Goal: Transaction & Acquisition: Purchase product/service

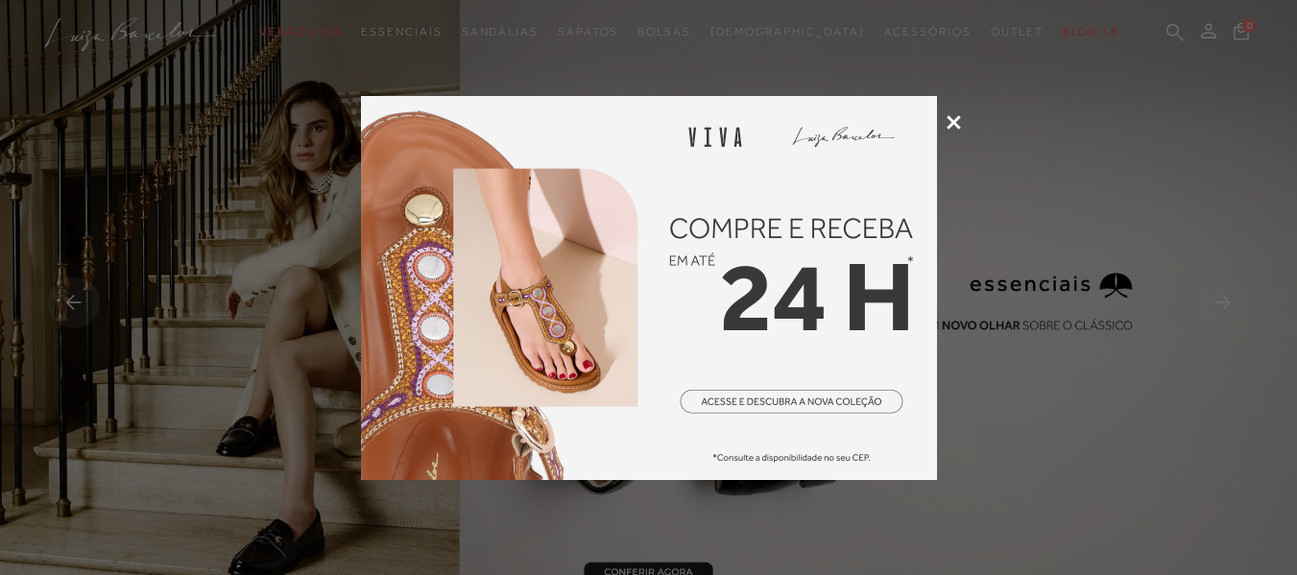
click at [952, 121] on icon at bounding box center [954, 122] width 14 height 14
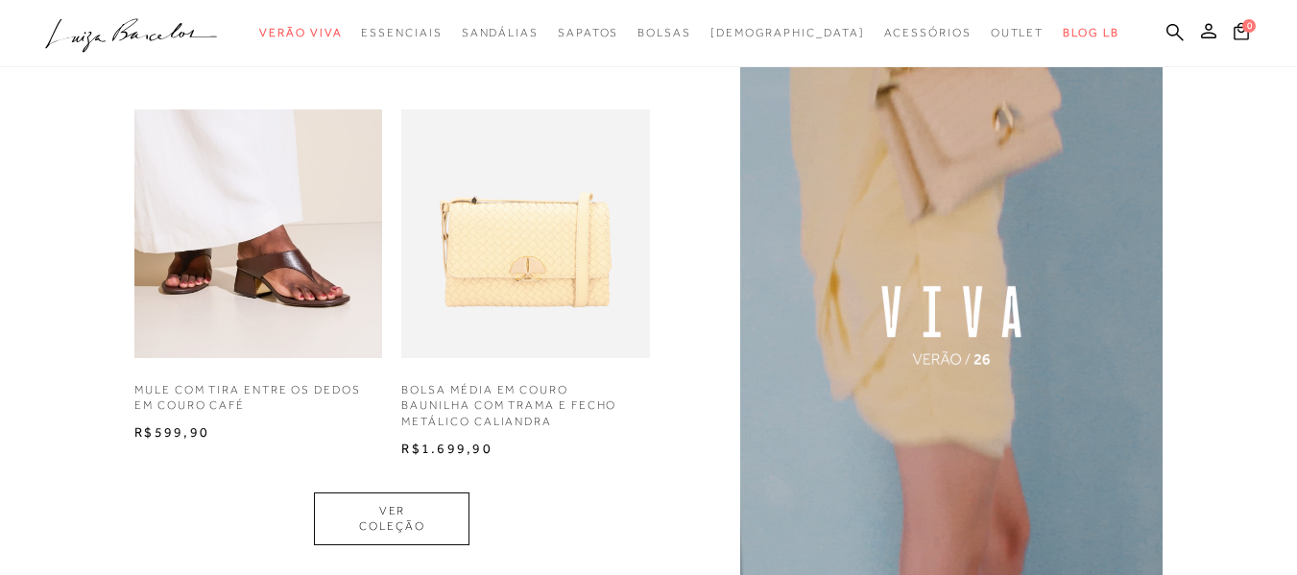
scroll to position [1249, 0]
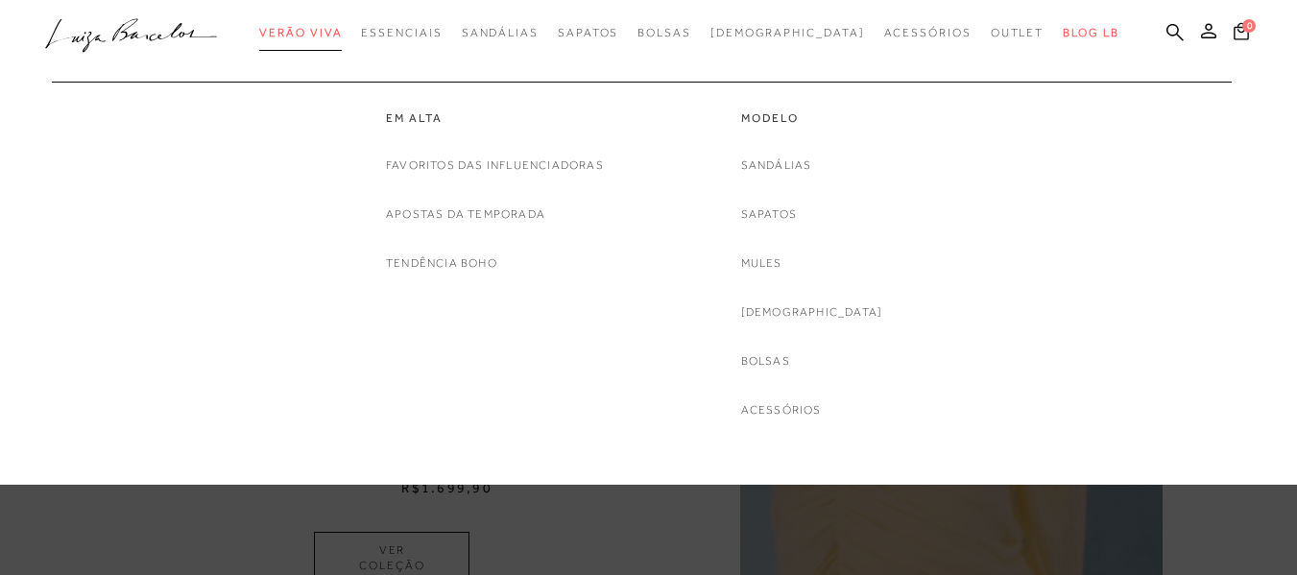
click at [342, 29] on span "Verão Viva" at bounding box center [300, 32] width 83 height 13
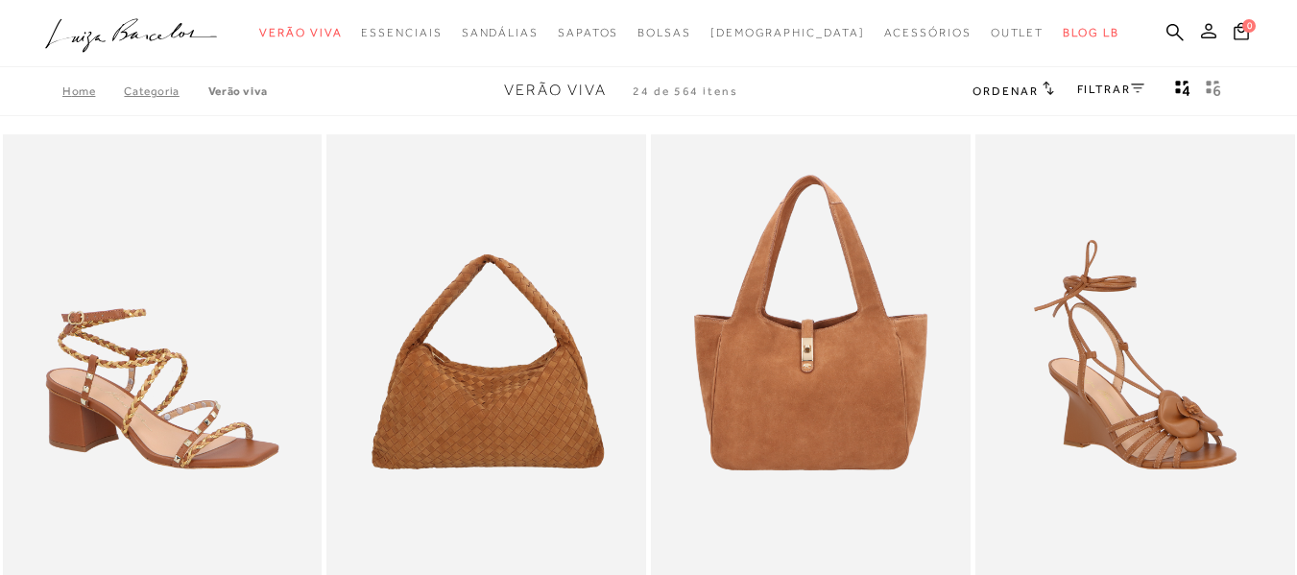
click at [1201, 26] on icon at bounding box center [1208, 30] width 15 height 15
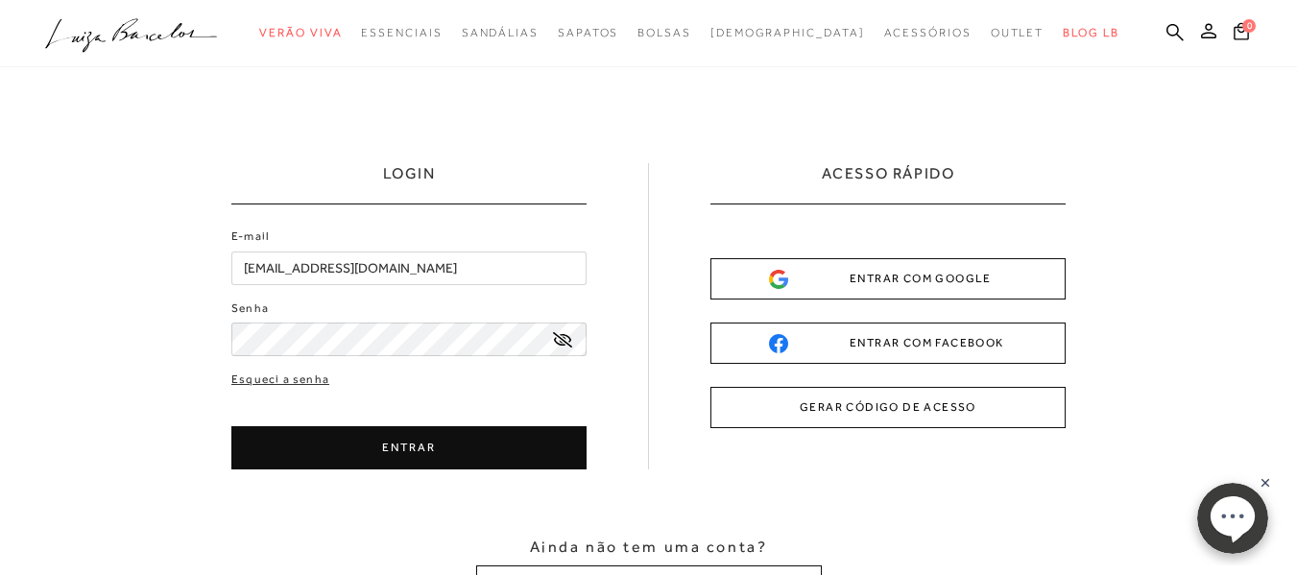
click at [425, 446] on button "ENTRAR" at bounding box center [408, 447] width 355 height 43
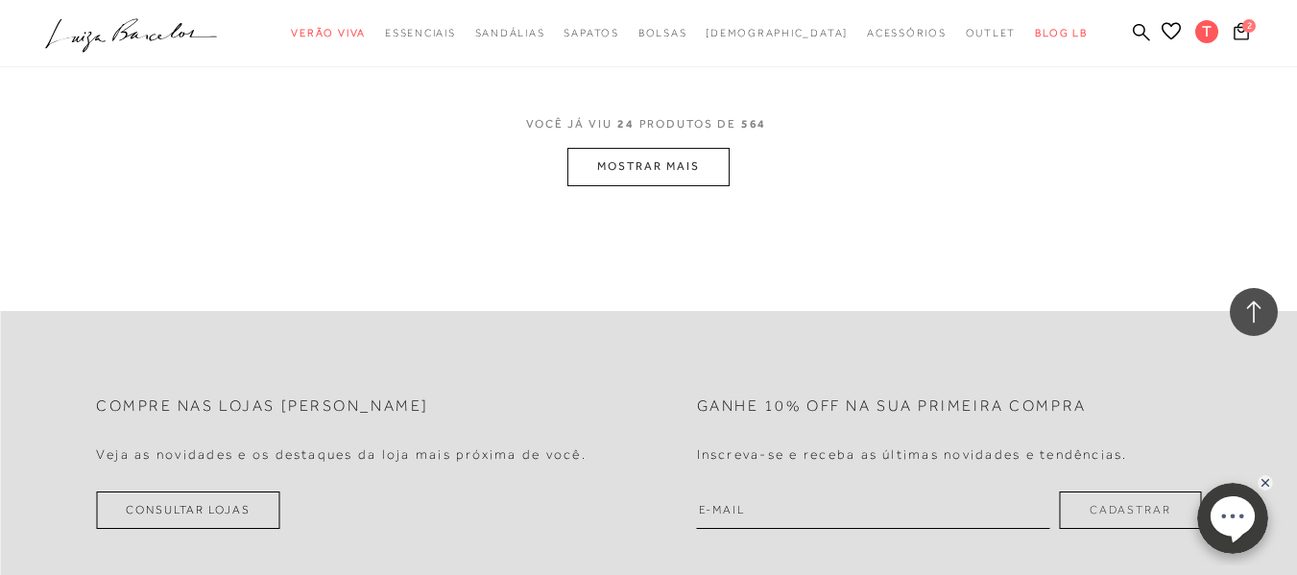
scroll to position [3649, 0]
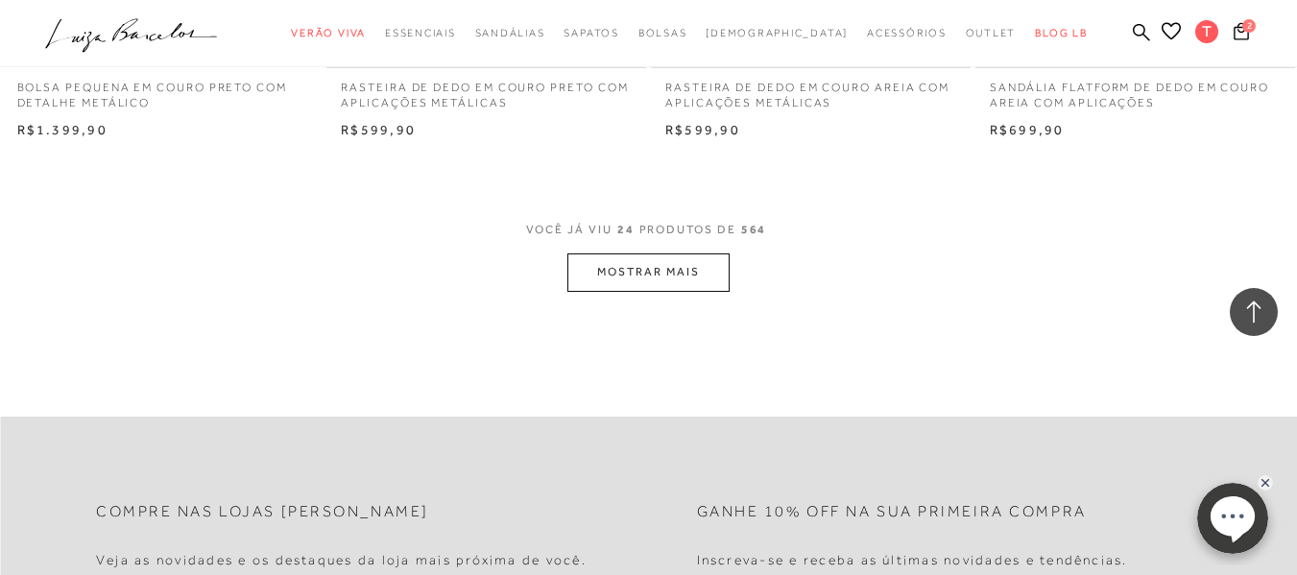
click at [655, 271] on button "MOSTRAR MAIS" at bounding box center [648, 272] width 161 height 37
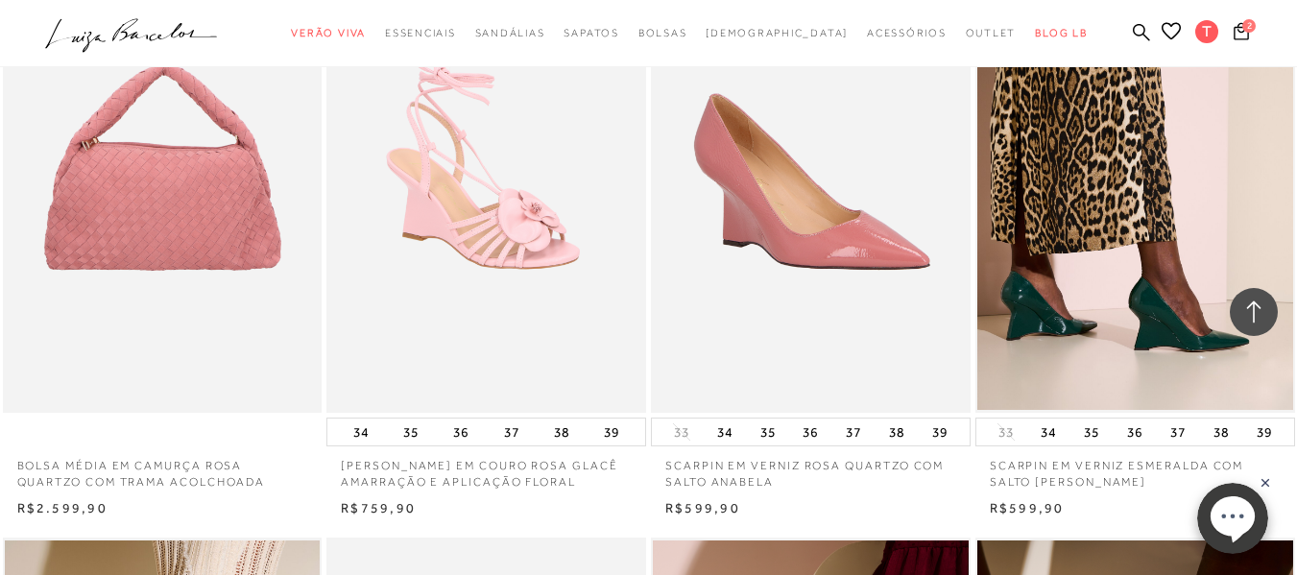
scroll to position [3842, 0]
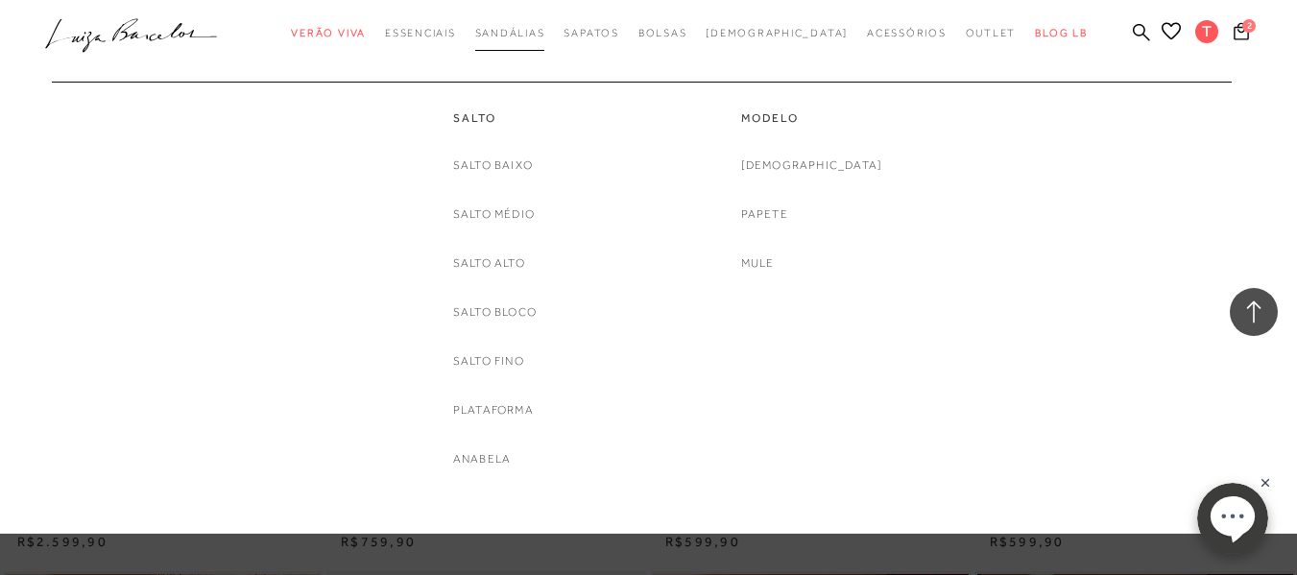
click at [536, 28] on span "Sandálias" at bounding box center [510, 33] width 70 height 12
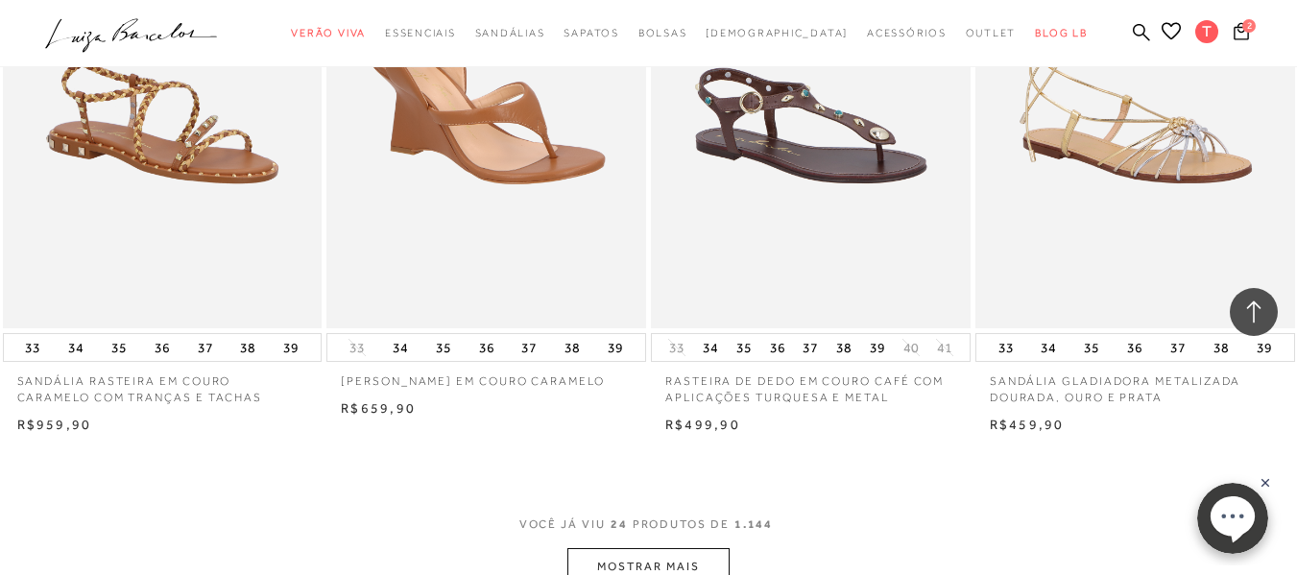
scroll to position [3553, 0]
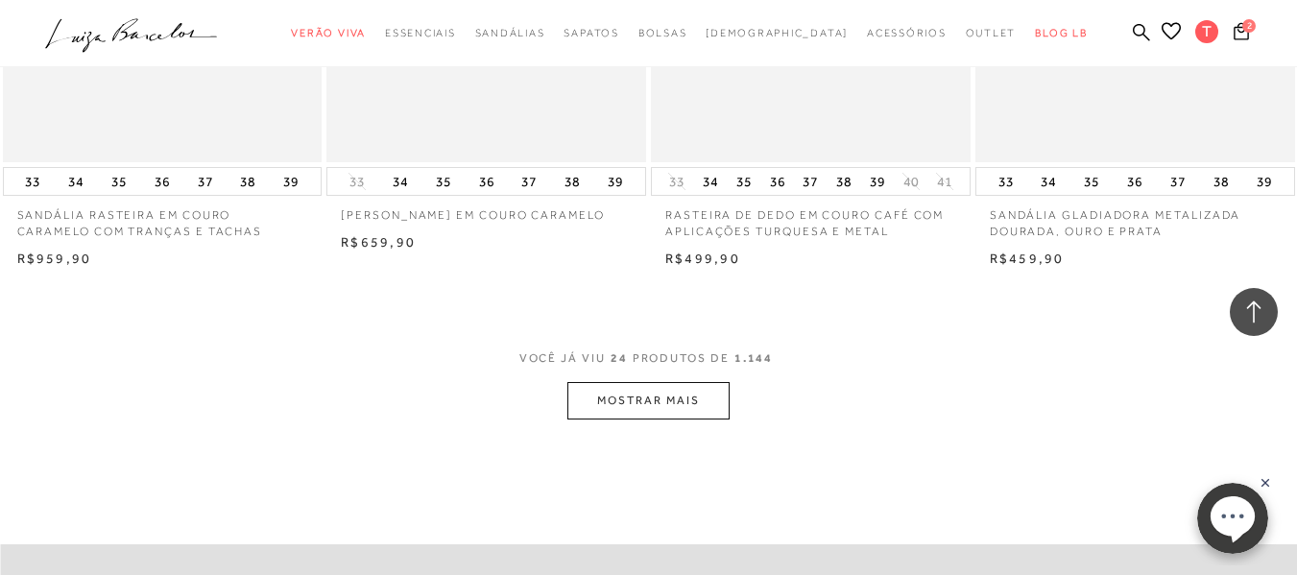
click at [649, 398] on button "MOSTRAR MAIS" at bounding box center [648, 400] width 161 height 37
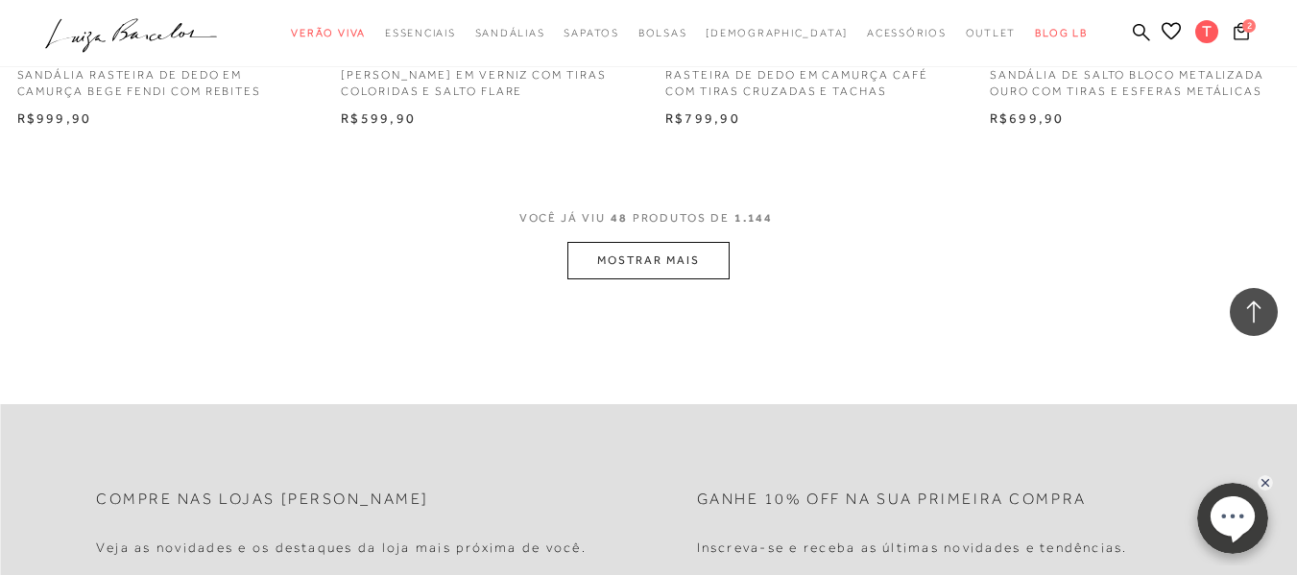
scroll to position [7395, 0]
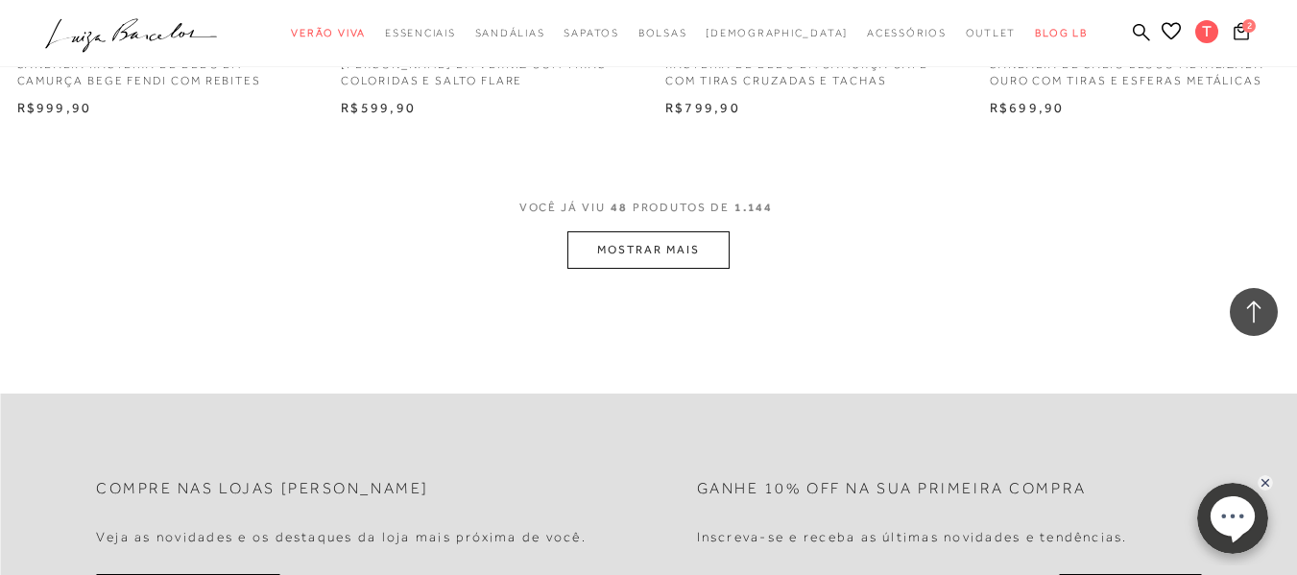
click at [638, 250] on button "MOSTRAR MAIS" at bounding box center [648, 249] width 161 height 37
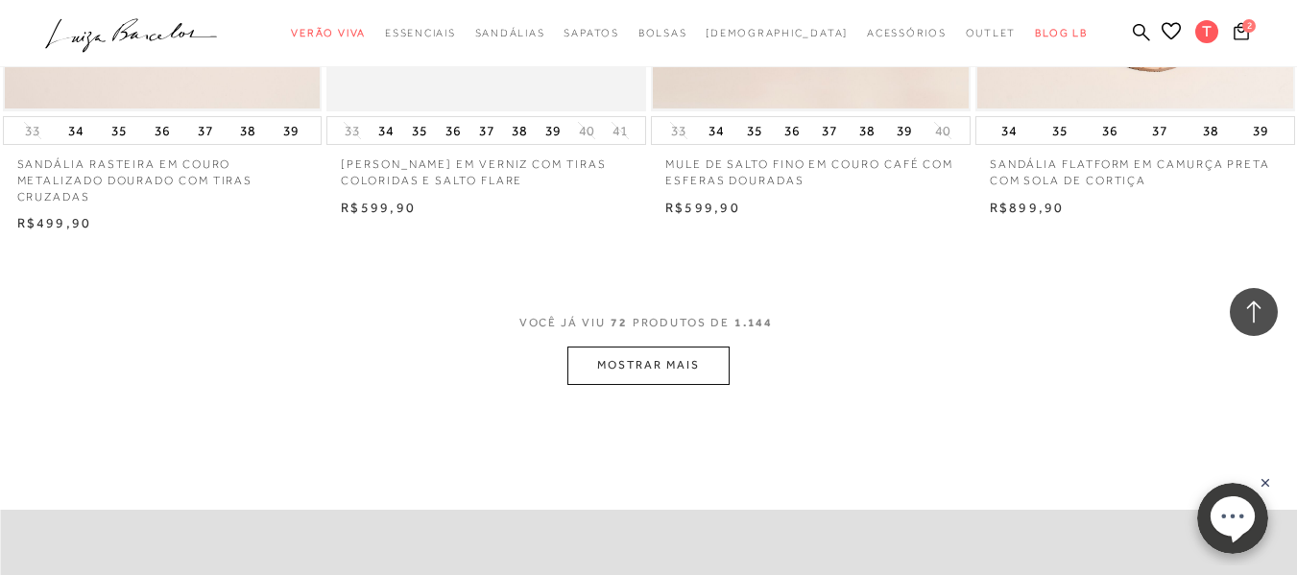
scroll to position [11044, 0]
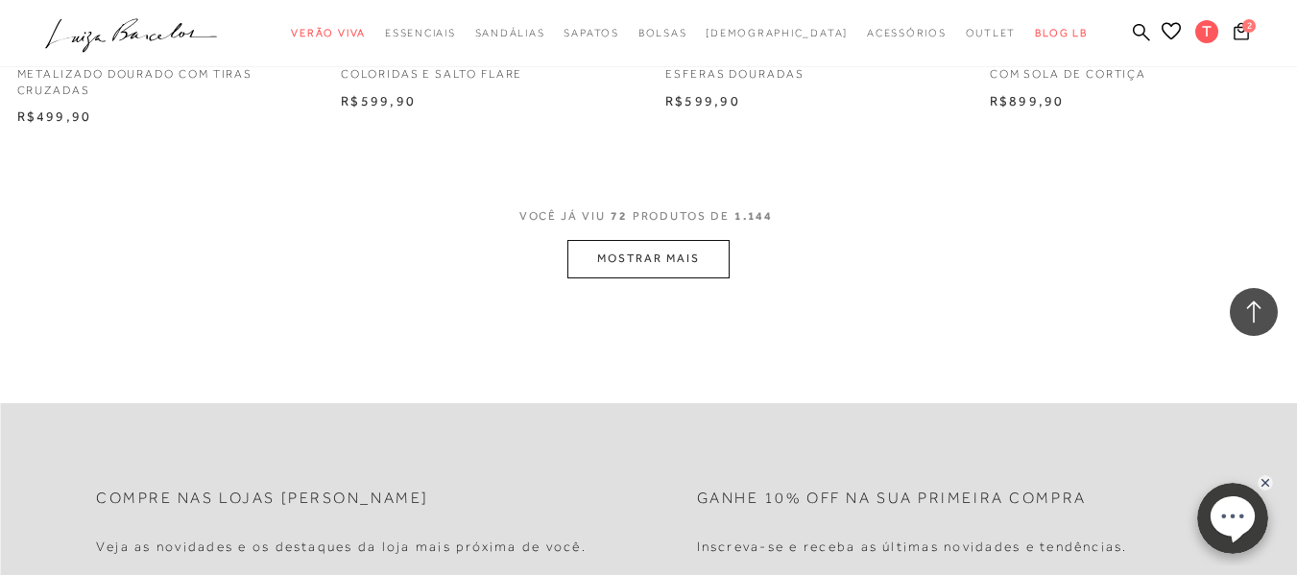
click at [658, 253] on button "MOSTRAR MAIS" at bounding box center [648, 258] width 161 height 37
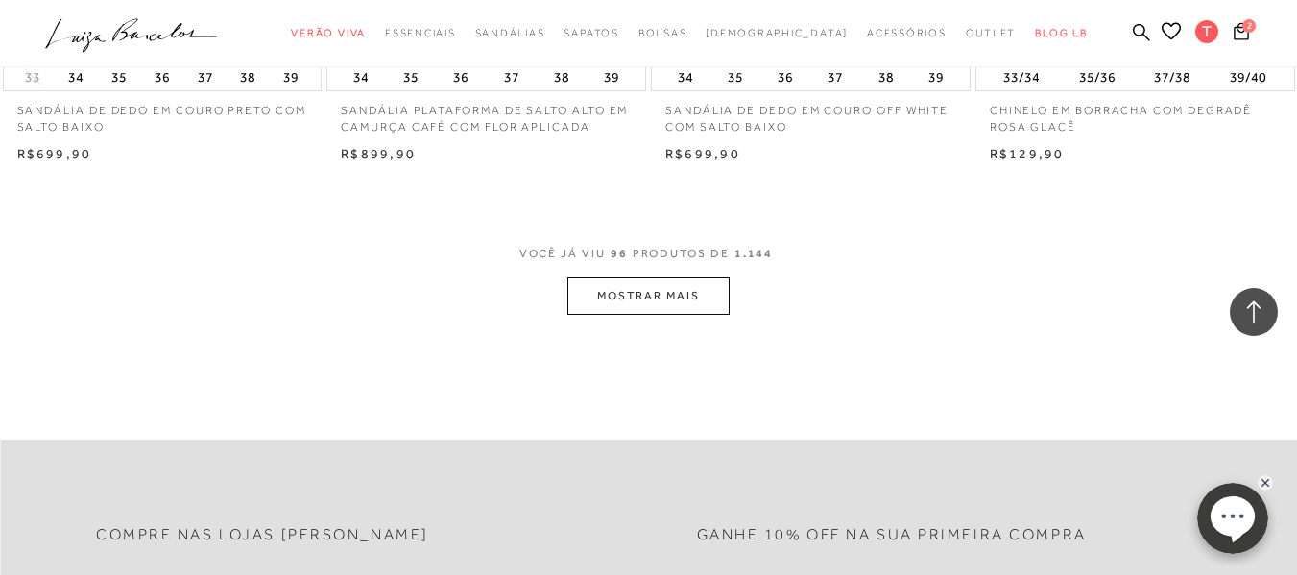
scroll to position [14694, 0]
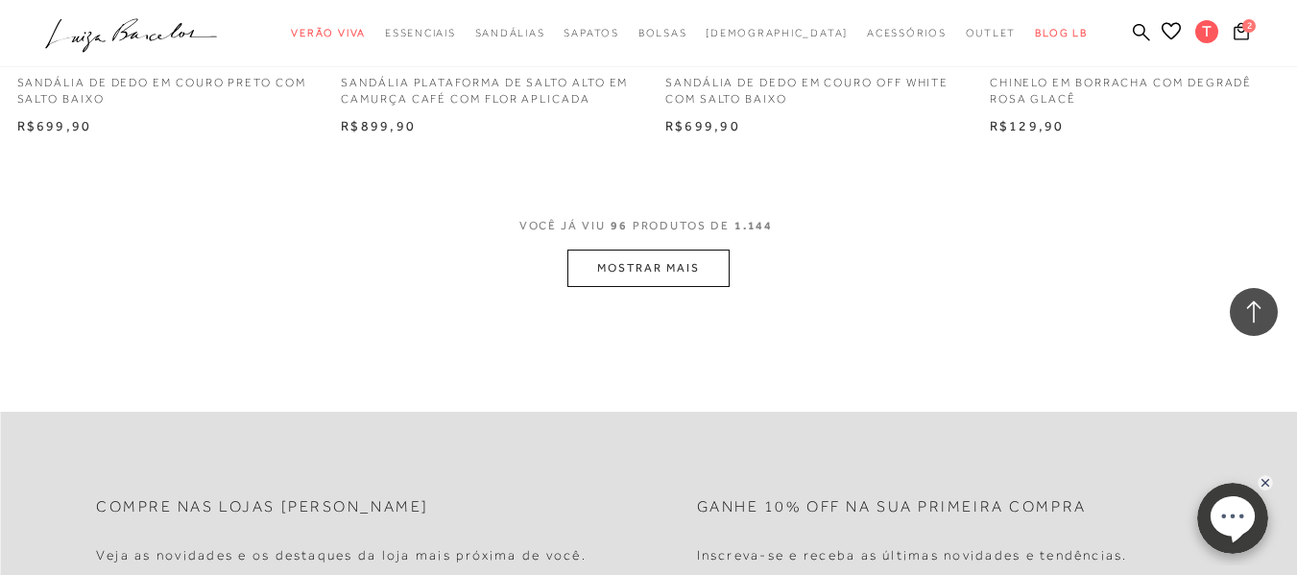
click at [616, 267] on button "MOSTRAR MAIS" at bounding box center [648, 268] width 161 height 37
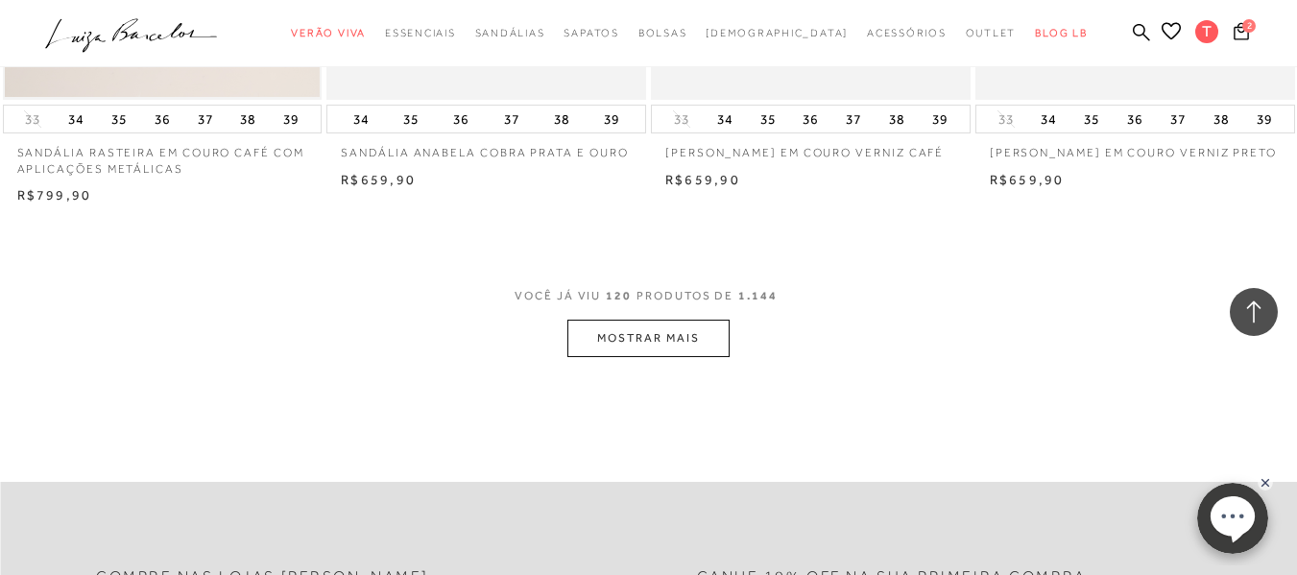
scroll to position [18343, 0]
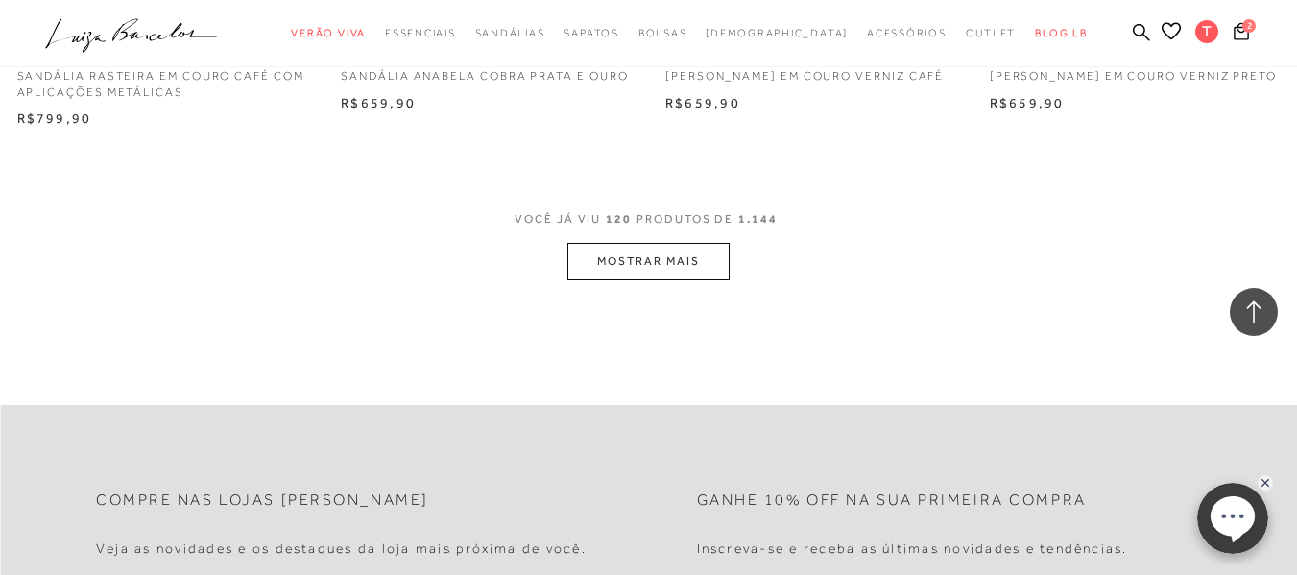
click at [660, 260] on button "MOSTRAR MAIS" at bounding box center [648, 261] width 161 height 37
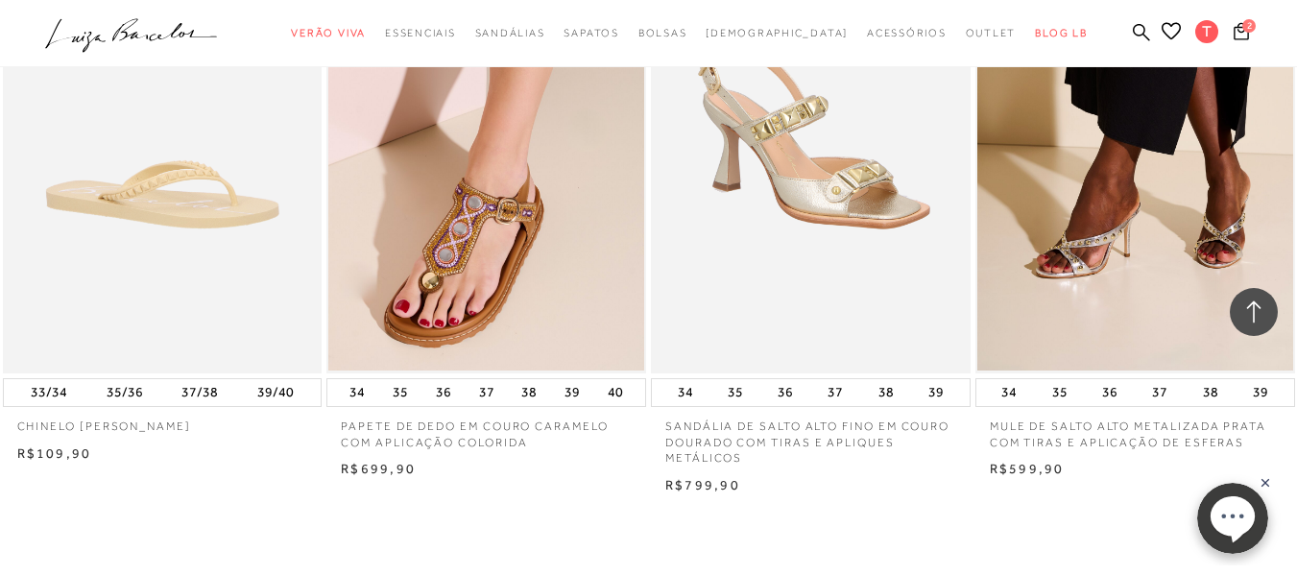
scroll to position [21417, 0]
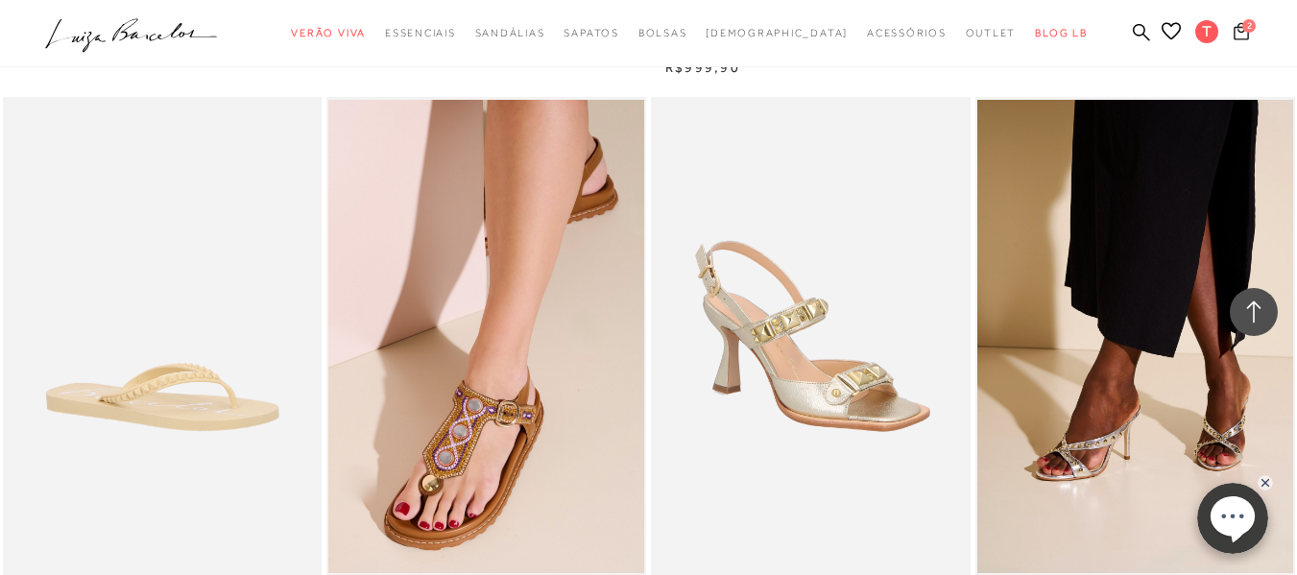
click at [1243, 32] on span "2" at bounding box center [1249, 25] width 13 height 13
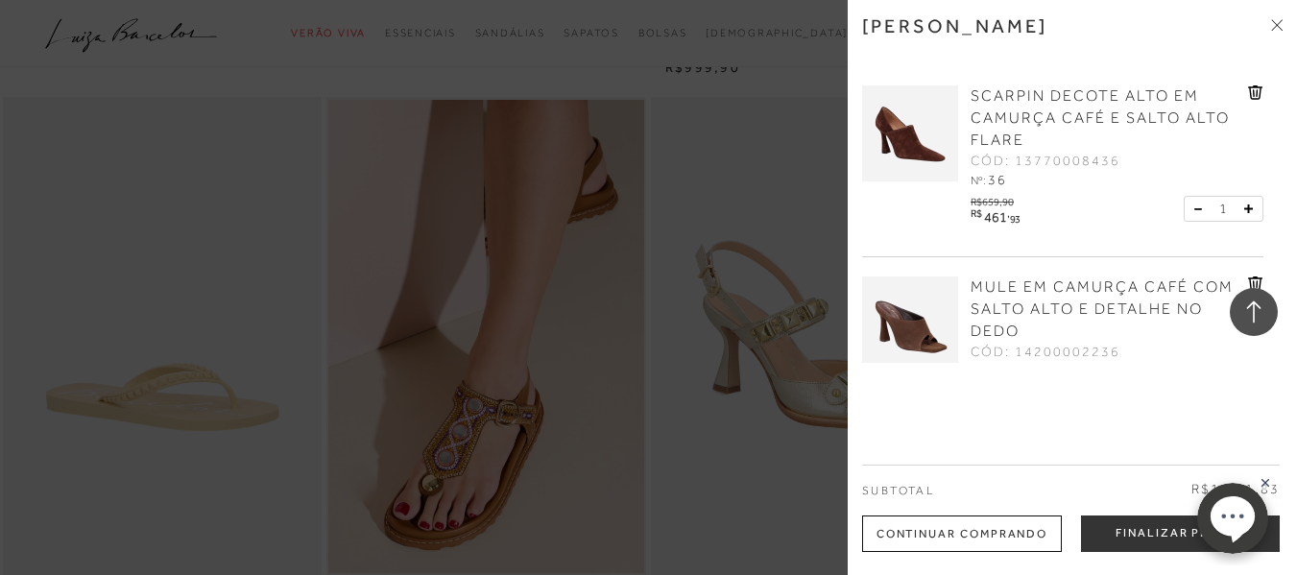
scroll to position [73, 0]
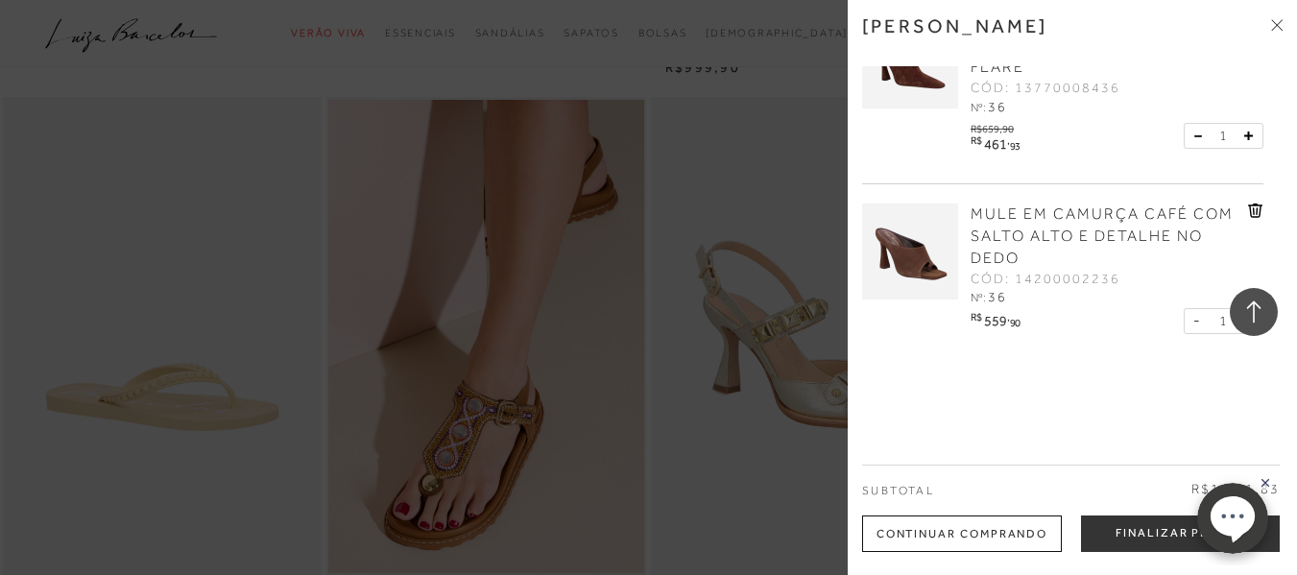
click at [831, 217] on div at bounding box center [648, 287] width 1297 height 575
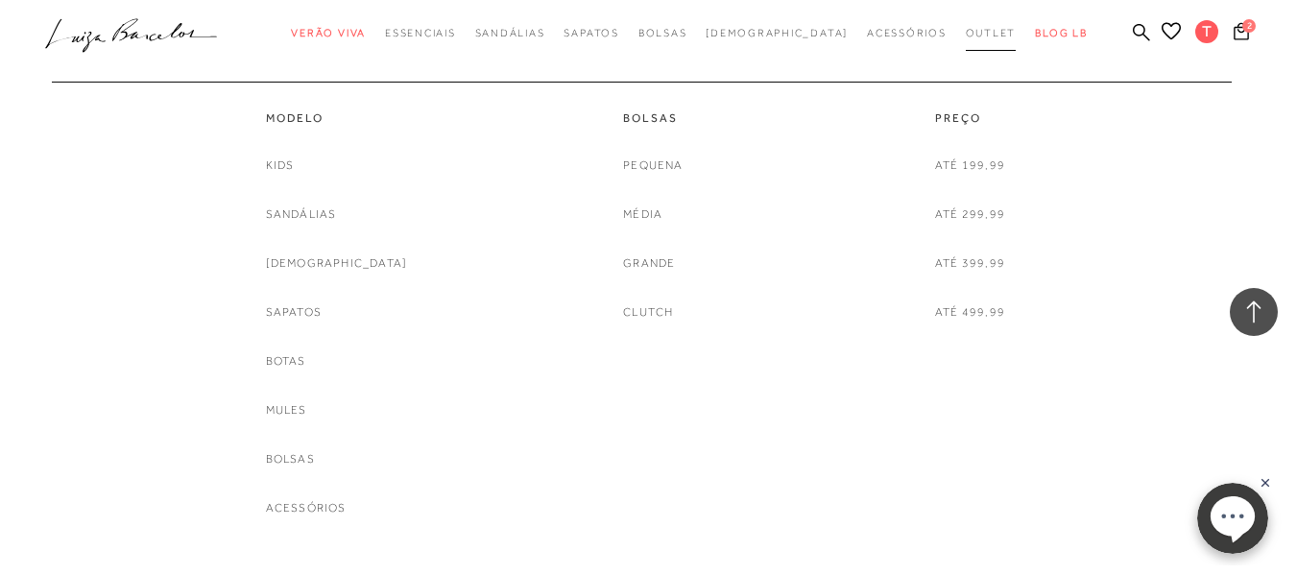
click at [966, 29] on span "Outlet" at bounding box center [991, 33] width 51 height 12
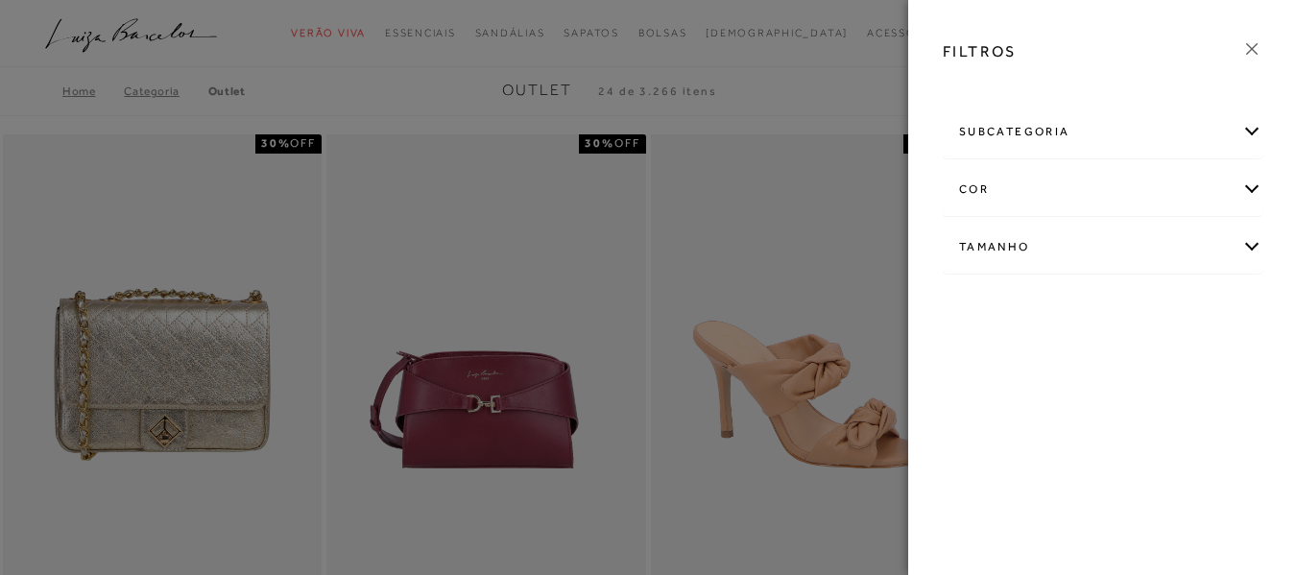
click at [1022, 242] on div "Tamanho" at bounding box center [1103, 247] width 318 height 51
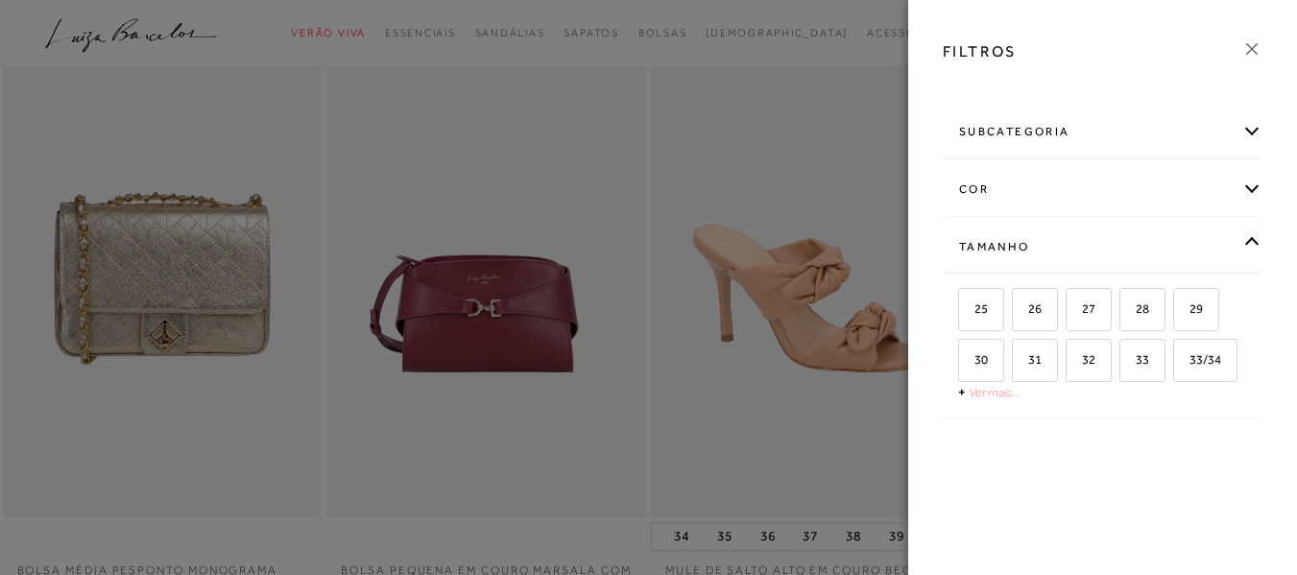
click at [988, 389] on link "Ver mais..." at bounding box center [995, 392] width 52 height 14
click at [1140, 418] on span "36" at bounding box center [1154, 410] width 28 height 14
click at [1135, 424] on input "36" at bounding box center [1144, 413] width 19 height 19
checkbox input "true"
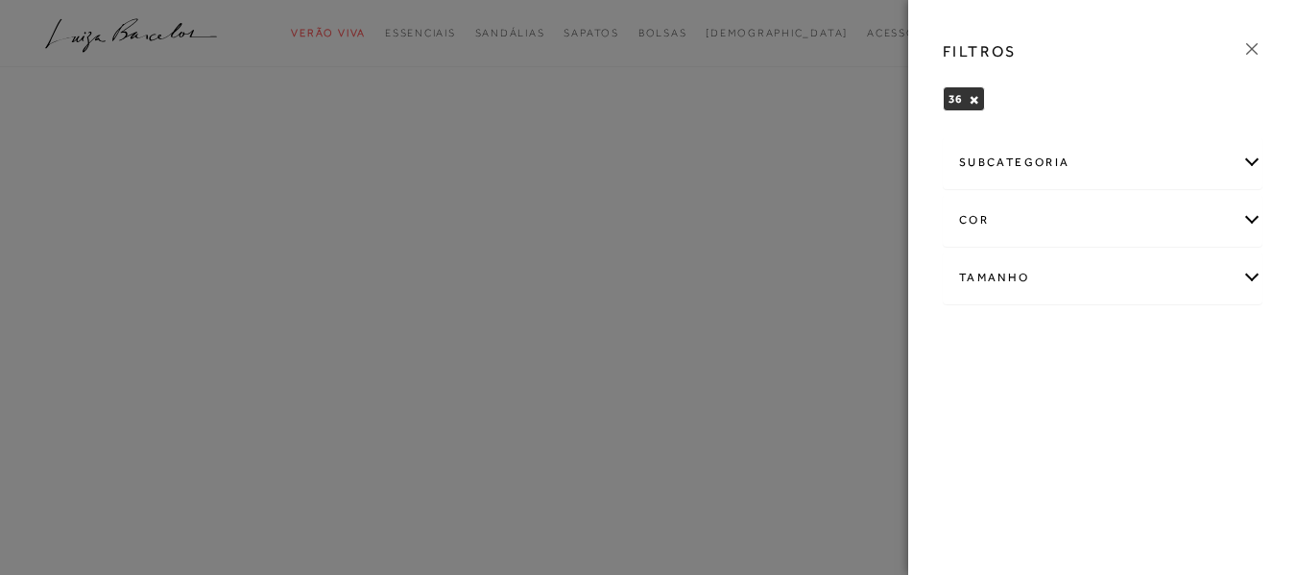
click at [847, 197] on div at bounding box center [648, 287] width 1297 height 575
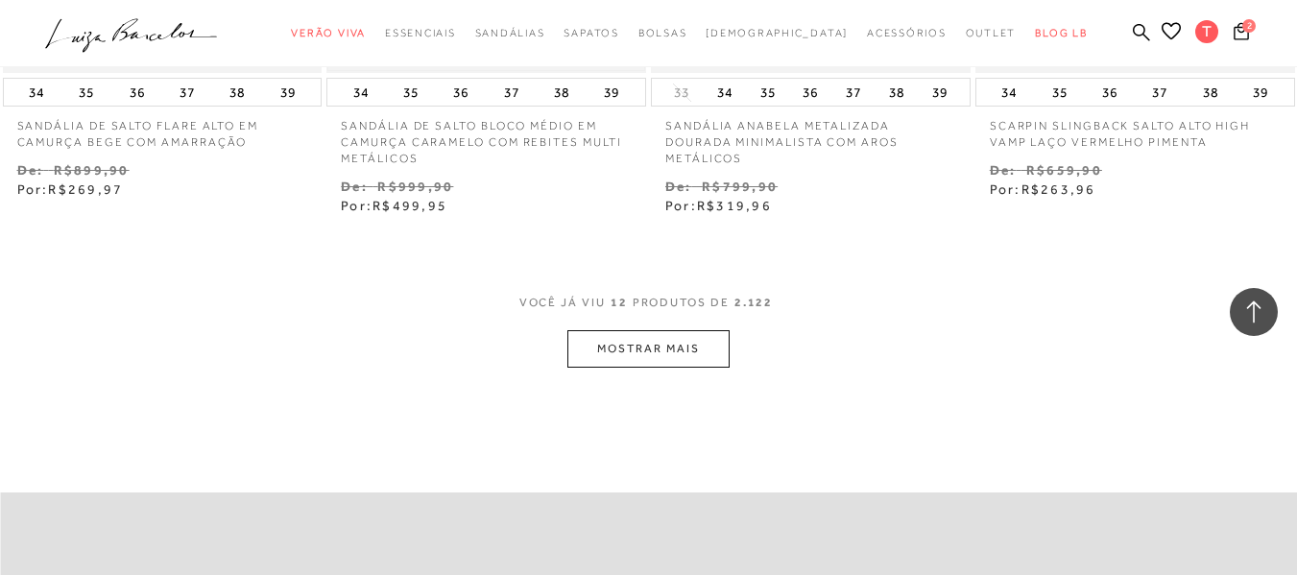
scroll to position [1921, 0]
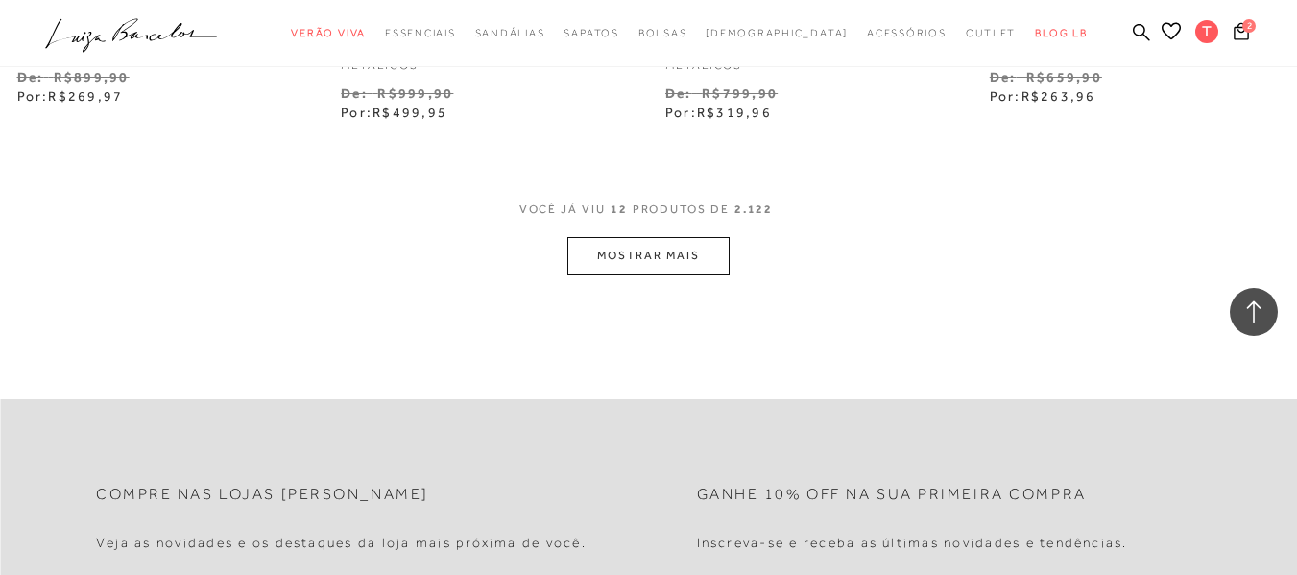
click at [630, 255] on button "MOSTRAR MAIS" at bounding box center [648, 255] width 161 height 37
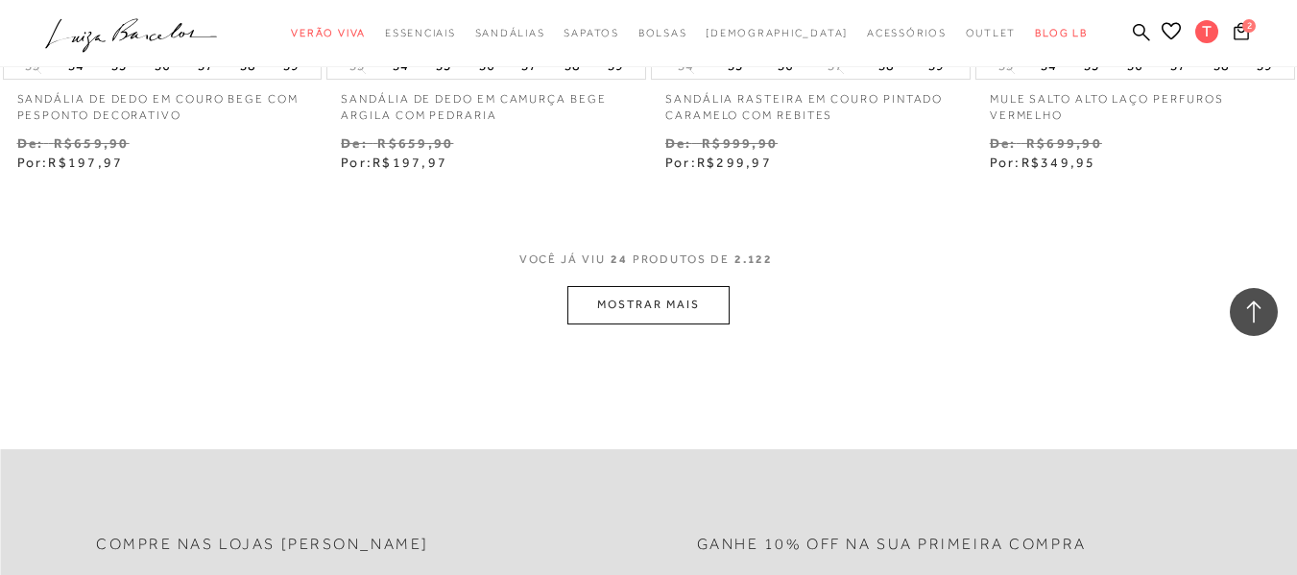
scroll to position [3746, 0]
click at [617, 299] on button "MOSTRAR MAIS" at bounding box center [648, 303] width 161 height 37
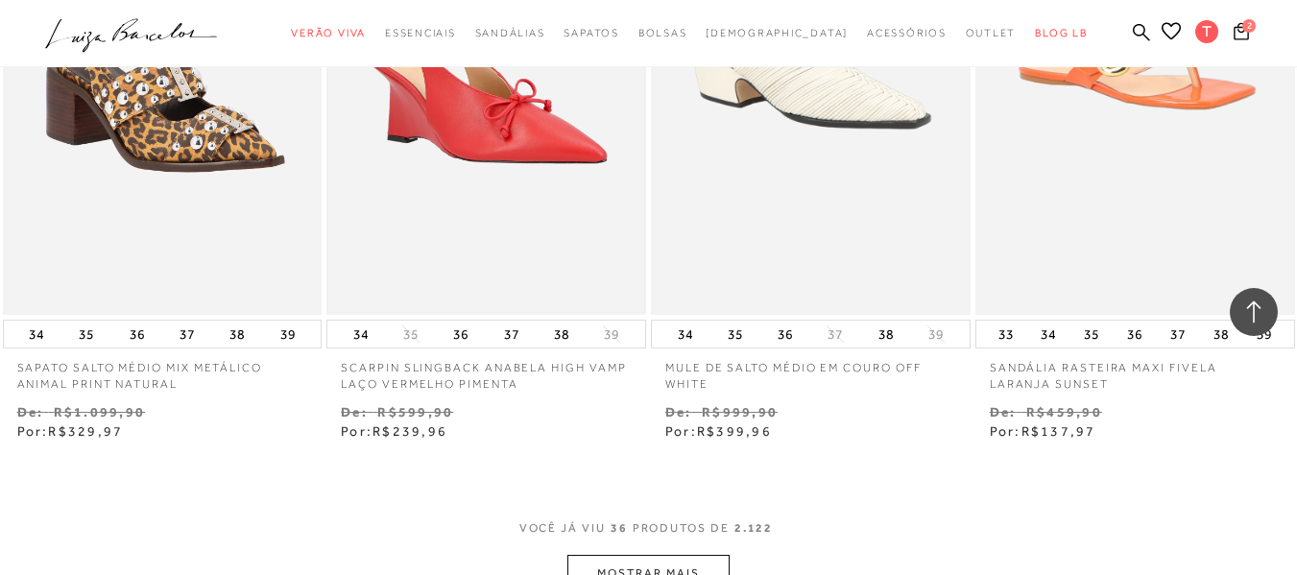
scroll to position [5378, 0]
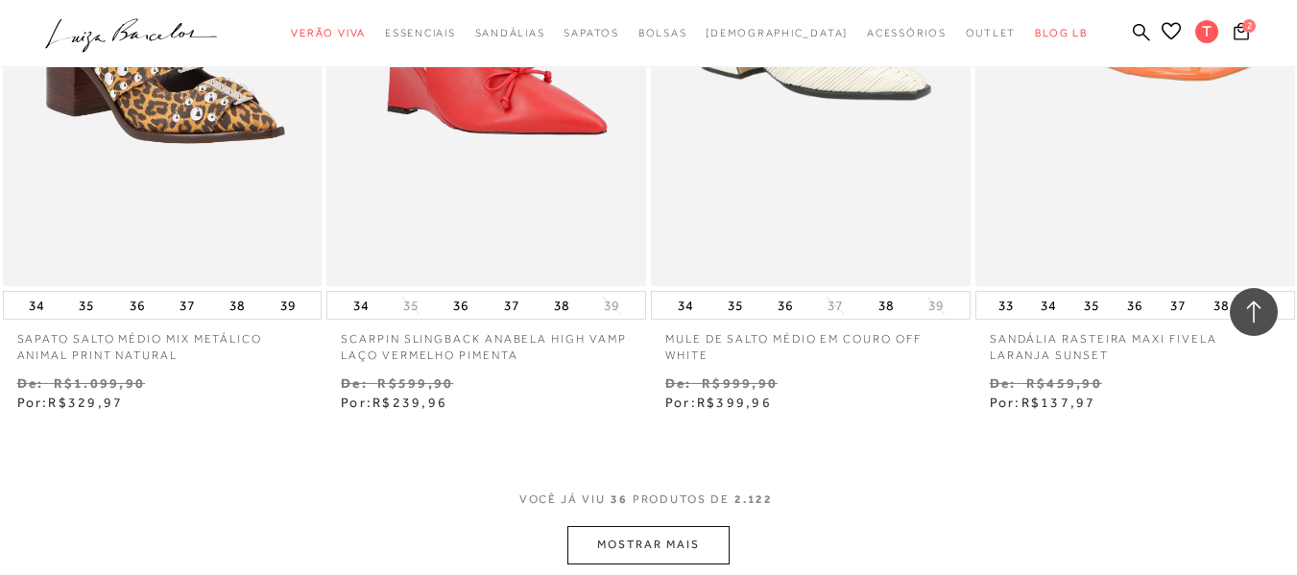
click at [653, 546] on button "MOSTRAR MAIS" at bounding box center [648, 544] width 161 height 37
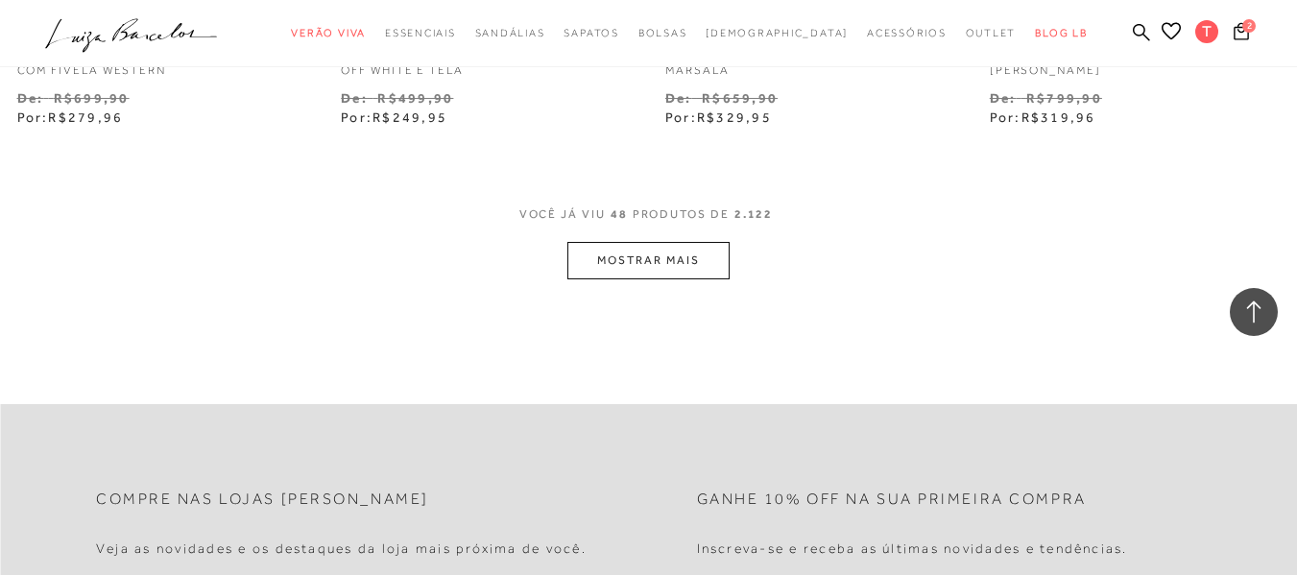
scroll to position [7587, 0]
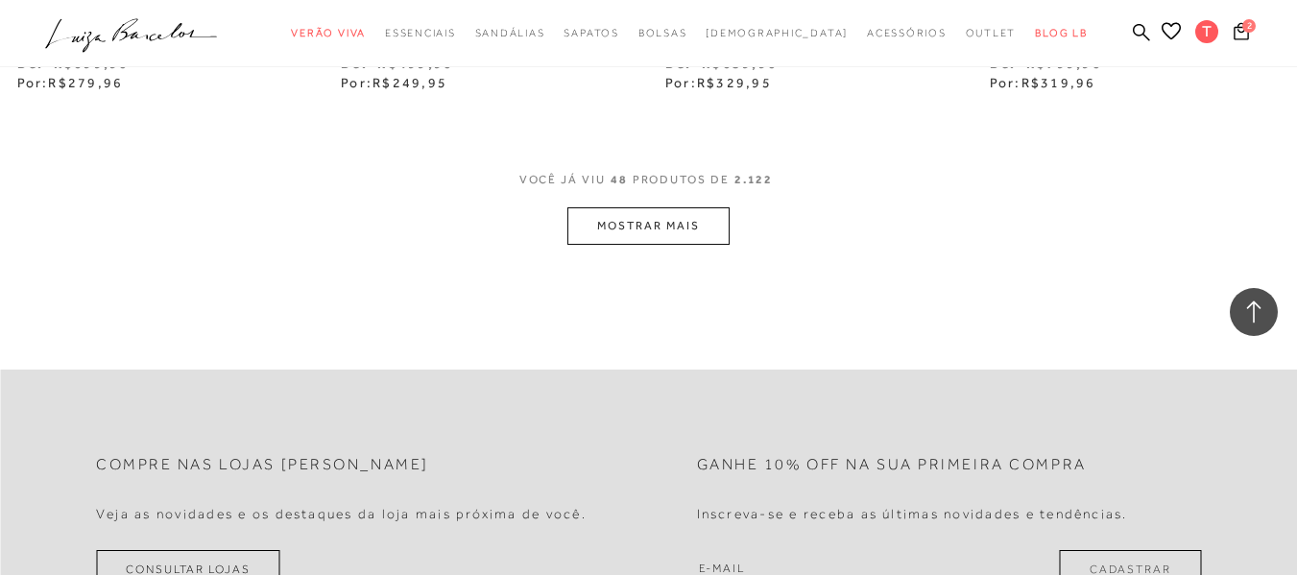
click at [678, 229] on button "MOSTRAR MAIS" at bounding box center [648, 225] width 161 height 37
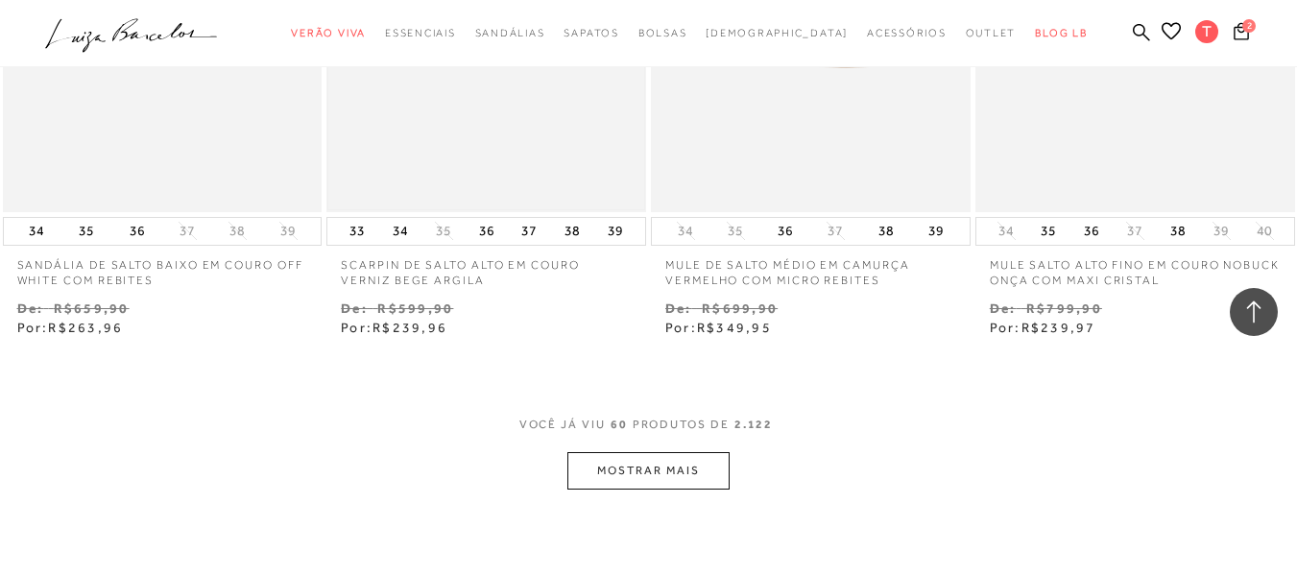
scroll to position [9220, 0]
click at [634, 462] on button "MOSTRAR MAIS" at bounding box center [648, 467] width 161 height 37
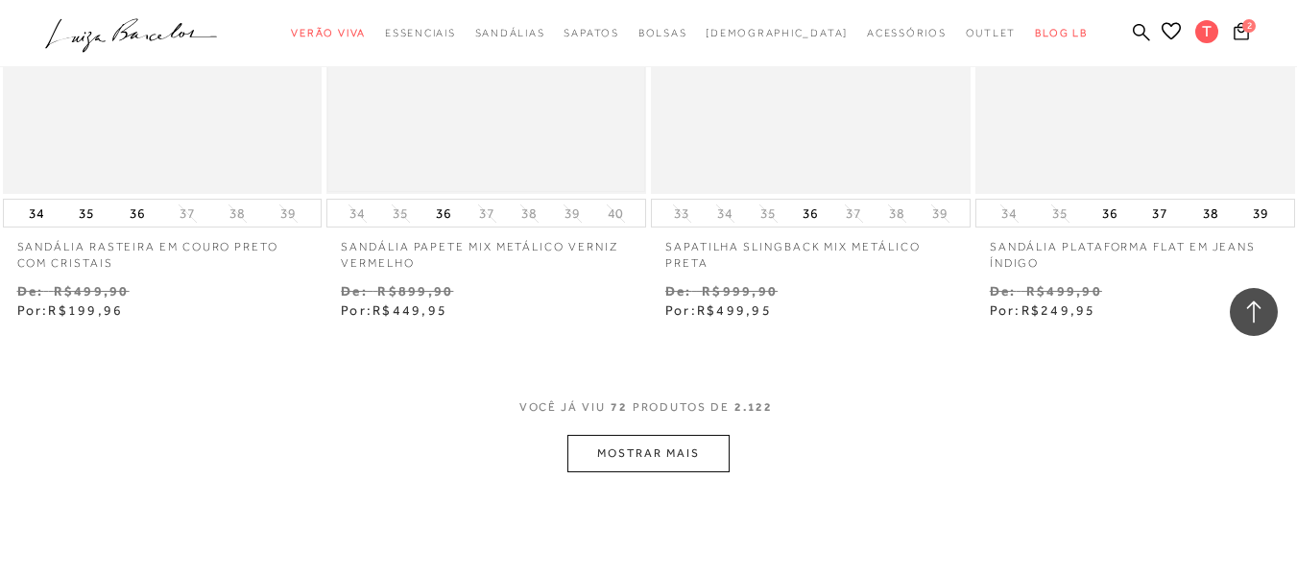
scroll to position [11140, 0]
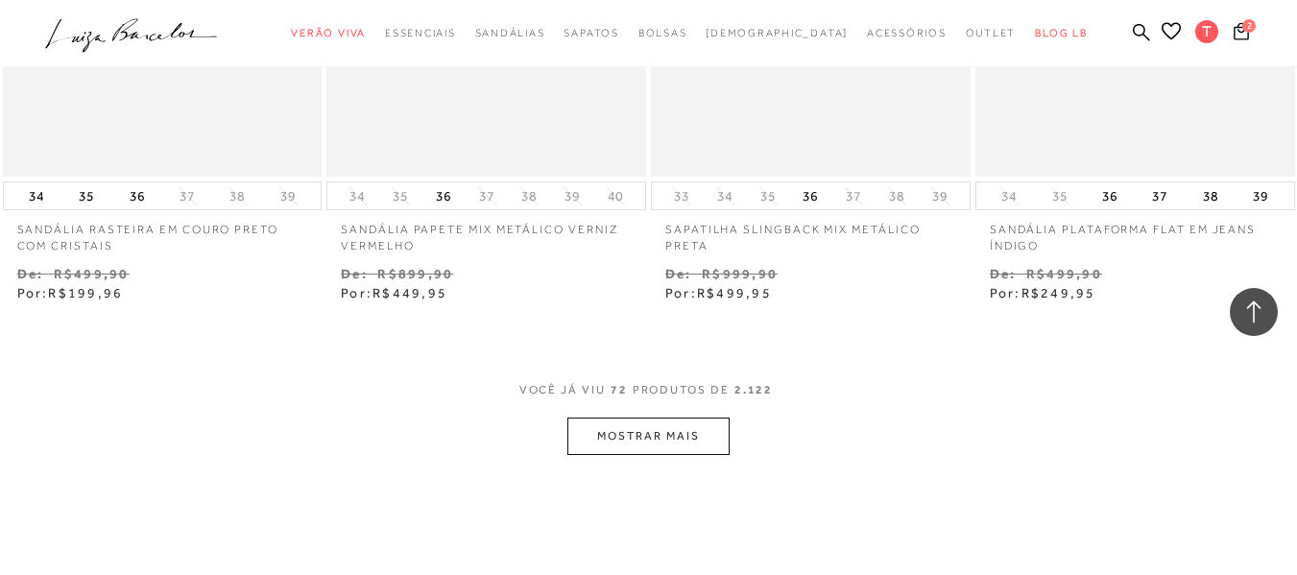
click at [645, 436] on button "MOSTRAR MAIS" at bounding box center [648, 436] width 161 height 37
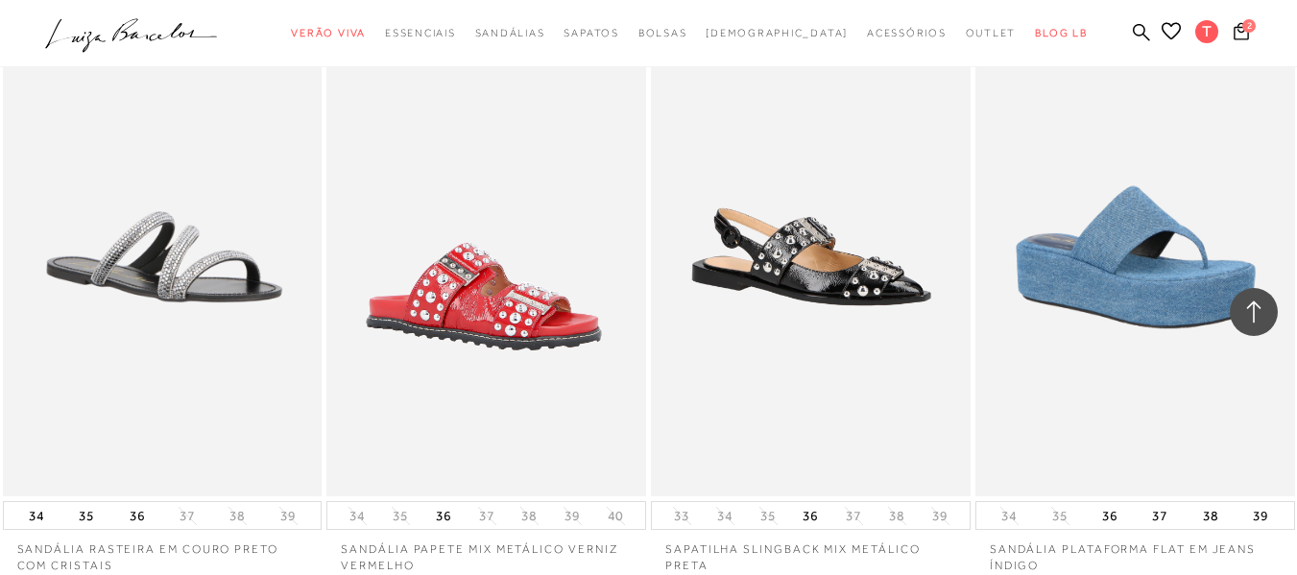
scroll to position [10756, 0]
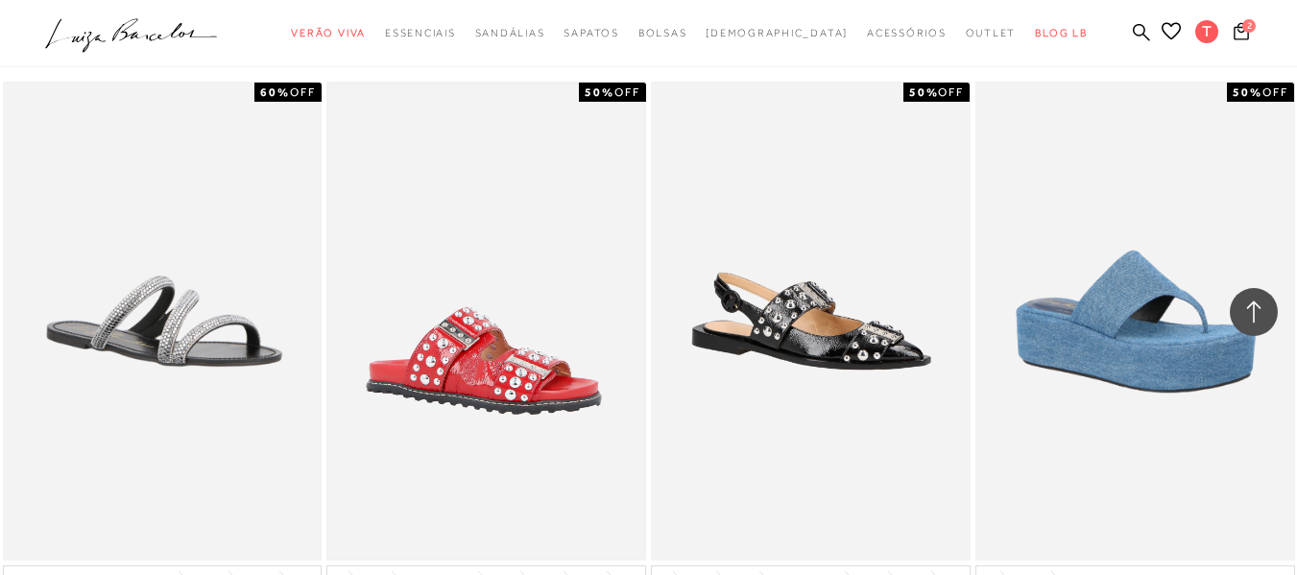
click at [489, 353] on img at bounding box center [486, 321] width 316 height 473
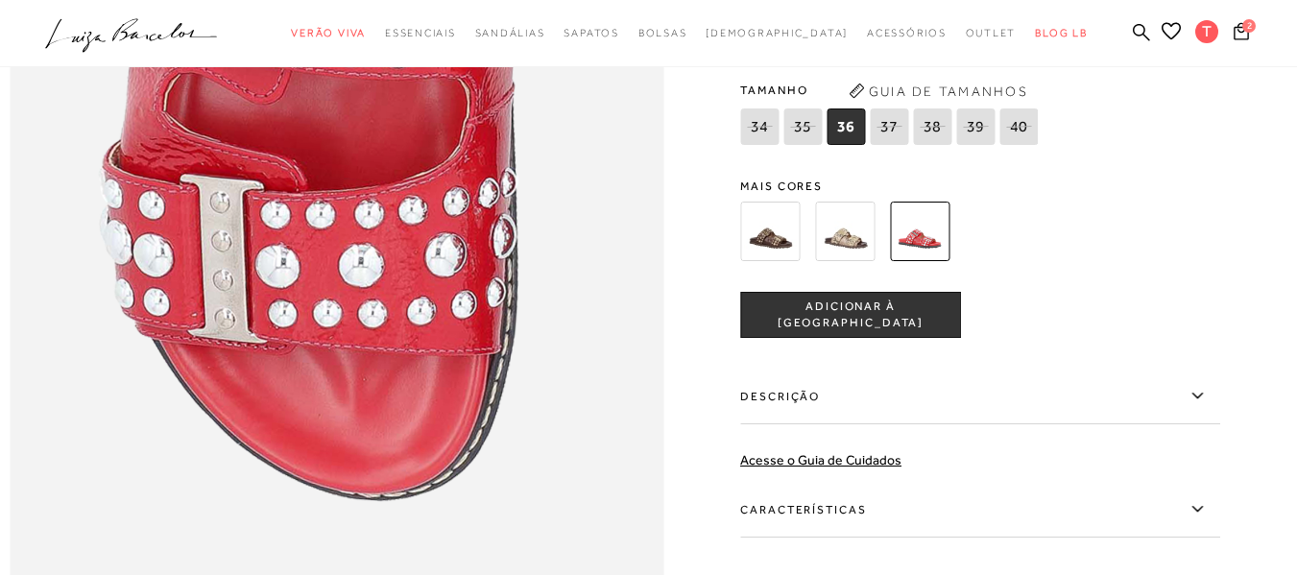
scroll to position [1249, 0]
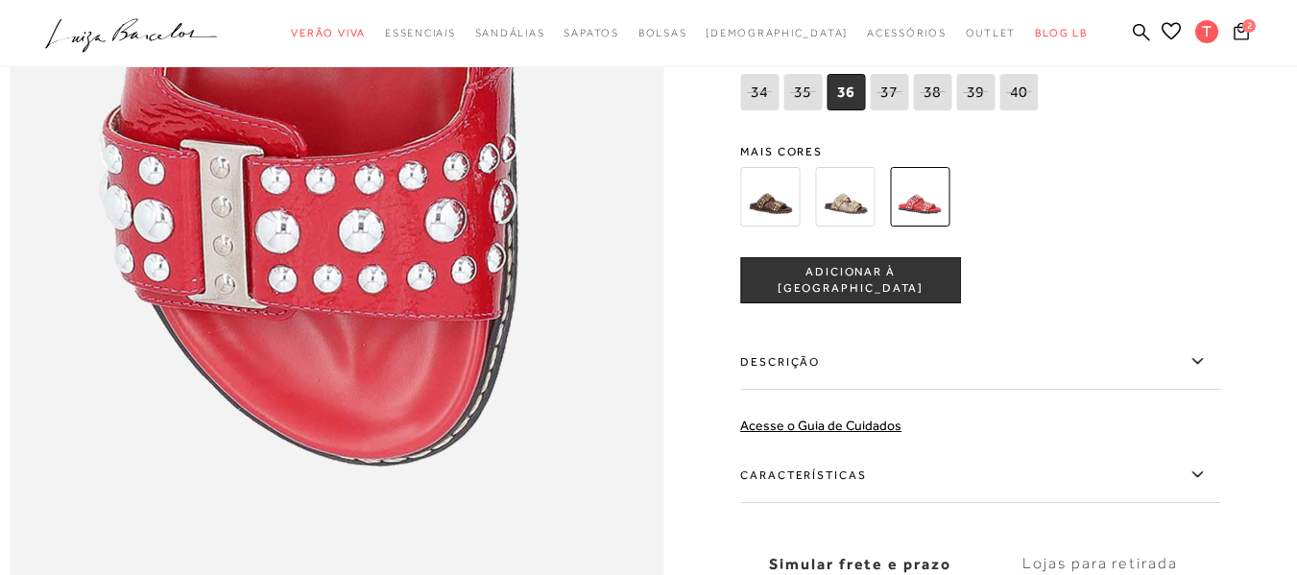
click at [775, 227] on img at bounding box center [770, 197] width 60 height 60
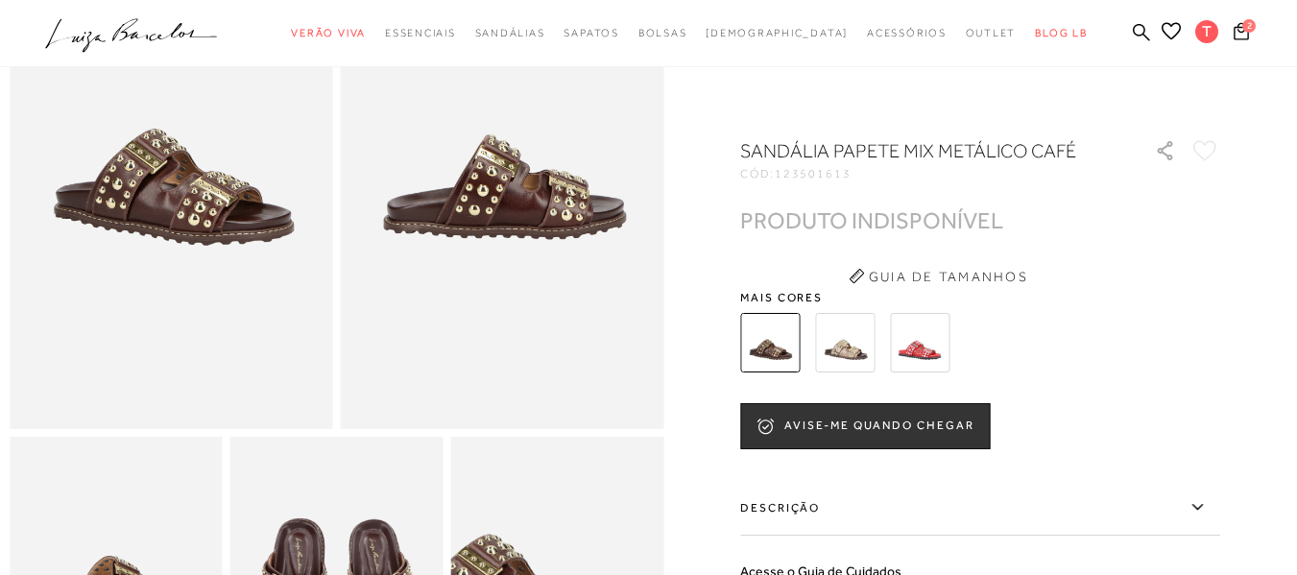
scroll to position [384, 0]
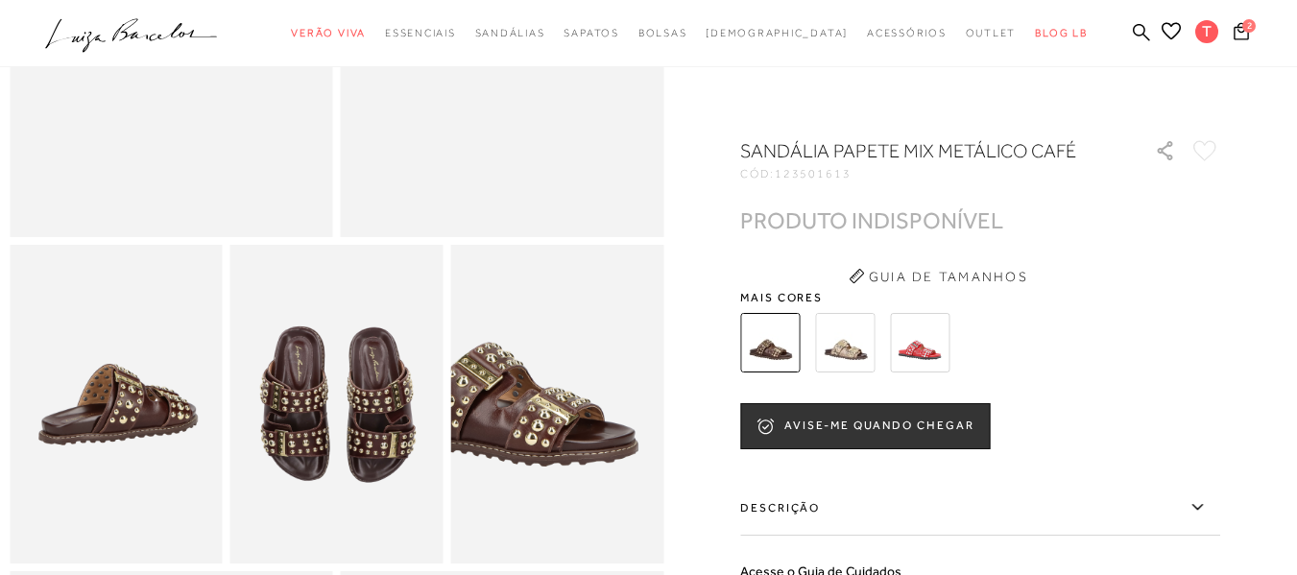
click at [840, 344] on img at bounding box center [845, 343] width 60 height 60
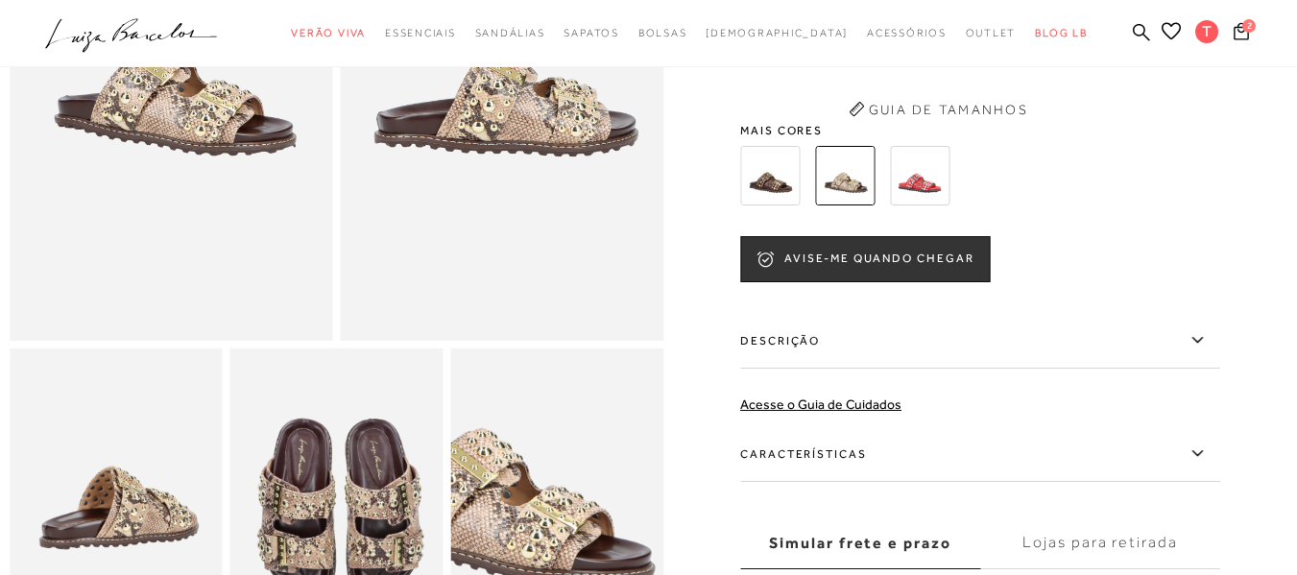
scroll to position [192, 0]
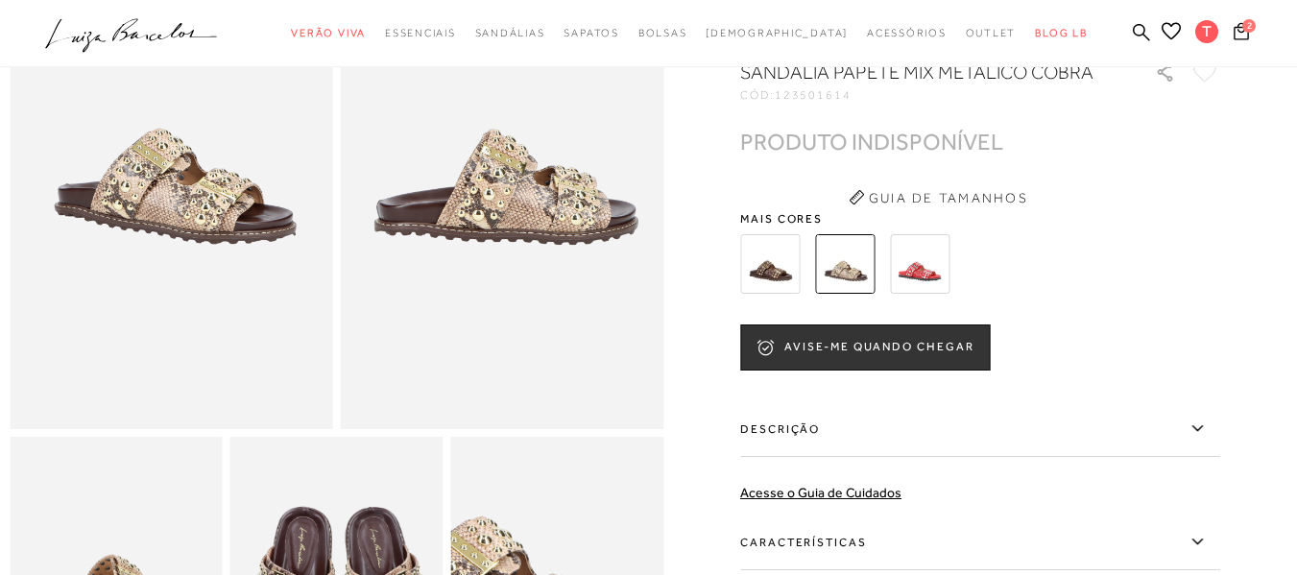
click at [925, 285] on img at bounding box center [920, 264] width 60 height 60
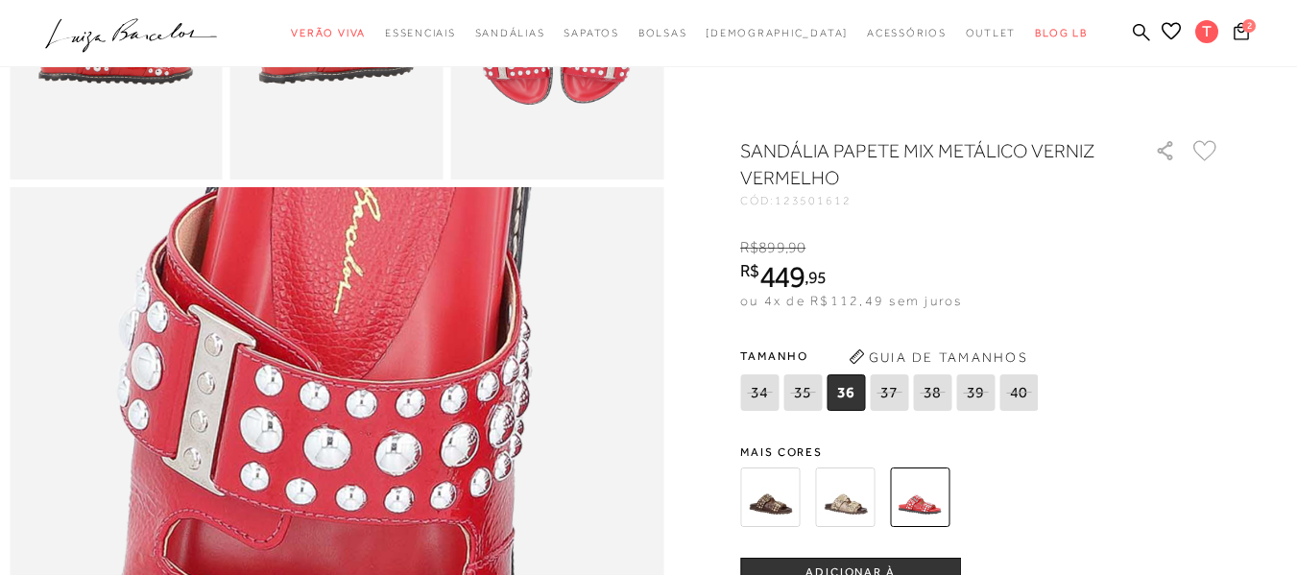
scroll to position [960, 0]
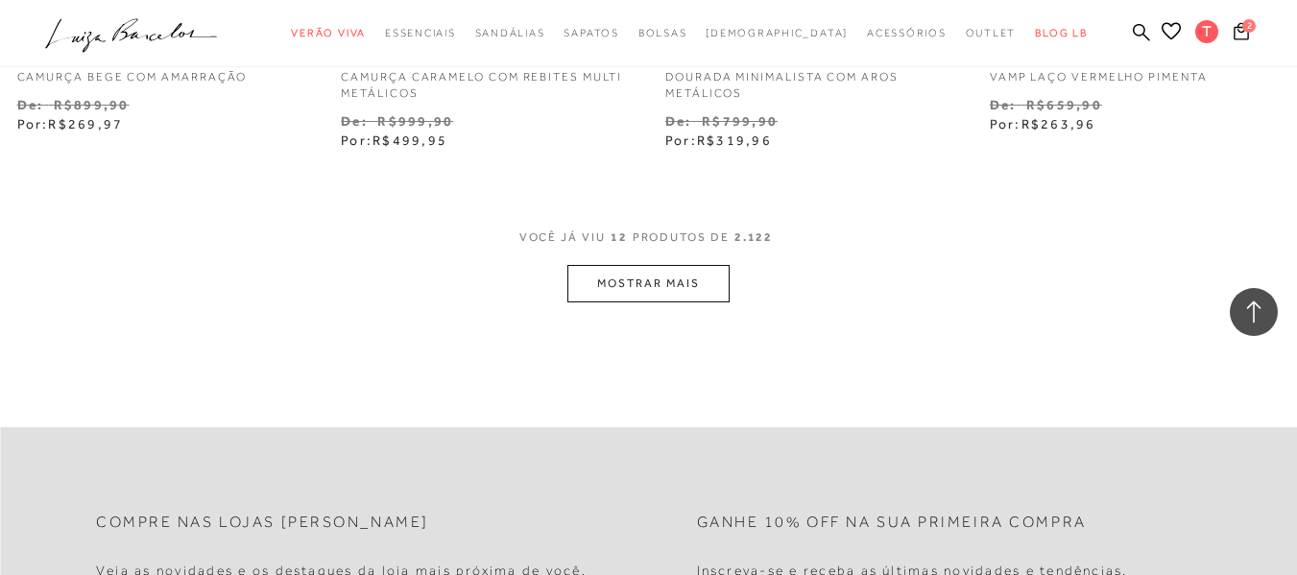
scroll to position [1883, 0]
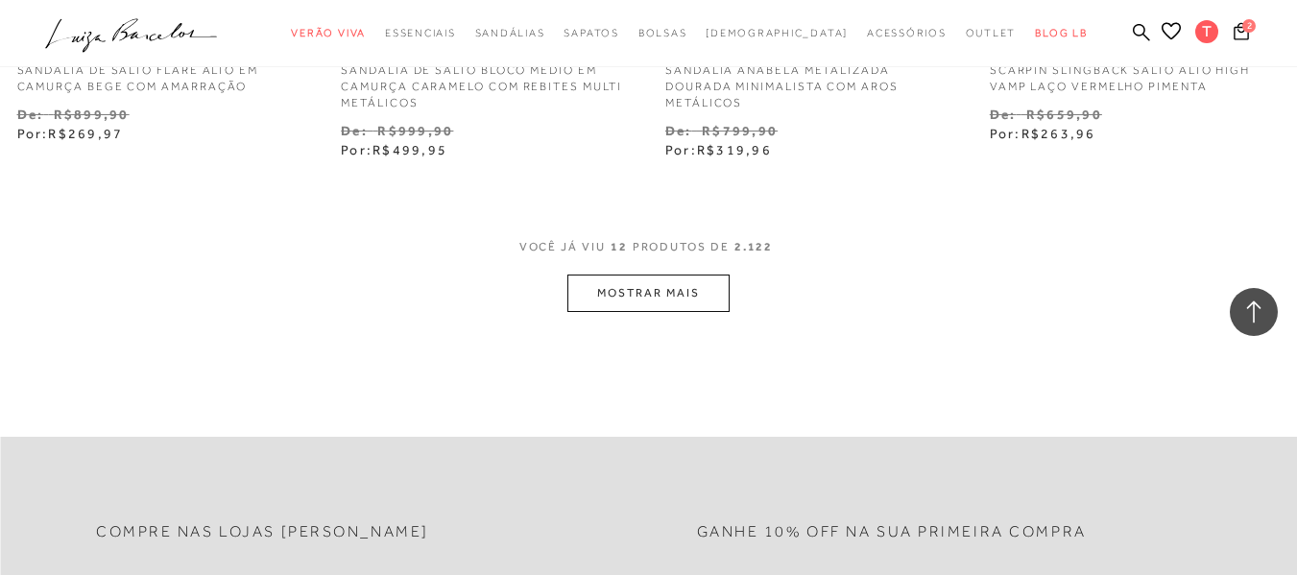
click at [640, 296] on button "MOSTRAR MAIS" at bounding box center [648, 293] width 161 height 37
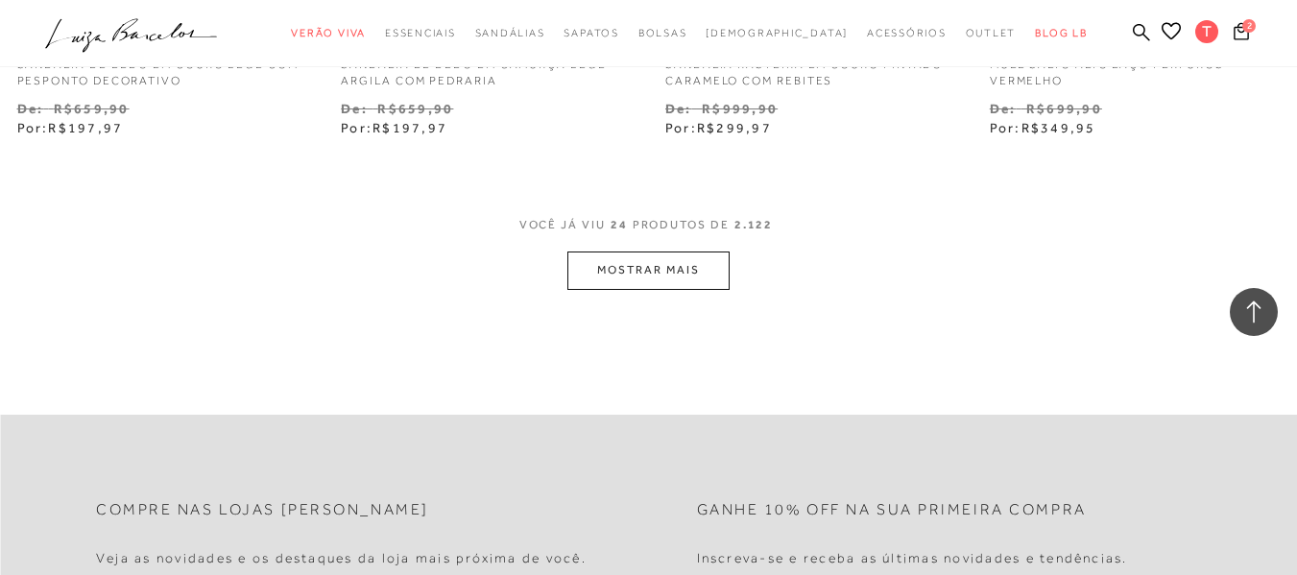
scroll to position [3757, 0]
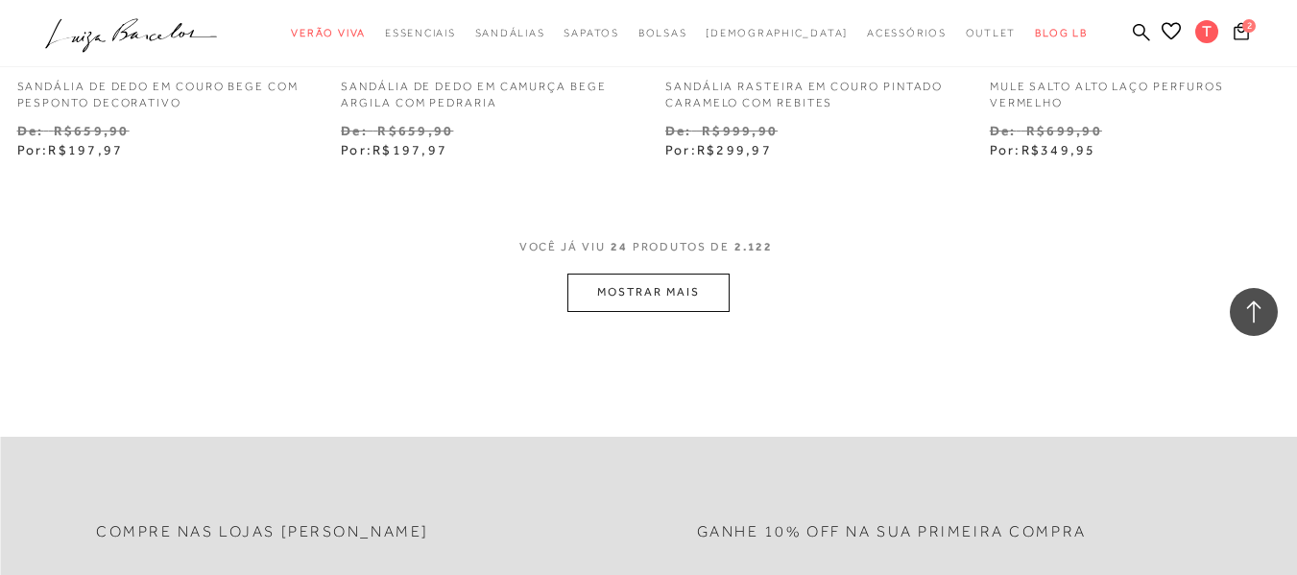
click at [640, 296] on button "MOSTRAR MAIS" at bounding box center [648, 292] width 161 height 37
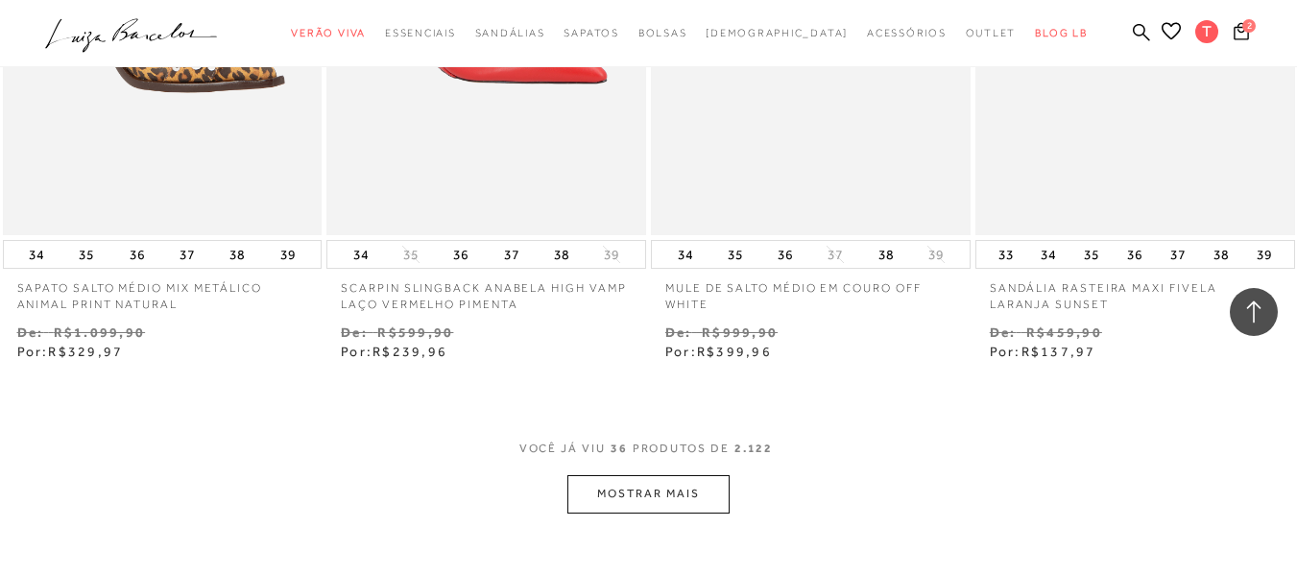
scroll to position [5582, 0]
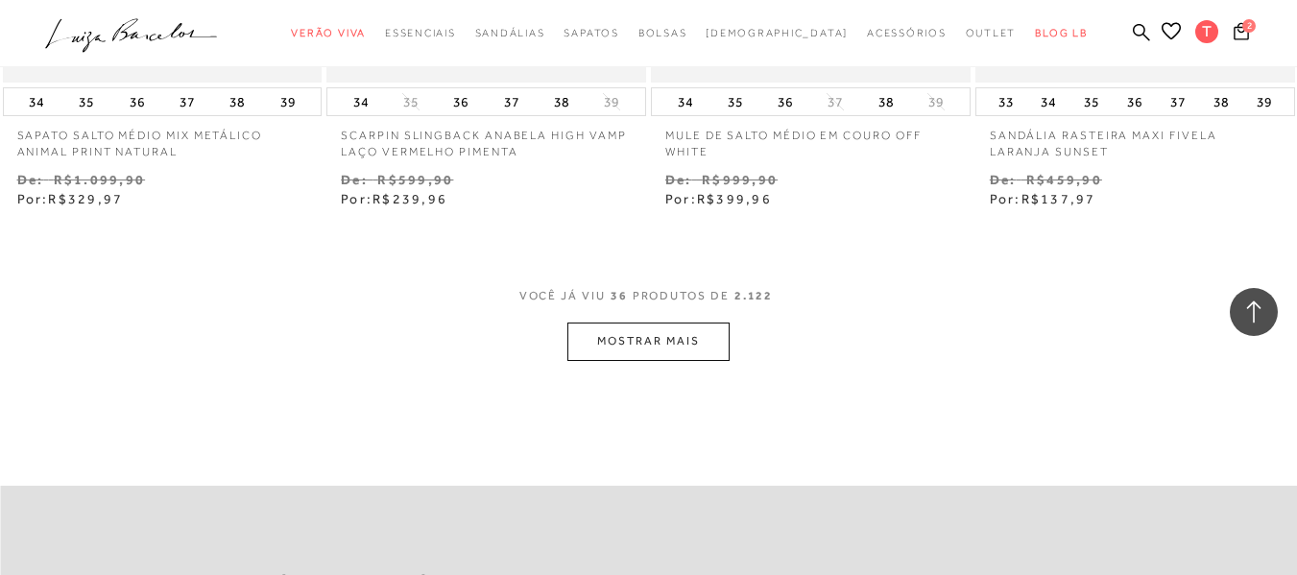
click at [645, 340] on button "MOSTRAR MAIS" at bounding box center [648, 341] width 161 height 37
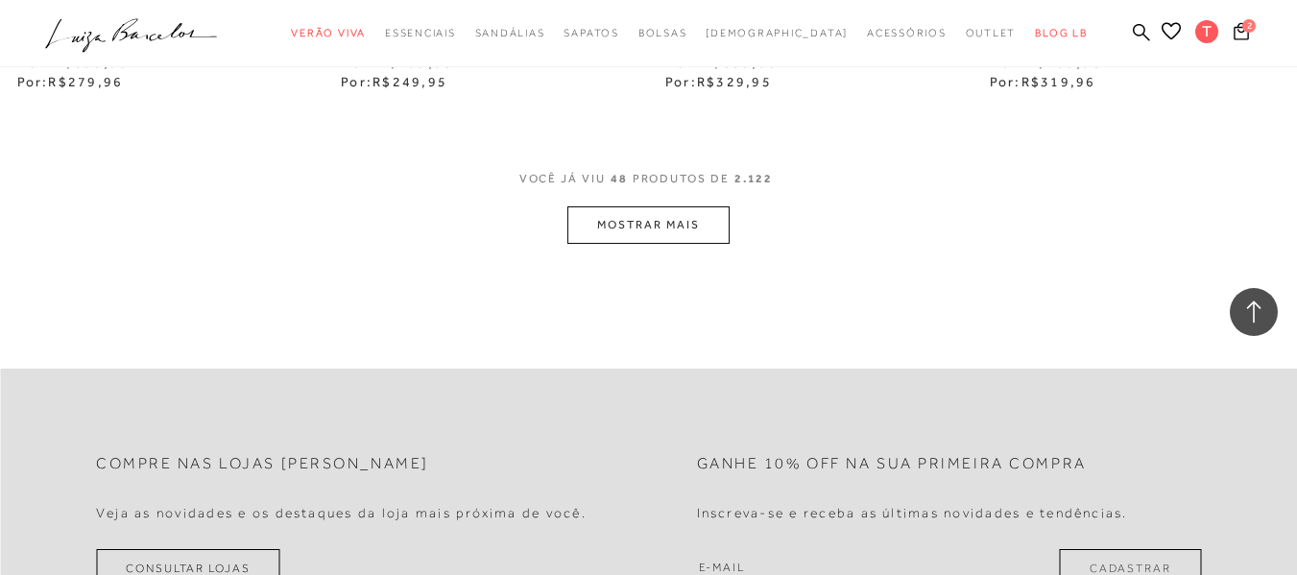
scroll to position [7599, 0]
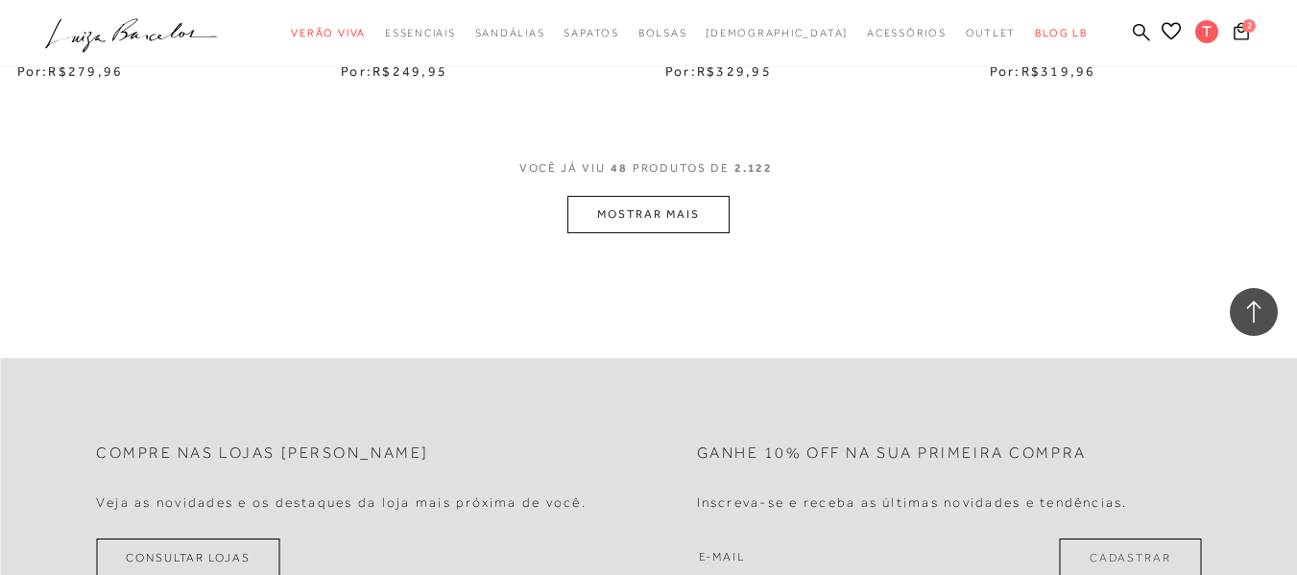
click at [636, 208] on button "MOSTRAR MAIS" at bounding box center [648, 214] width 161 height 37
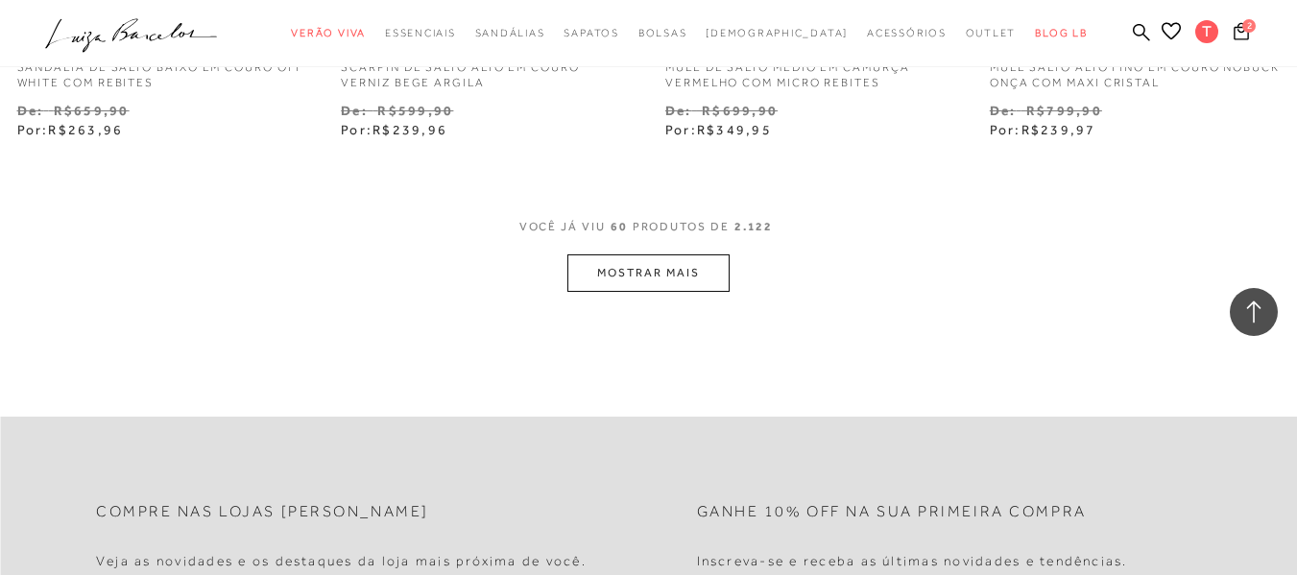
scroll to position [9423, 0]
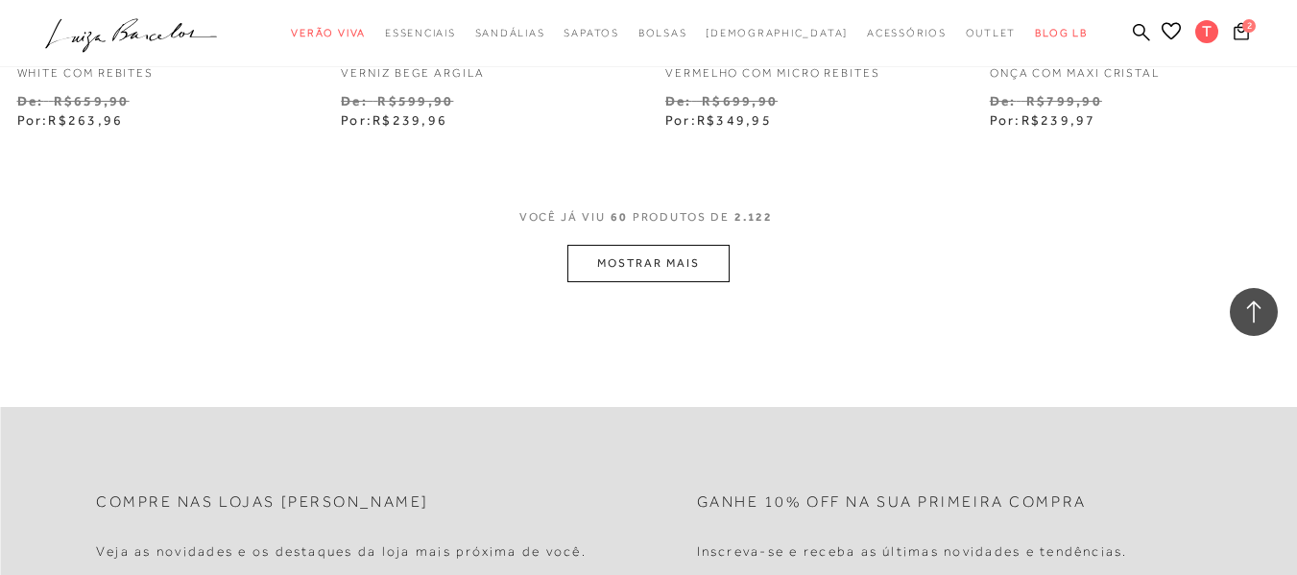
click at [630, 262] on button "MOSTRAR MAIS" at bounding box center [648, 263] width 161 height 37
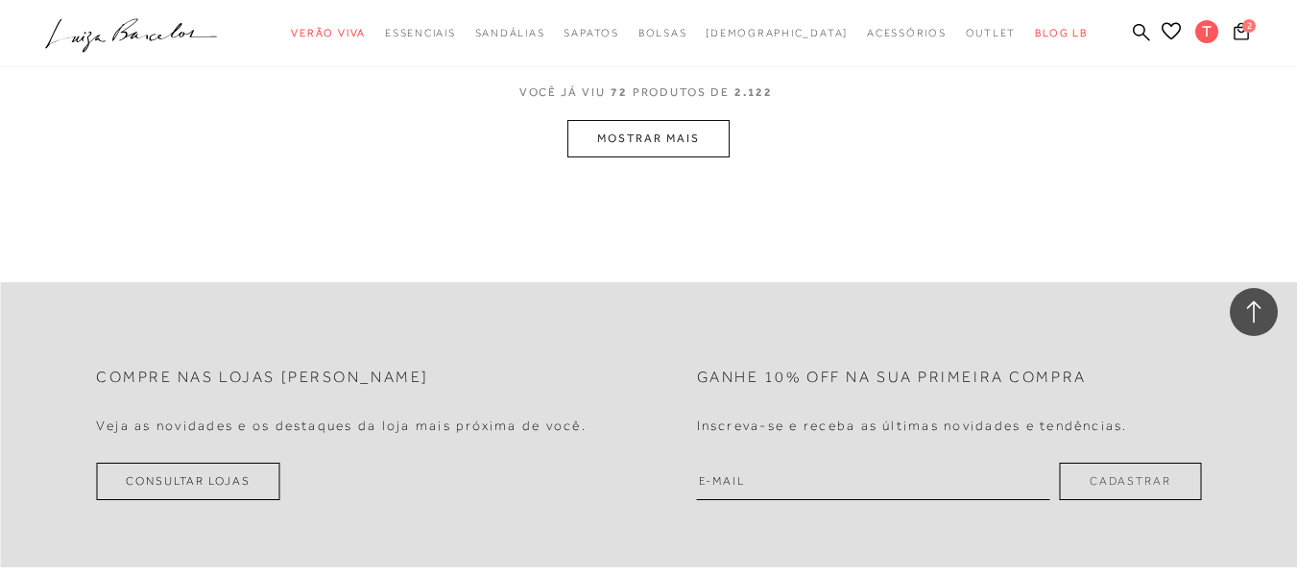
scroll to position [11440, 0]
click at [672, 135] on button "MOSTRAR MAIS" at bounding box center [648, 136] width 161 height 37
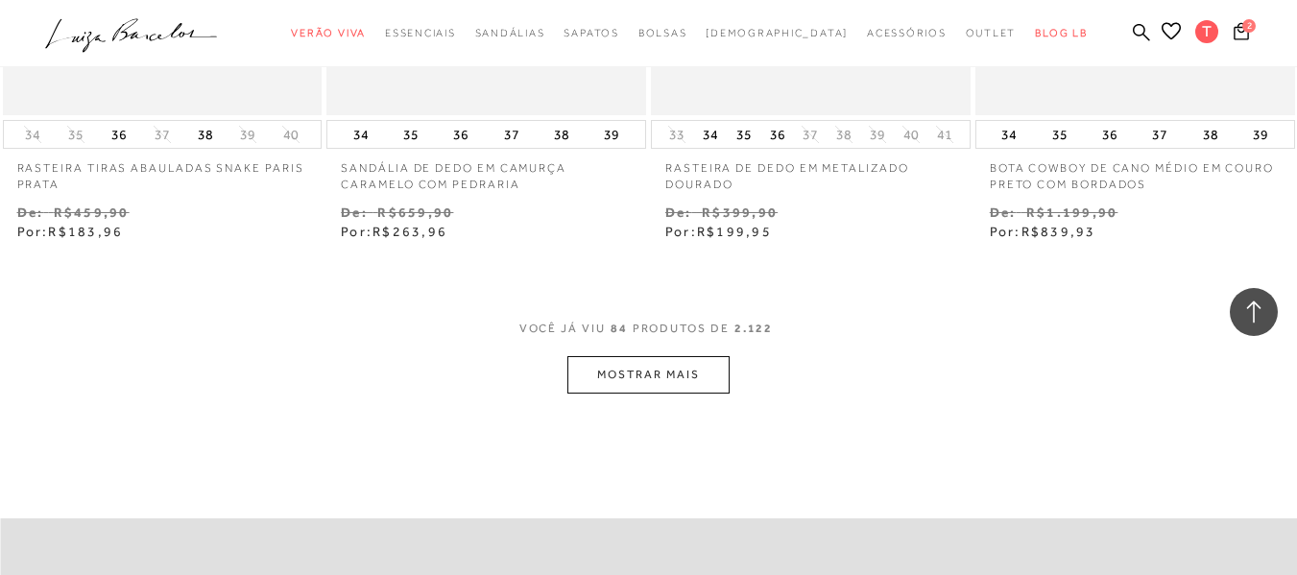
scroll to position [13169, 0]
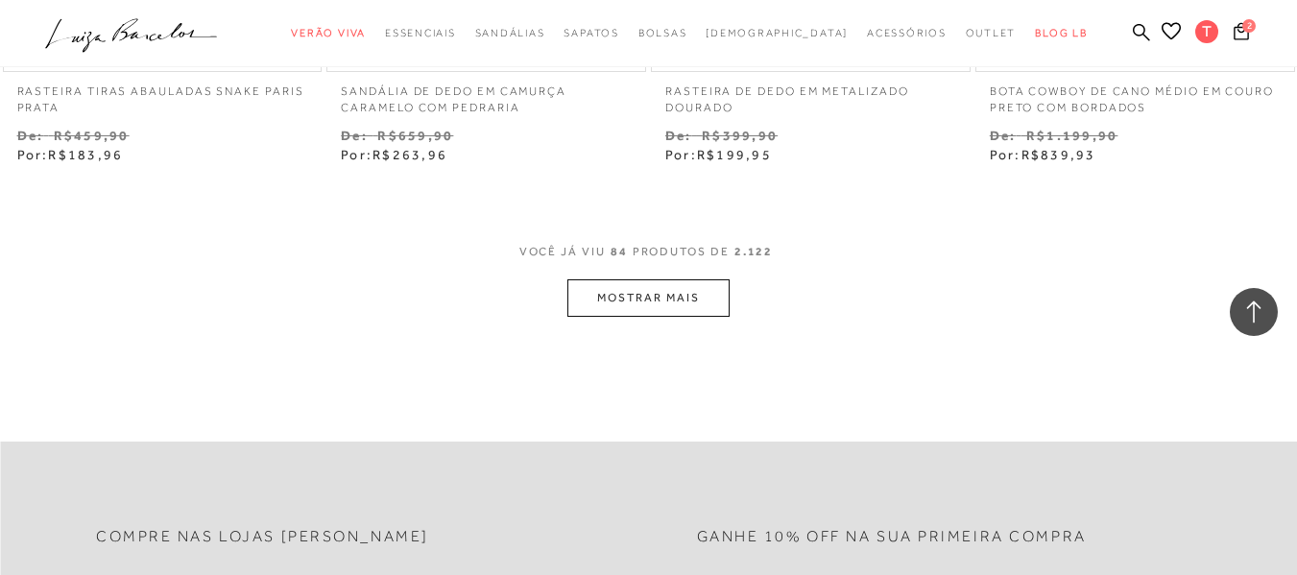
click at [620, 301] on button "MOSTRAR MAIS" at bounding box center [648, 297] width 161 height 37
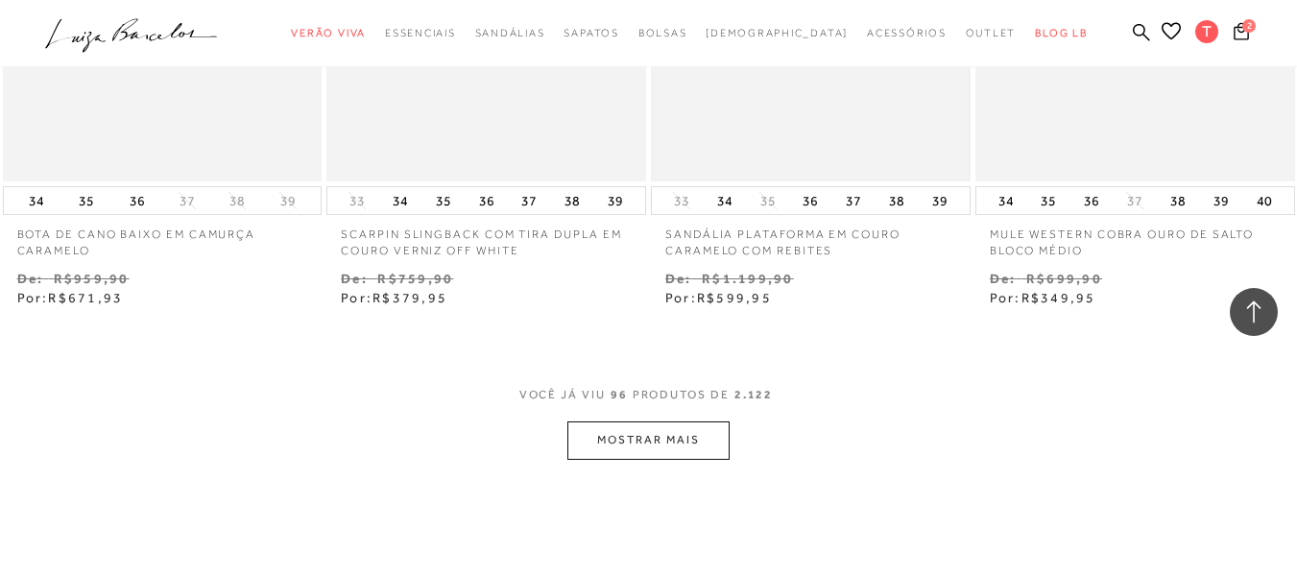
scroll to position [15186, 0]
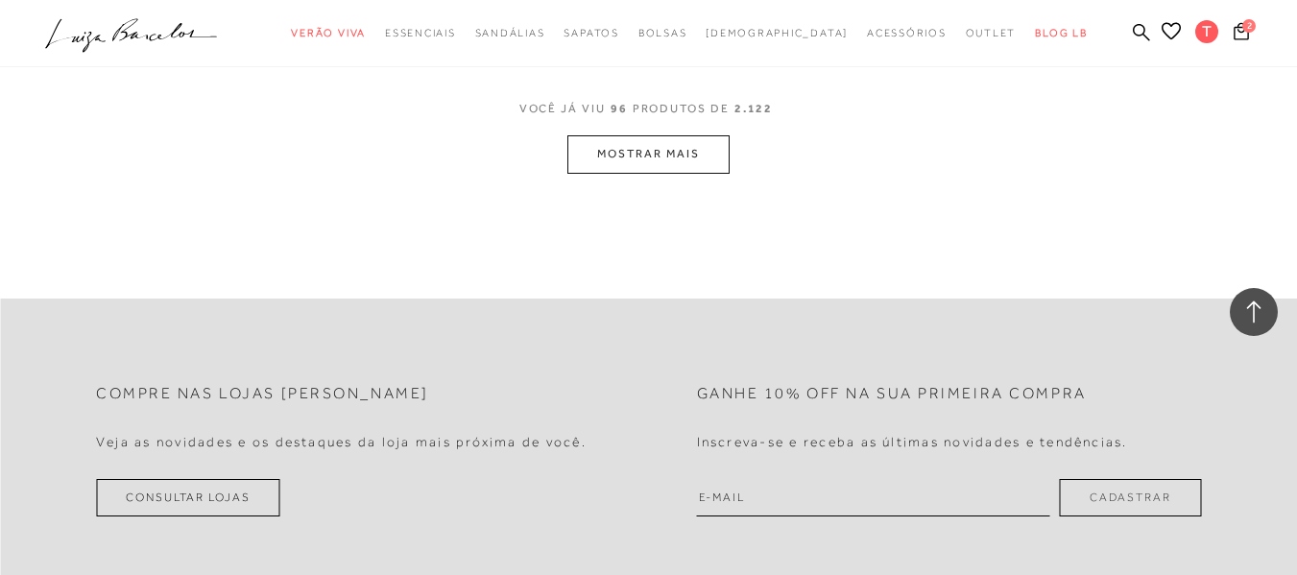
click at [660, 151] on button "MOSTRAR MAIS" at bounding box center [648, 153] width 161 height 37
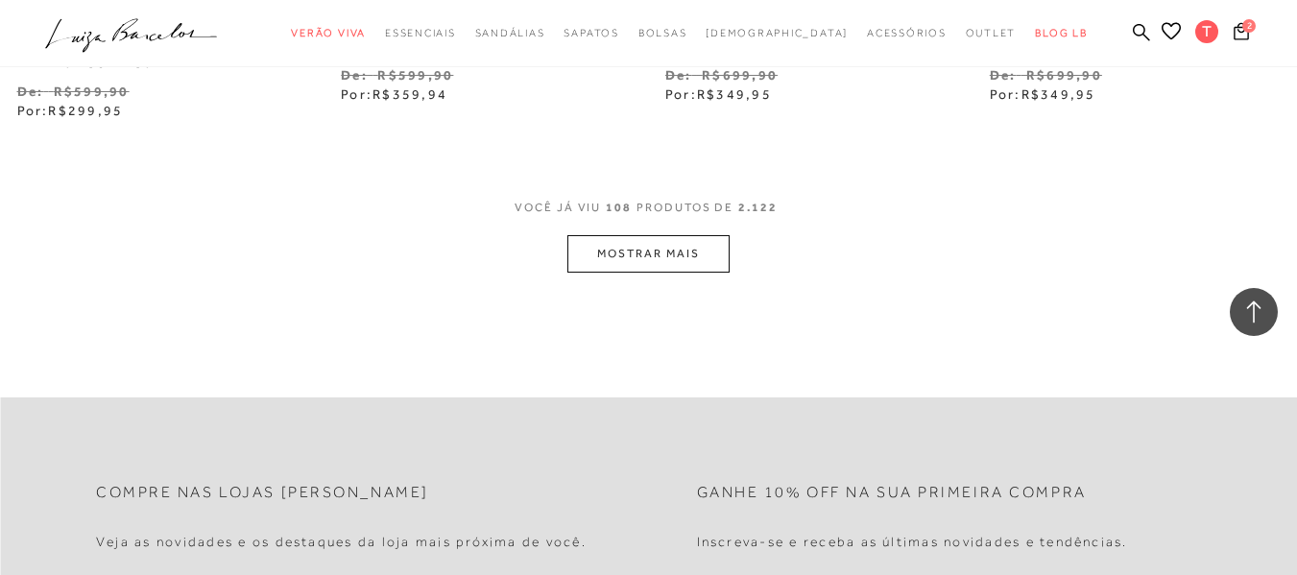
scroll to position [17010, 0]
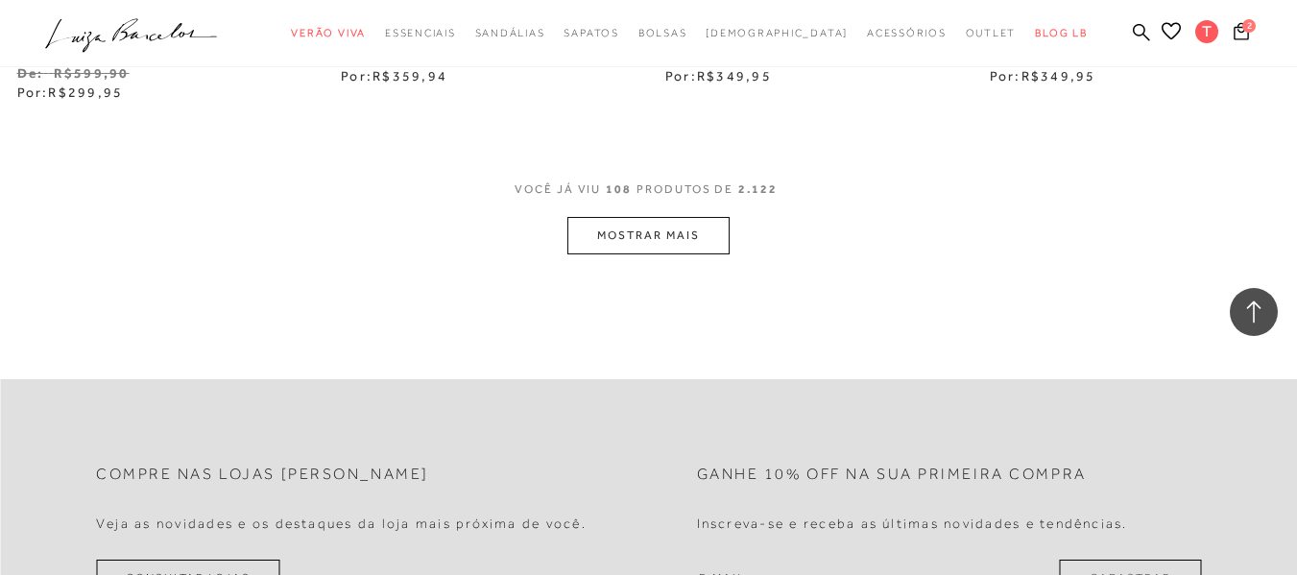
click at [662, 243] on button "MOSTRAR MAIS" at bounding box center [648, 235] width 161 height 37
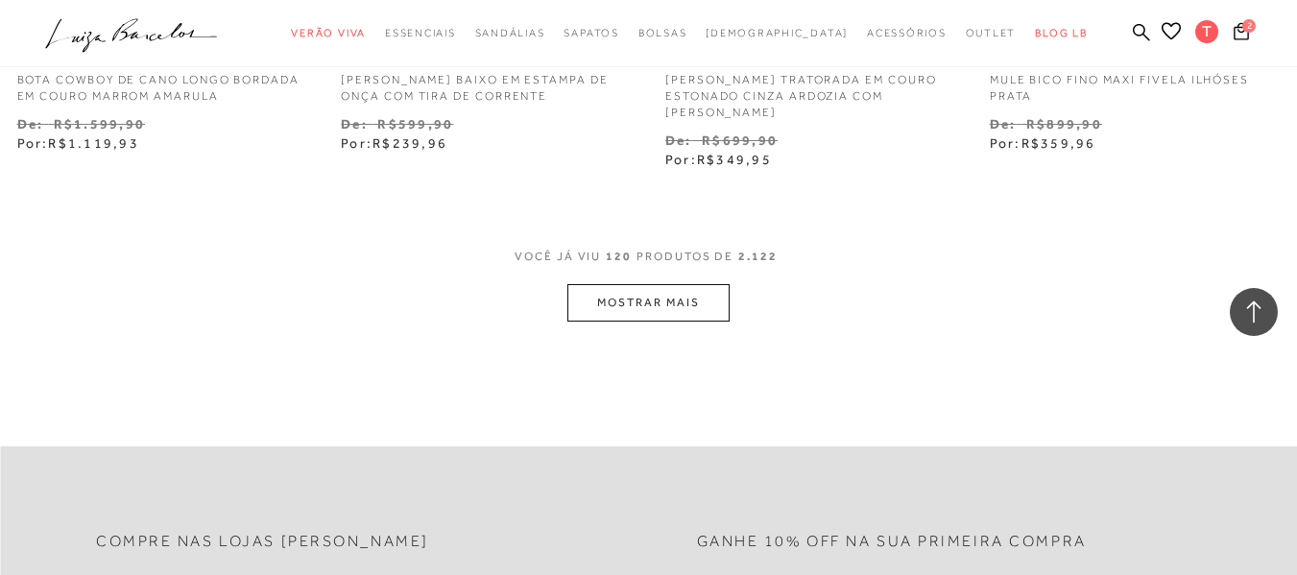
scroll to position [18835, 0]
click at [687, 295] on button "MOSTRAR MAIS" at bounding box center [648, 300] width 161 height 37
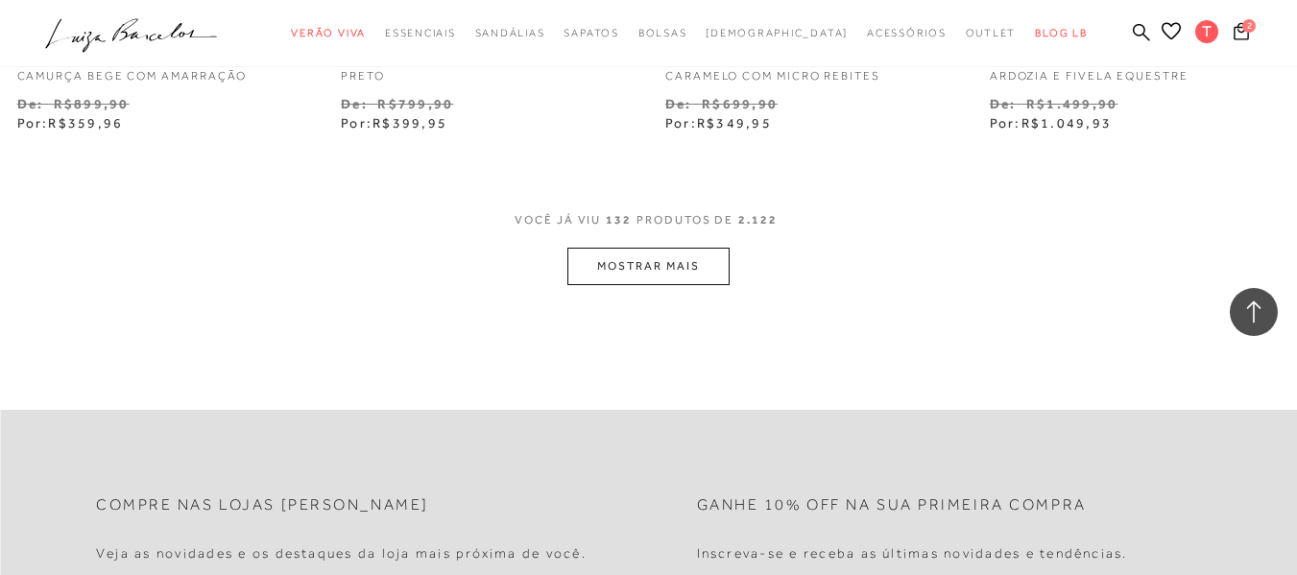
scroll to position [20756, 0]
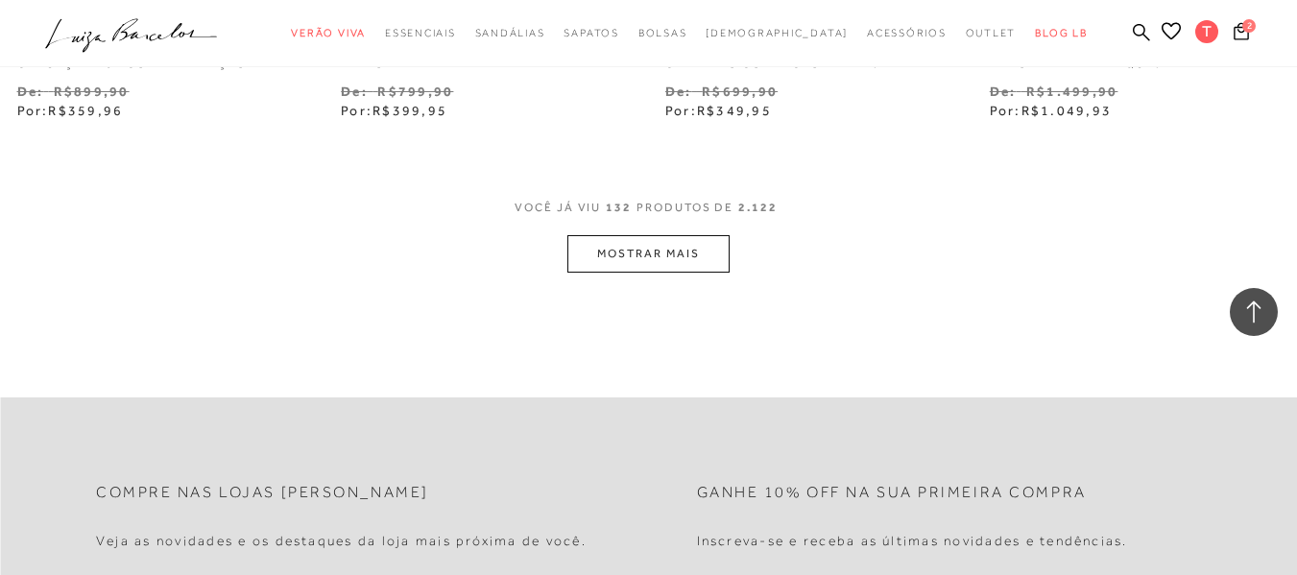
click at [669, 257] on button "MOSTRAR MAIS" at bounding box center [648, 253] width 161 height 37
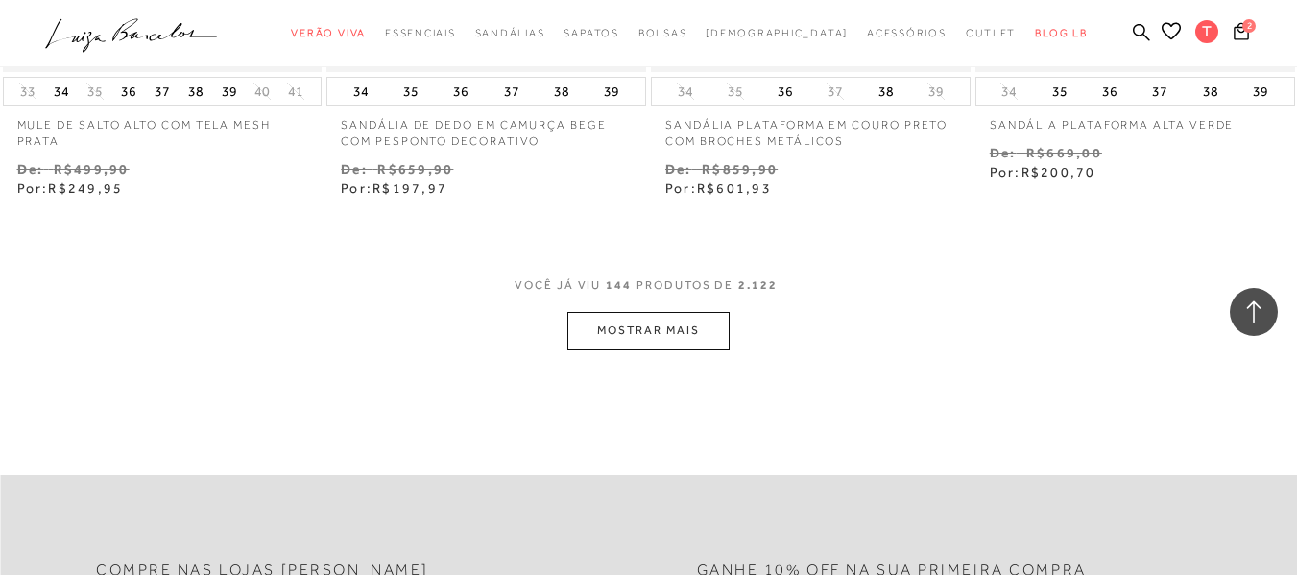
scroll to position [22581, 0]
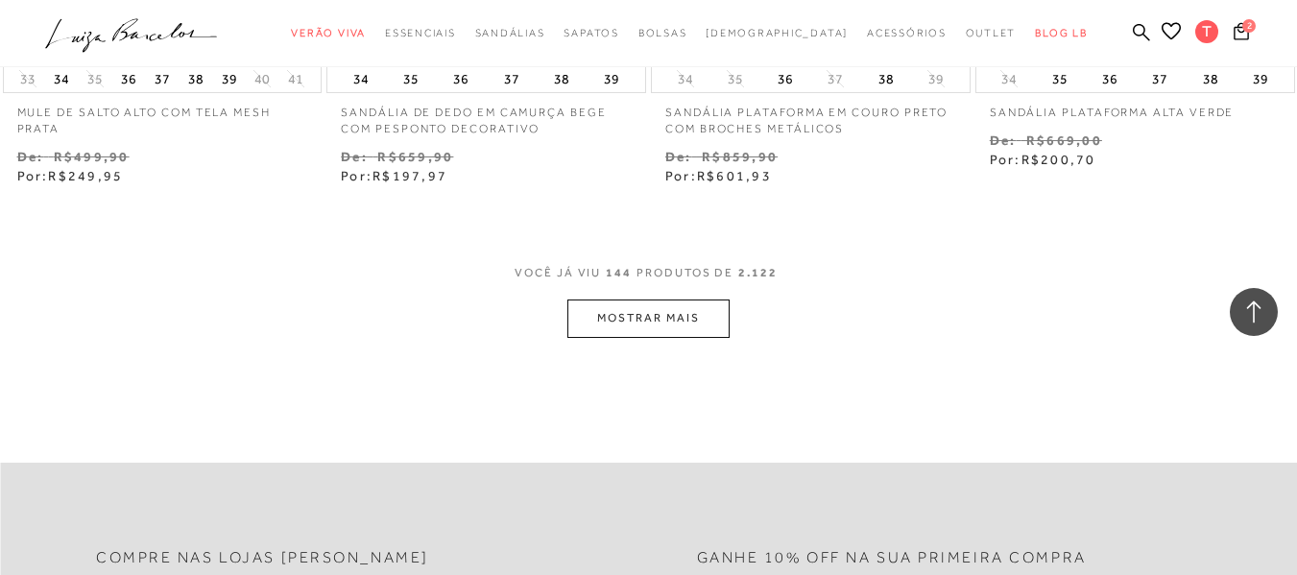
click at [625, 313] on button "MOSTRAR MAIS" at bounding box center [648, 318] width 161 height 37
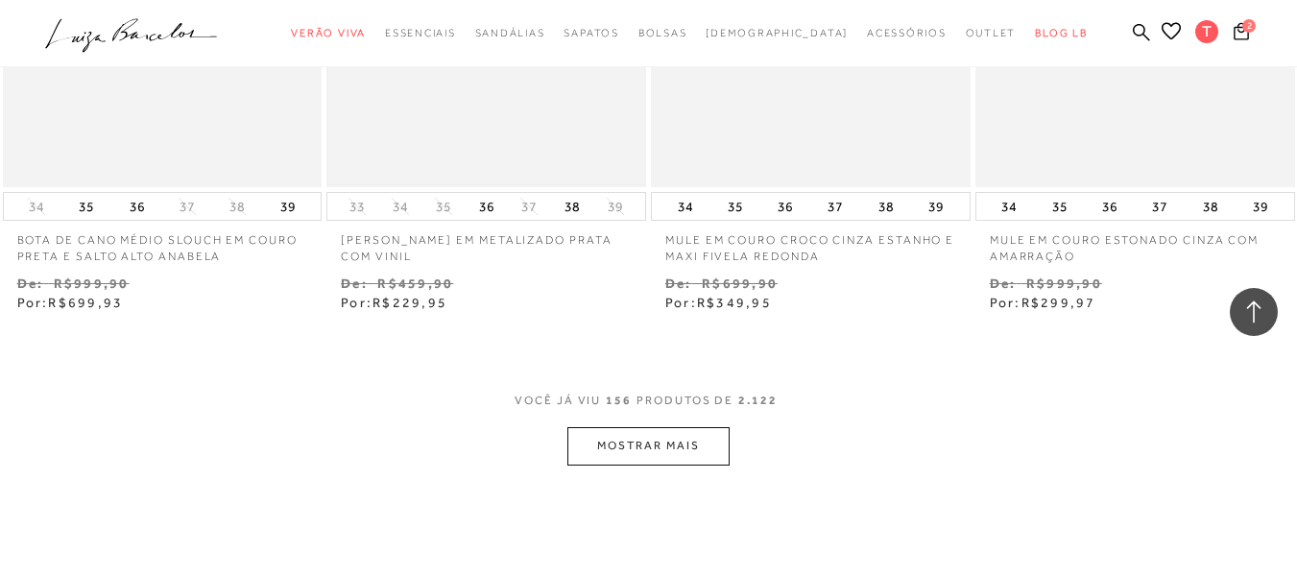
scroll to position [24405, 0]
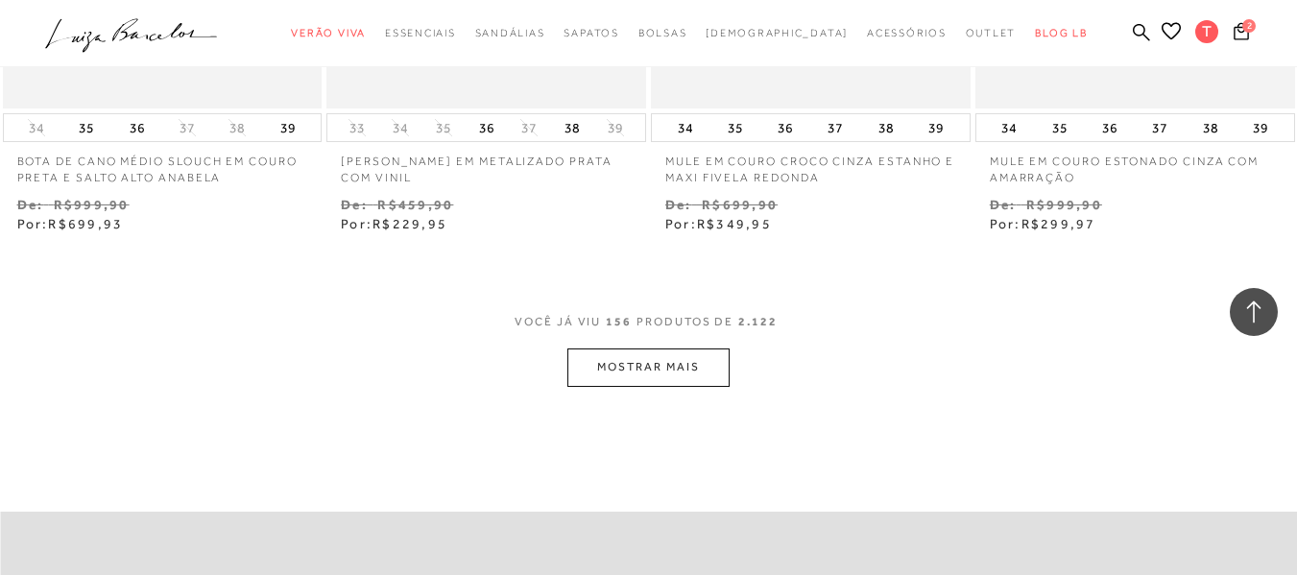
click at [626, 365] on button "MOSTRAR MAIS" at bounding box center [648, 367] width 161 height 37
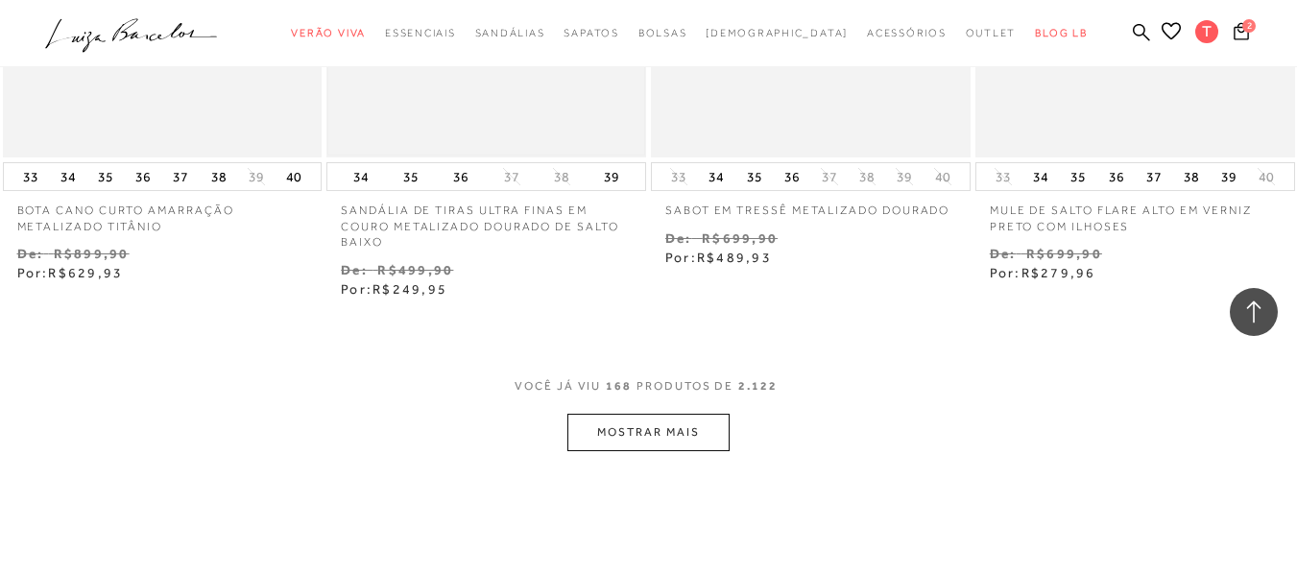
scroll to position [26422, 0]
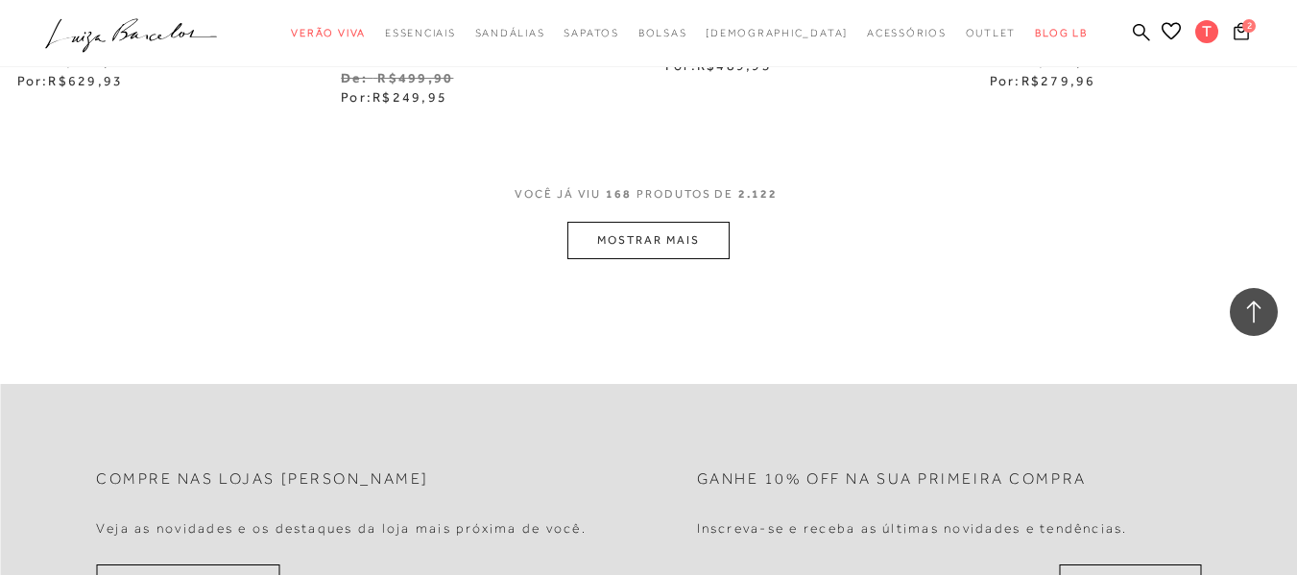
click at [626, 236] on button "MOSTRAR MAIS" at bounding box center [648, 240] width 161 height 37
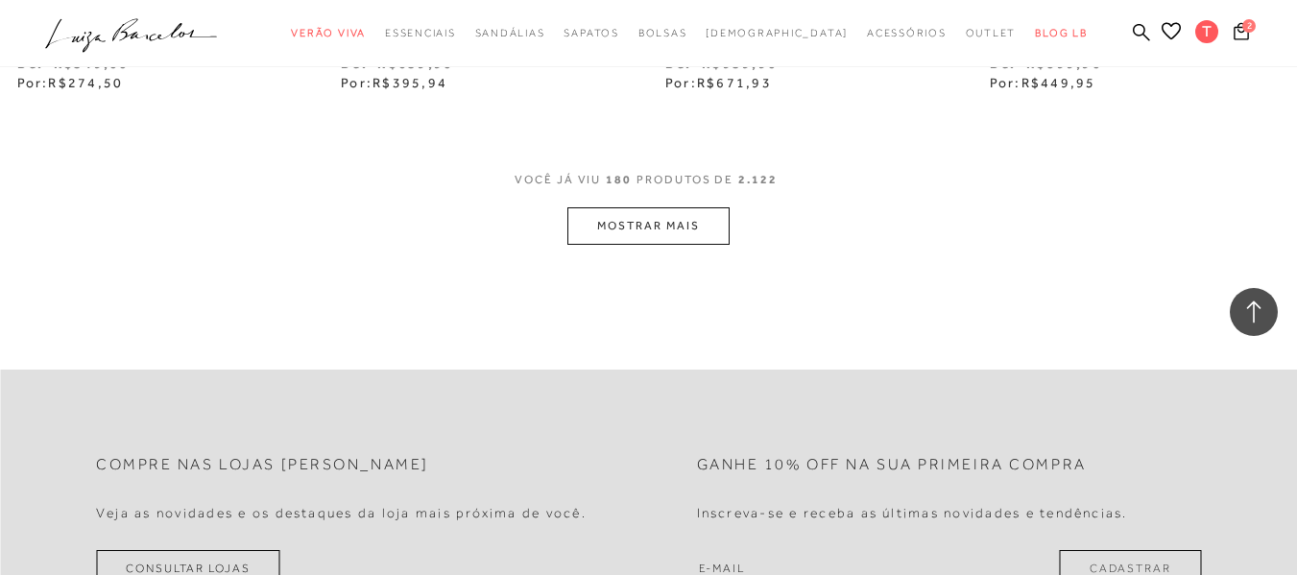
scroll to position [28343, 0]
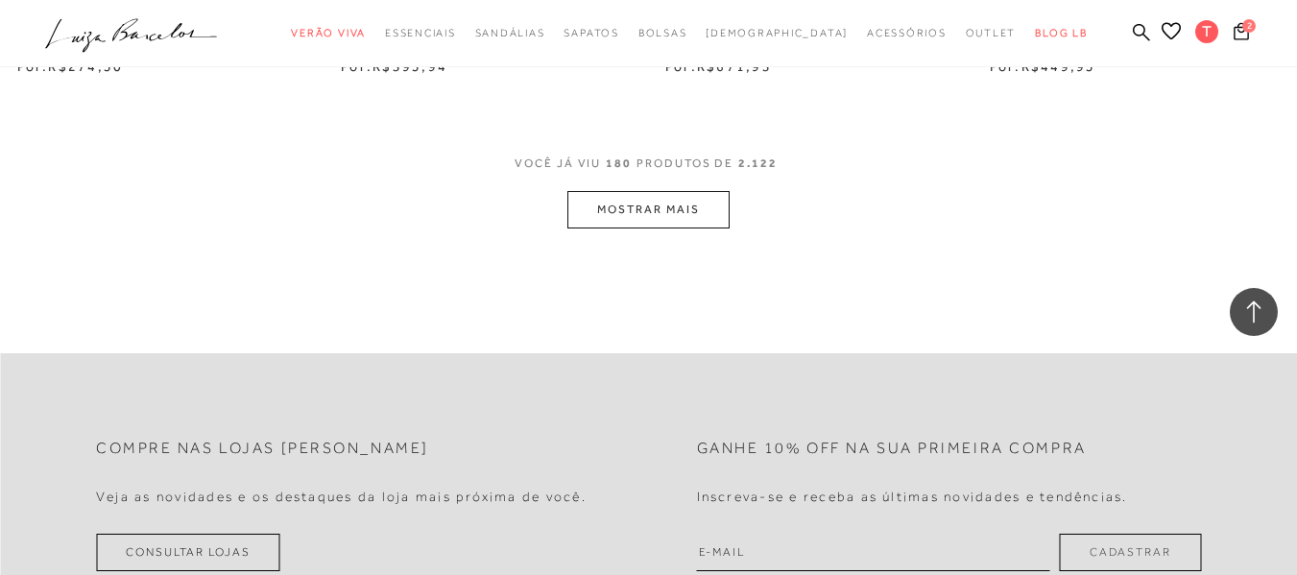
click at [635, 209] on button "MOSTRAR MAIS" at bounding box center [648, 209] width 161 height 37
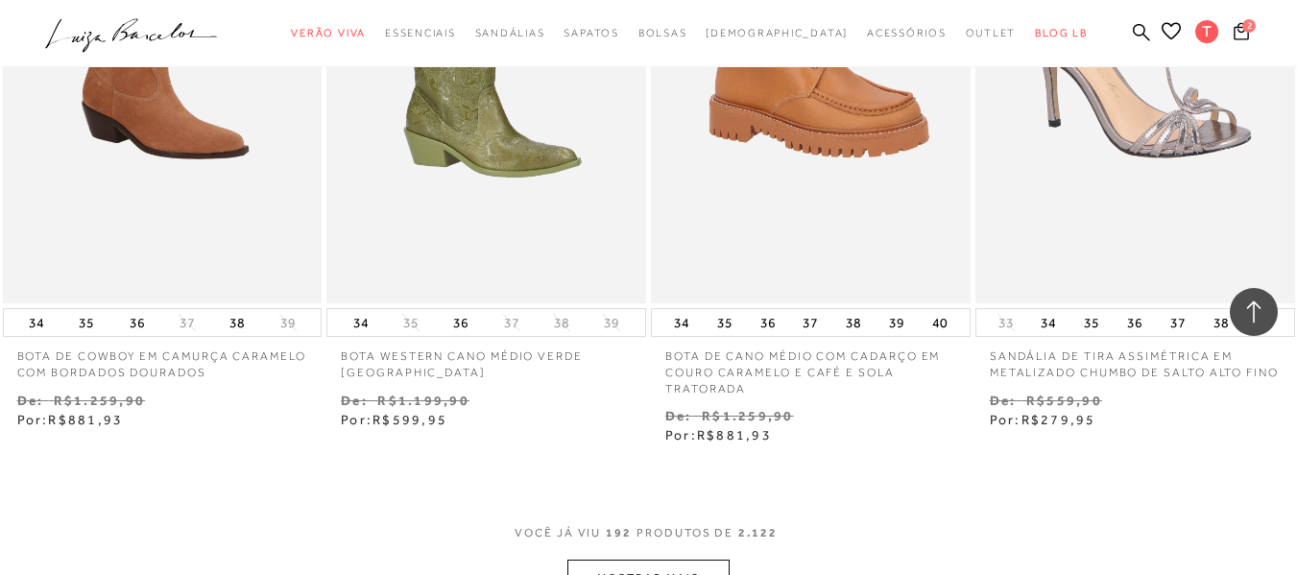
scroll to position [30168, 0]
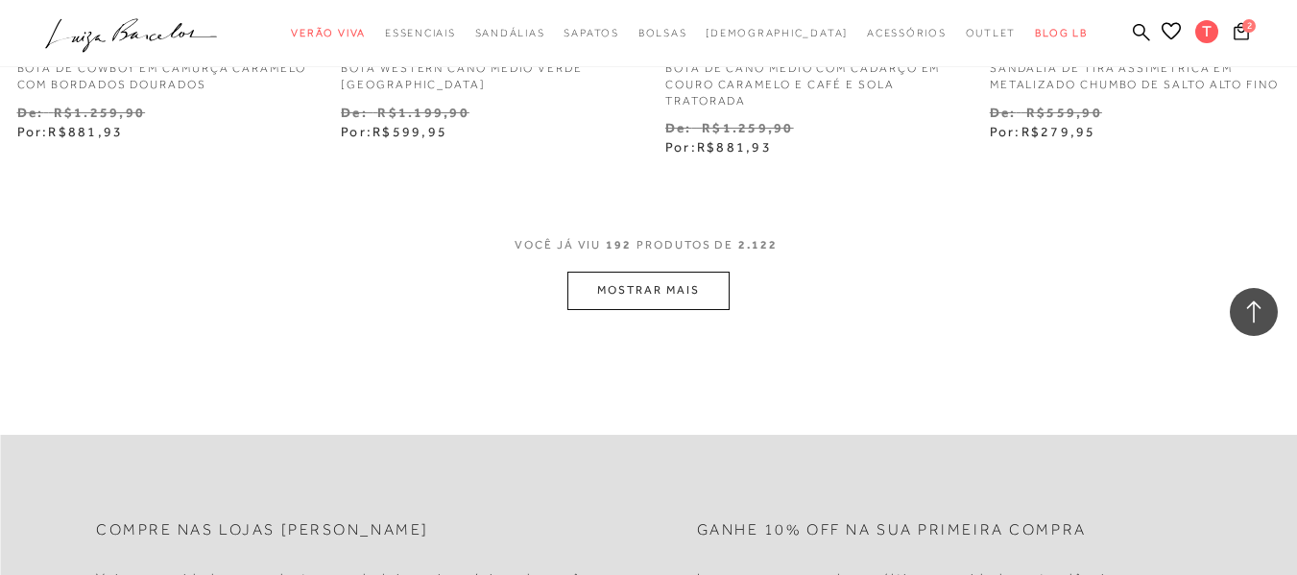
click at [644, 287] on button "MOSTRAR MAIS" at bounding box center [648, 290] width 161 height 37
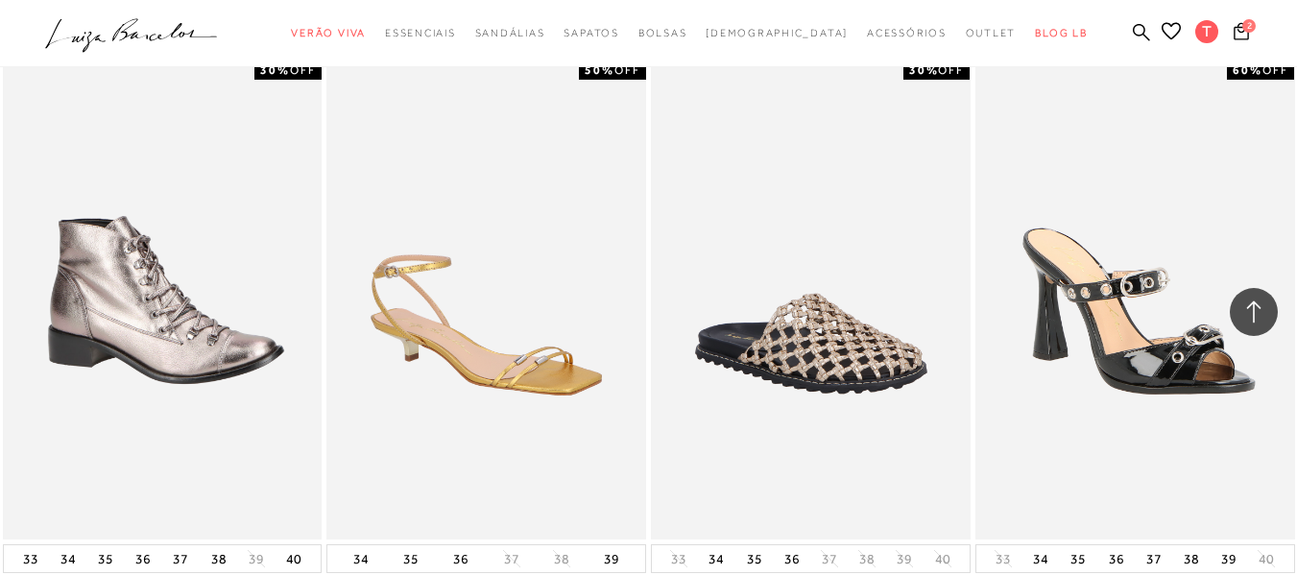
scroll to position [25846, 0]
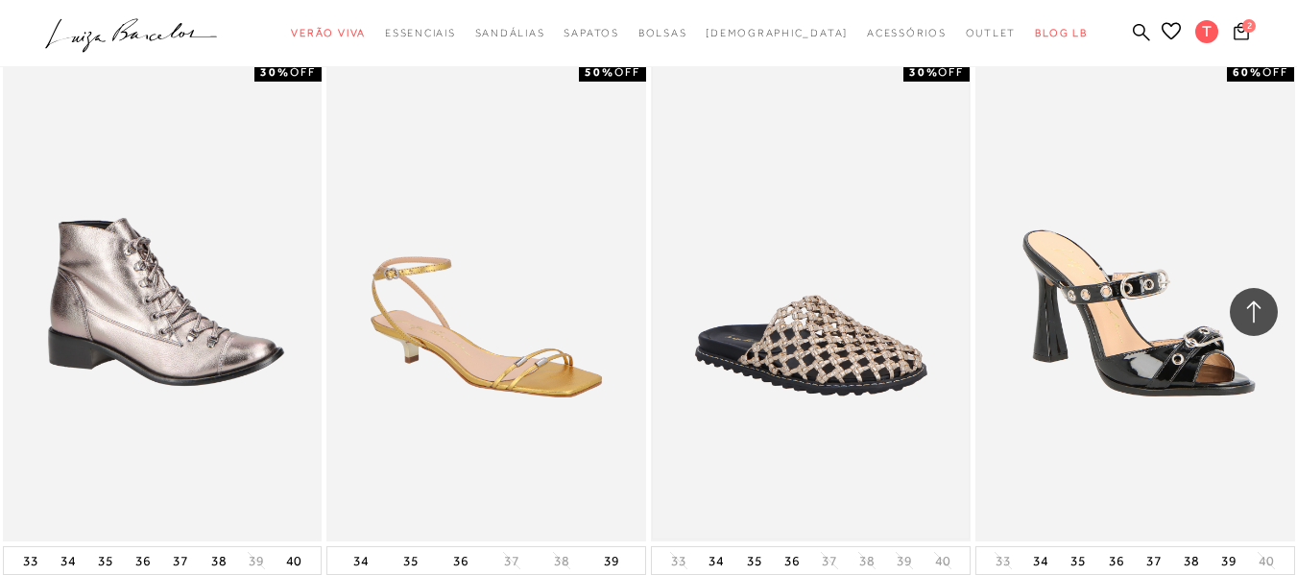
click at [791, 349] on img at bounding box center [811, 301] width 316 height 473
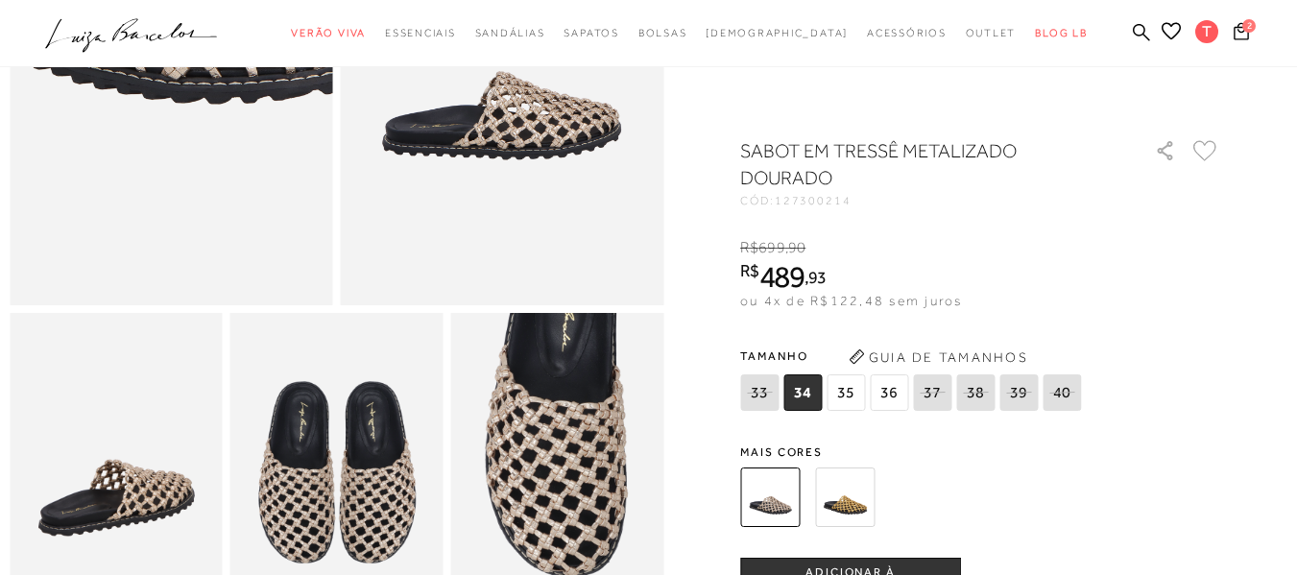
scroll to position [480, 0]
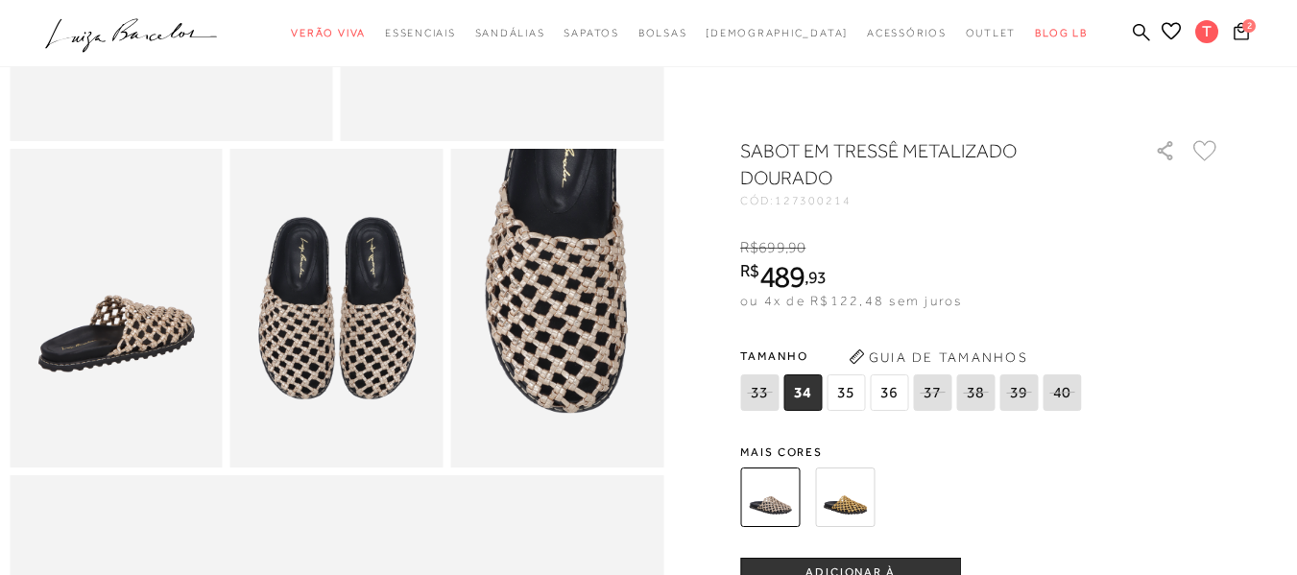
click at [348, 363] on img at bounding box center [336, 309] width 213 height 320
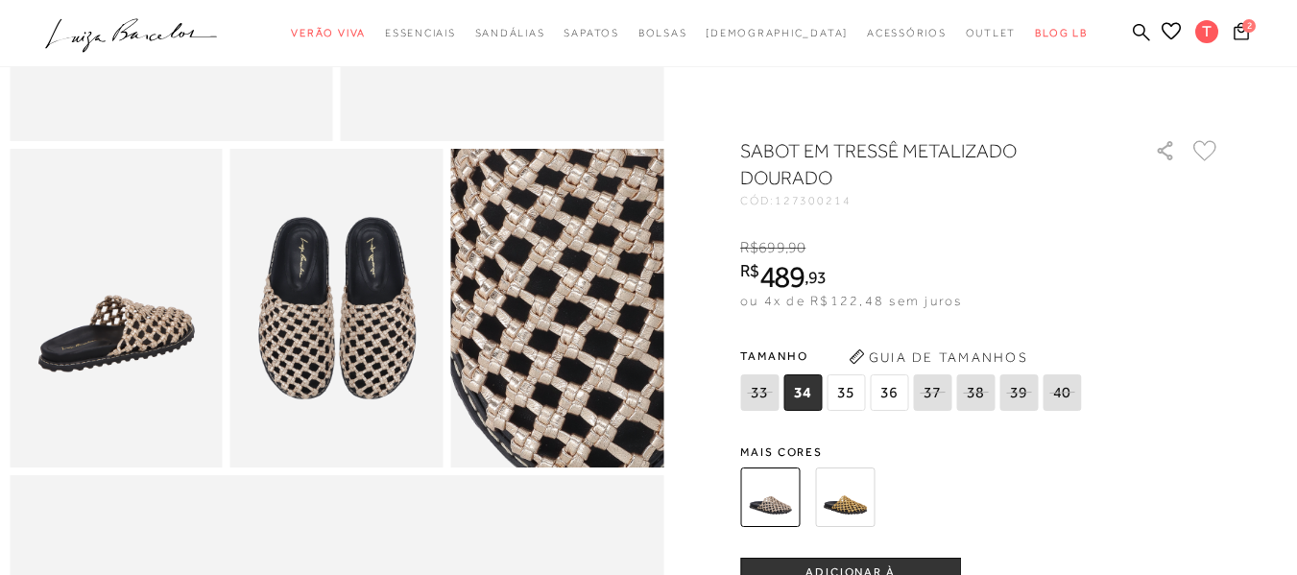
click at [546, 349] on img at bounding box center [571, 283] width 425 height 639
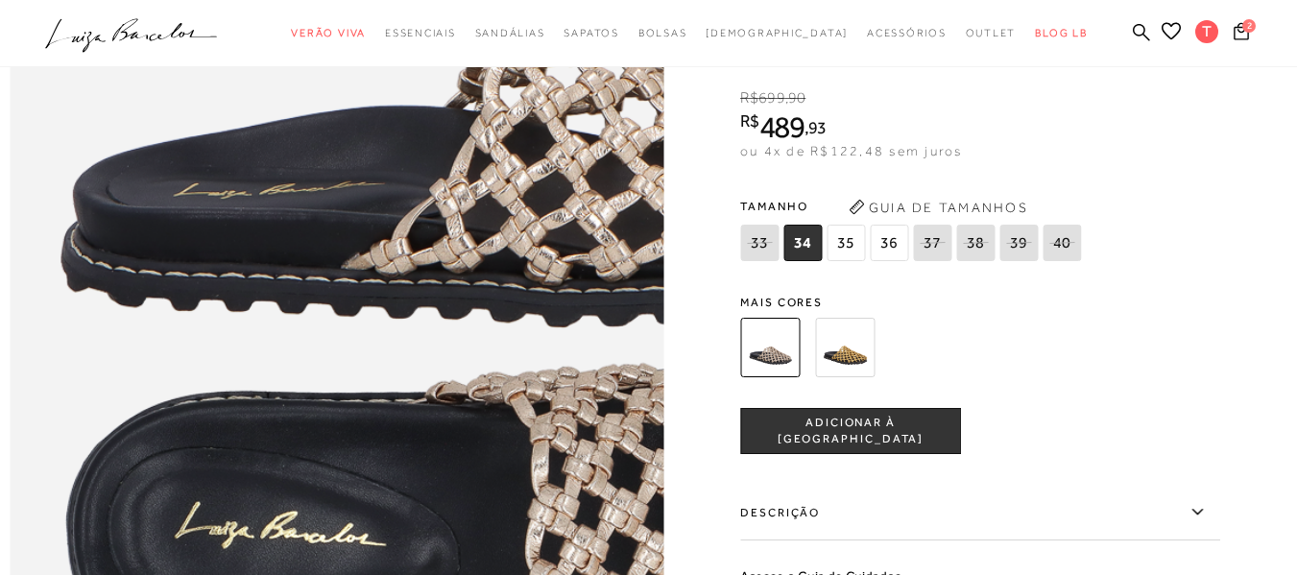
scroll to position [1056, 0]
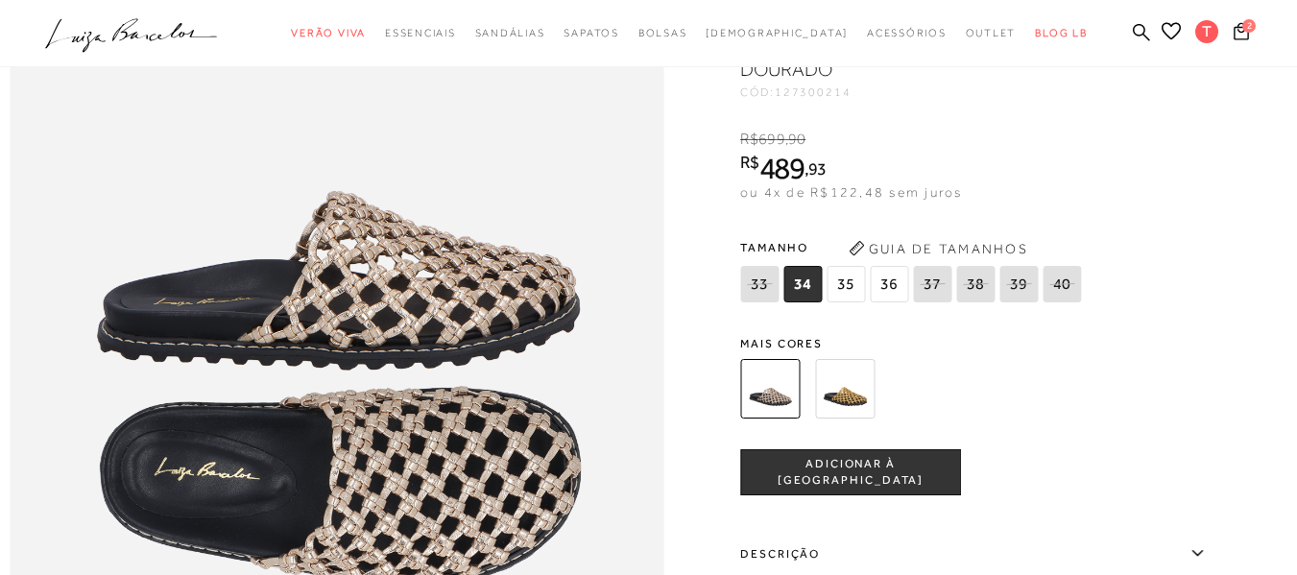
click at [857, 419] on img at bounding box center [845, 389] width 60 height 60
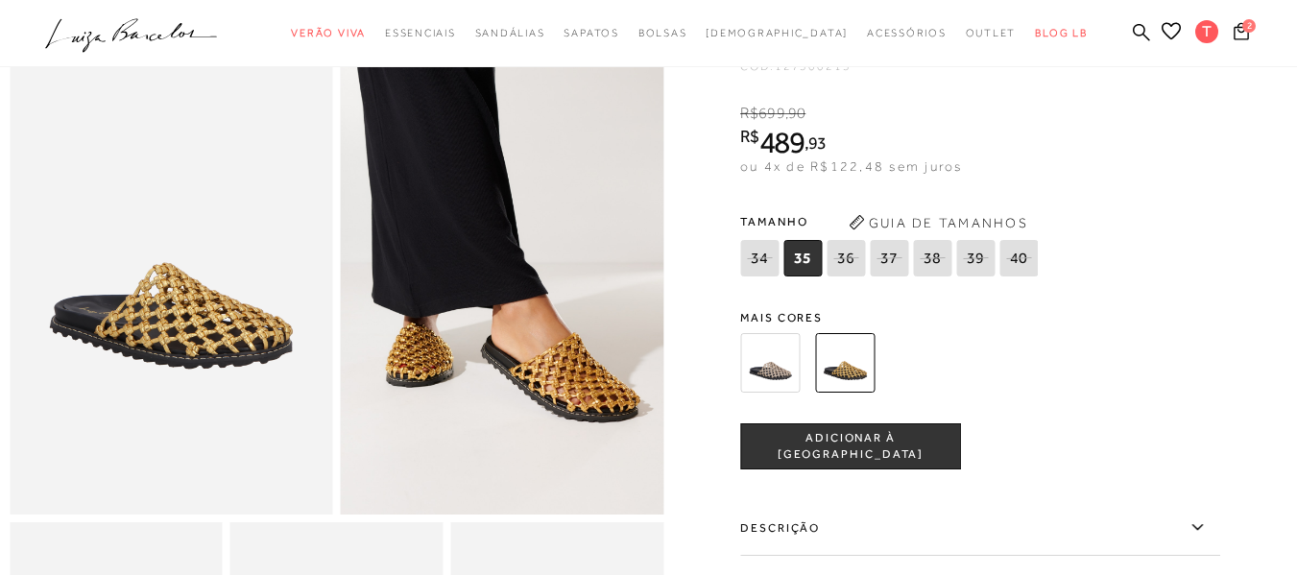
scroll to position [96, 0]
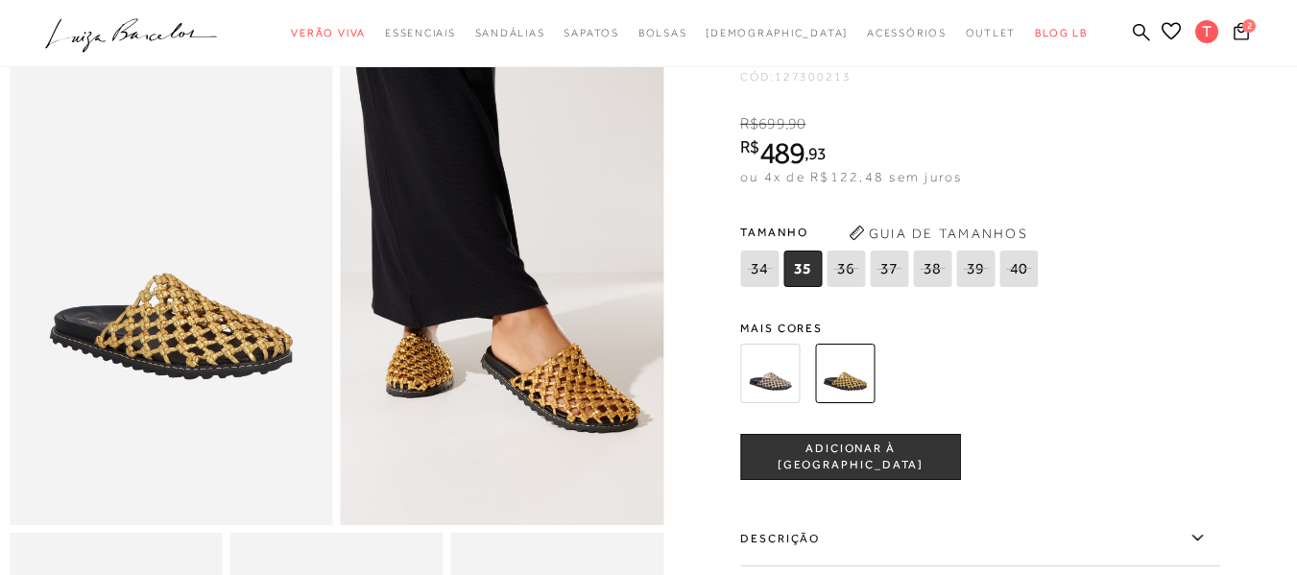
click at [771, 390] on img at bounding box center [770, 374] width 60 height 60
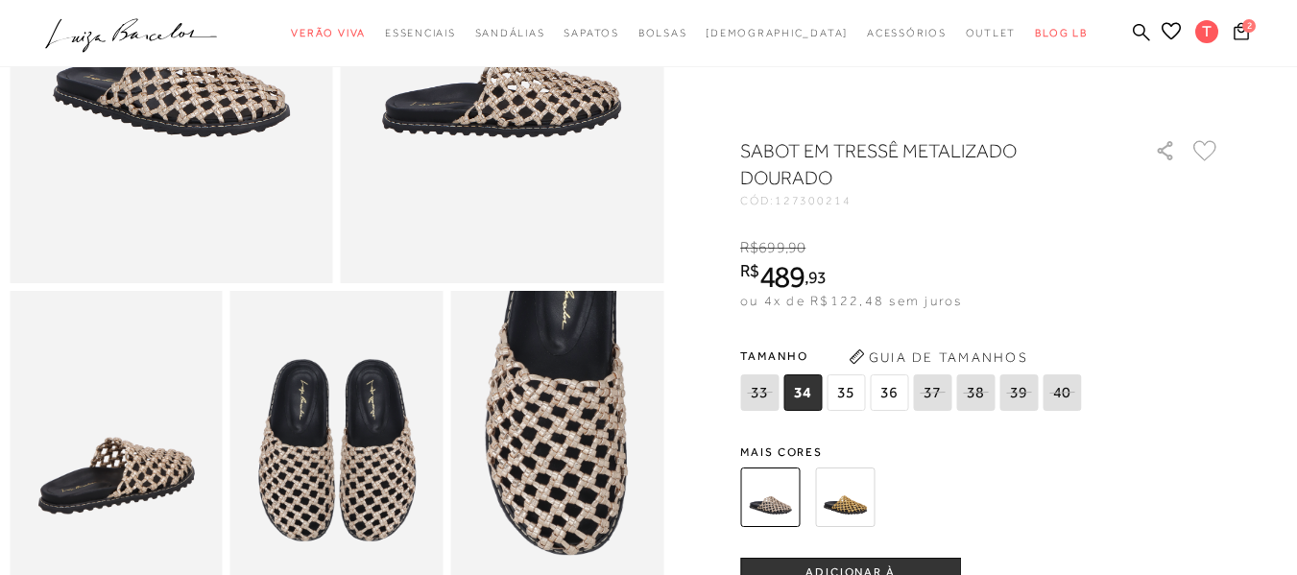
scroll to position [384, 0]
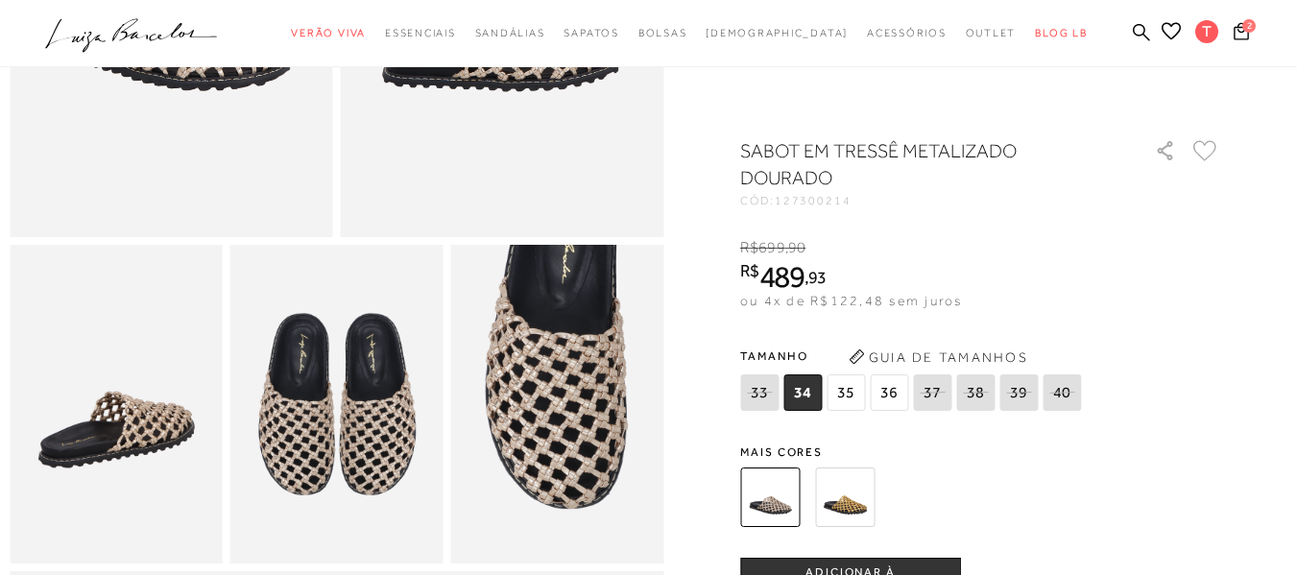
click at [896, 392] on span "36" at bounding box center [889, 393] width 38 height 36
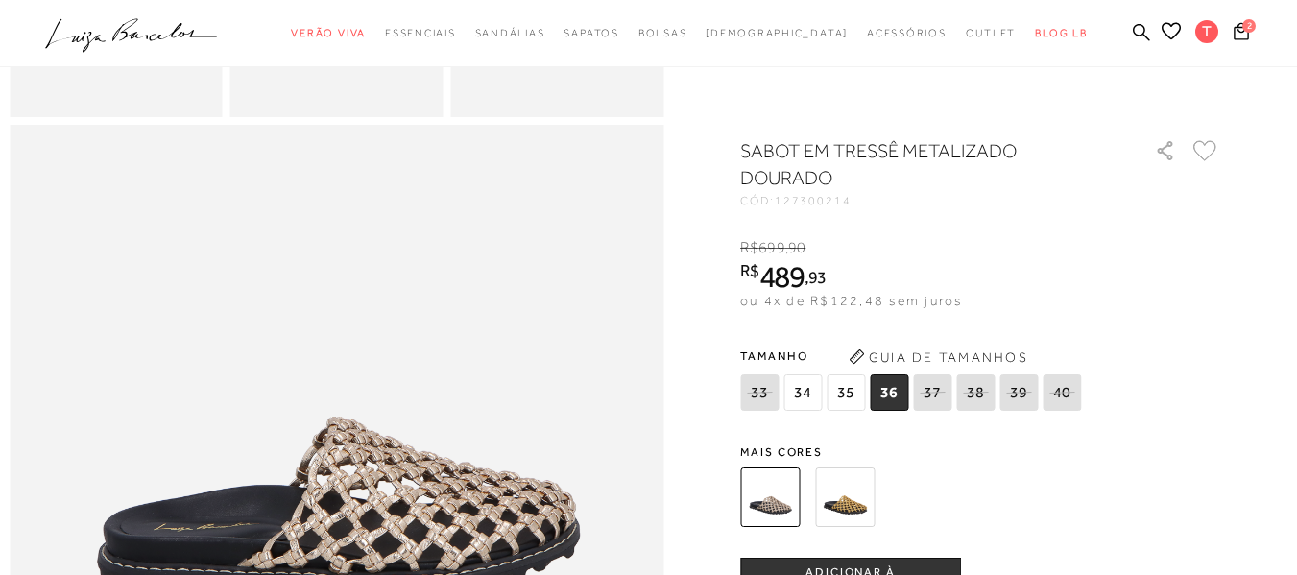
scroll to position [864, 0]
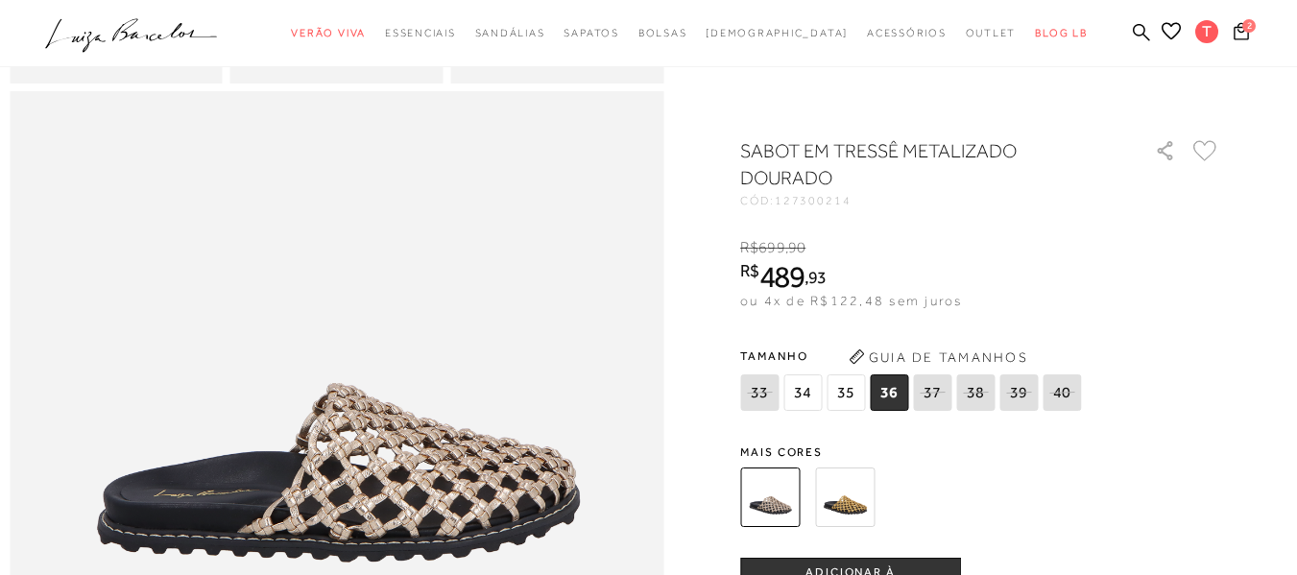
click at [862, 567] on button "ADICIONAR À [GEOGRAPHIC_DATA]" at bounding box center [850, 581] width 221 height 46
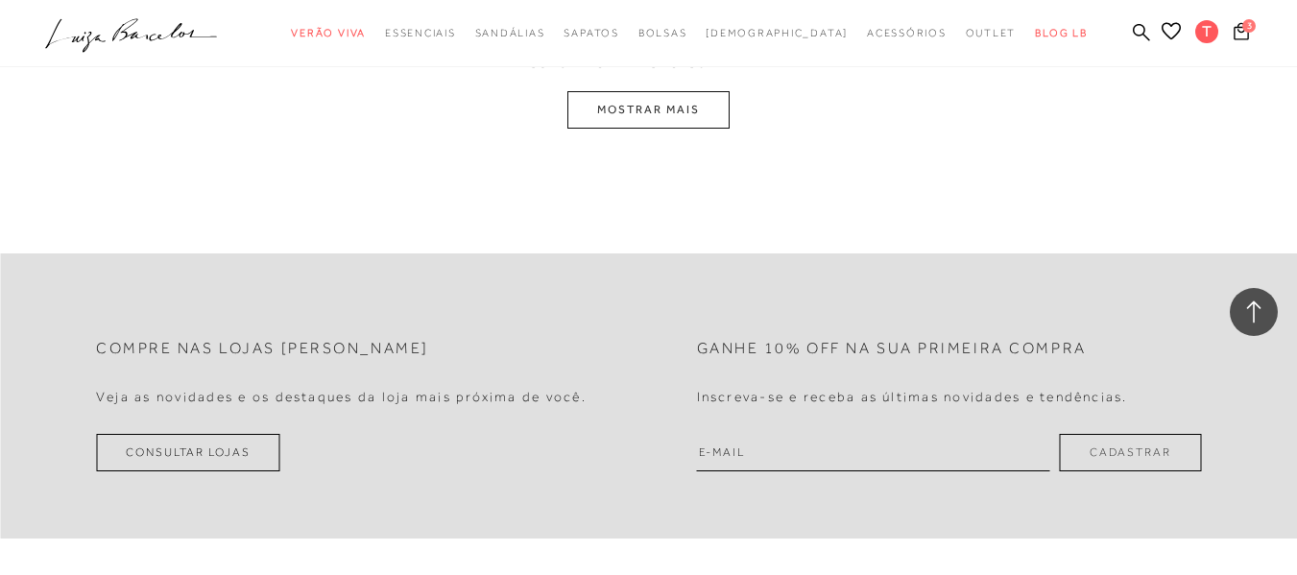
scroll to position [1825, 0]
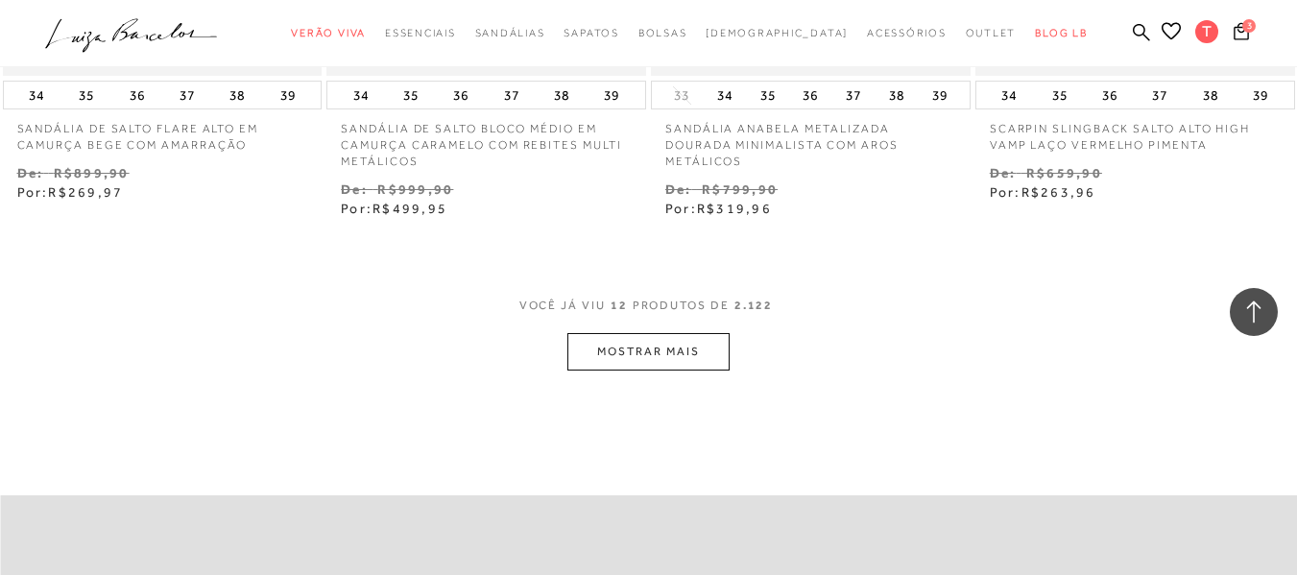
click at [632, 353] on button "MOSTRAR MAIS" at bounding box center [648, 351] width 161 height 37
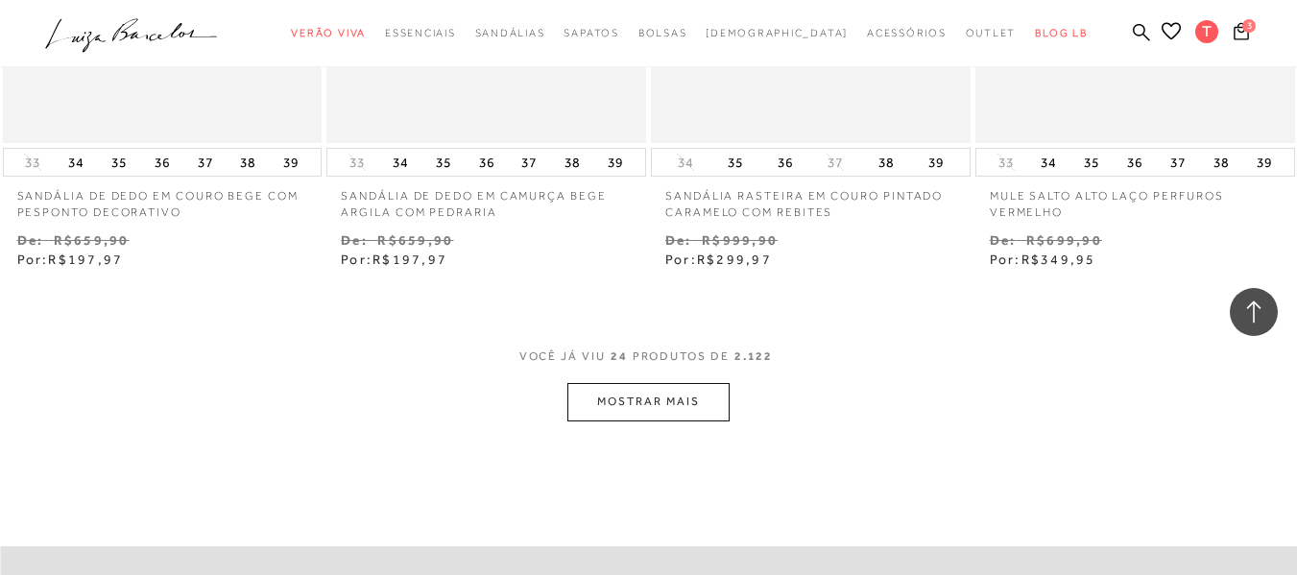
scroll to position [3649, 0]
click at [654, 397] on button "MOSTRAR MAIS" at bounding box center [648, 399] width 161 height 37
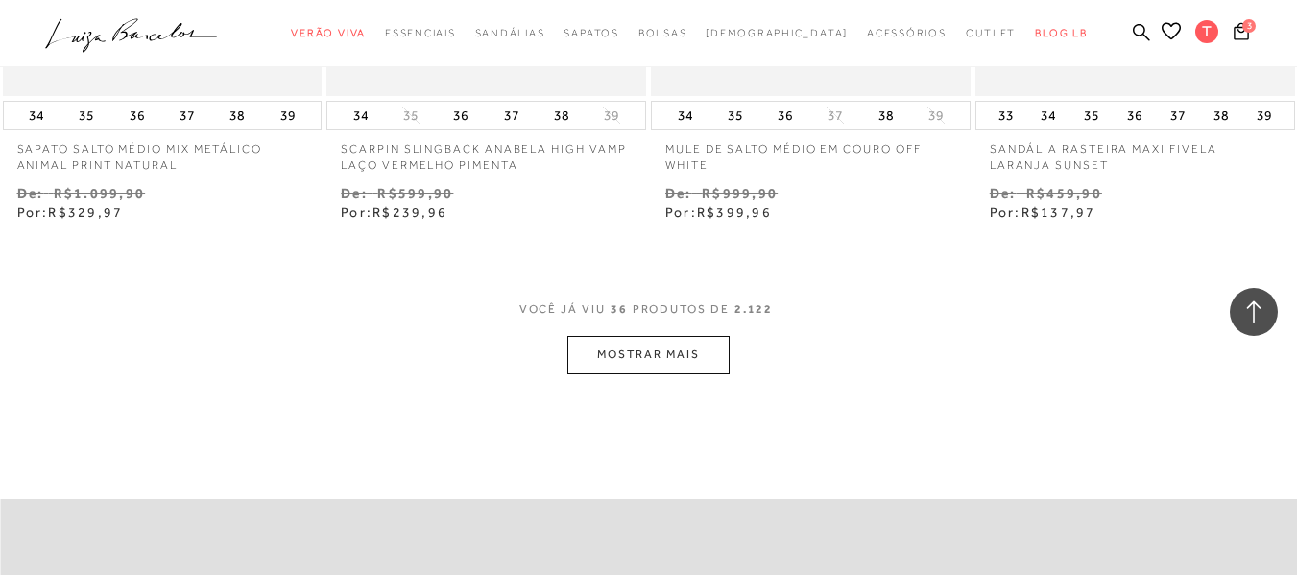
scroll to position [5570, 0]
click at [636, 350] on button "MOSTRAR MAIS" at bounding box center [648, 352] width 161 height 37
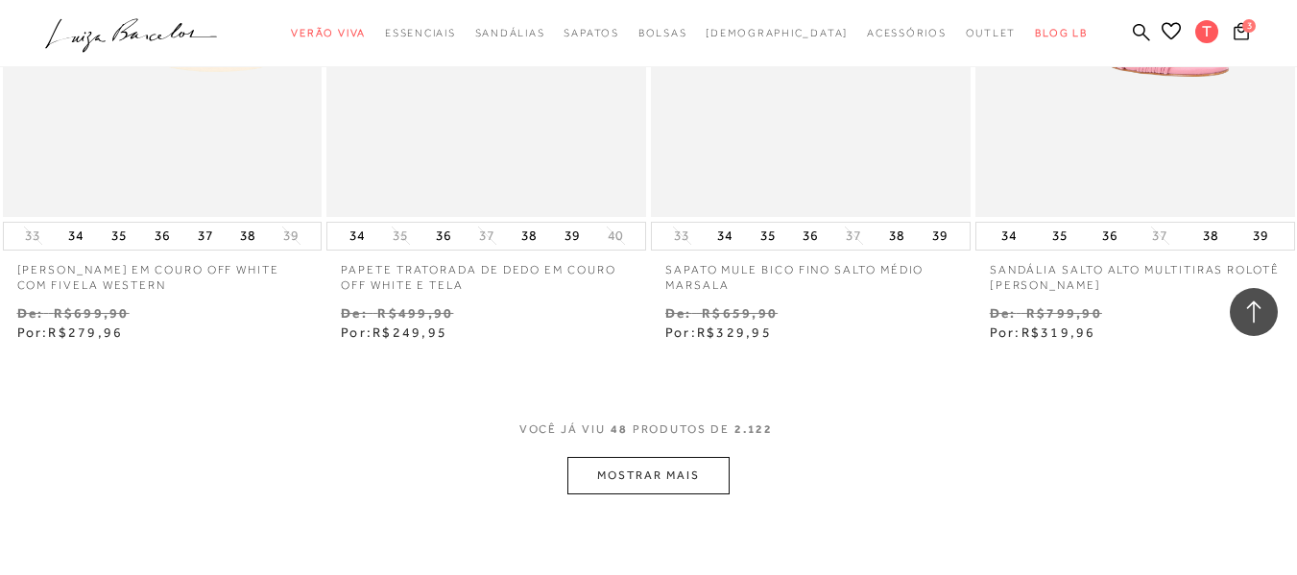
scroll to position [7395, 0]
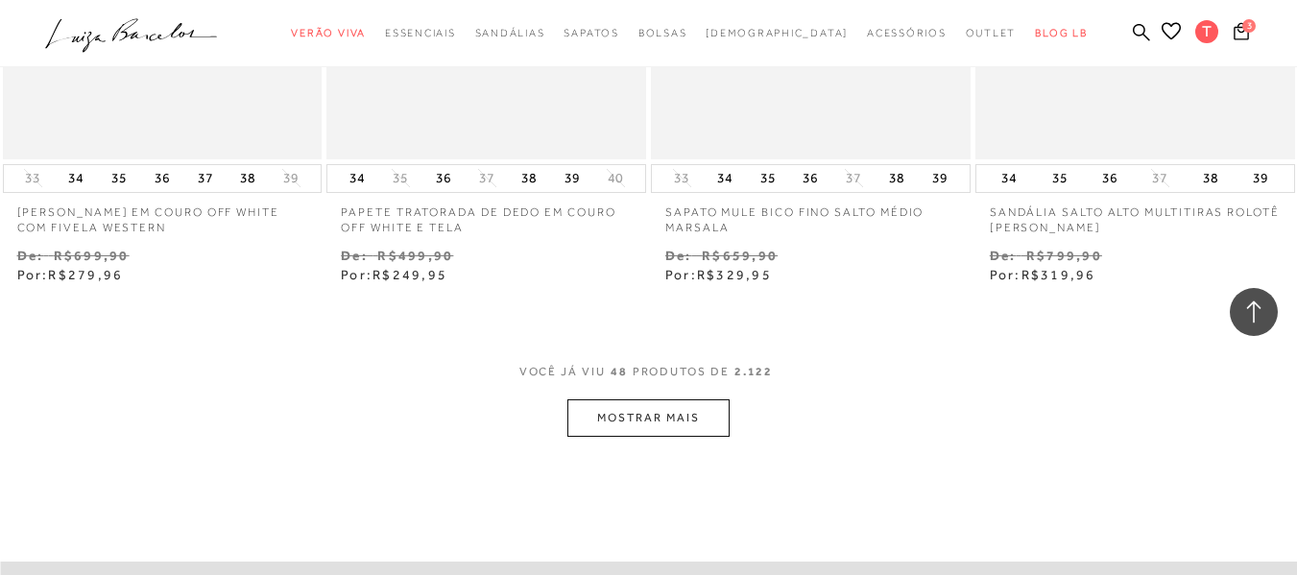
click at [656, 421] on button "MOSTRAR MAIS" at bounding box center [648, 418] width 161 height 37
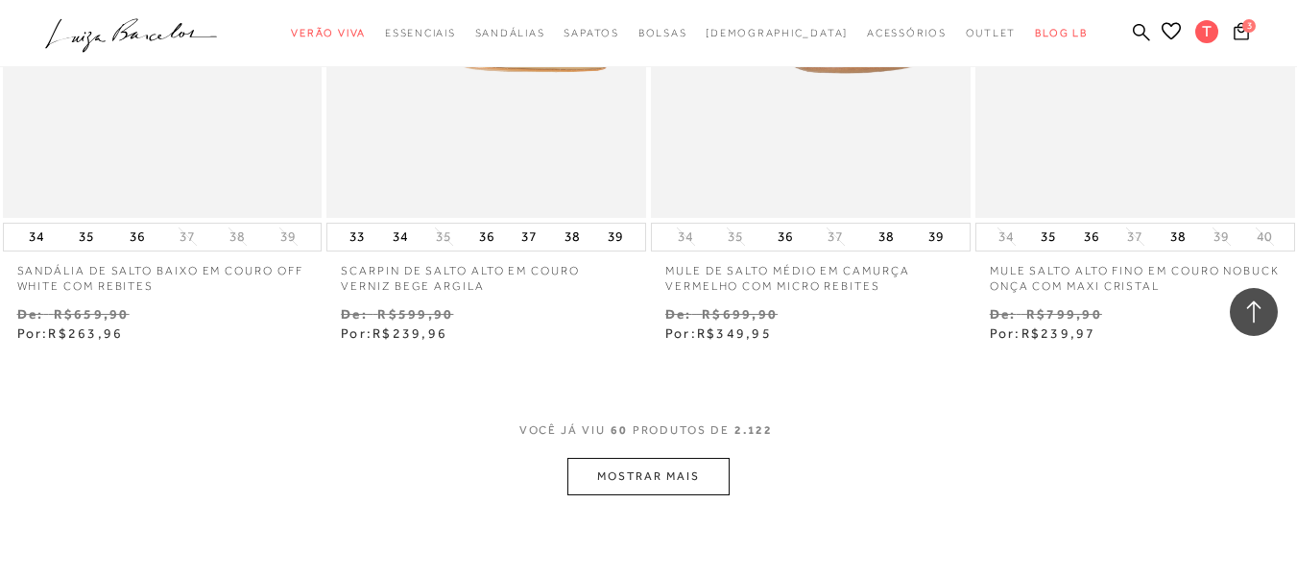
scroll to position [9316, 0]
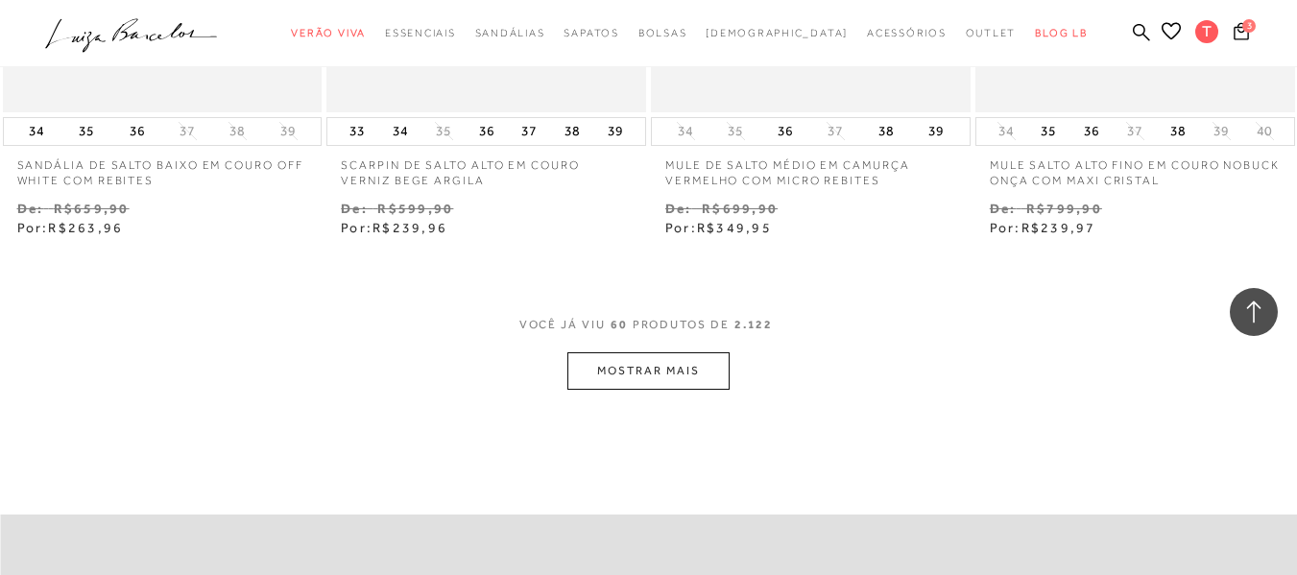
click at [658, 371] on button "MOSTRAR MAIS" at bounding box center [648, 370] width 161 height 37
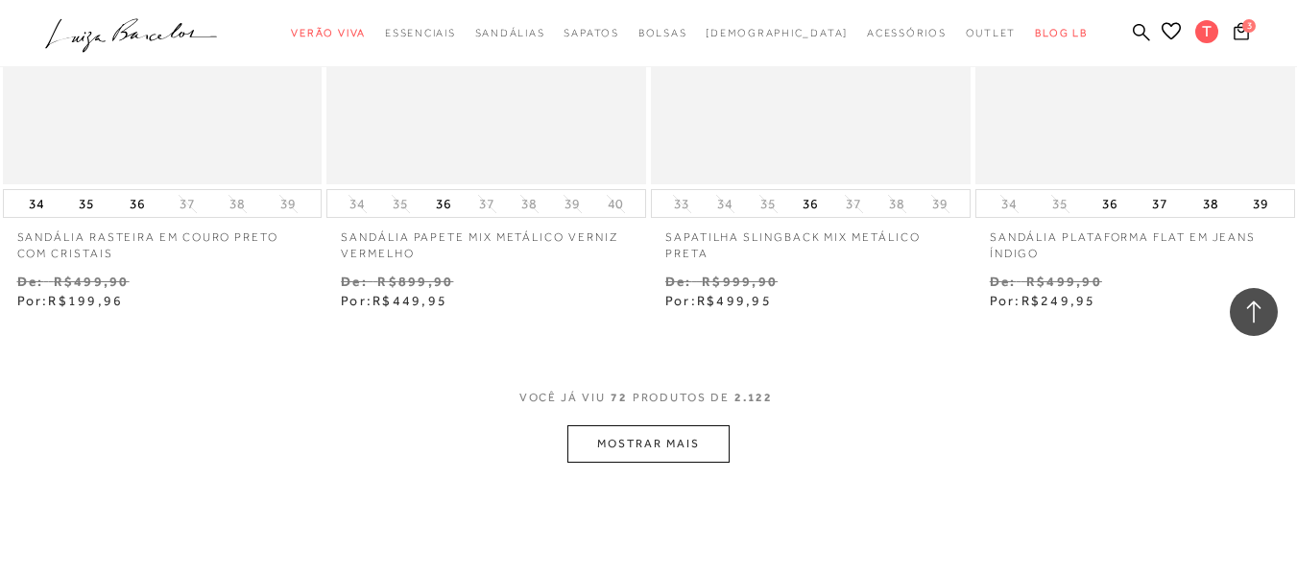
scroll to position [11237, 0]
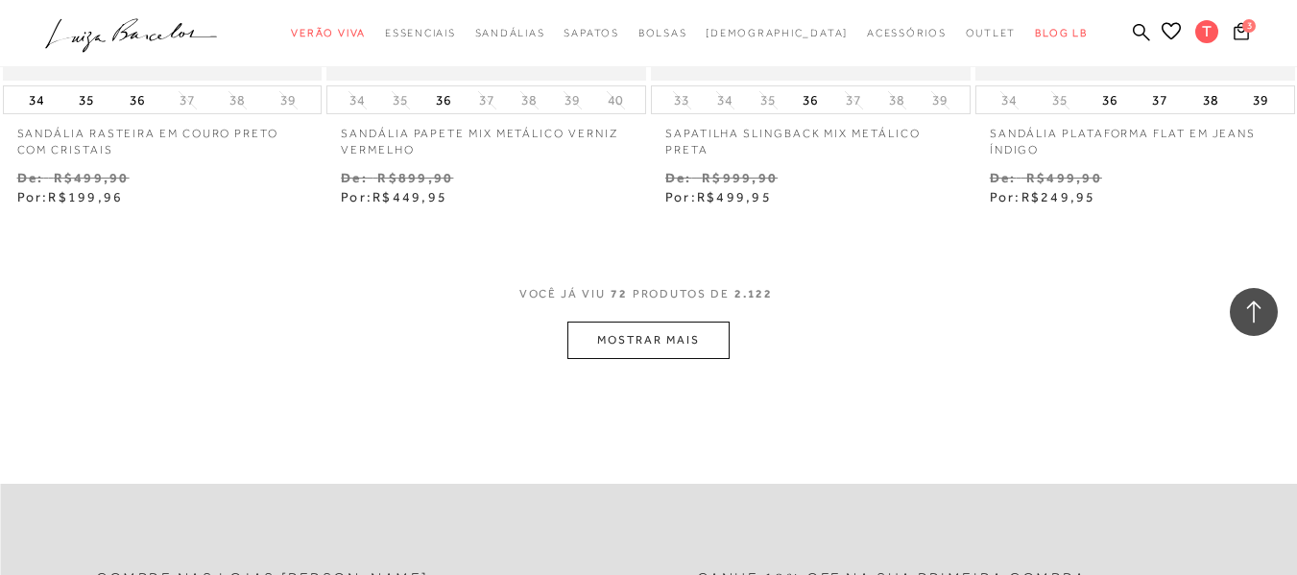
click at [661, 339] on button "MOSTRAR MAIS" at bounding box center [648, 340] width 161 height 37
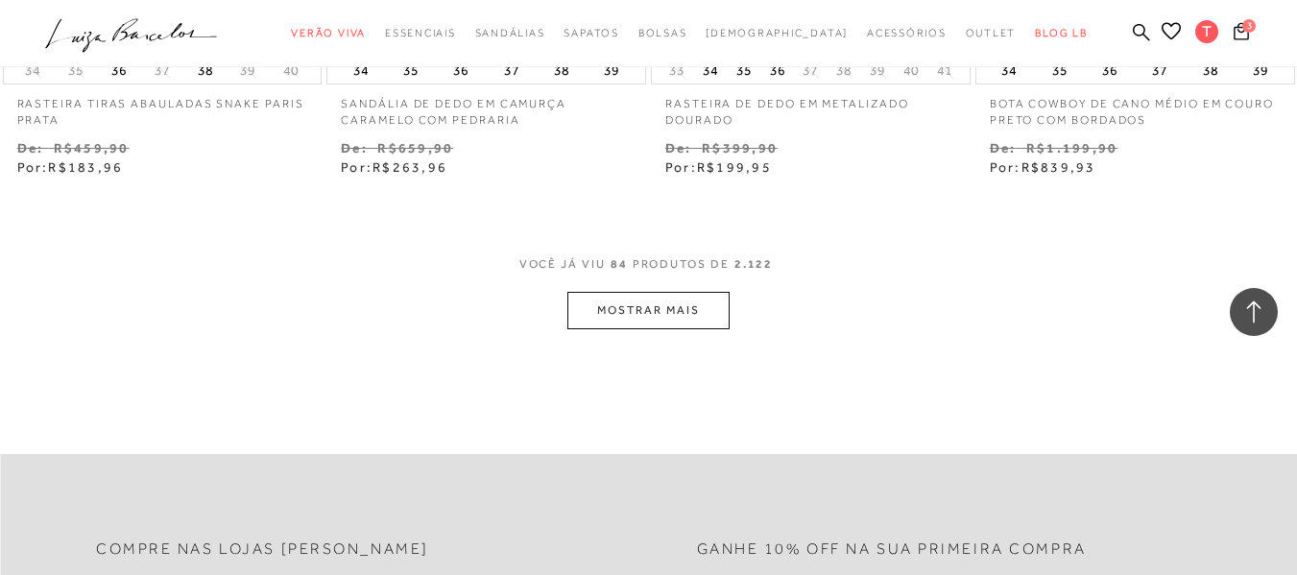
scroll to position [13157, 0]
click at [679, 315] on button "MOSTRAR MAIS" at bounding box center [648, 309] width 161 height 37
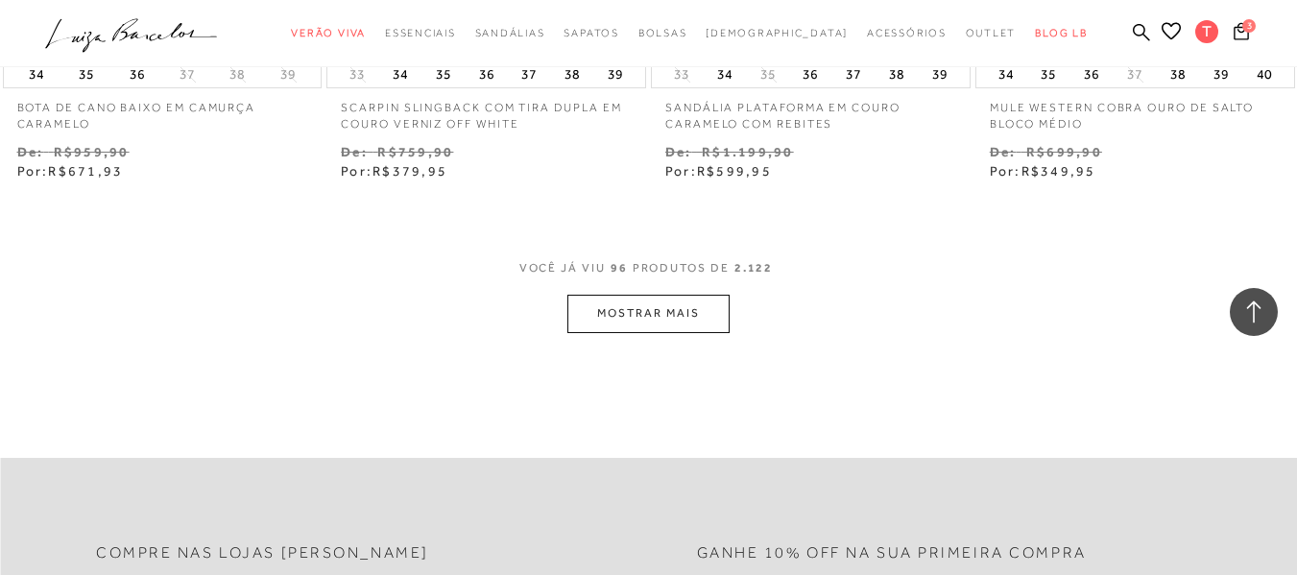
scroll to position [15174, 0]
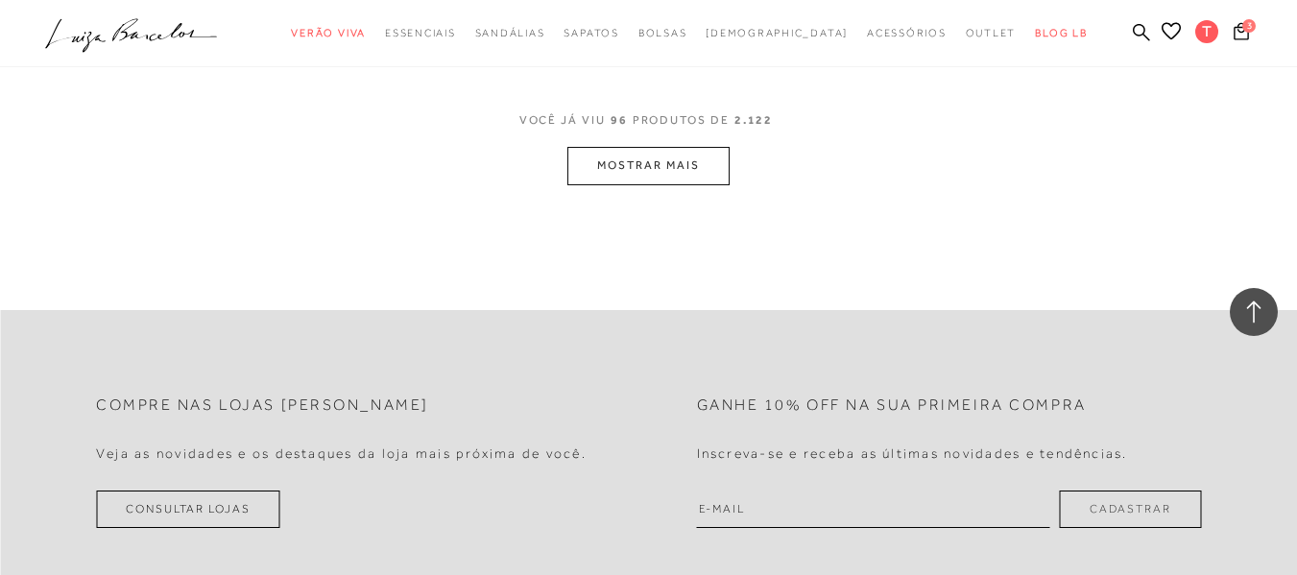
click at [667, 168] on button "MOSTRAR MAIS" at bounding box center [648, 165] width 161 height 37
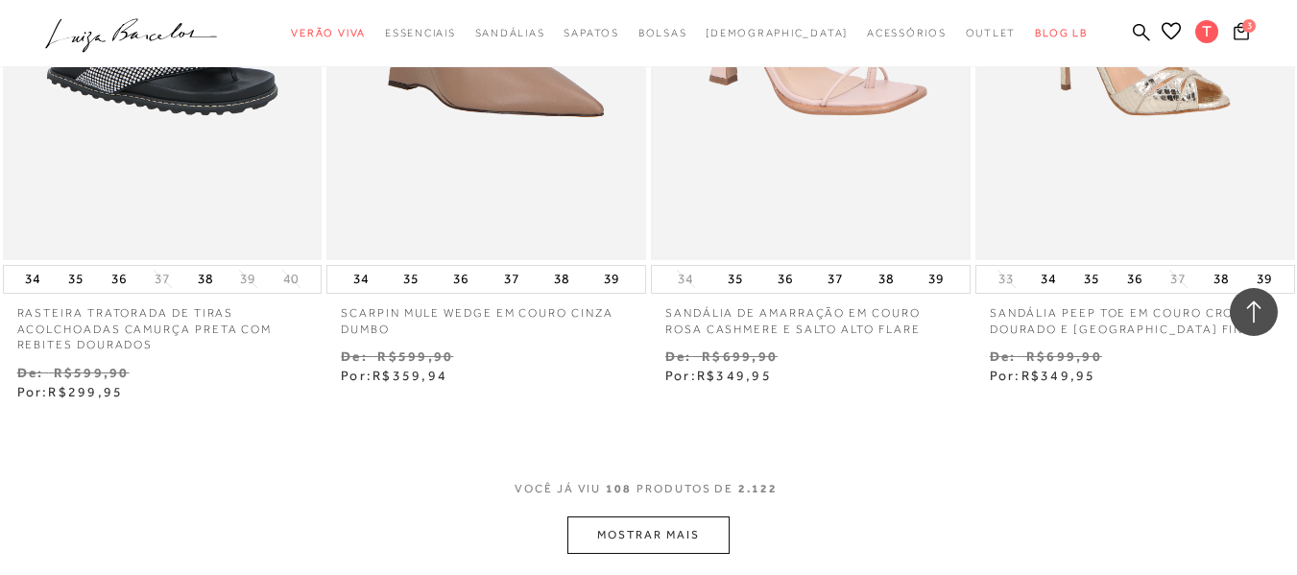
scroll to position [16903, 0]
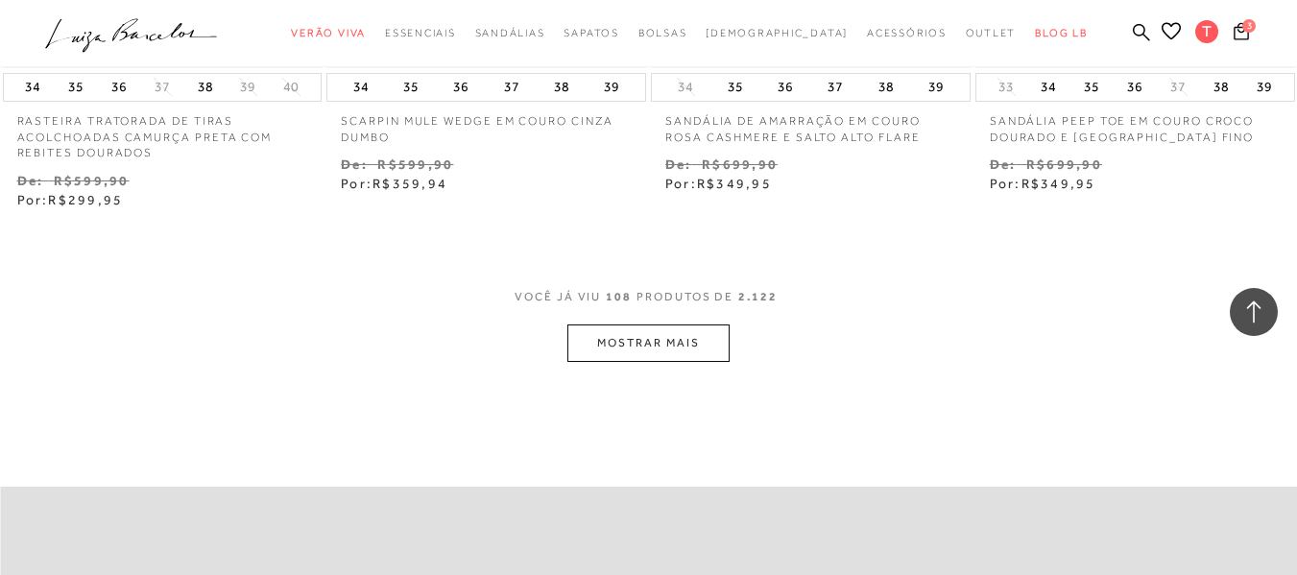
click at [641, 341] on button "MOSTRAR MAIS" at bounding box center [648, 343] width 161 height 37
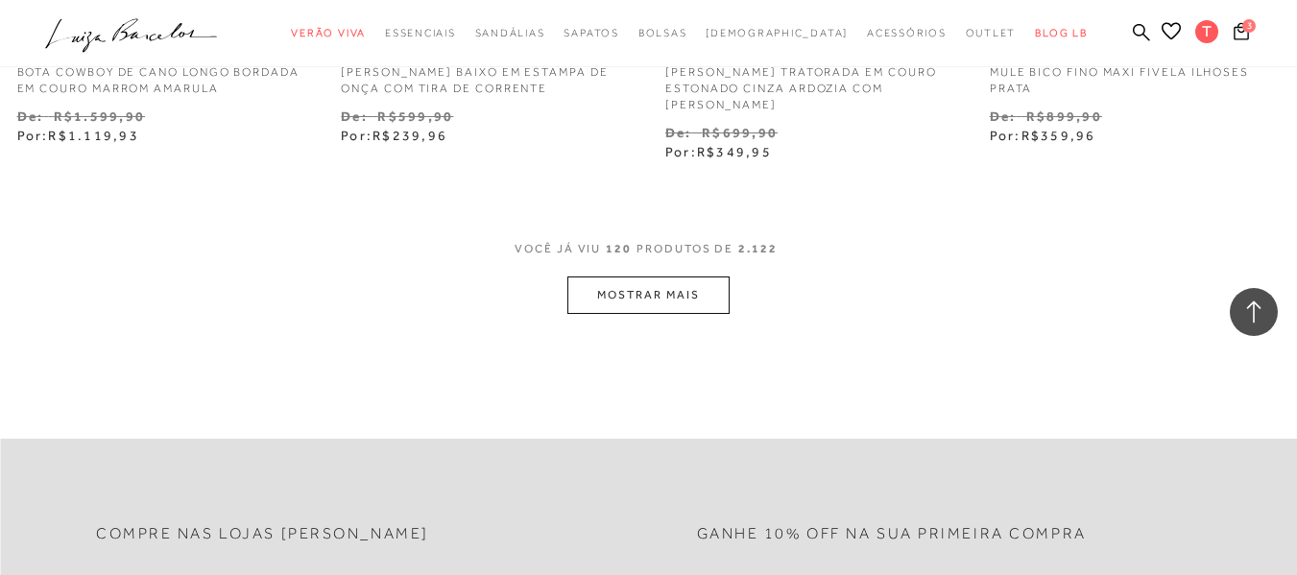
scroll to position [18920, 0]
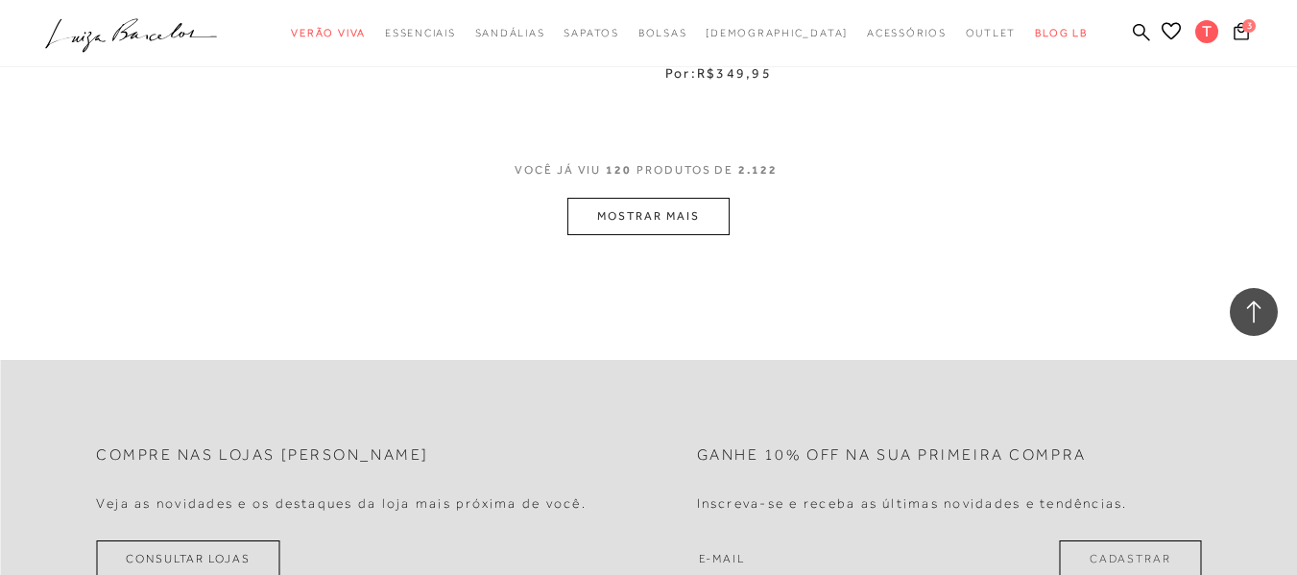
click at [668, 217] on button "MOSTRAR MAIS" at bounding box center [648, 216] width 161 height 37
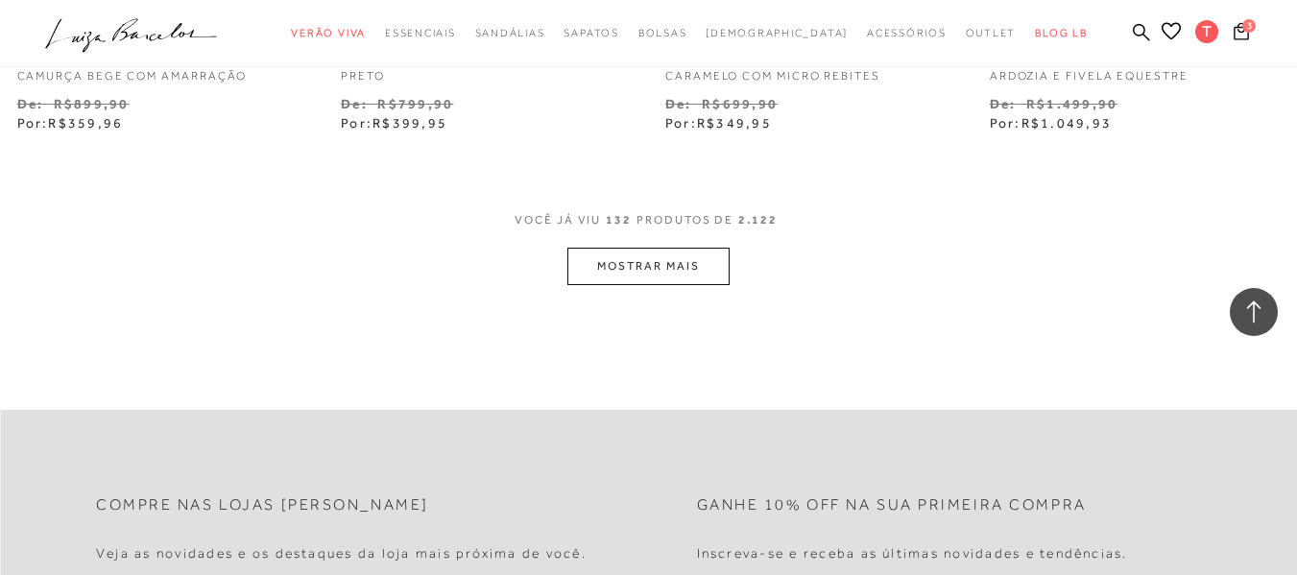
scroll to position [20744, 0]
click at [653, 261] on button "MOSTRAR MAIS" at bounding box center [648, 265] width 161 height 37
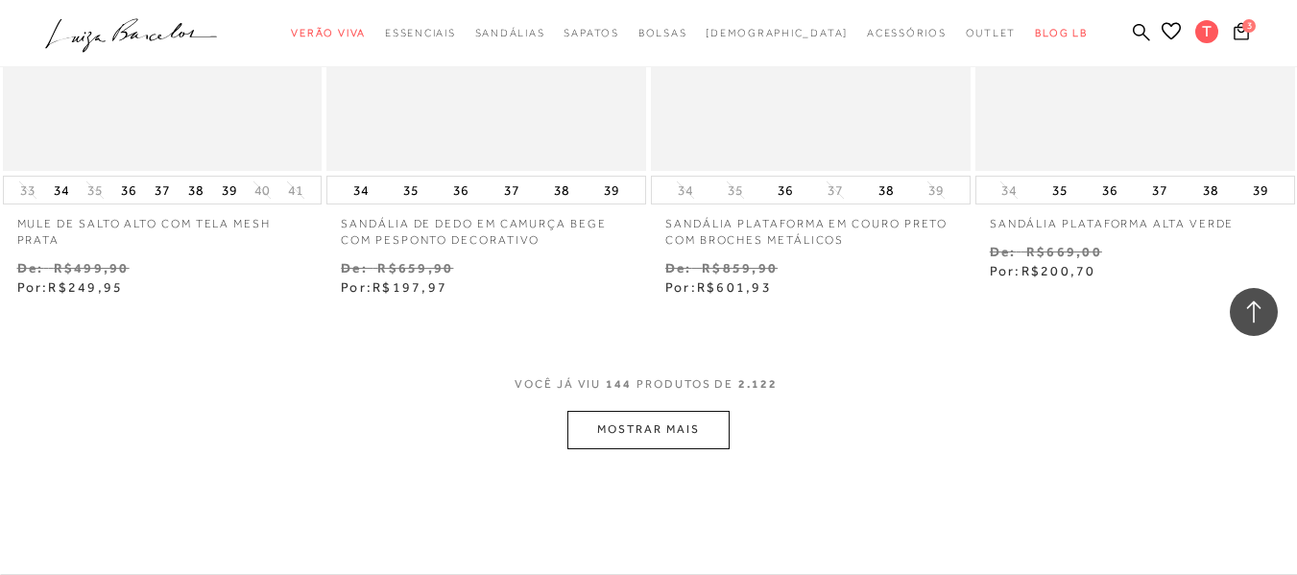
scroll to position [22569, 0]
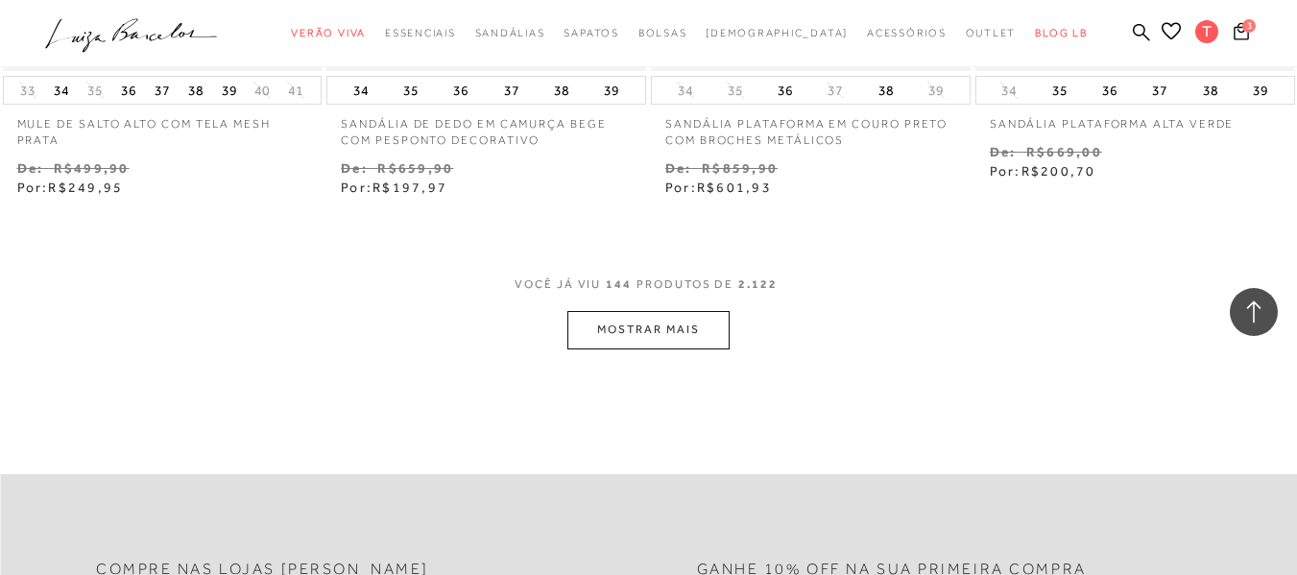
click at [630, 331] on button "MOSTRAR MAIS" at bounding box center [648, 329] width 161 height 37
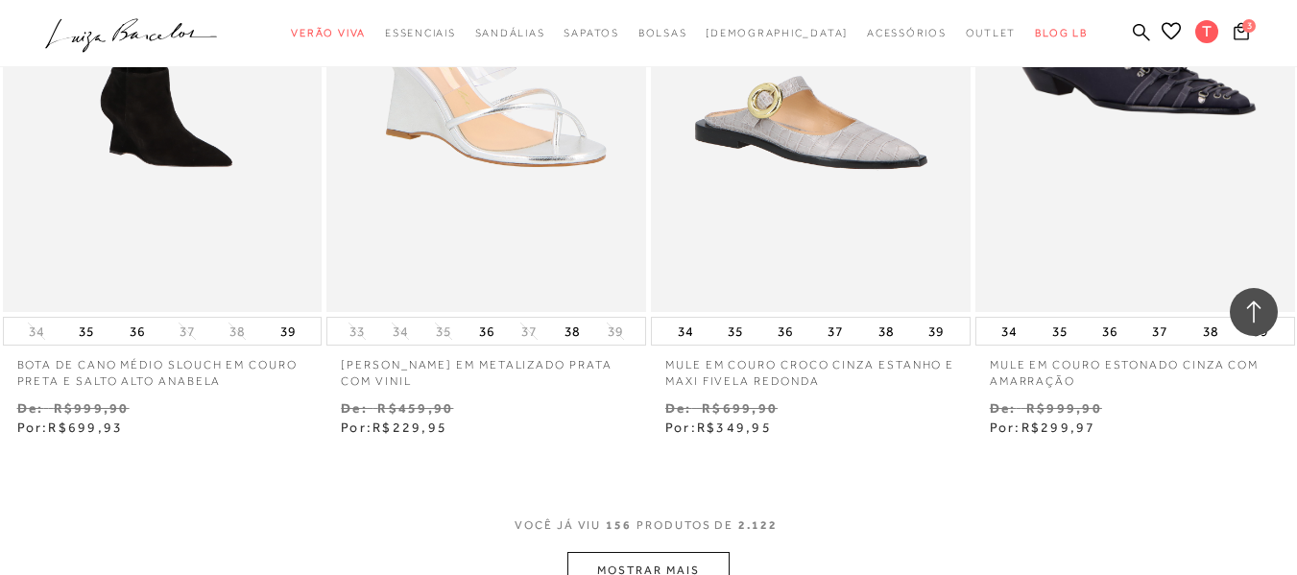
scroll to position [24394, 0]
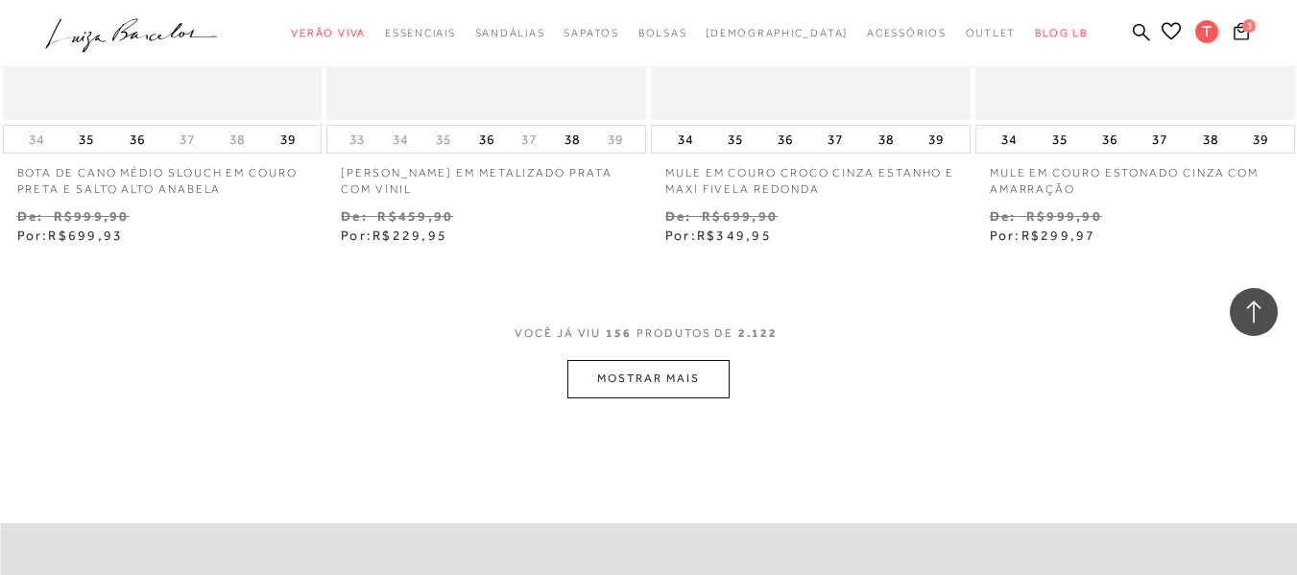
click at [670, 381] on button "MOSTRAR MAIS" at bounding box center [648, 378] width 161 height 37
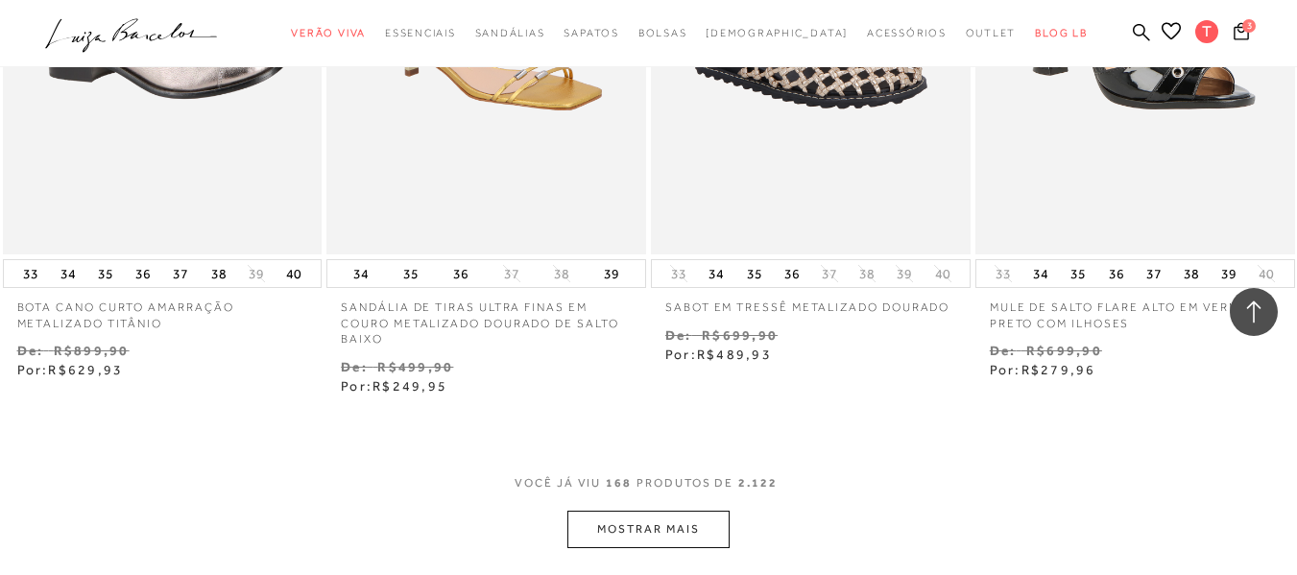
scroll to position [26219, 0]
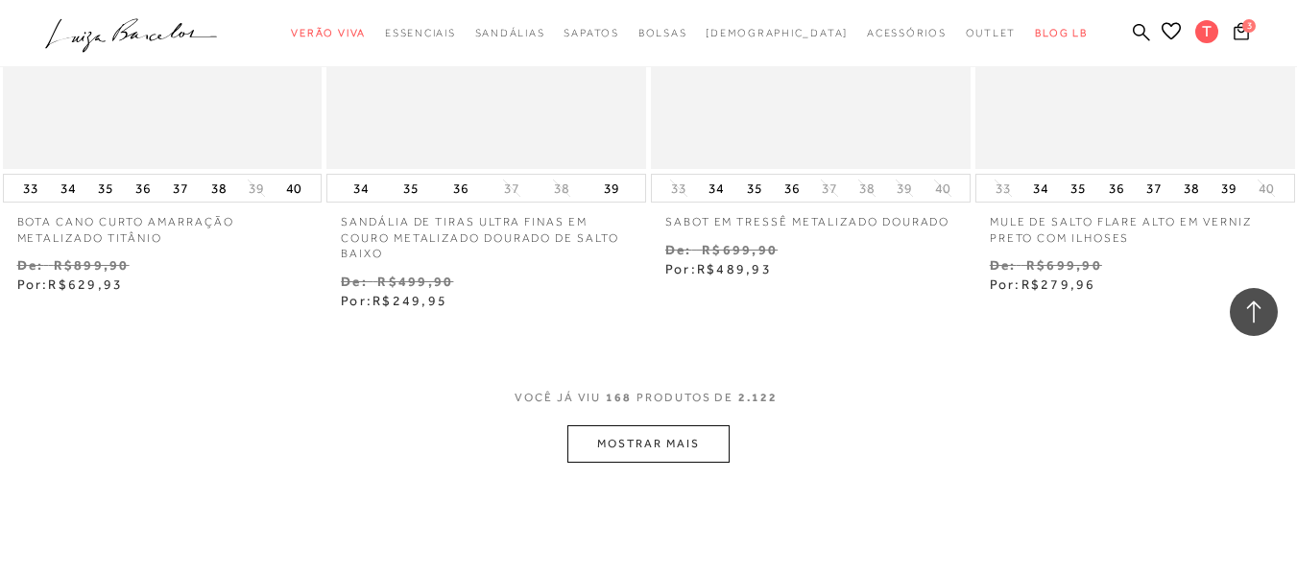
click at [629, 442] on button "MOSTRAR MAIS" at bounding box center [648, 443] width 161 height 37
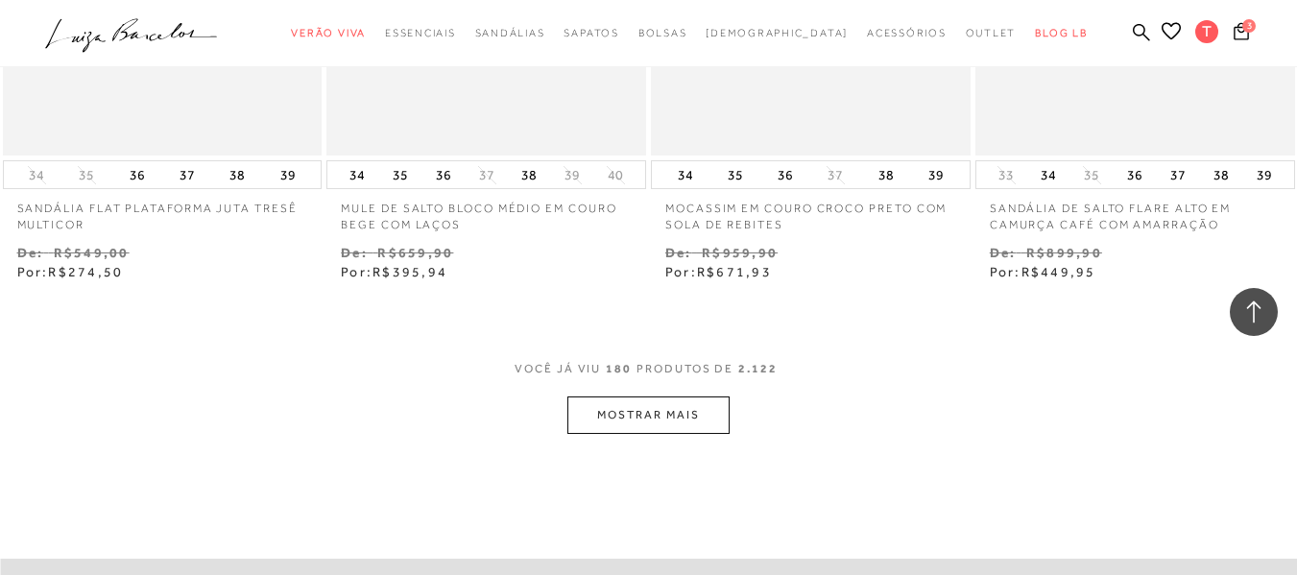
scroll to position [28139, 0]
click at [655, 412] on button "MOSTRAR MAIS" at bounding box center [648, 413] width 161 height 37
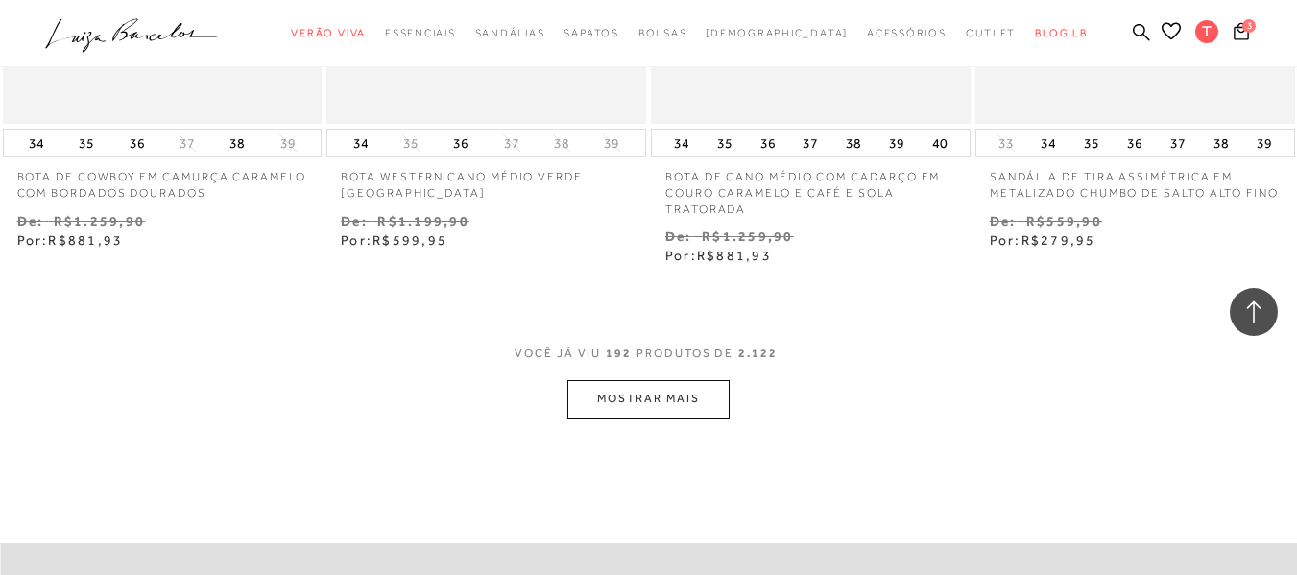
scroll to position [30060, 0]
click at [636, 404] on button "MOSTRAR MAIS" at bounding box center [648, 397] width 161 height 37
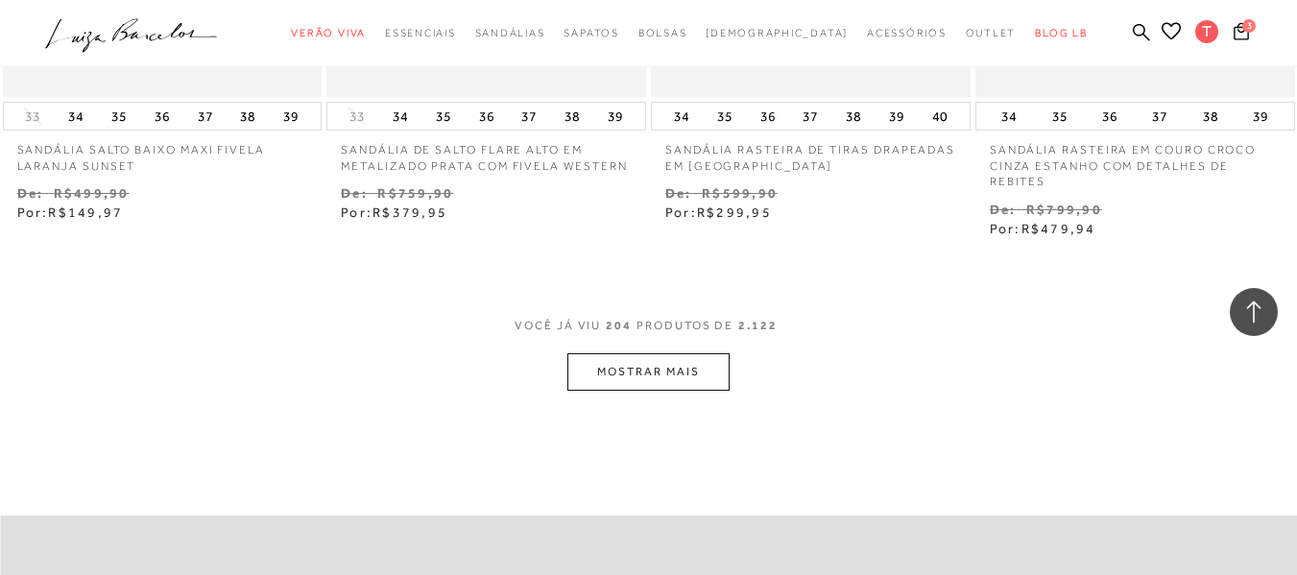
scroll to position [31981, 0]
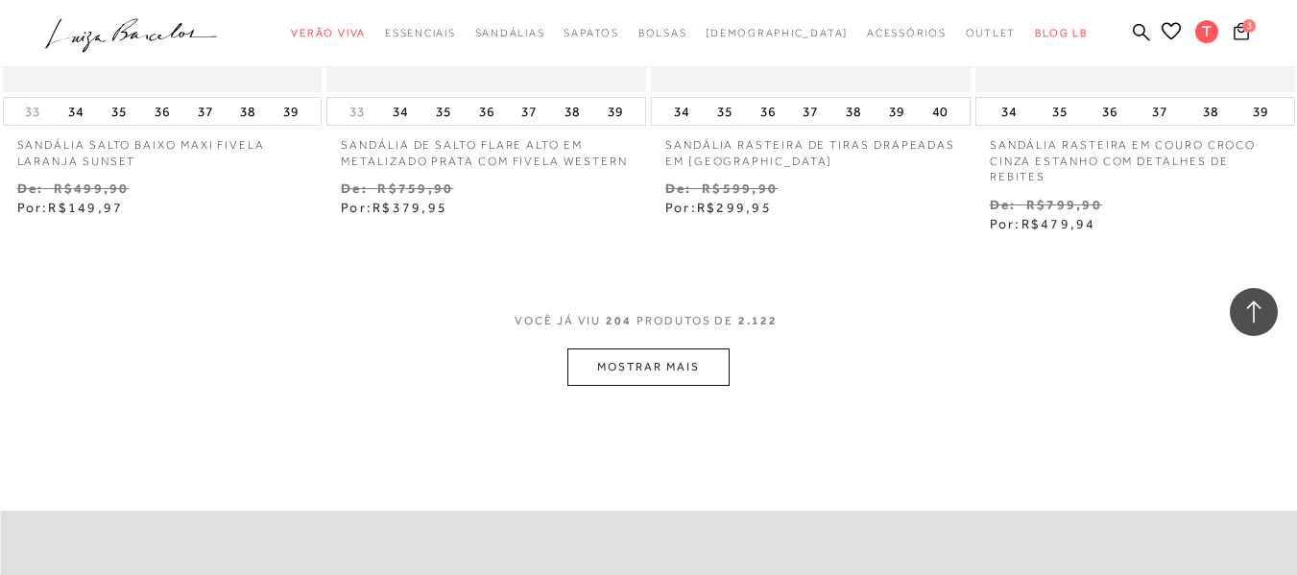
click at [654, 370] on button "MOSTRAR MAIS" at bounding box center [648, 367] width 161 height 37
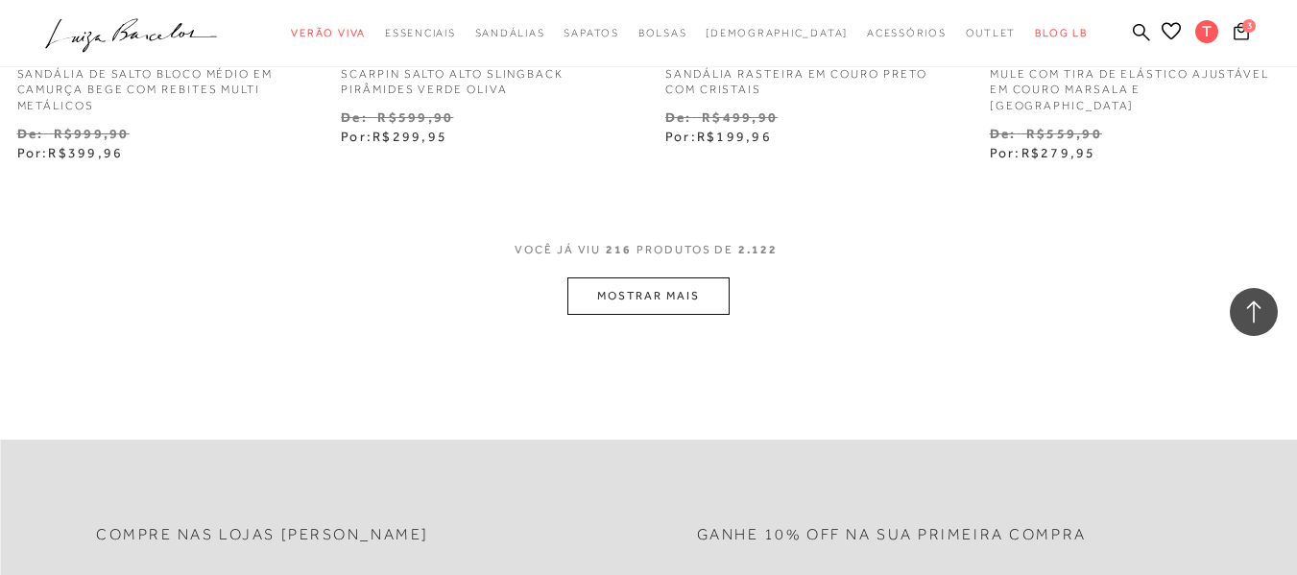
scroll to position [33998, 0]
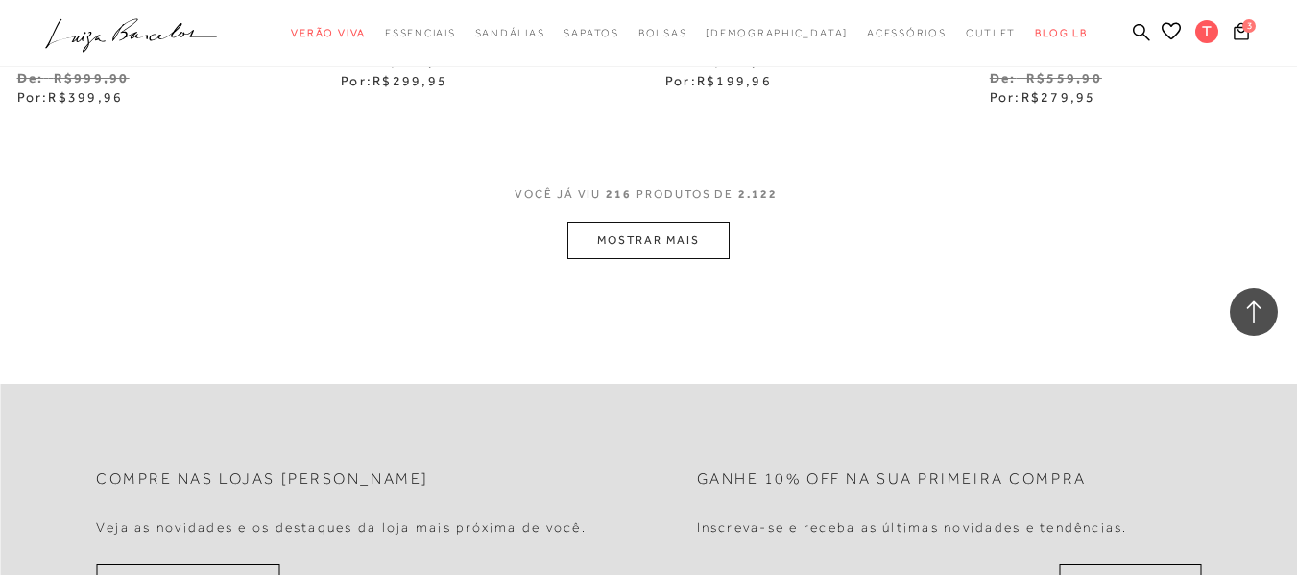
click at [651, 236] on button "MOSTRAR MAIS" at bounding box center [648, 240] width 161 height 37
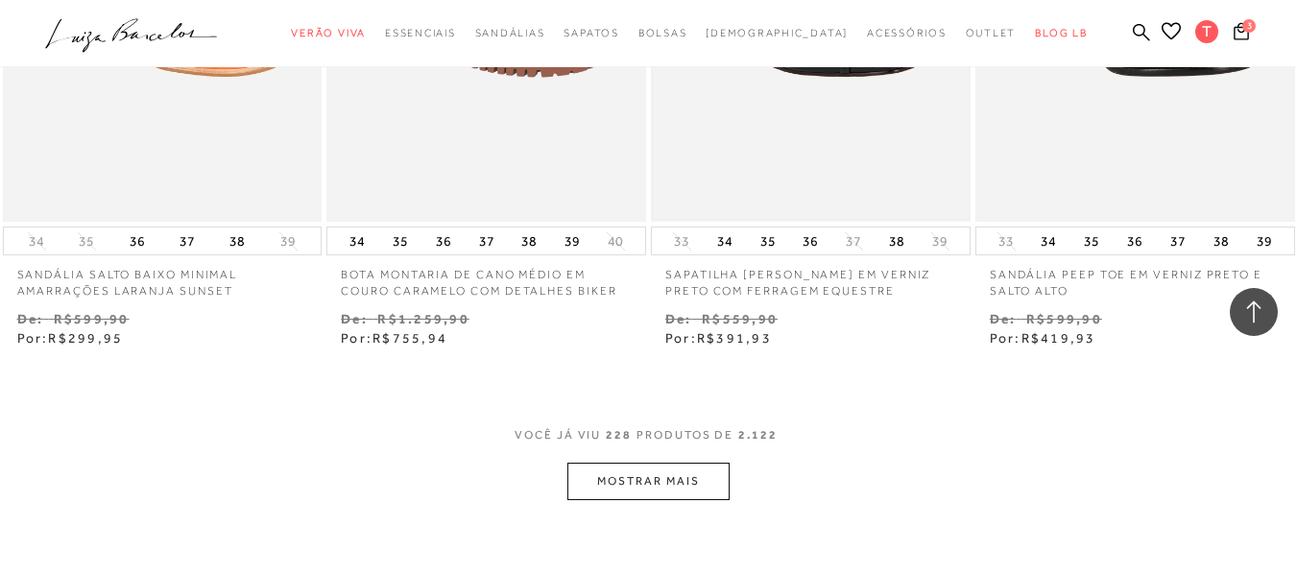
scroll to position [35822, 0]
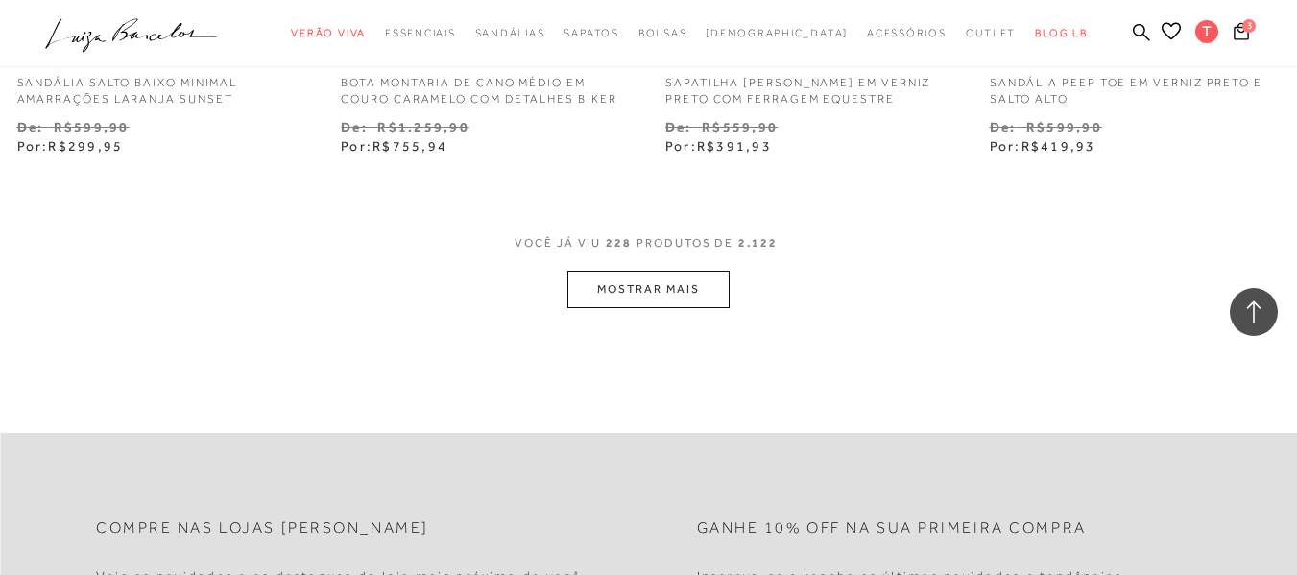
click at [670, 283] on button "MOSTRAR MAIS" at bounding box center [648, 289] width 161 height 37
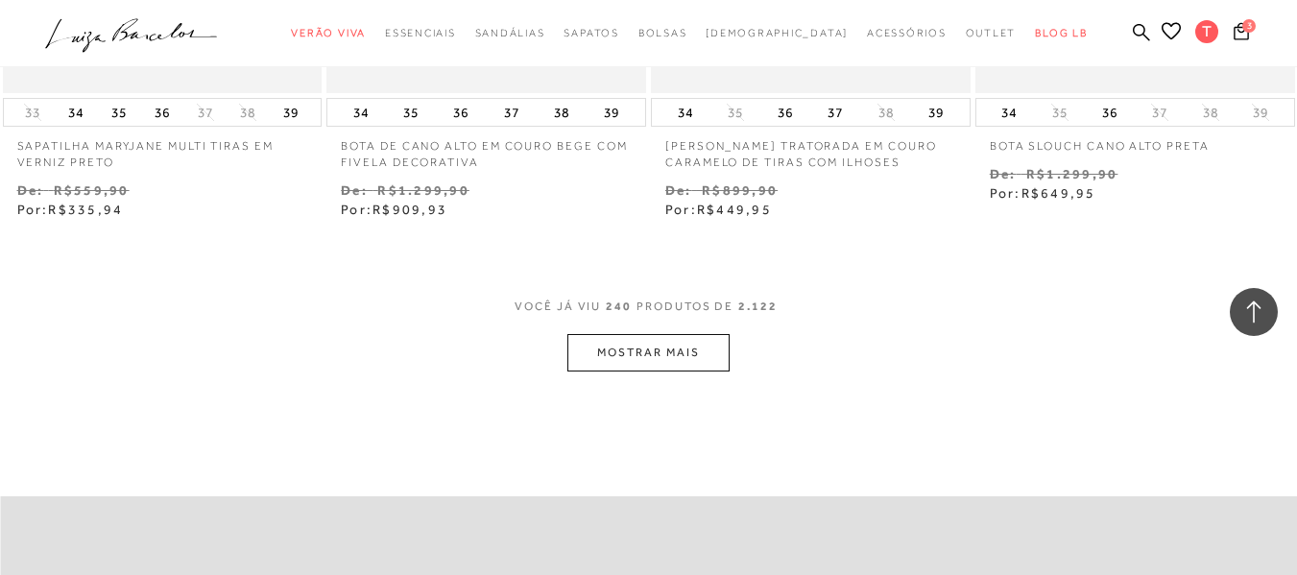
scroll to position [37743, 0]
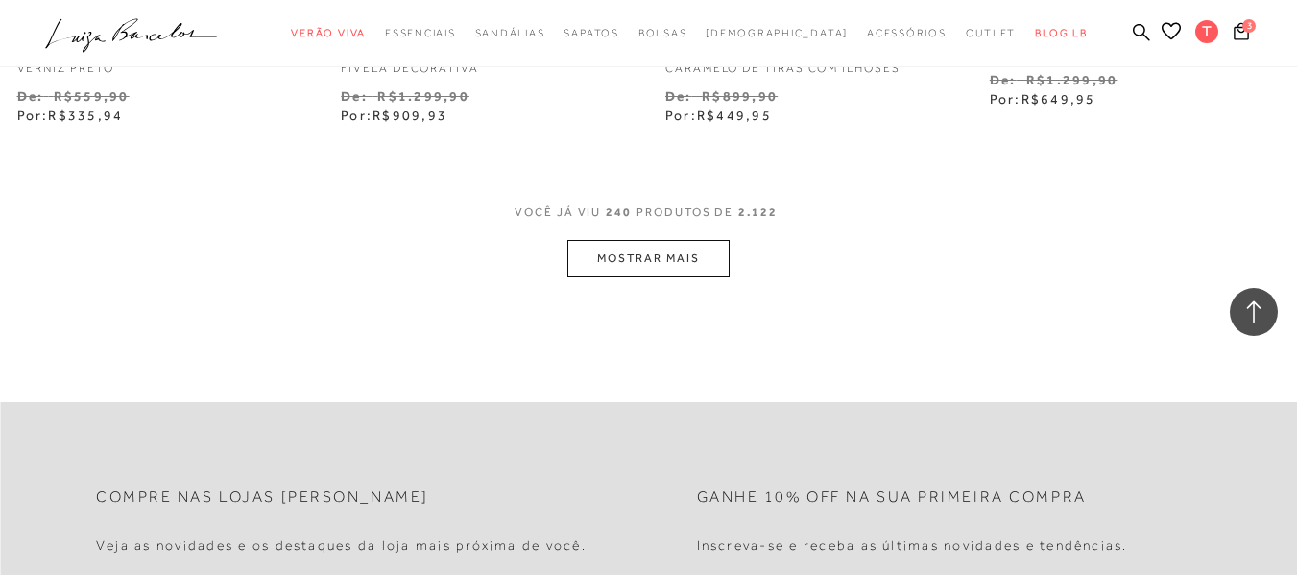
click at [642, 260] on button "MOSTRAR MAIS" at bounding box center [648, 258] width 161 height 37
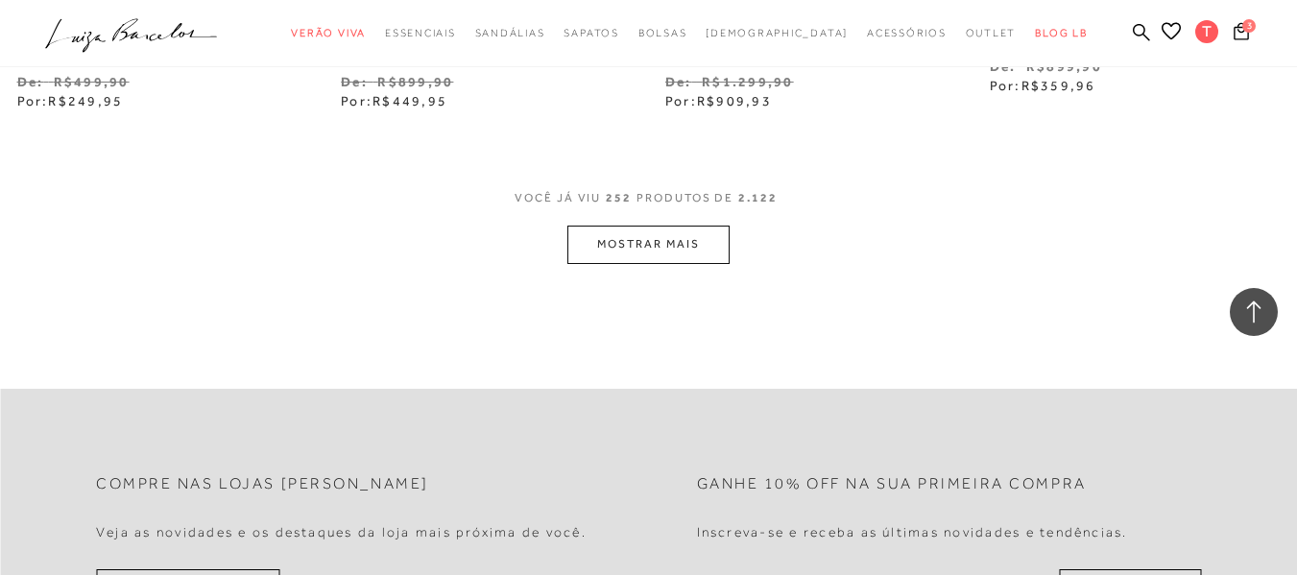
scroll to position [39664, 0]
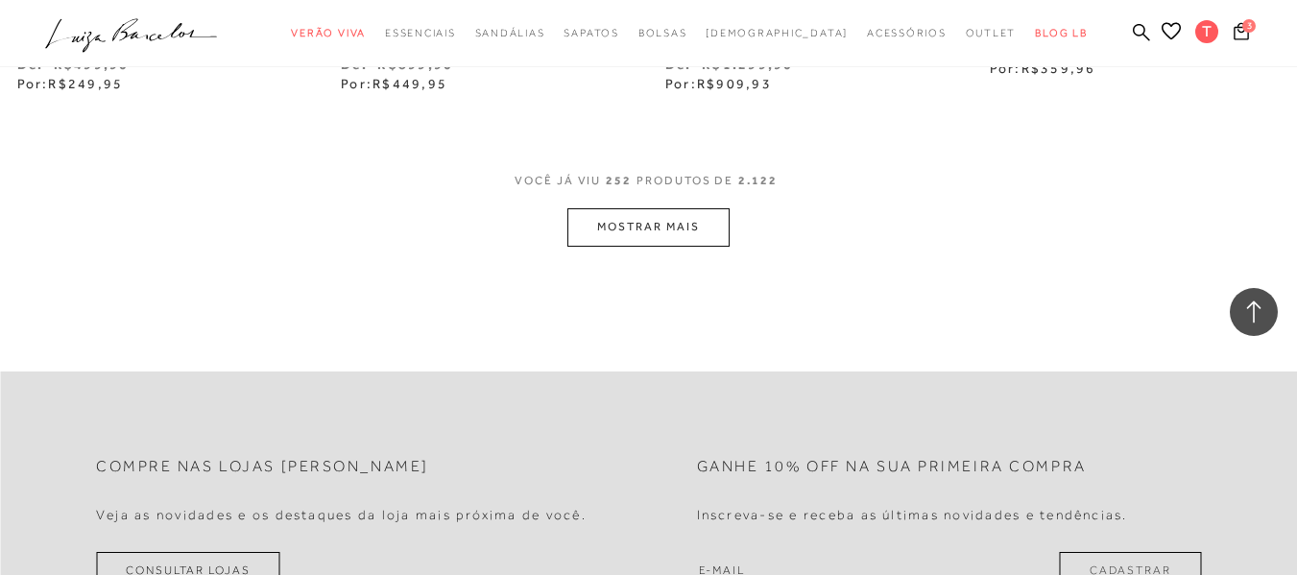
click at [649, 226] on button "MOSTRAR MAIS" at bounding box center [648, 226] width 161 height 37
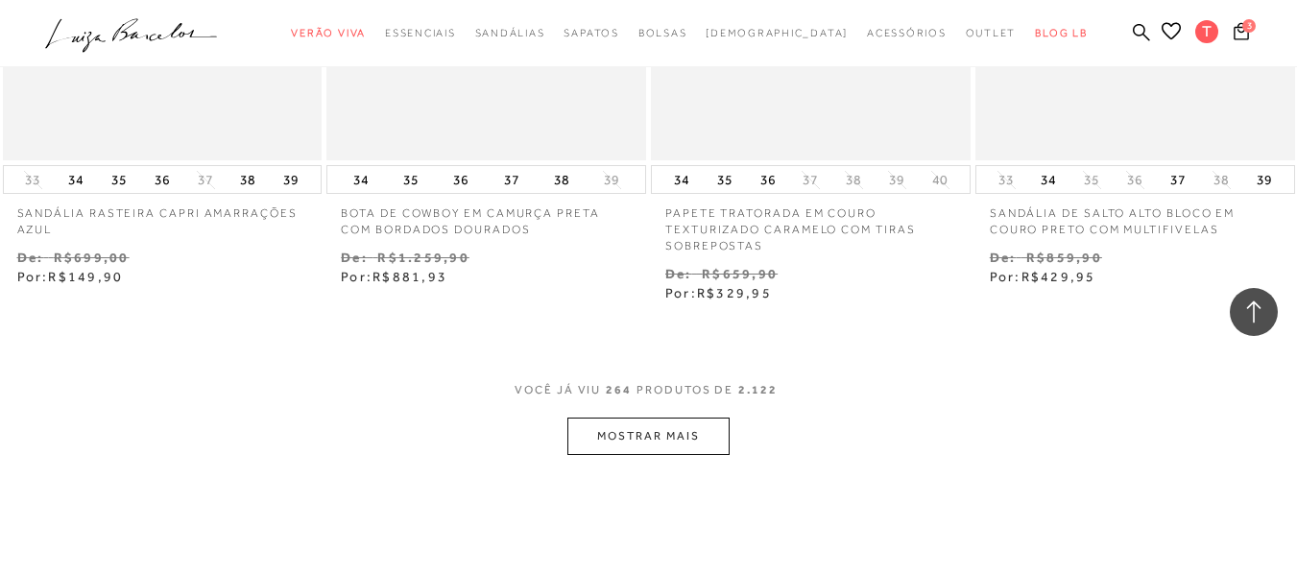
scroll to position [41489, 0]
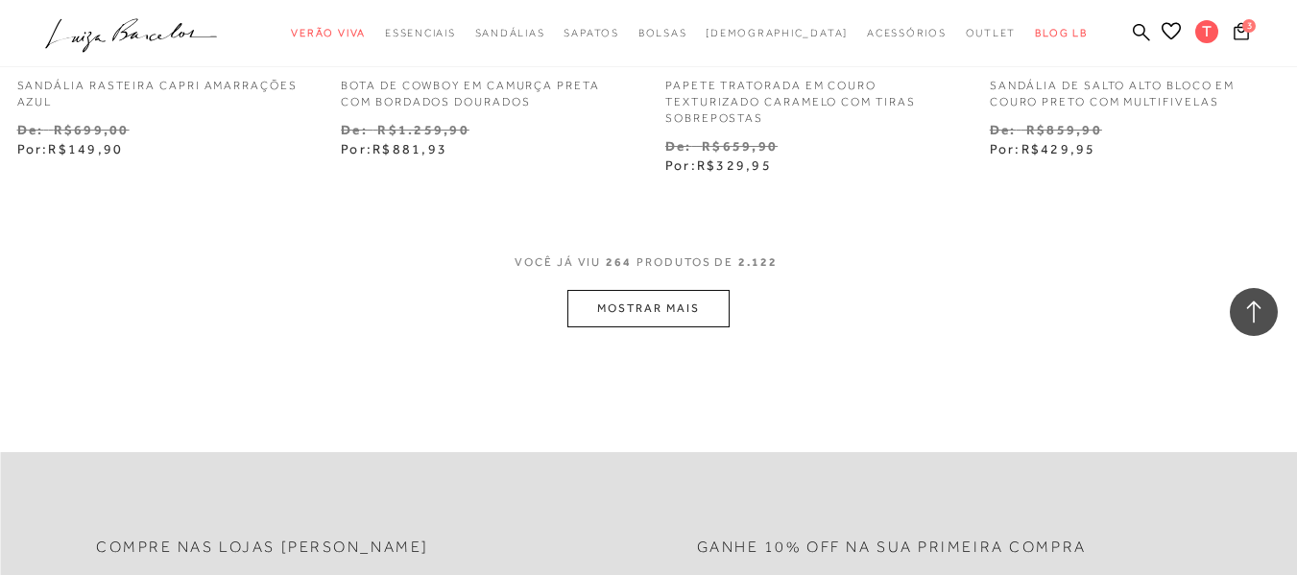
click at [645, 317] on button "MOSTRAR MAIS" at bounding box center [648, 308] width 161 height 37
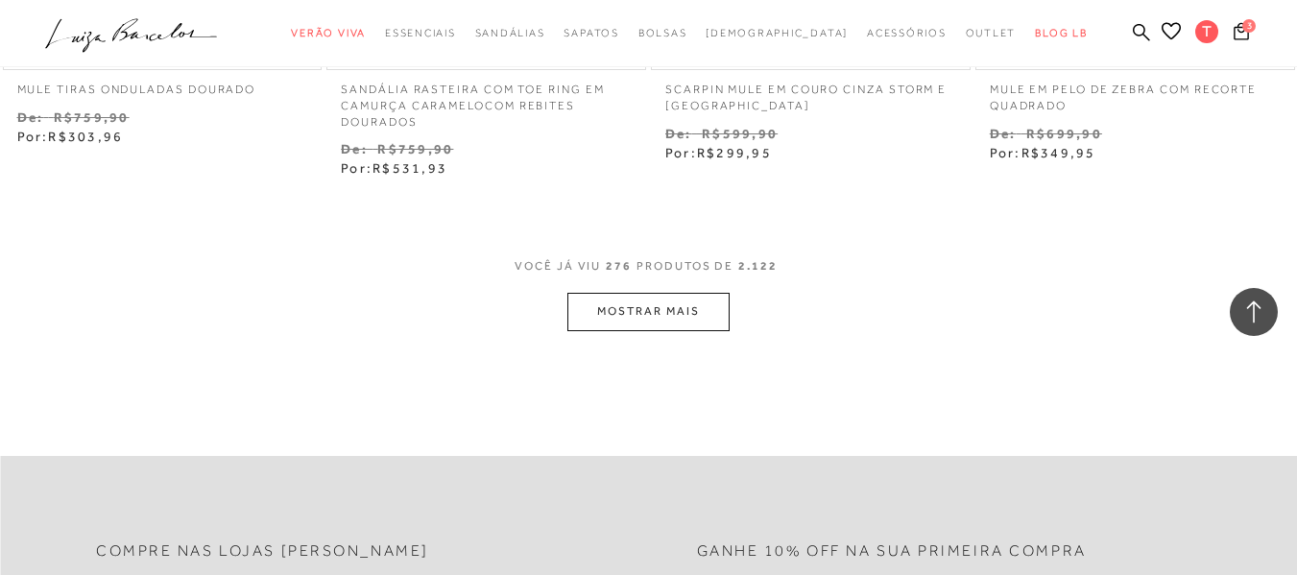
scroll to position [43409, 0]
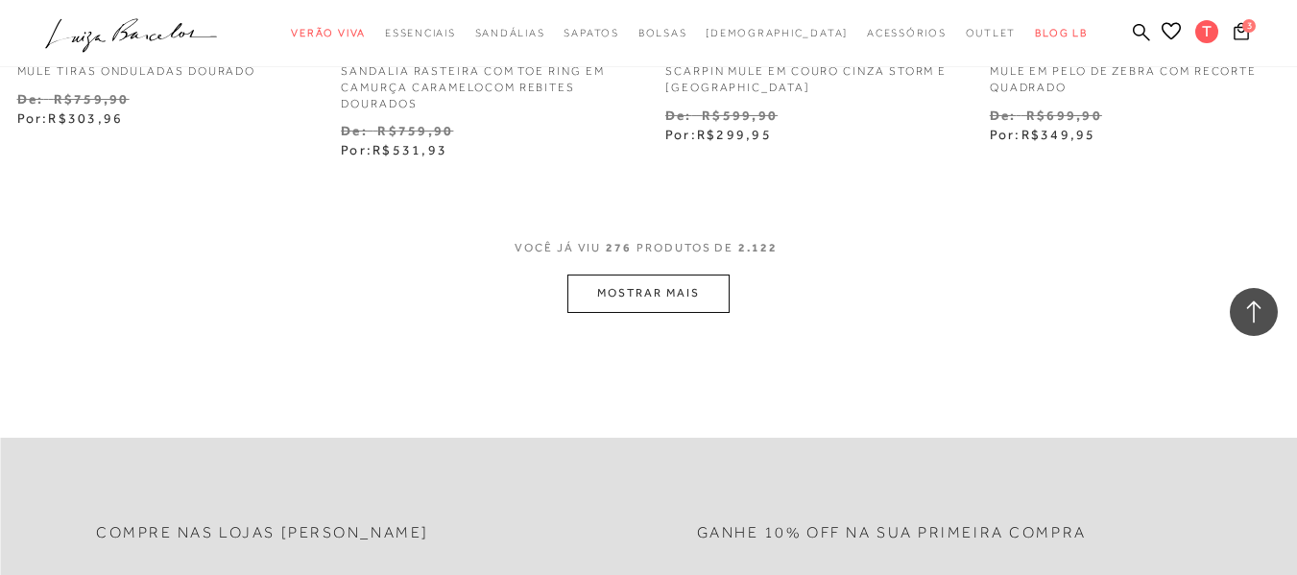
click at [610, 296] on button "MOSTRAR MAIS" at bounding box center [648, 293] width 161 height 37
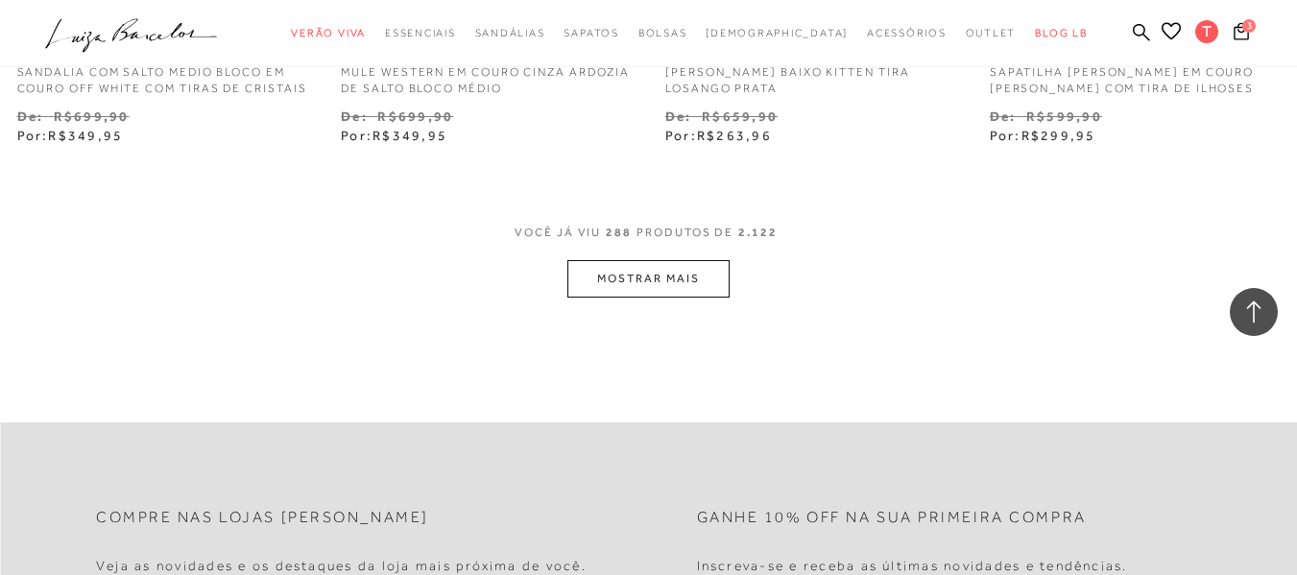
scroll to position [45426, 0]
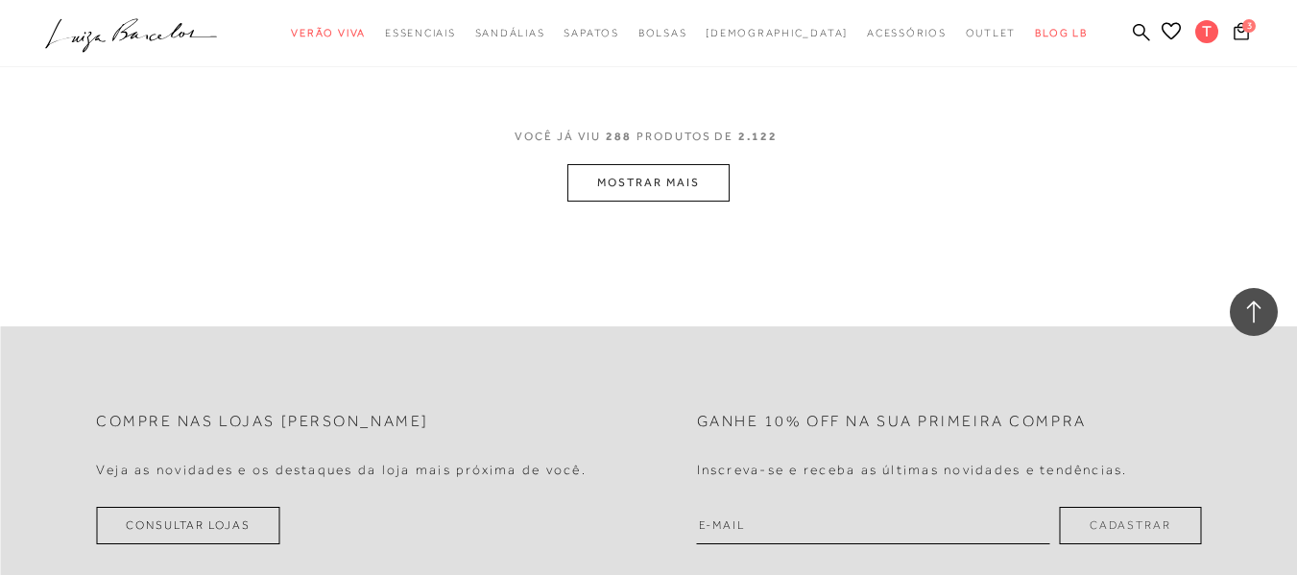
click at [652, 187] on button "MOSTRAR MAIS" at bounding box center [648, 182] width 161 height 37
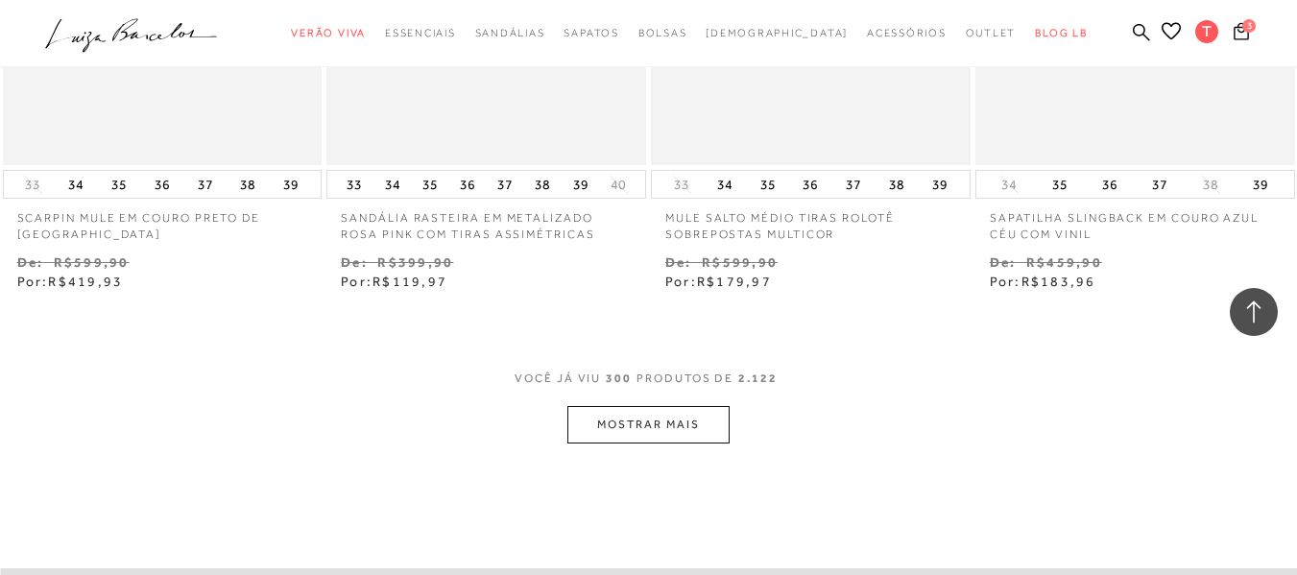
scroll to position [47251, 0]
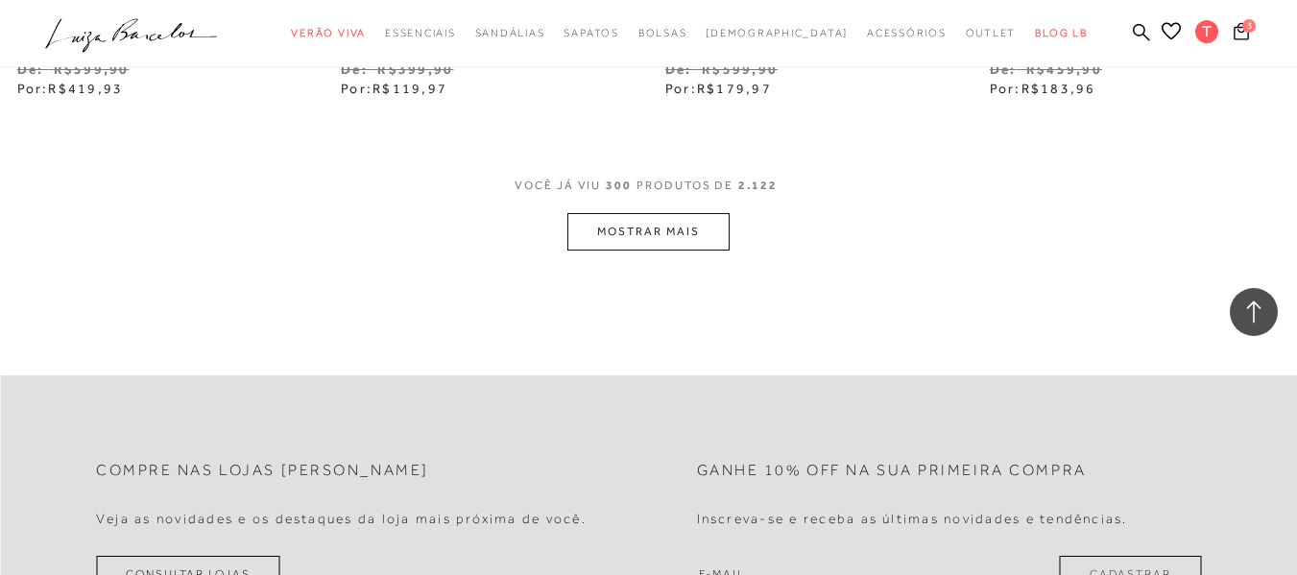
click at [662, 239] on button "MOSTRAR MAIS" at bounding box center [648, 231] width 161 height 37
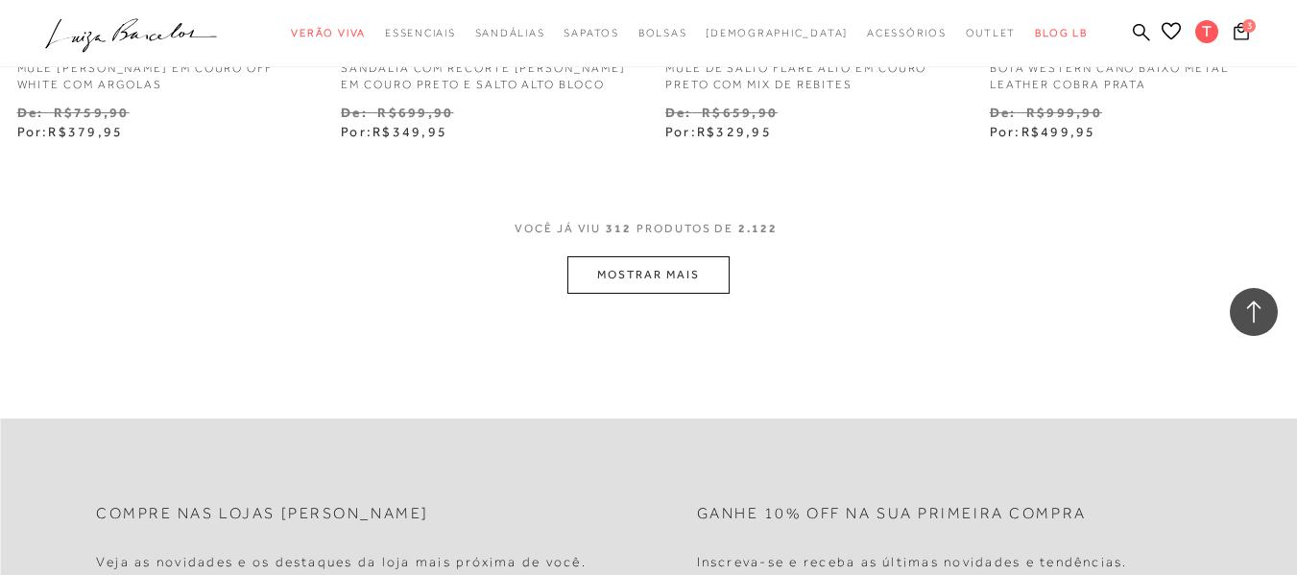
scroll to position [48980, 0]
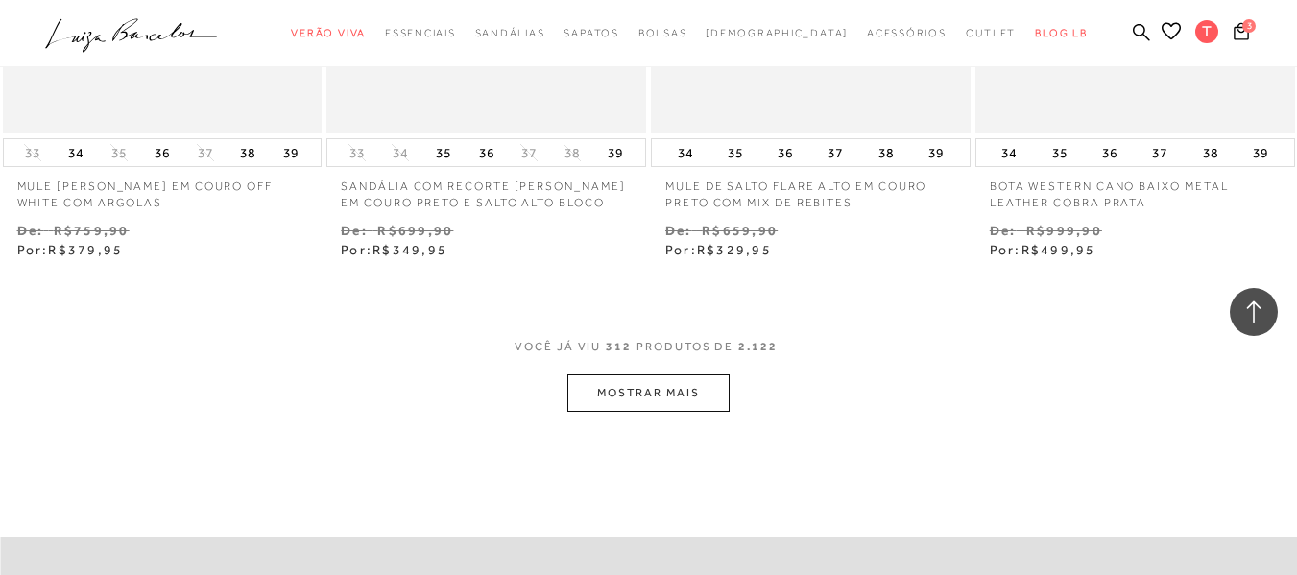
click at [642, 375] on button "MOSTRAR MAIS" at bounding box center [648, 393] width 161 height 37
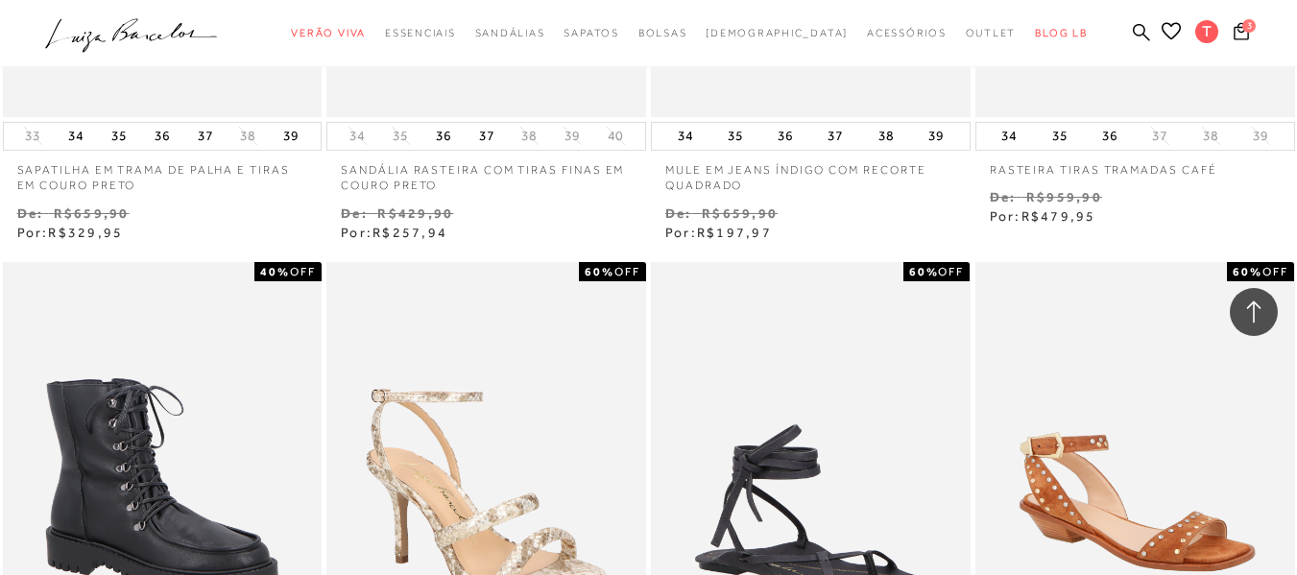
scroll to position [21546, 0]
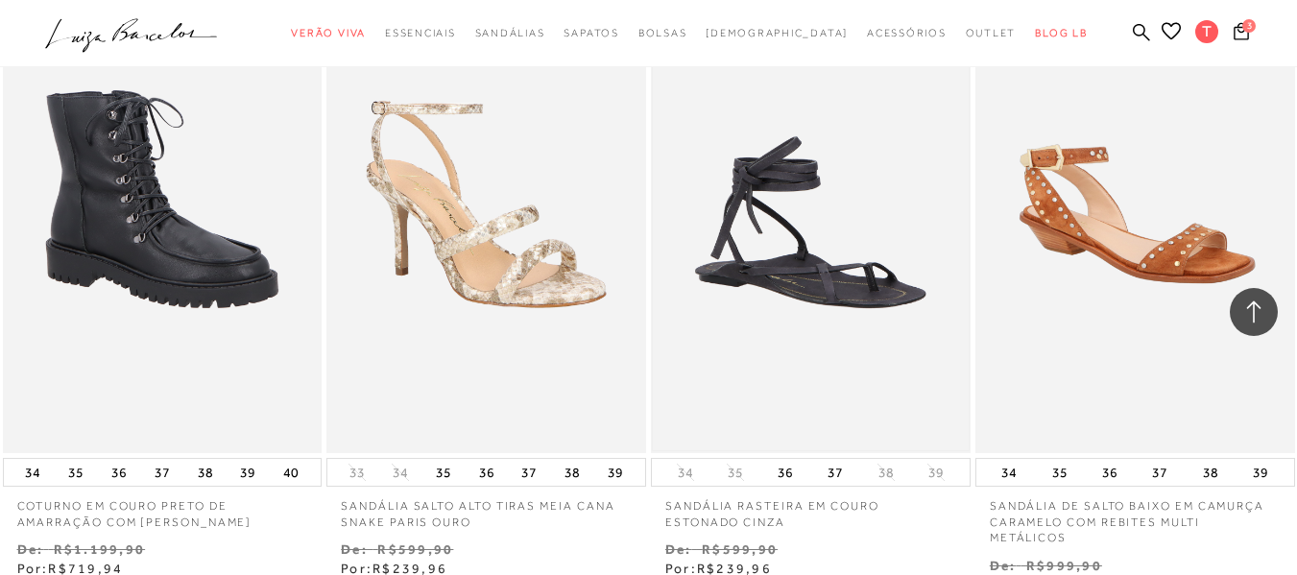
click at [777, 189] on img at bounding box center [811, 213] width 316 height 473
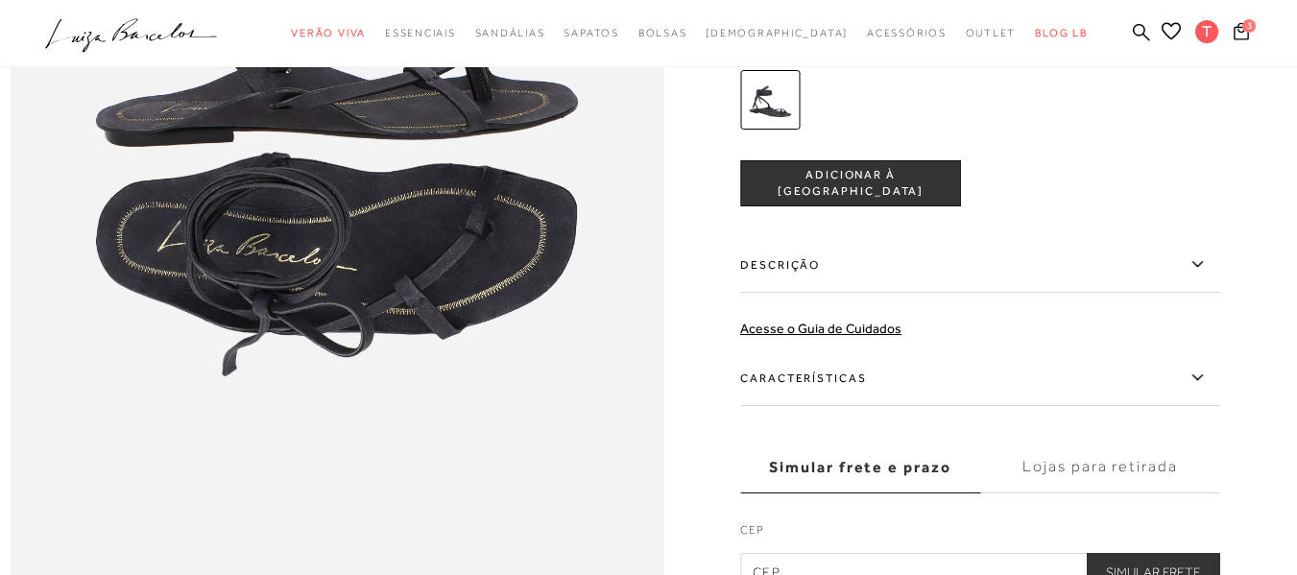
scroll to position [1345, 0]
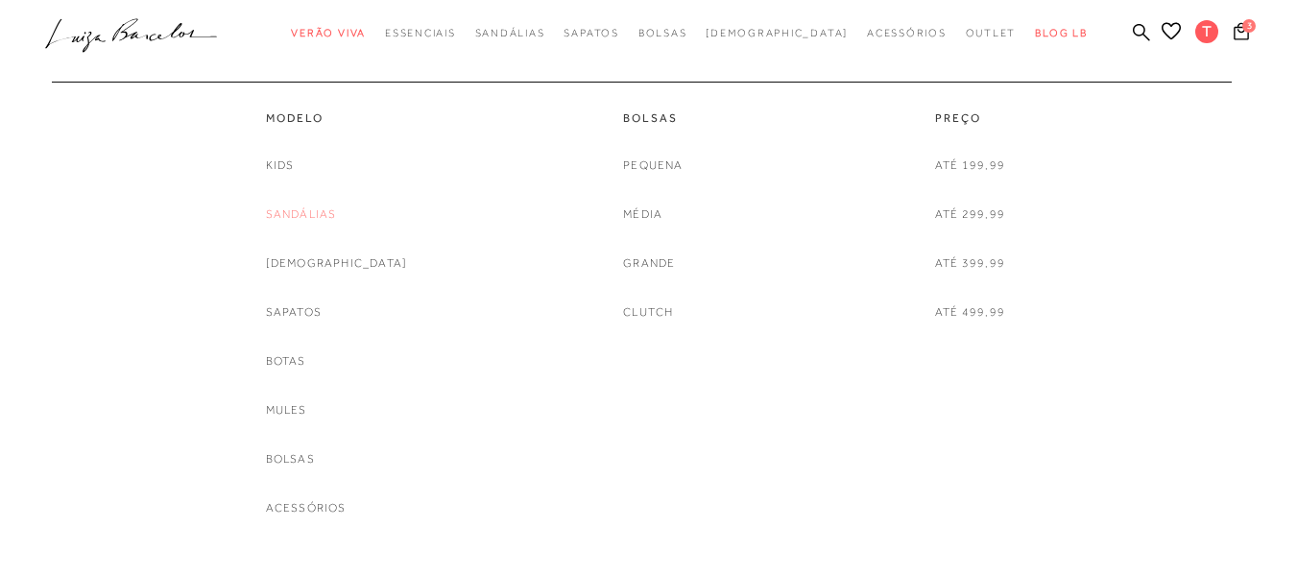
scroll to position [96, 0]
click at [307, 409] on link "Mules" at bounding box center [286, 410] width 41 height 20
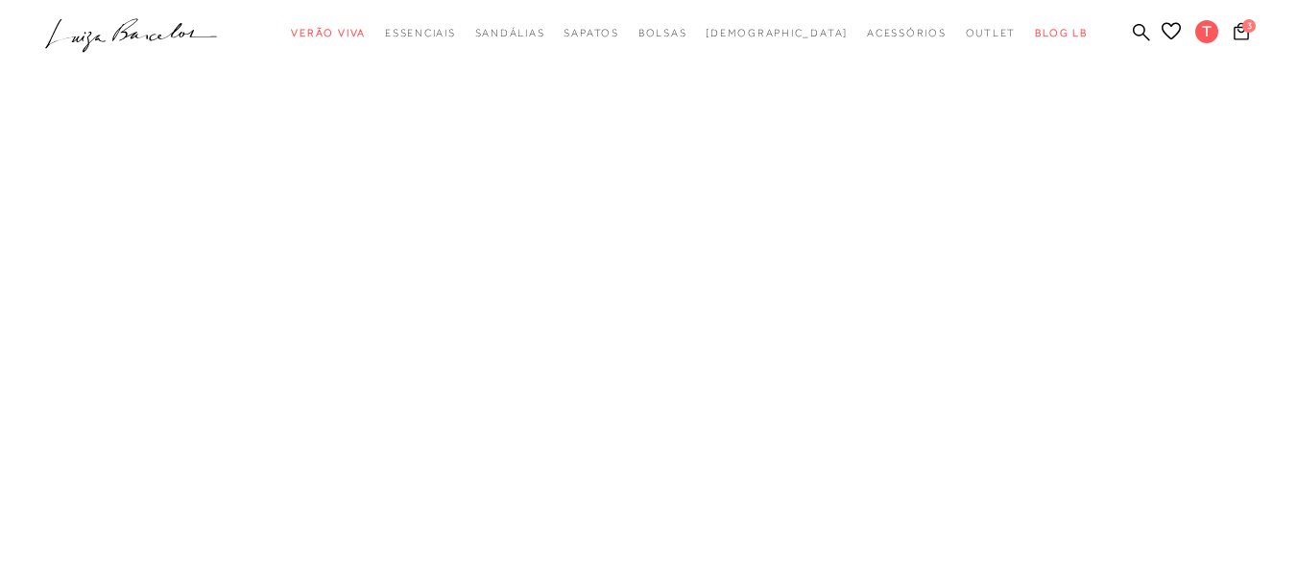
scroll to position [67, 0]
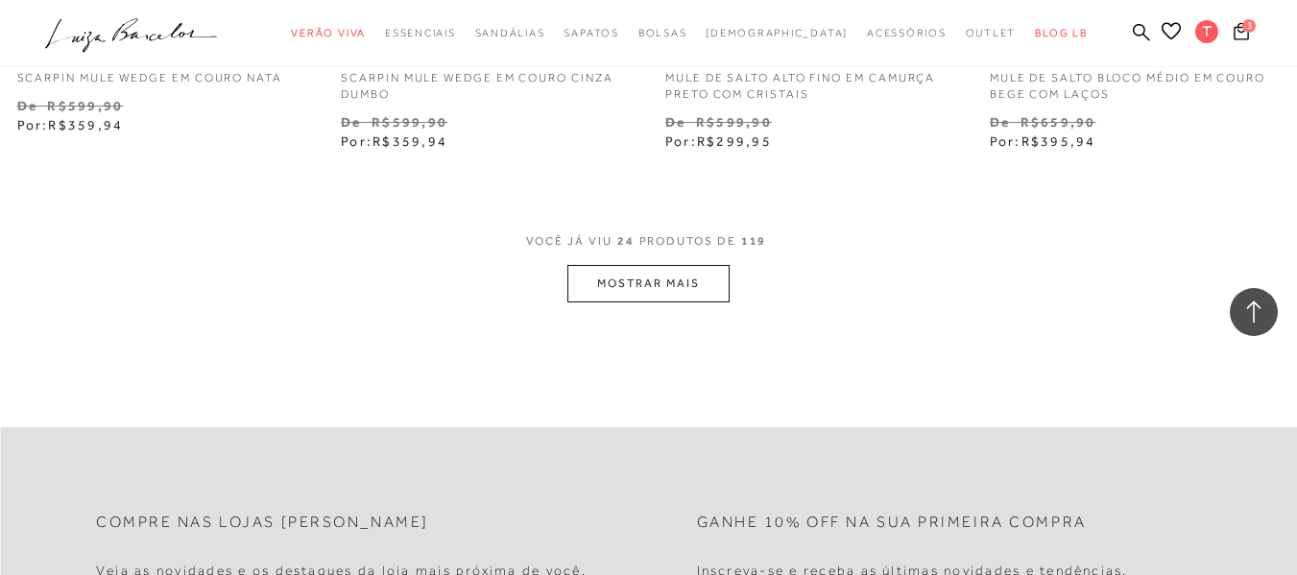
scroll to position [3746, 0]
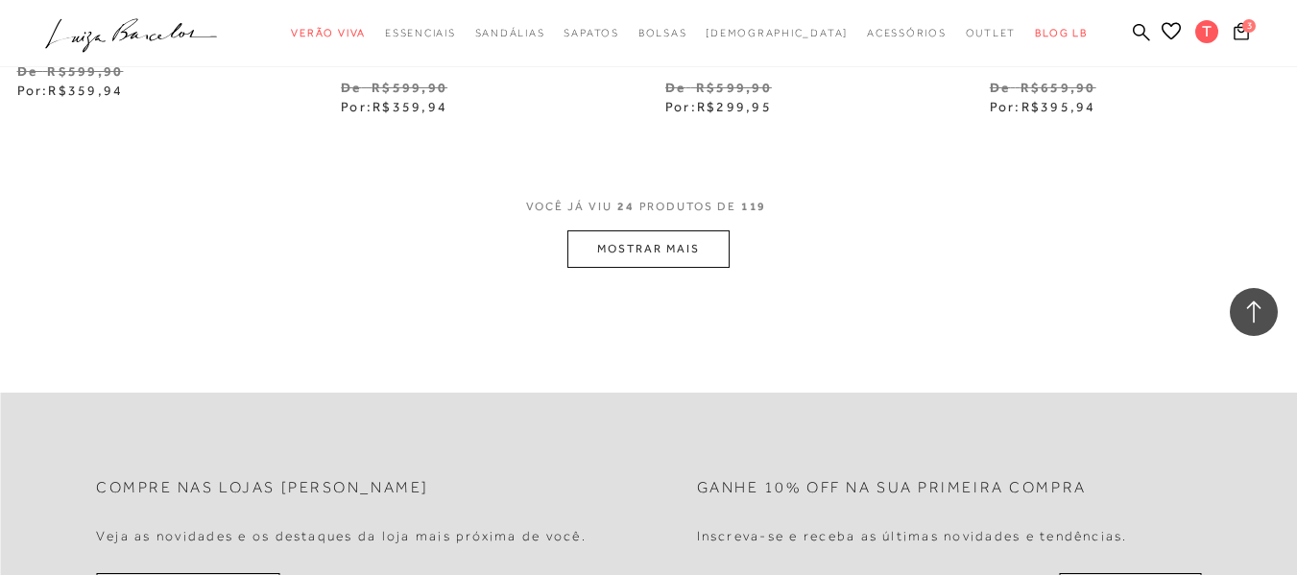
click at [651, 252] on button "MOSTRAR MAIS" at bounding box center [648, 248] width 161 height 37
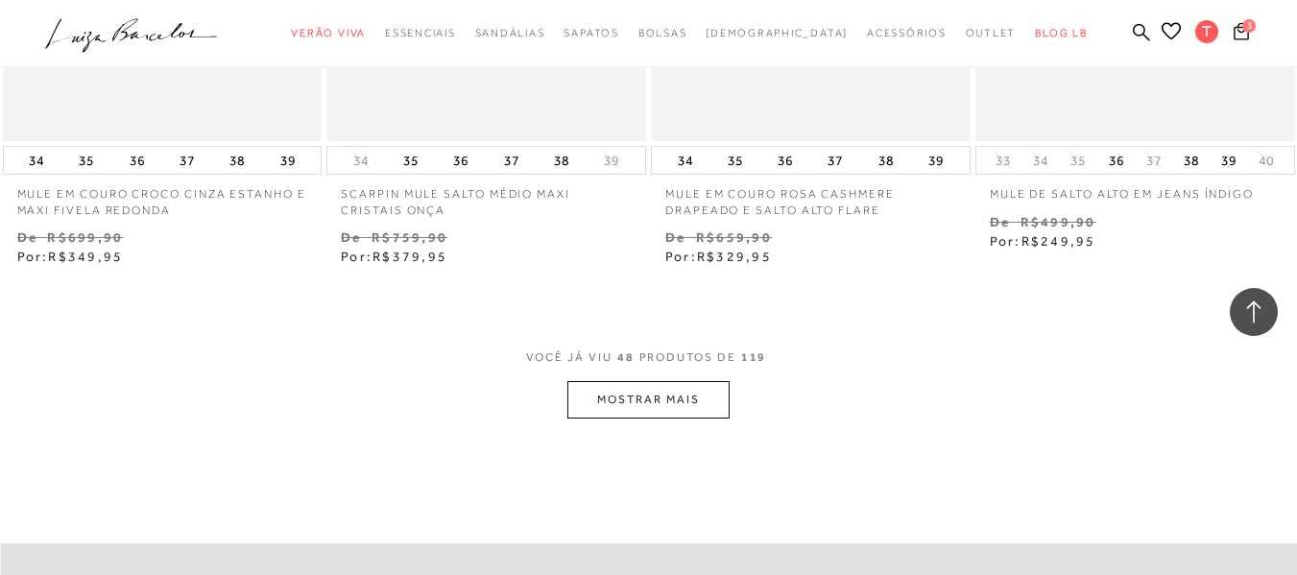
scroll to position [7395, 0]
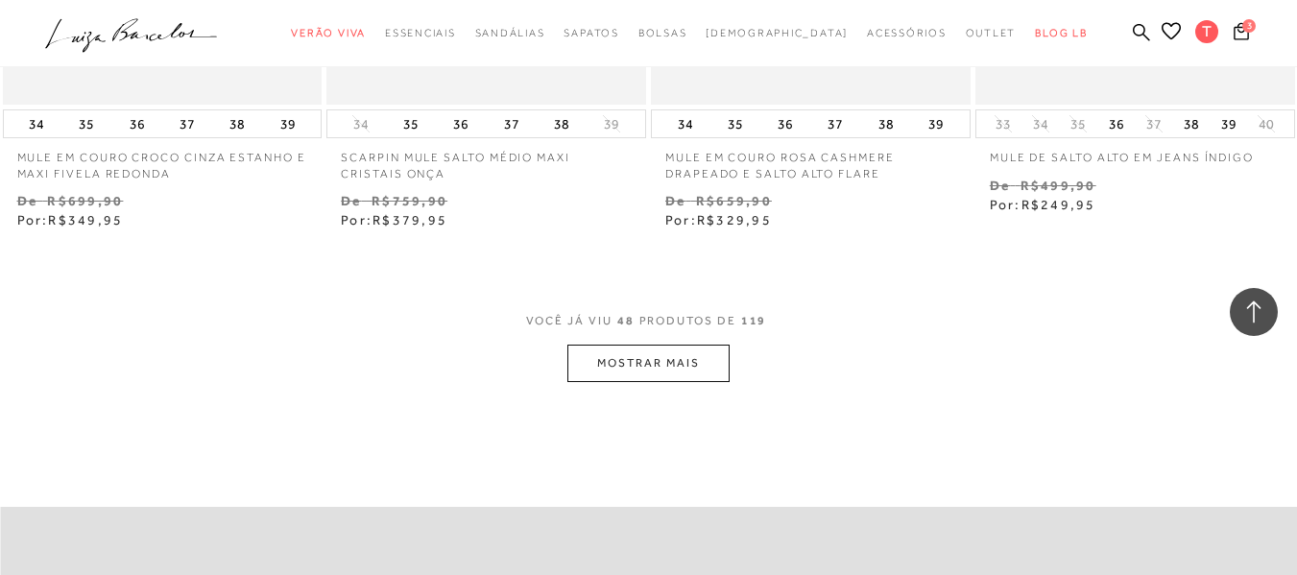
click at [628, 359] on button "MOSTRAR MAIS" at bounding box center [648, 363] width 161 height 37
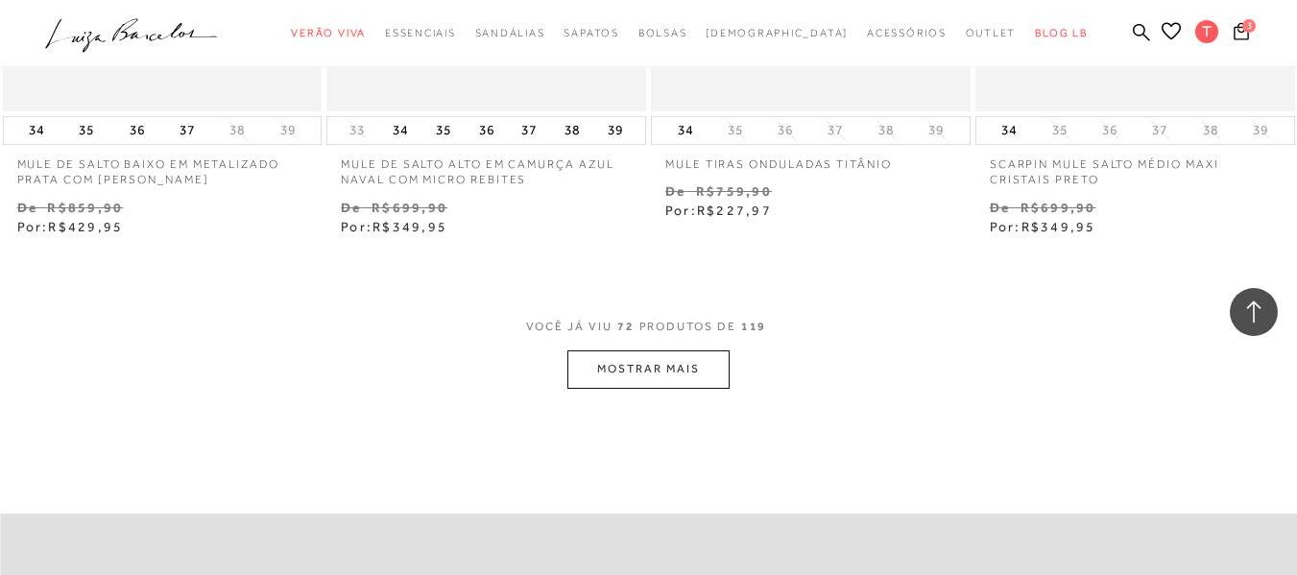
scroll to position [11237, 0]
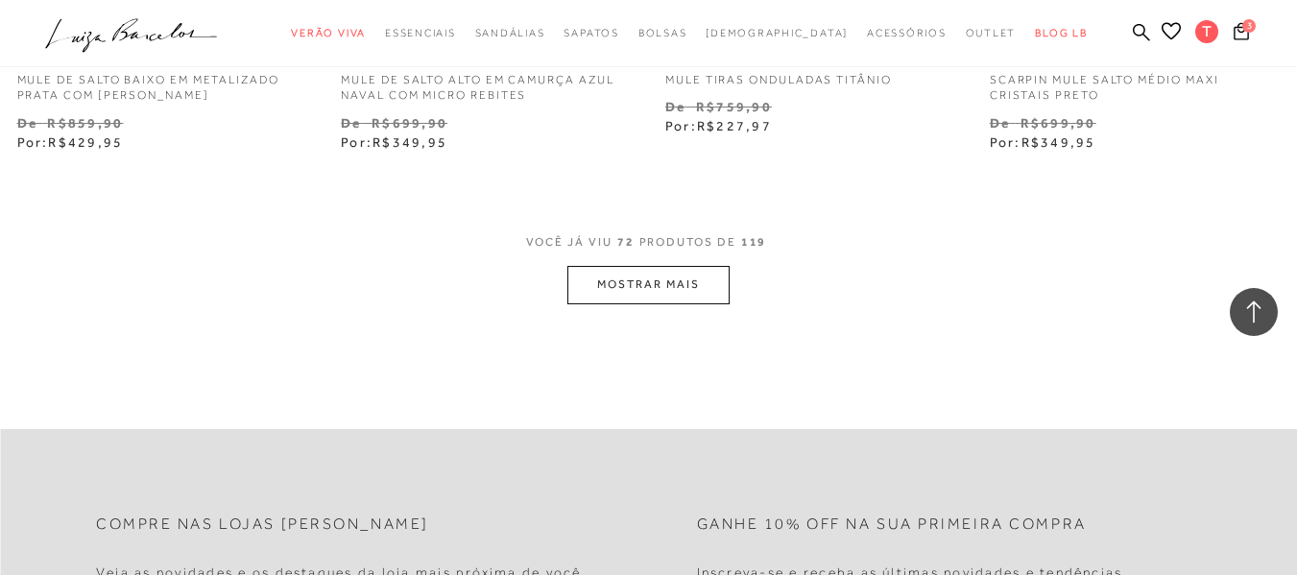
click at [653, 266] on button "MOSTRAR MAIS" at bounding box center [648, 284] width 161 height 37
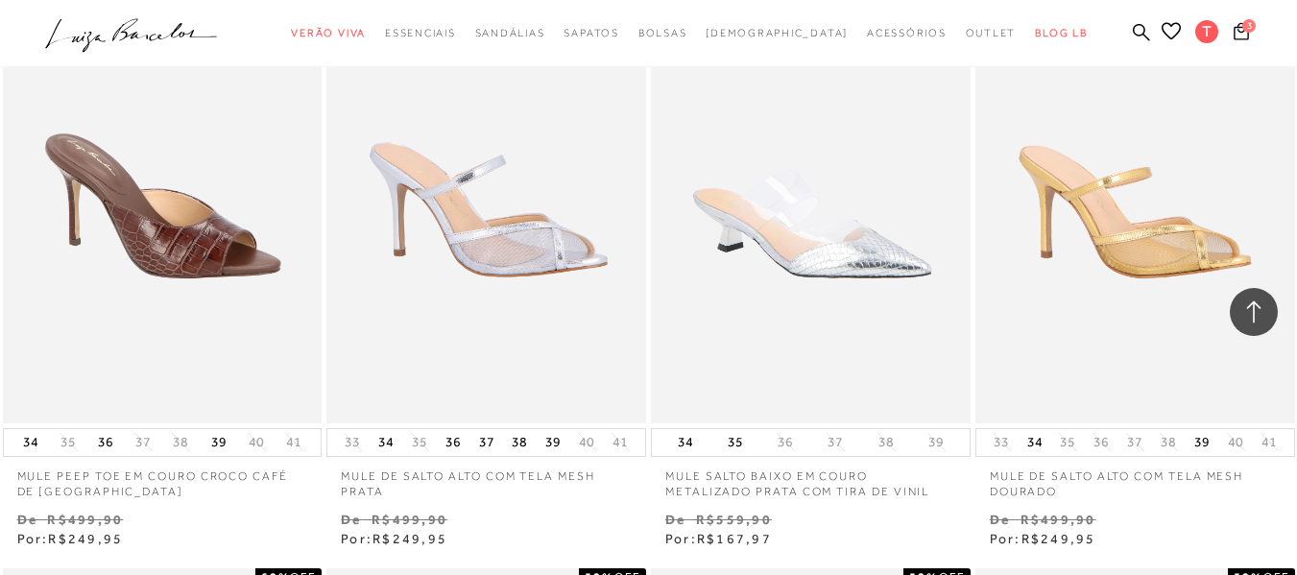
scroll to position [3842, 0]
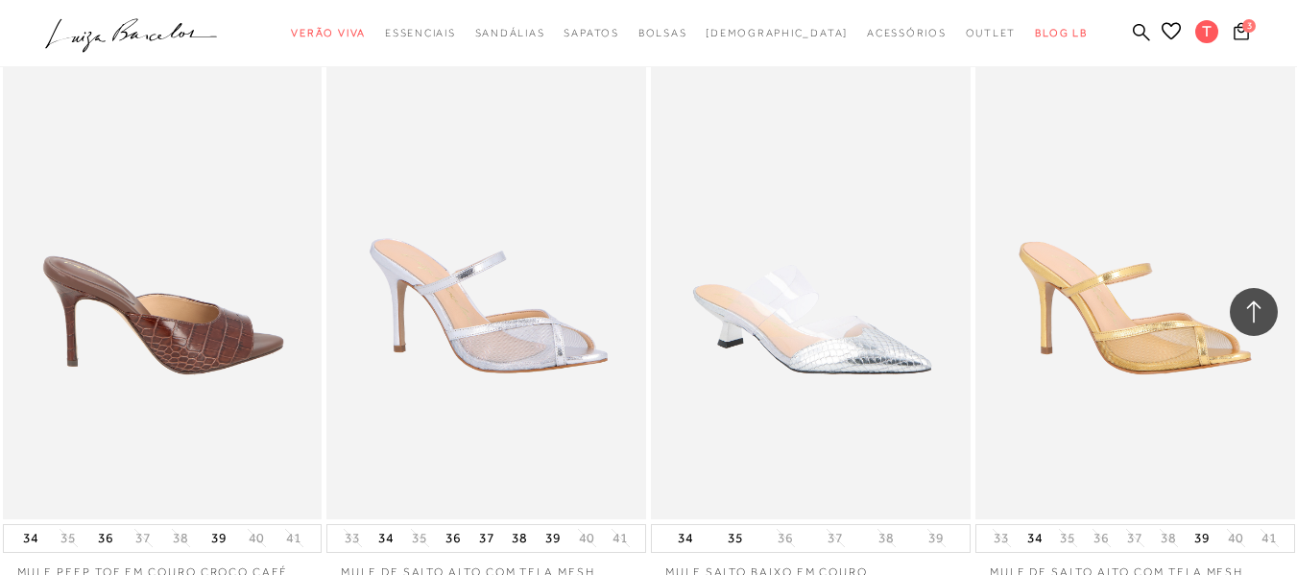
click at [138, 314] on img at bounding box center [164, 278] width 318 height 479
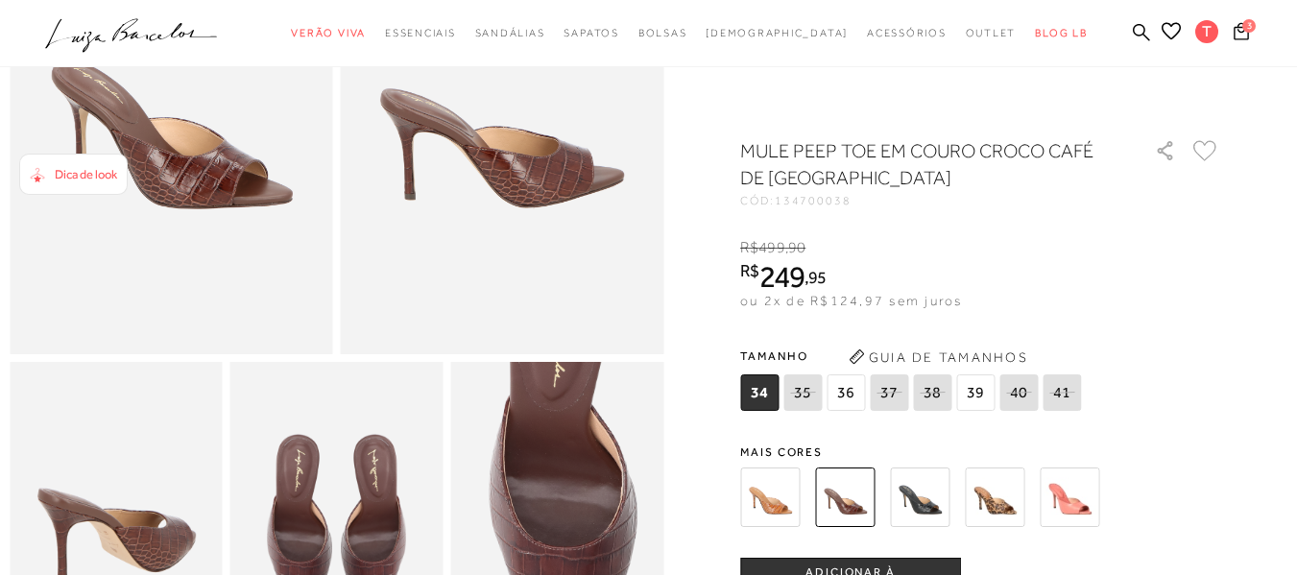
scroll to position [384, 0]
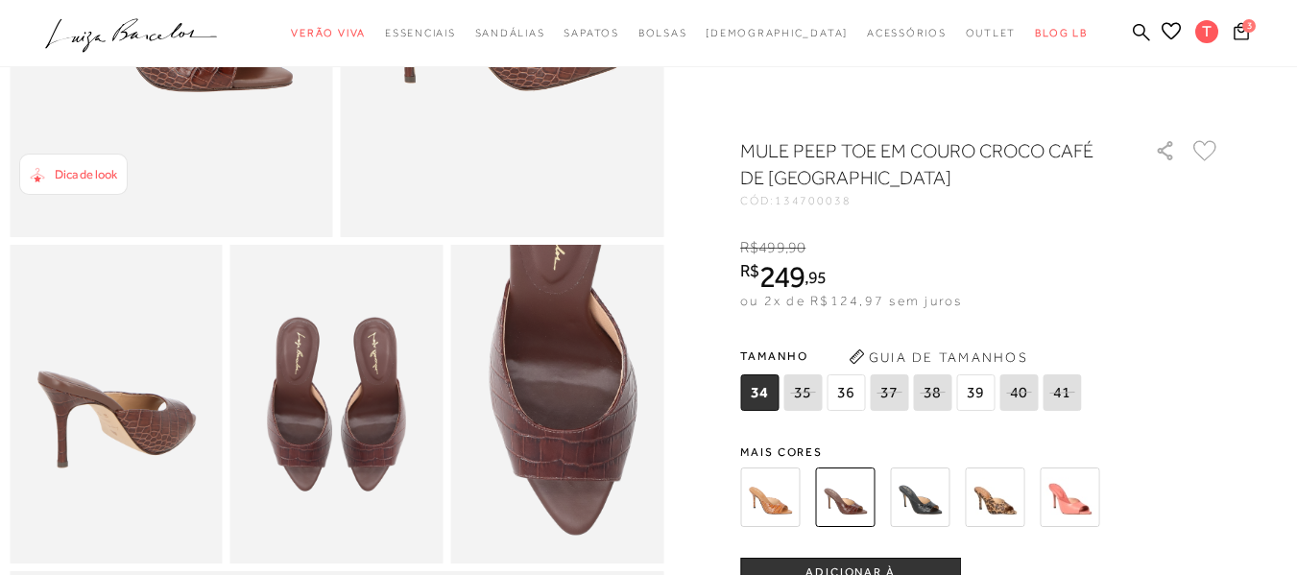
click at [853, 392] on span "36" at bounding box center [846, 393] width 38 height 36
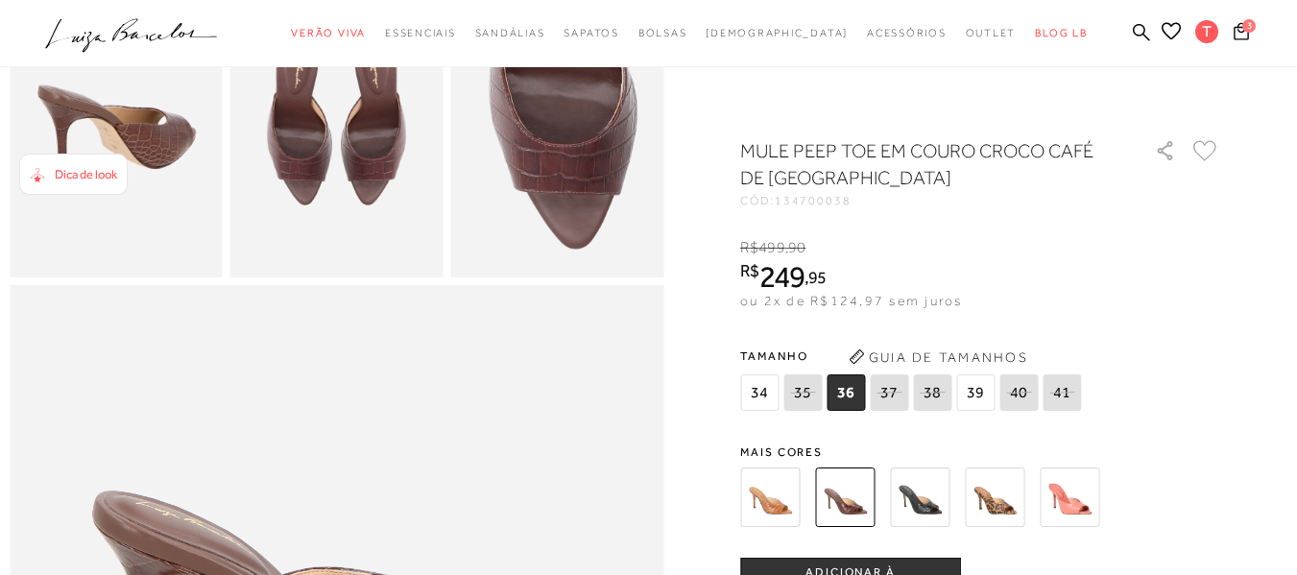
scroll to position [672, 0]
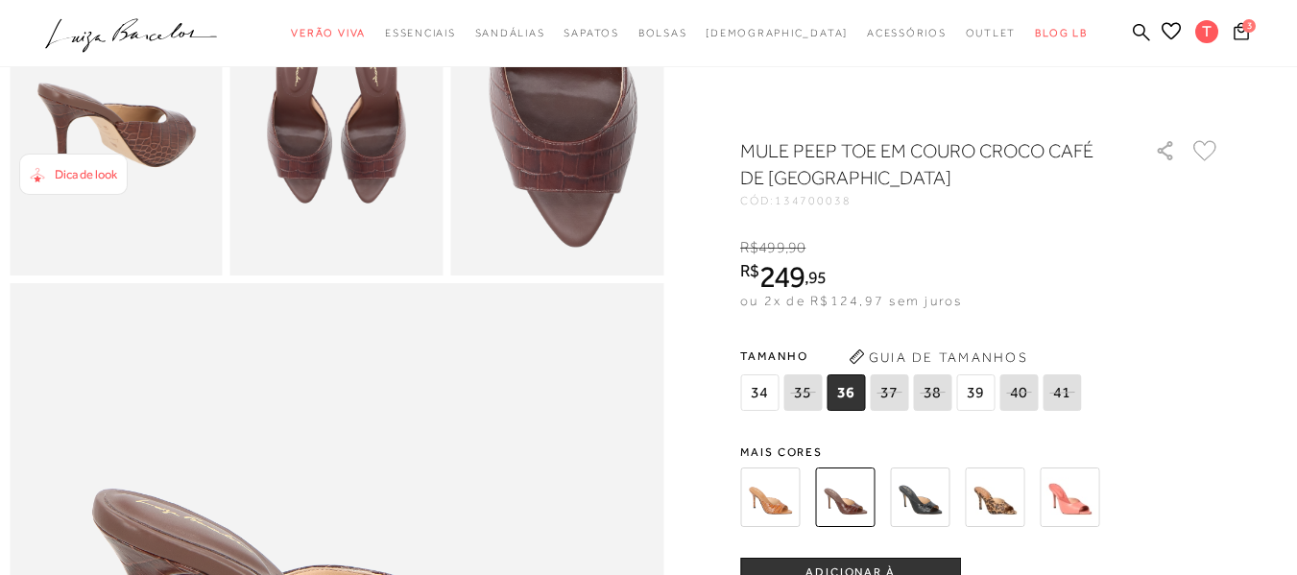
click at [874, 563] on button "ADICIONAR À [GEOGRAPHIC_DATA]" at bounding box center [850, 581] width 221 height 46
click at [1035, 27] on span "BLOG LB" at bounding box center [1061, 33] width 52 height 12
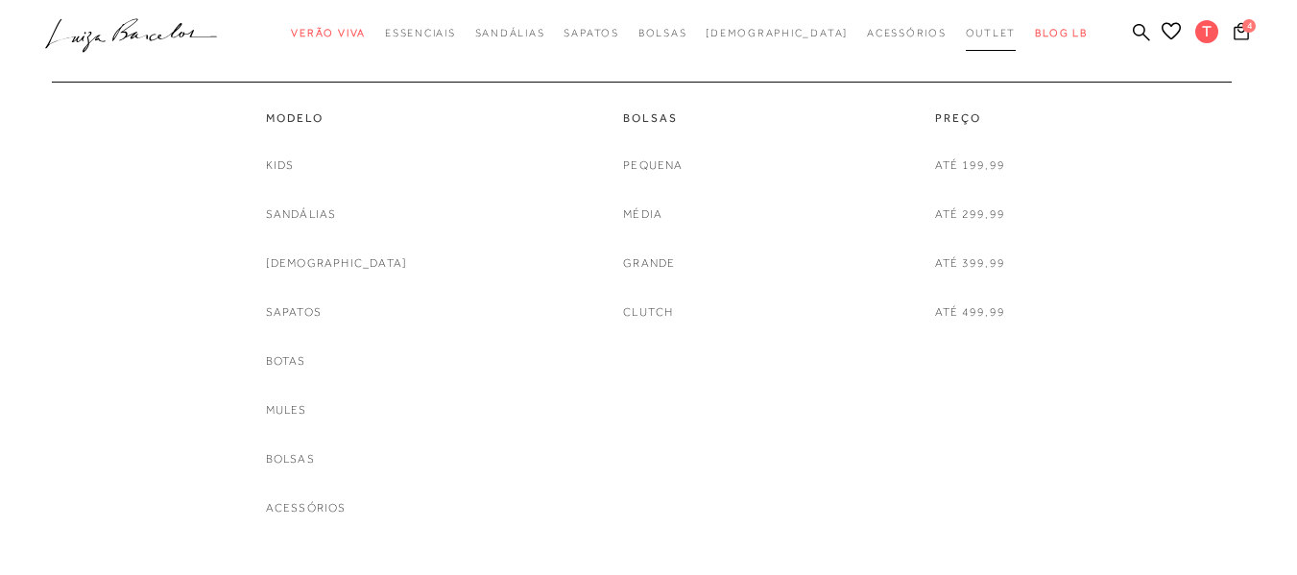
click at [966, 31] on span "Outlet" at bounding box center [991, 33] width 51 height 12
click at [329, 210] on link "Sandálias" at bounding box center [301, 215] width 71 height 20
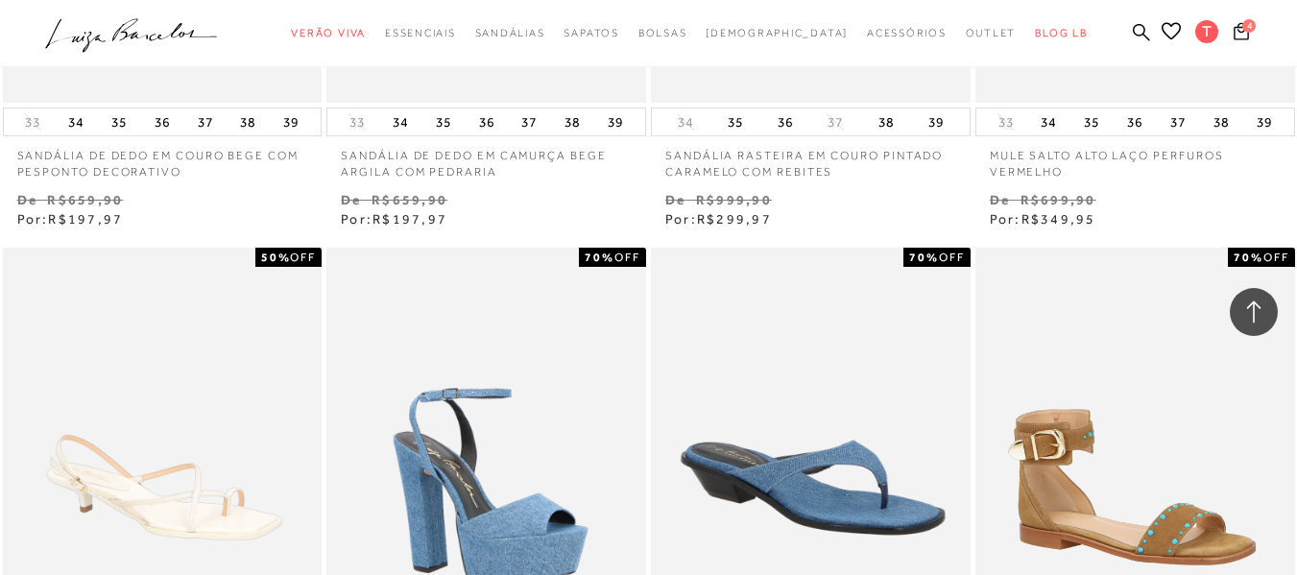
scroll to position [2401, 0]
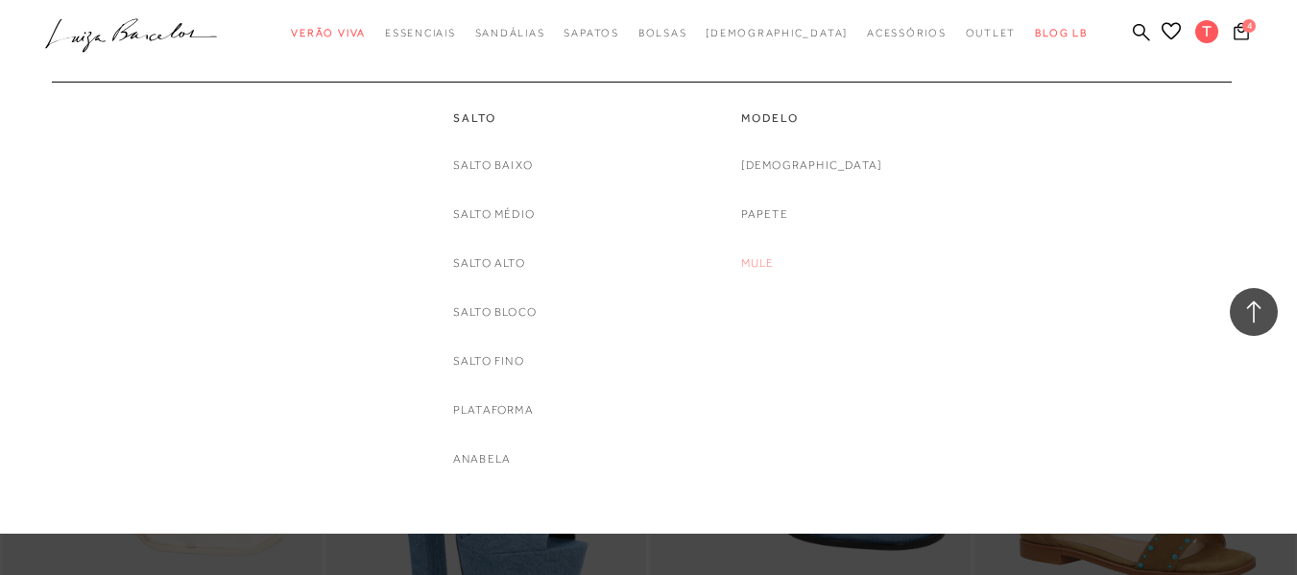
click at [775, 262] on link "Mule" at bounding box center [758, 264] width 34 height 20
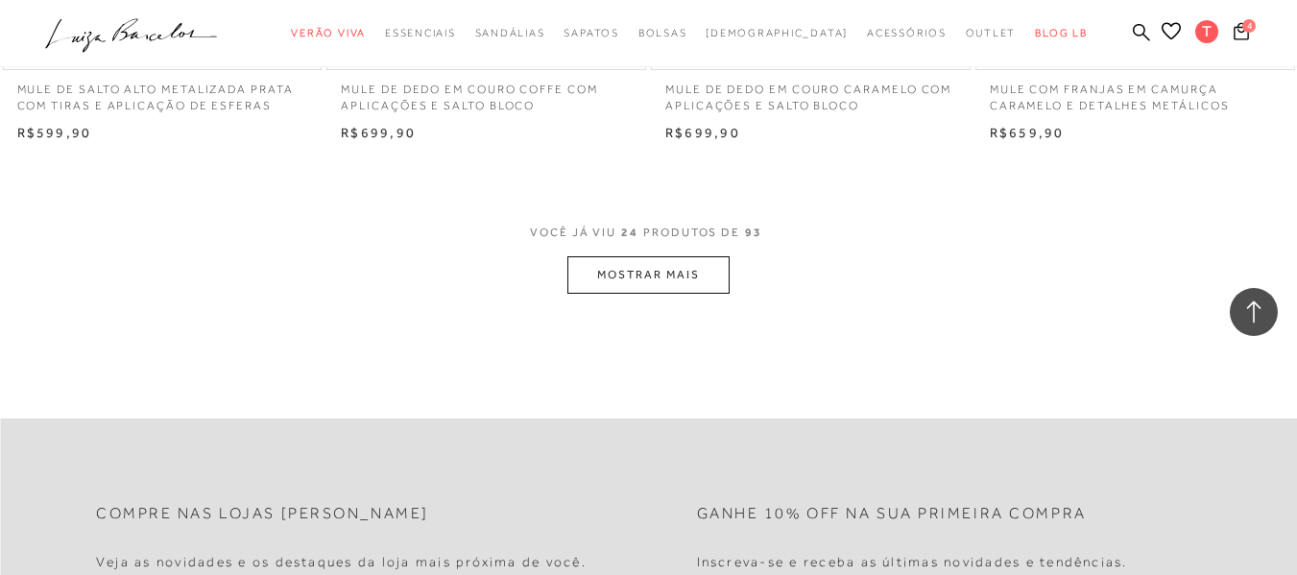
scroll to position [3649, 0]
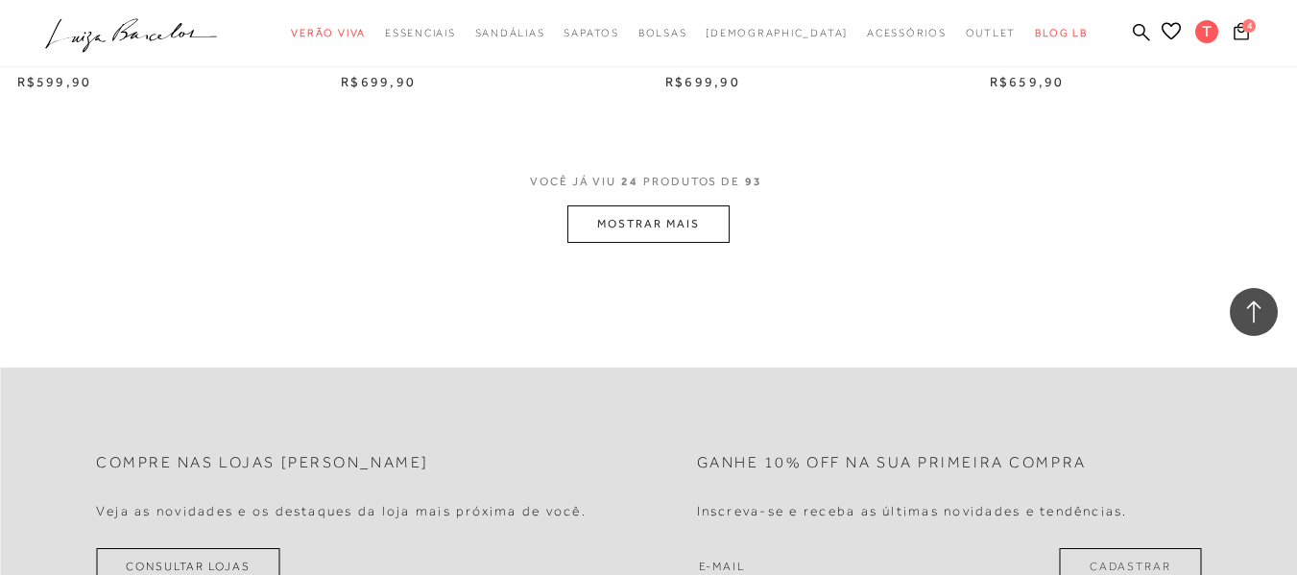
click at [642, 217] on button "MOSTRAR MAIS" at bounding box center [648, 224] width 161 height 37
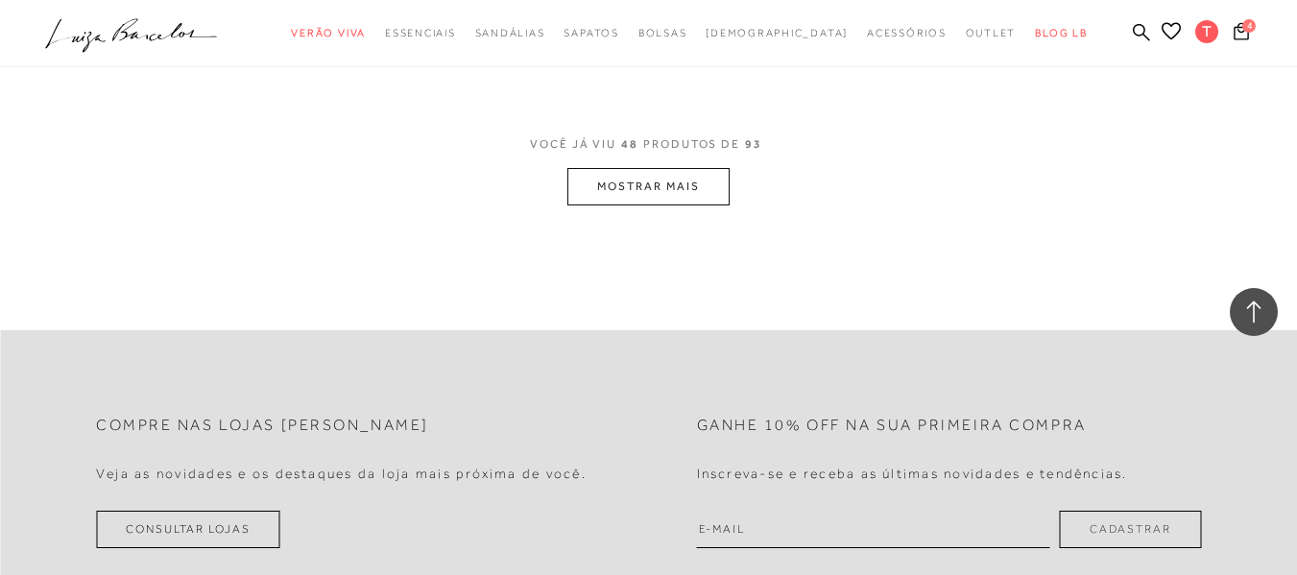
scroll to position [7395, 0]
click at [614, 189] on button "MOSTRAR MAIS" at bounding box center [648, 185] width 161 height 37
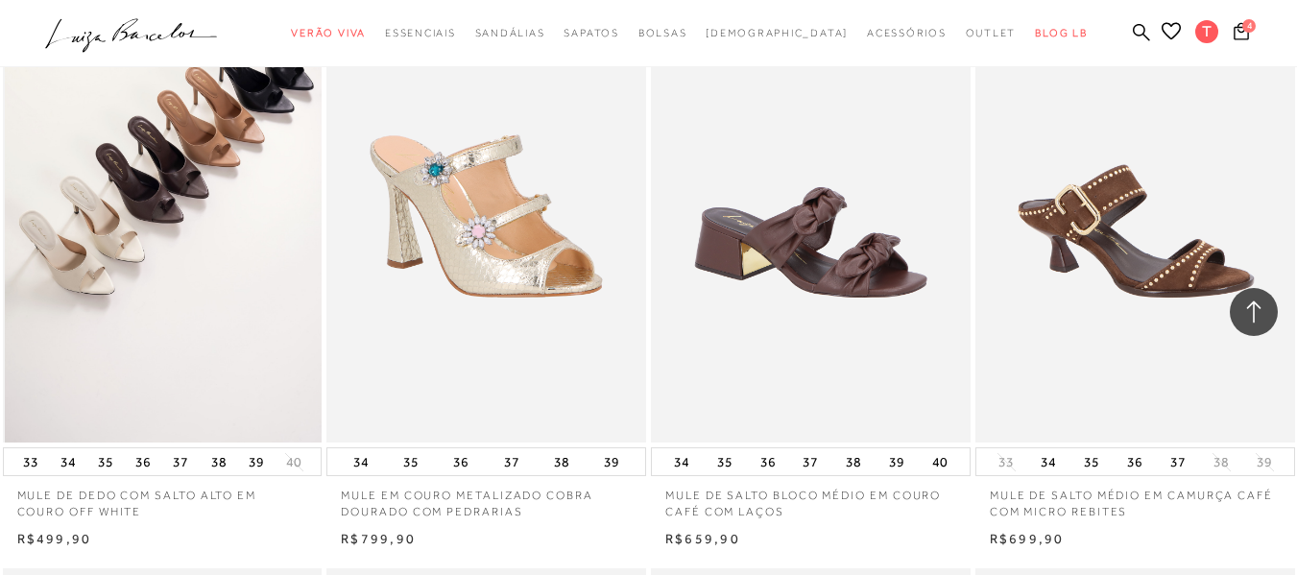
scroll to position [7491, 0]
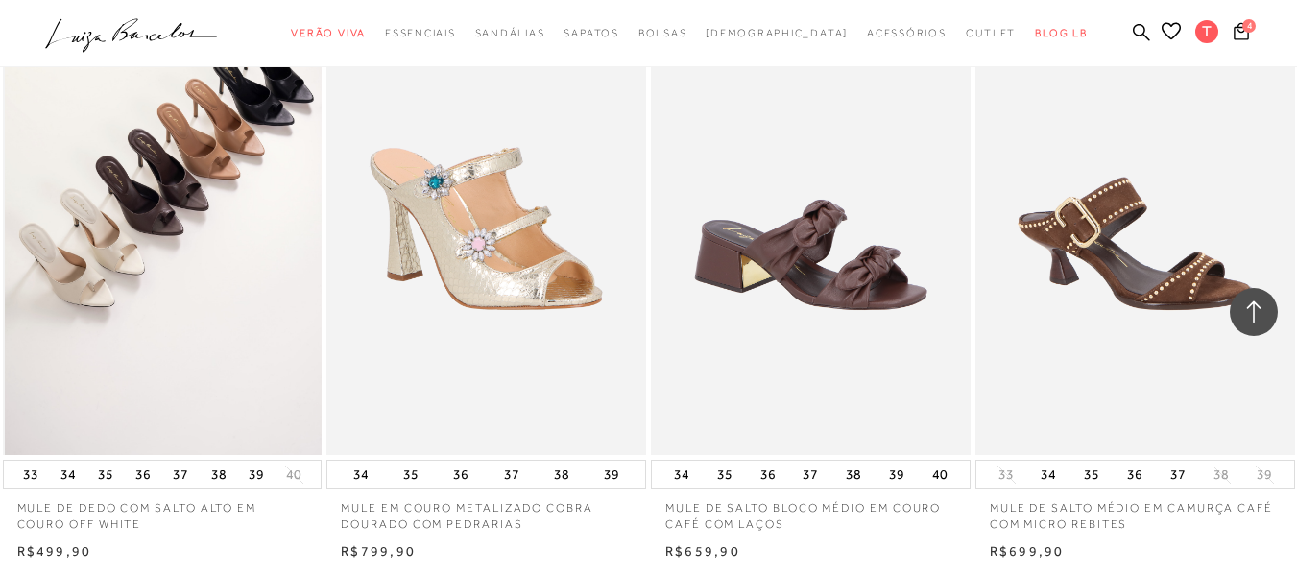
click at [153, 289] on img at bounding box center [164, 215] width 318 height 479
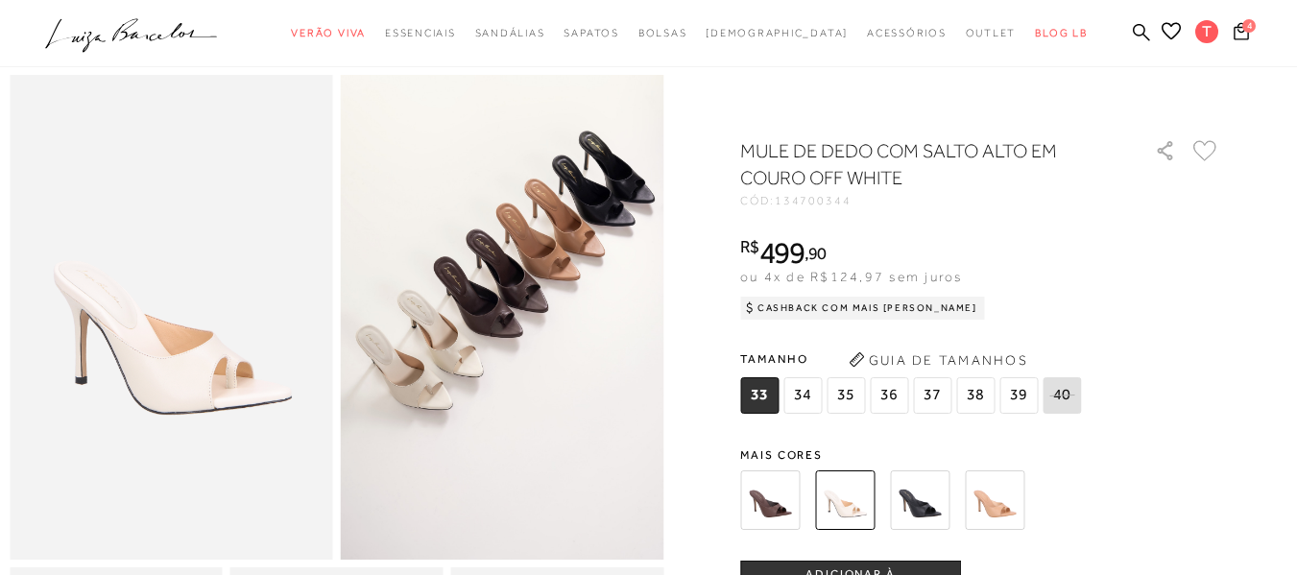
scroll to position [96, 0]
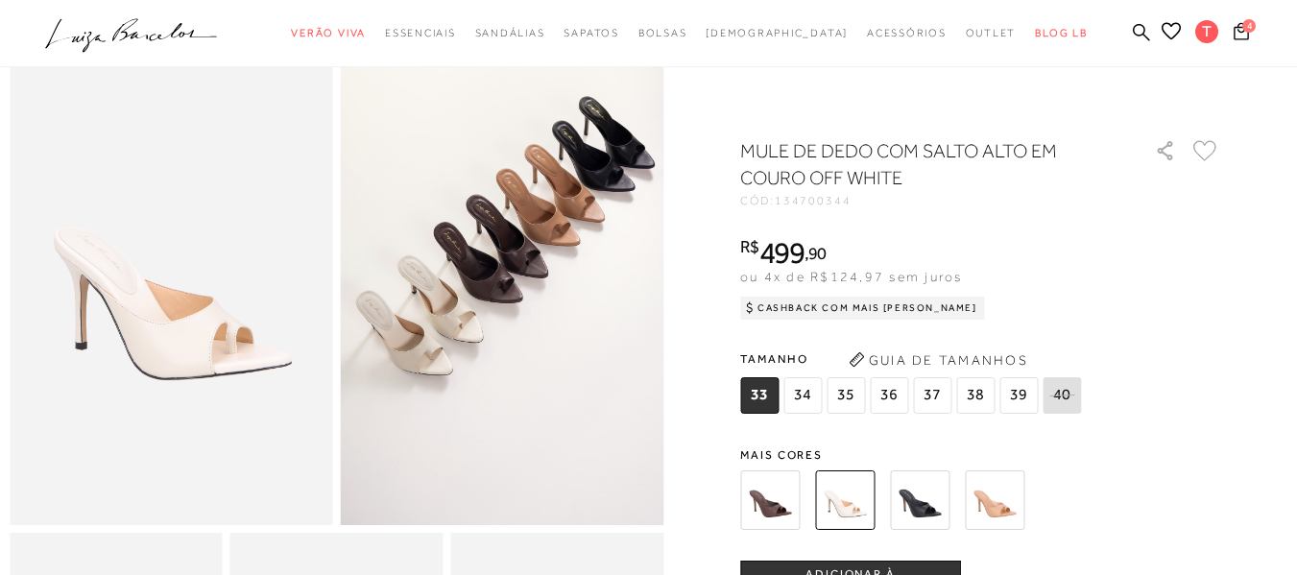
click at [997, 505] on img at bounding box center [995, 501] width 60 height 60
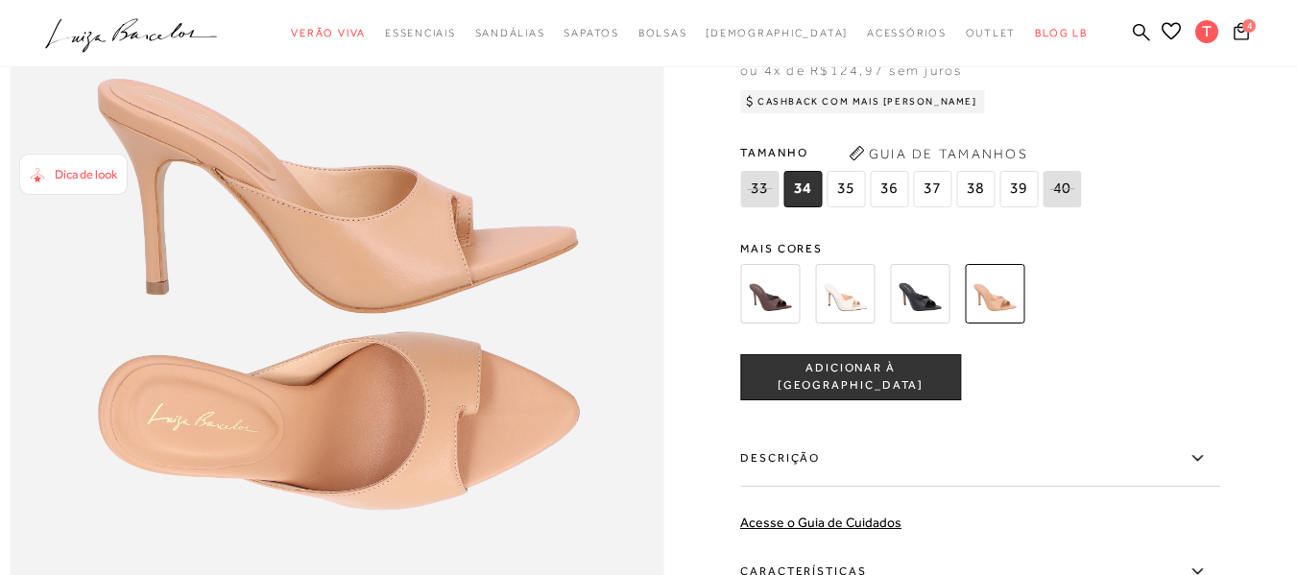
scroll to position [1152, 0]
click at [772, 323] on img at bounding box center [770, 293] width 60 height 60
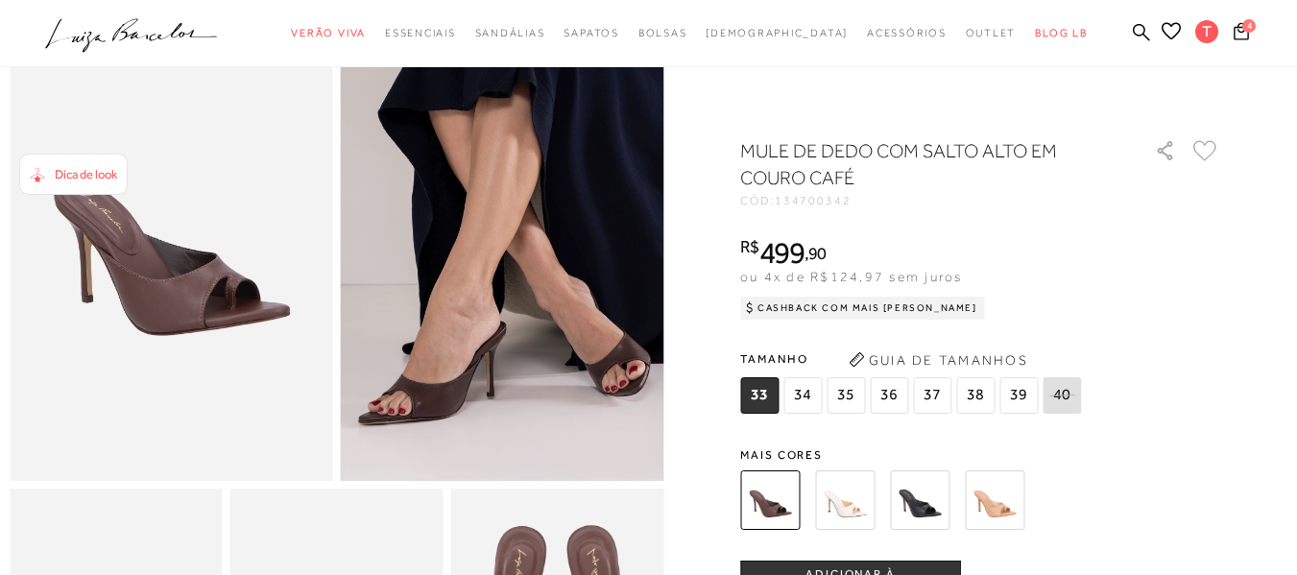
scroll to position [96, 0]
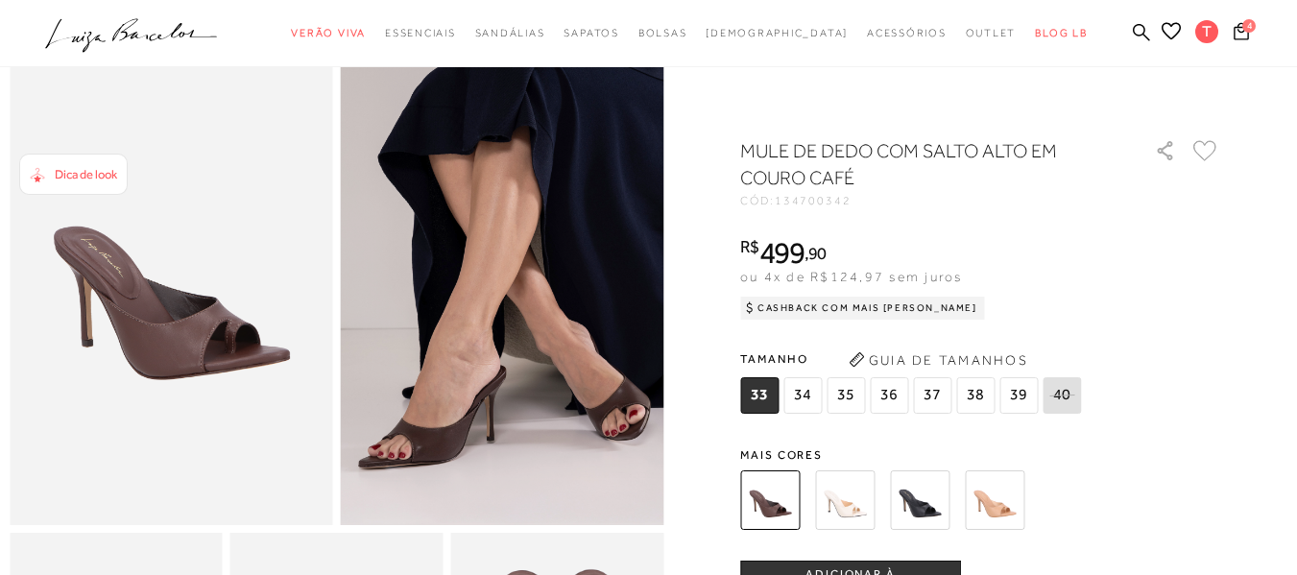
click at [553, 419] on img at bounding box center [503, 282] width 324 height 485
click at [1002, 511] on img at bounding box center [995, 501] width 60 height 60
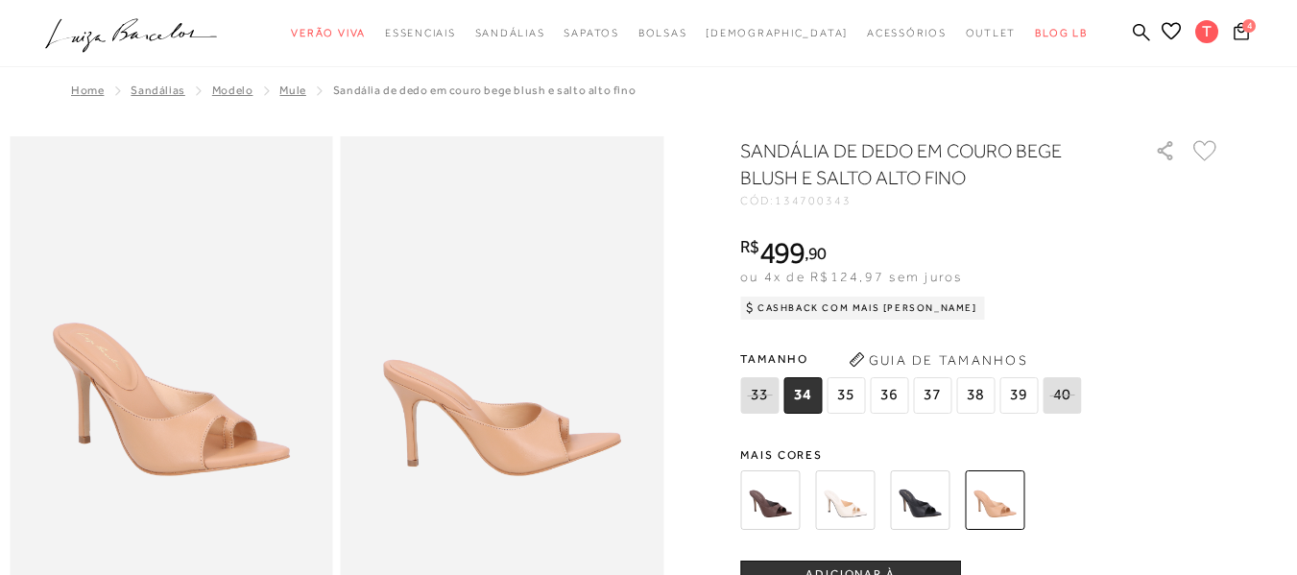
click at [777, 505] on img at bounding box center [770, 501] width 60 height 60
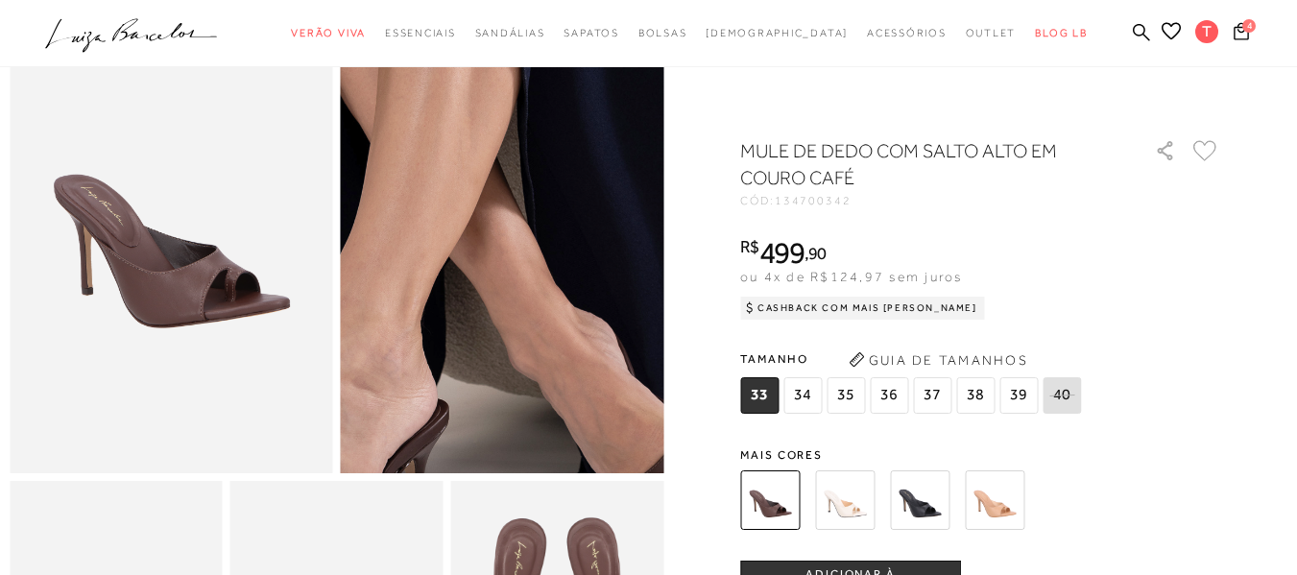
scroll to position [192, 0]
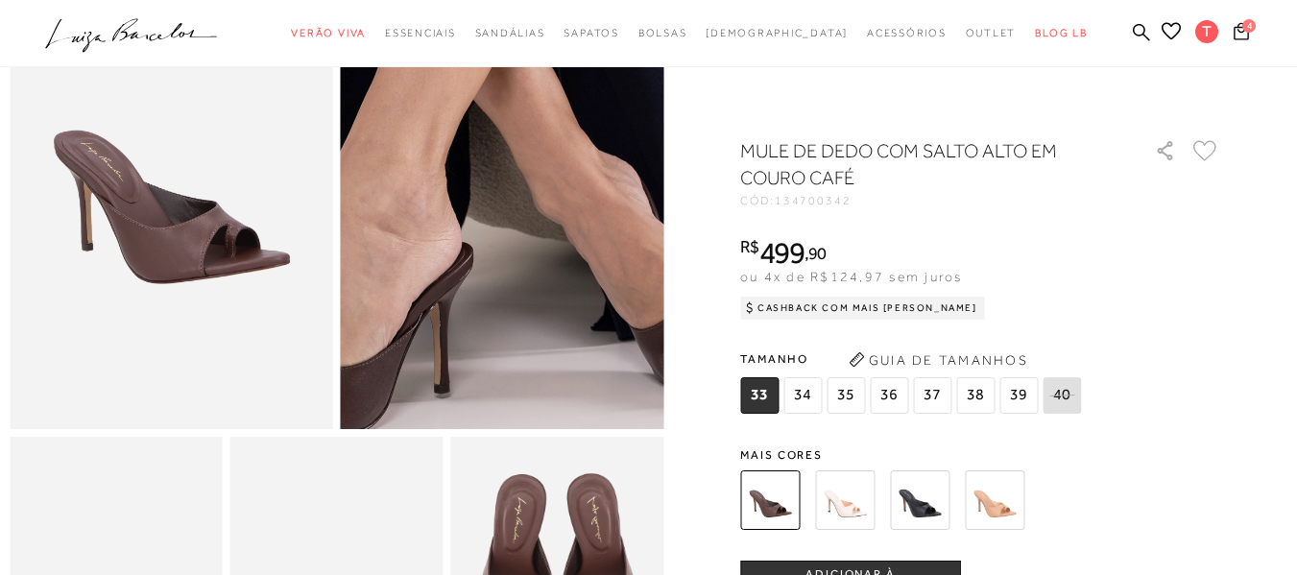
click at [544, 304] on img at bounding box center [465, 77] width 646 height 970
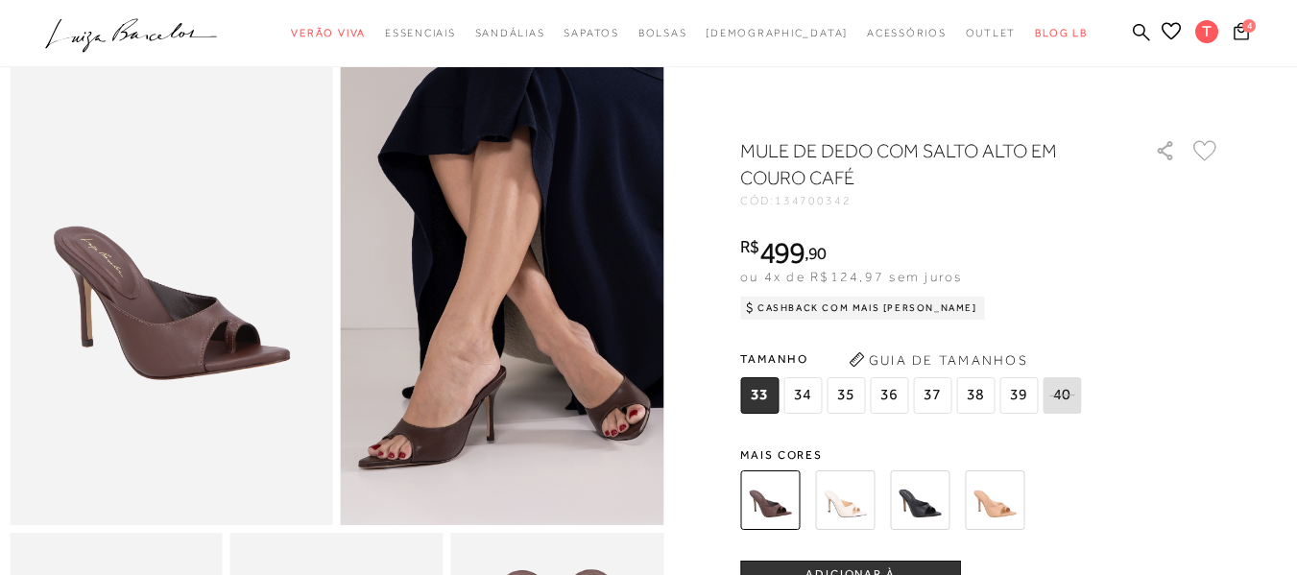
scroll to position [0, 0]
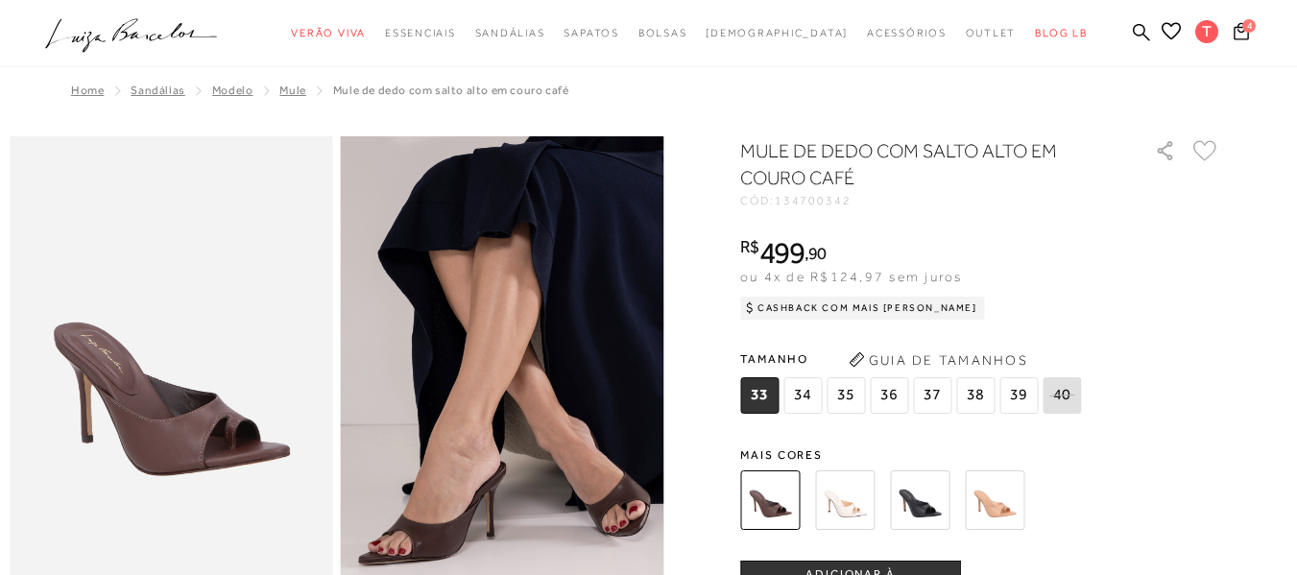
click at [928, 497] on img at bounding box center [920, 501] width 60 height 60
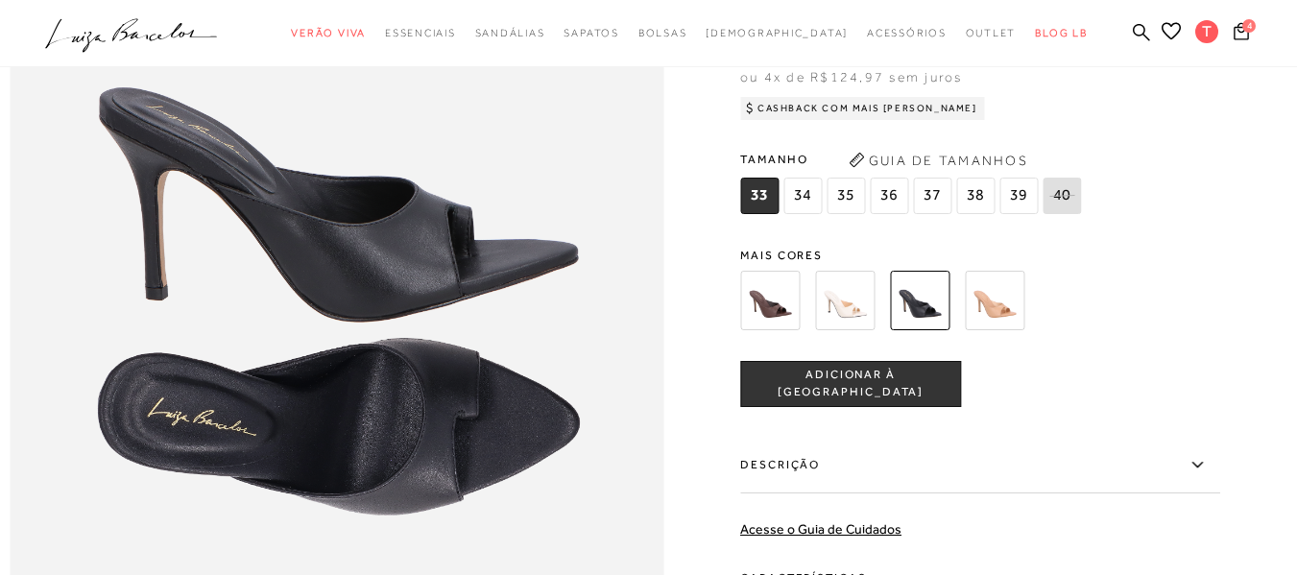
scroll to position [1152, 0]
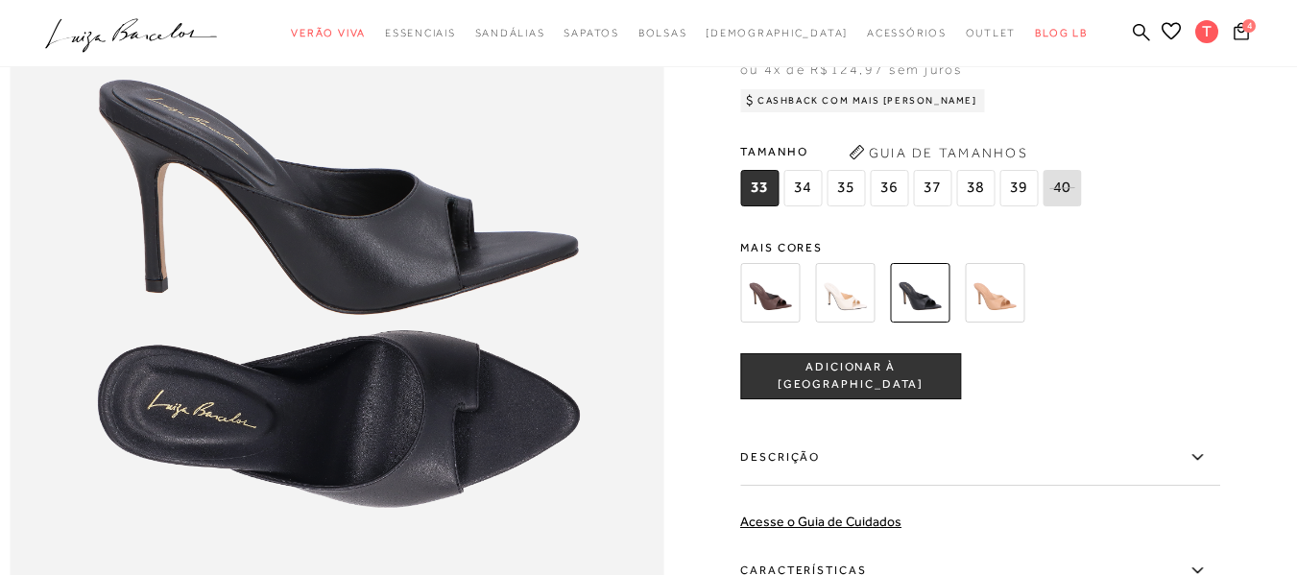
click at [846, 323] on img at bounding box center [845, 293] width 60 height 60
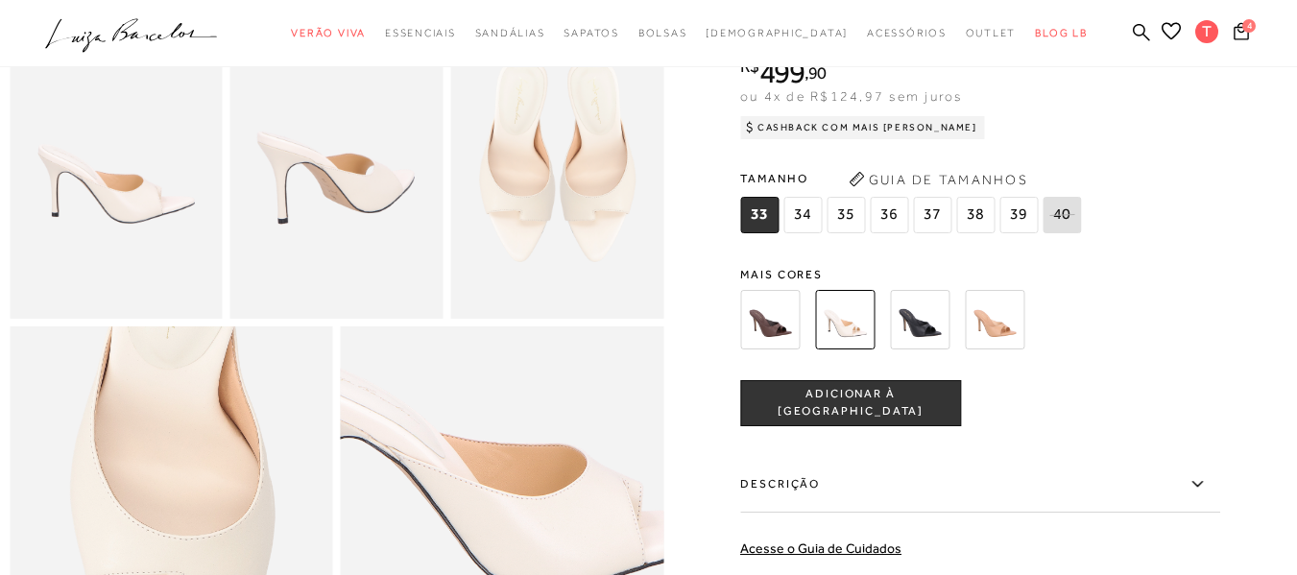
scroll to position [576, 0]
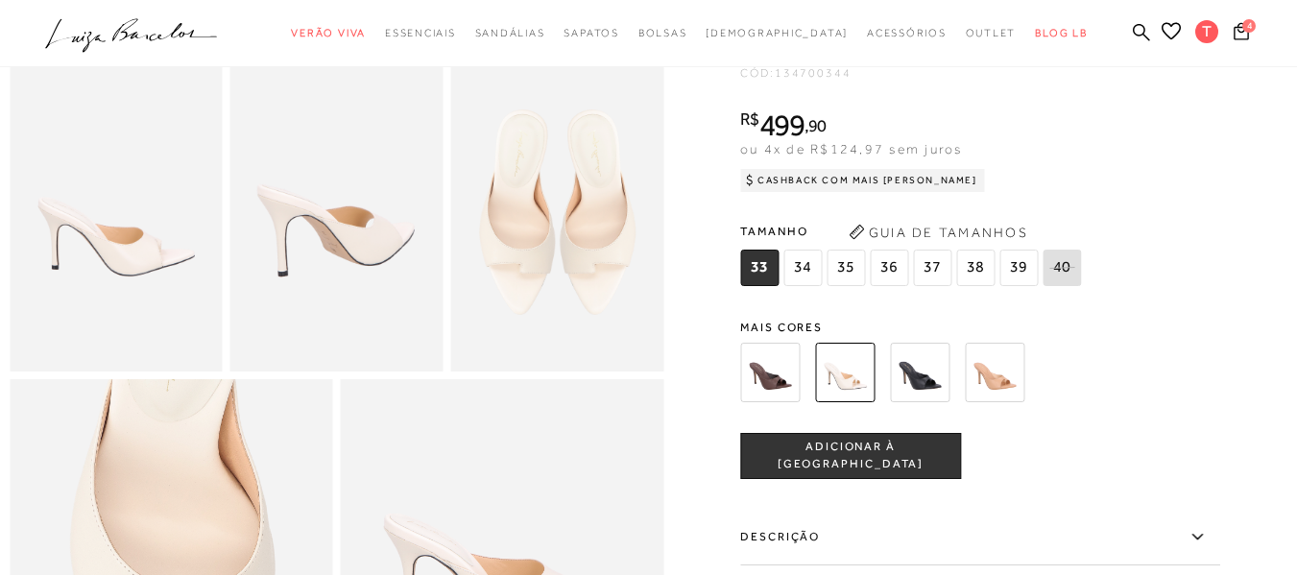
click at [999, 399] on img at bounding box center [995, 373] width 60 height 60
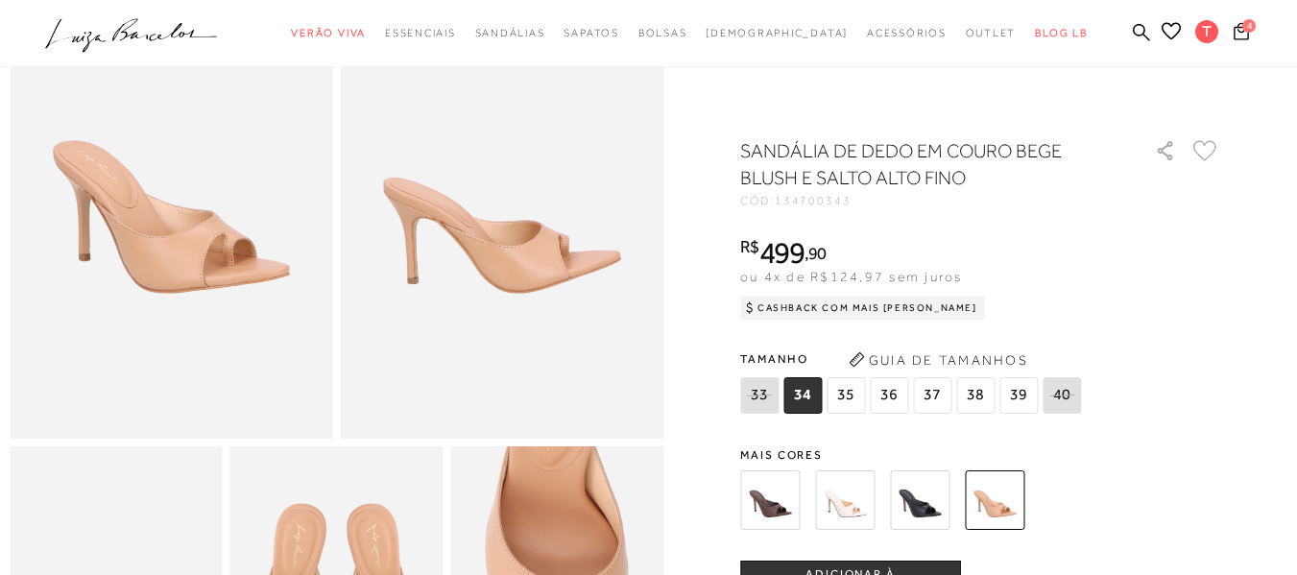
scroll to position [384, 0]
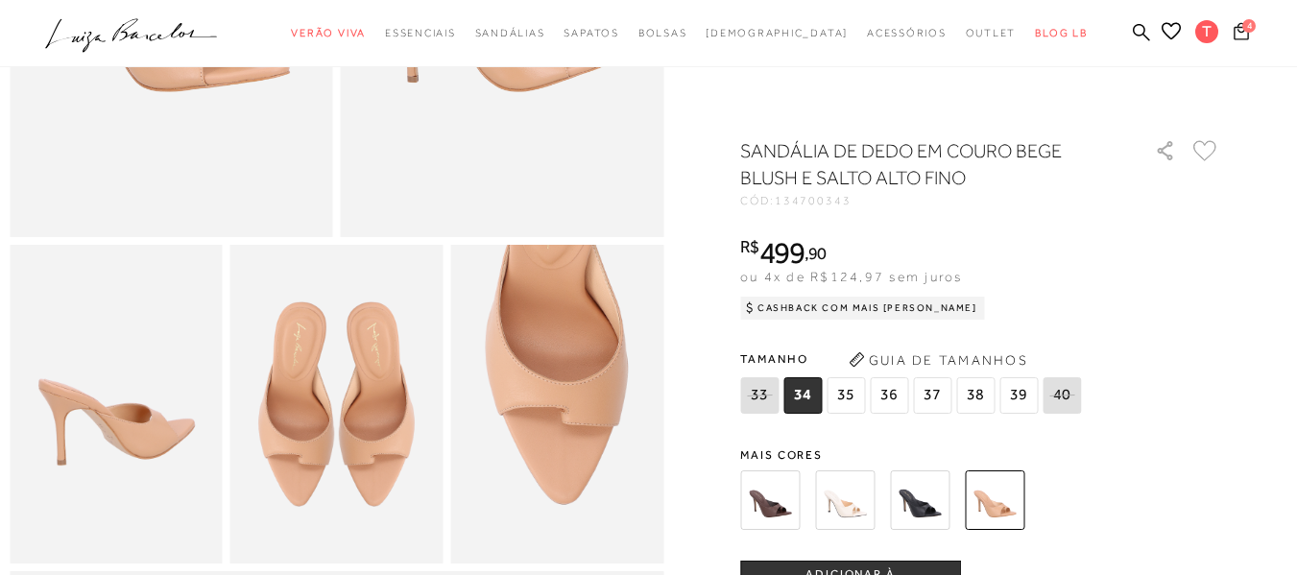
click at [1243, 30] on span "4" at bounding box center [1249, 25] width 13 height 13
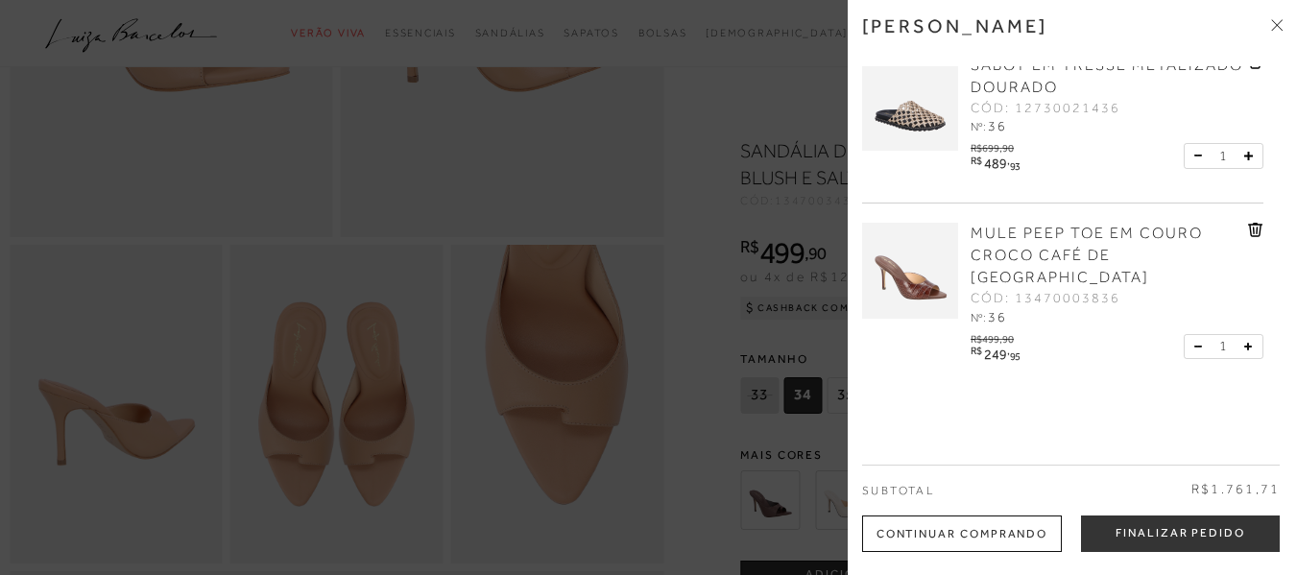
scroll to position [410, 0]
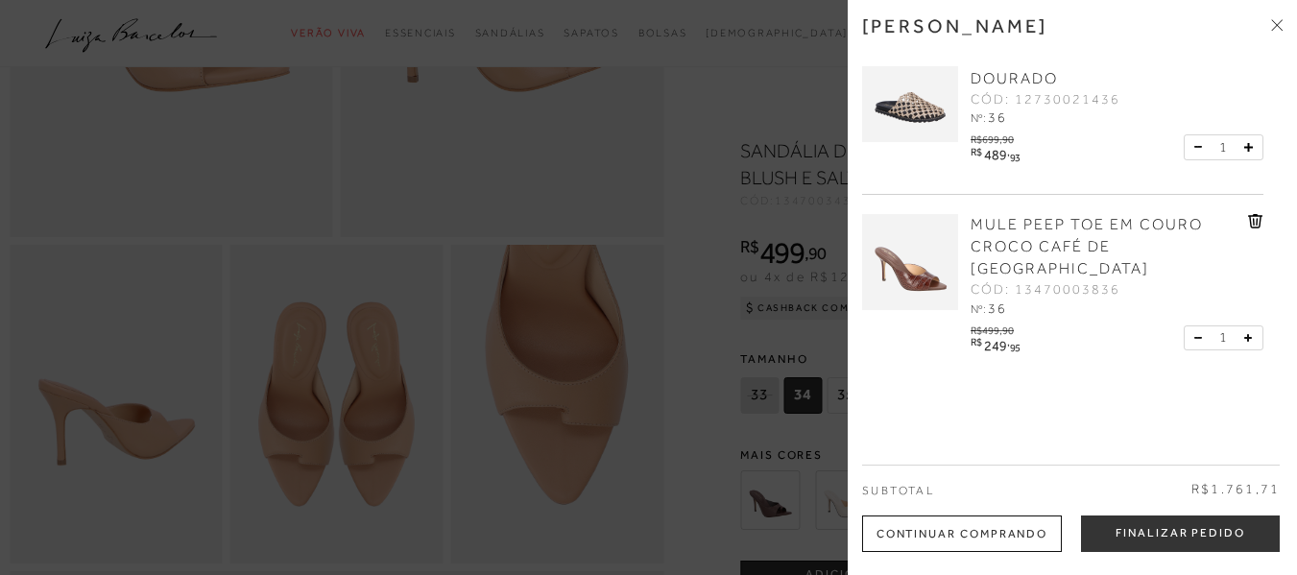
click at [1253, 221] on icon at bounding box center [1254, 222] width 2 height 8
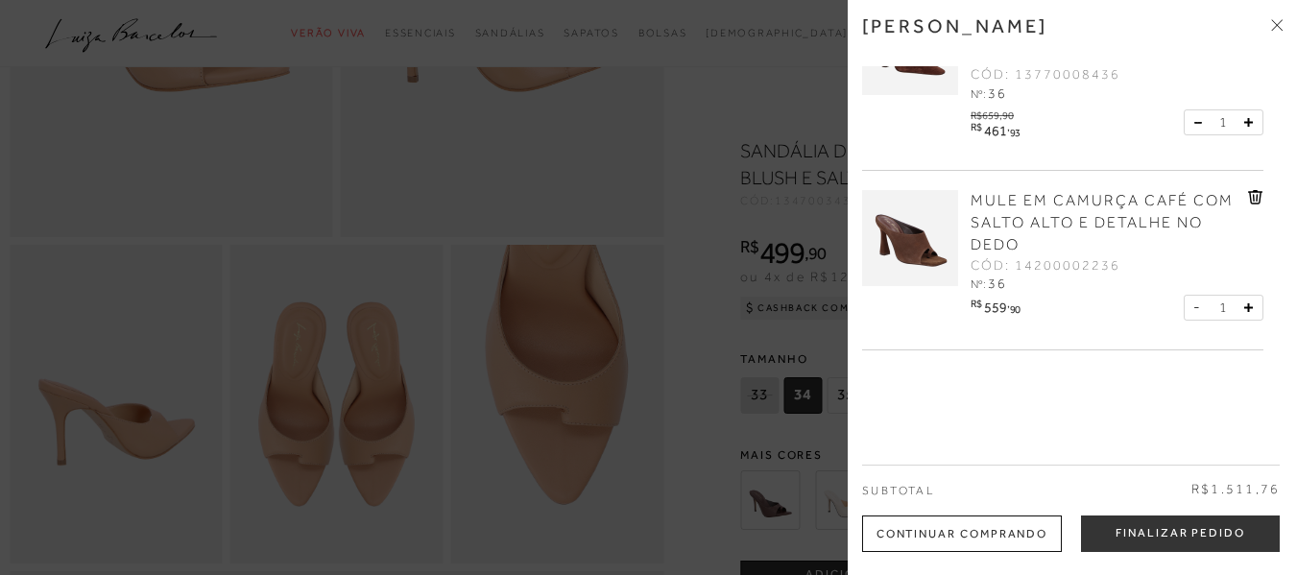
scroll to position [0, 0]
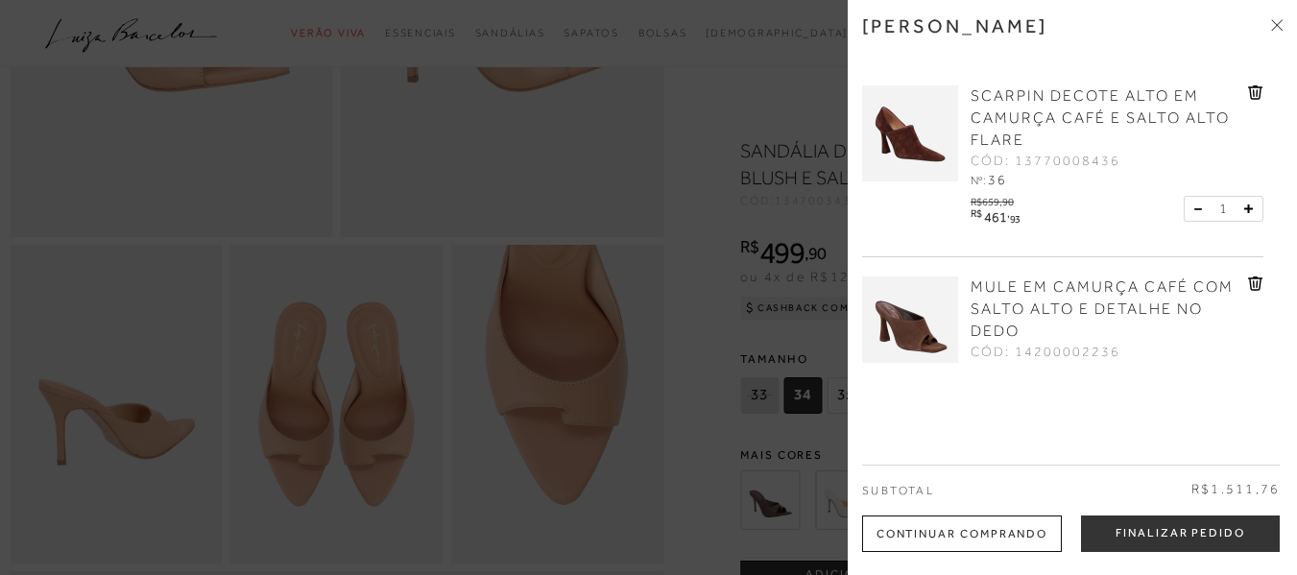
click at [1252, 90] on icon at bounding box center [1256, 92] width 15 height 14
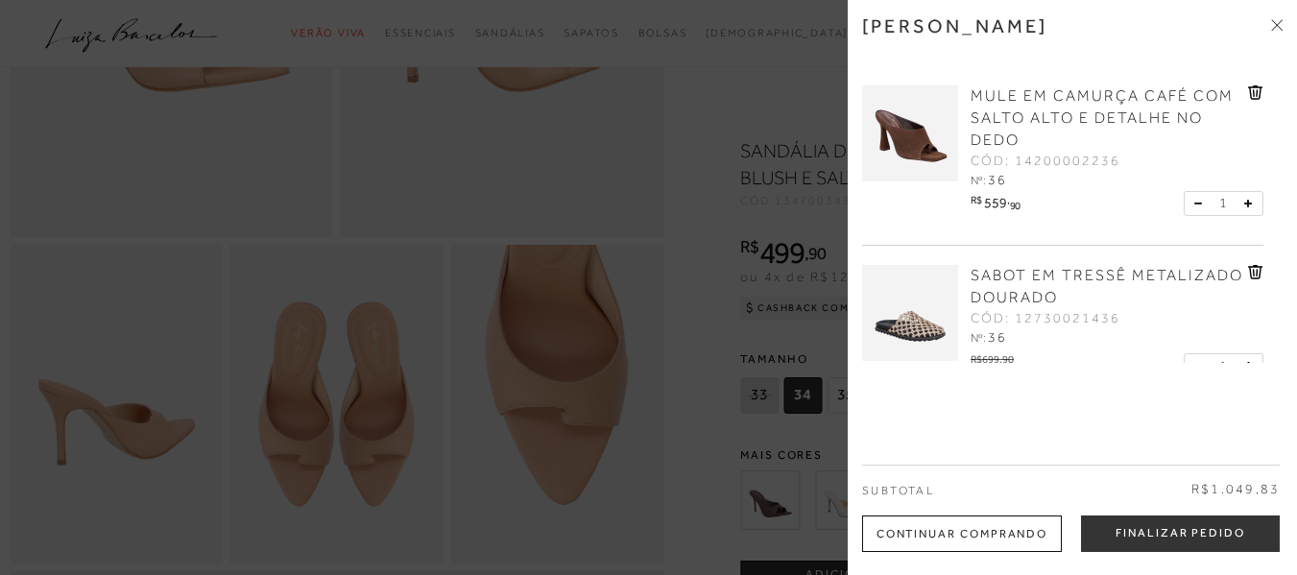
click at [923, 302] on img at bounding box center [910, 313] width 96 height 96
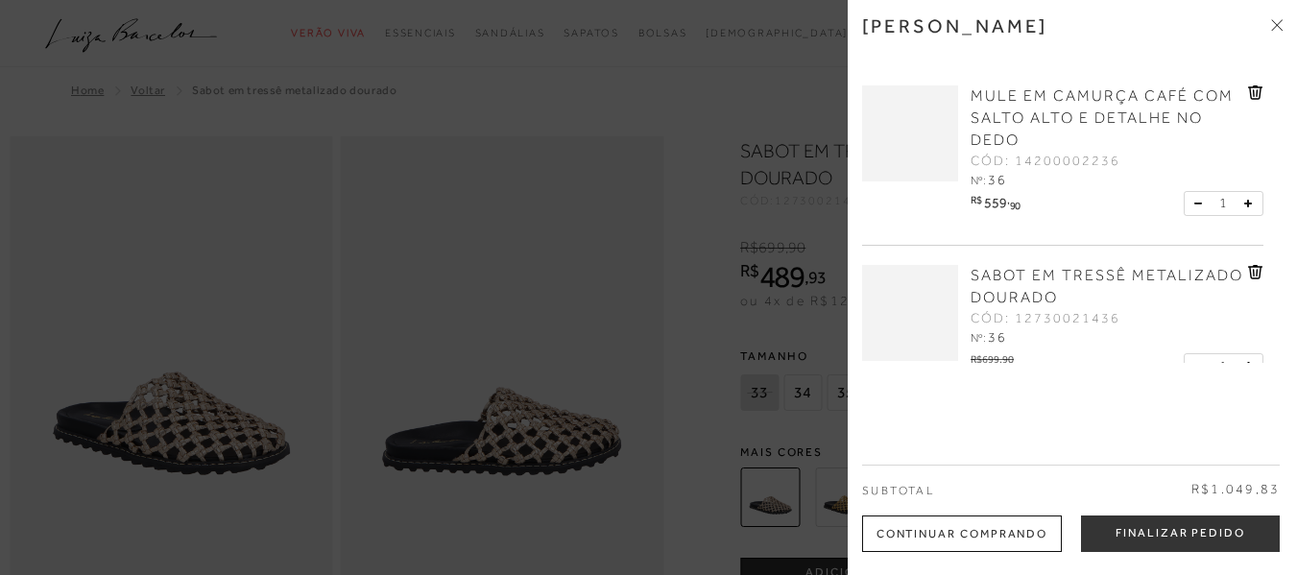
click at [684, 324] on div at bounding box center [648, 287] width 1297 height 575
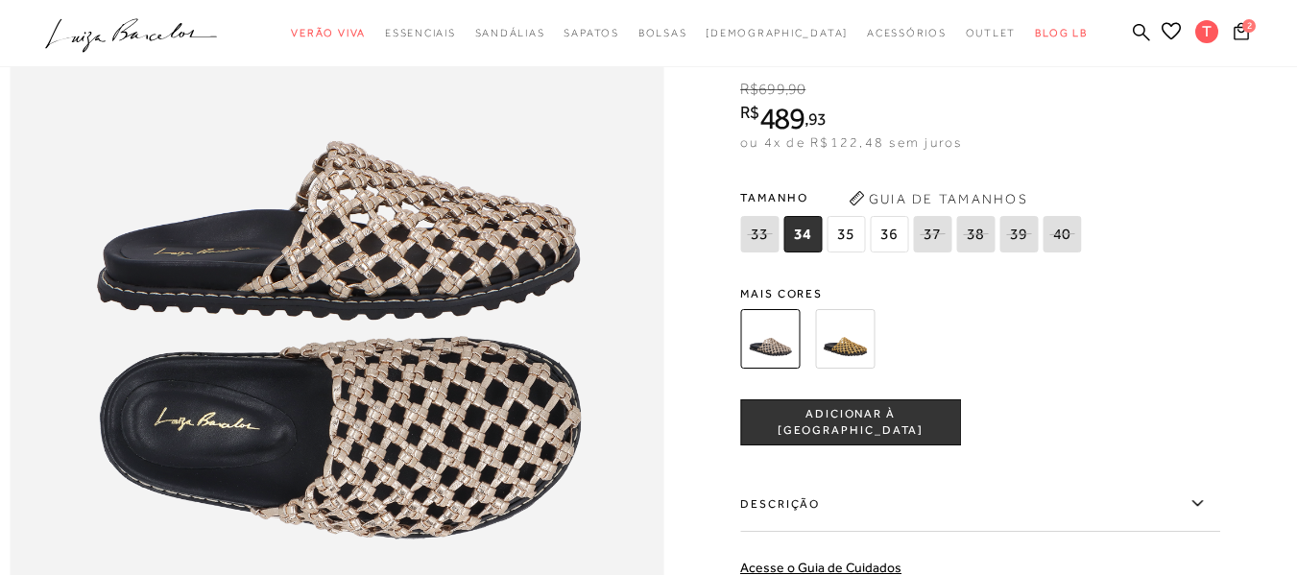
scroll to position [1152, 0]
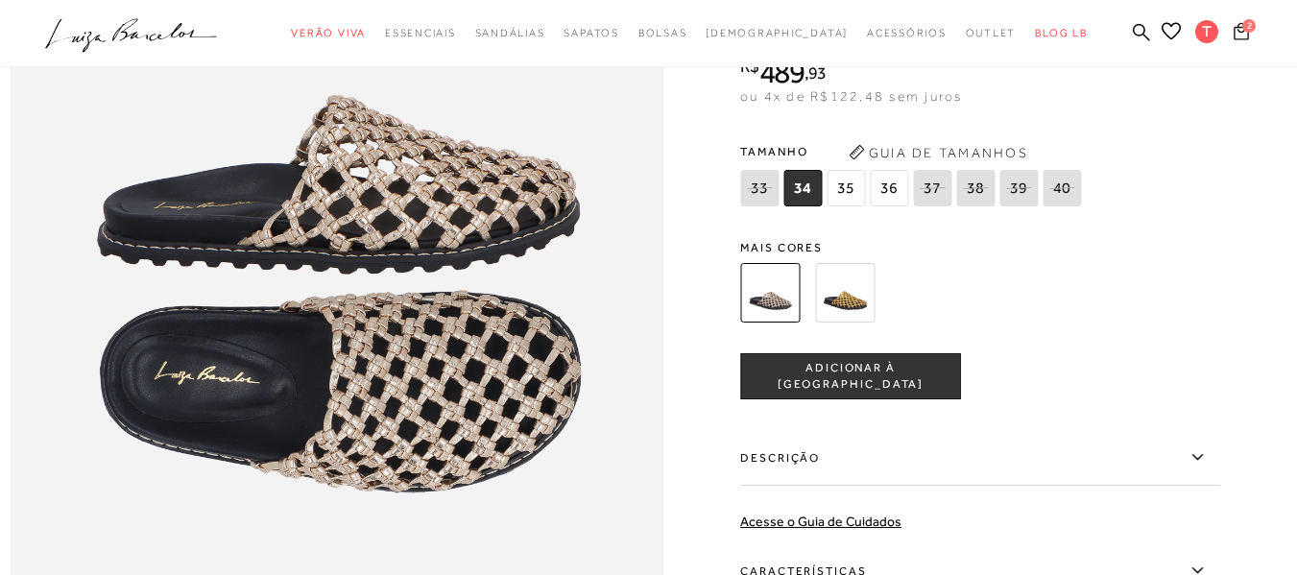
click at [1234, 32] on icon at bounding box center [1241, 31] width 15 height 18
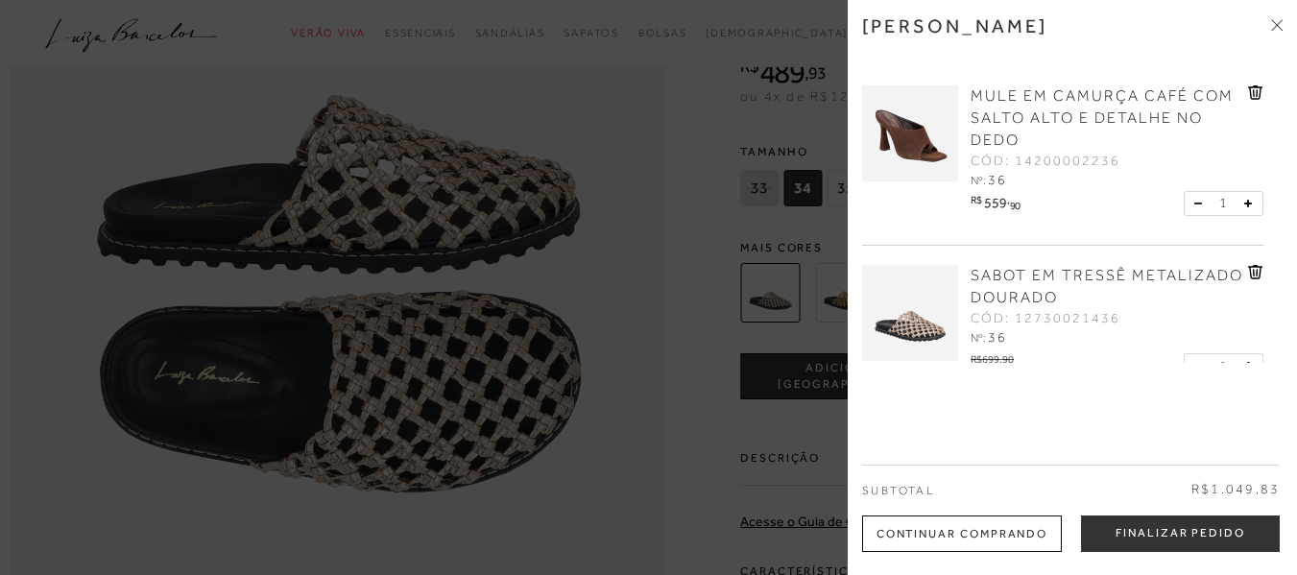
click at [1007, 100] on span "MULE EM CAMURÇA CAFÉ COM SALTO ALTO E DETALHE NO DEDO" at bounding box center [1102, 117] width 263 height 61
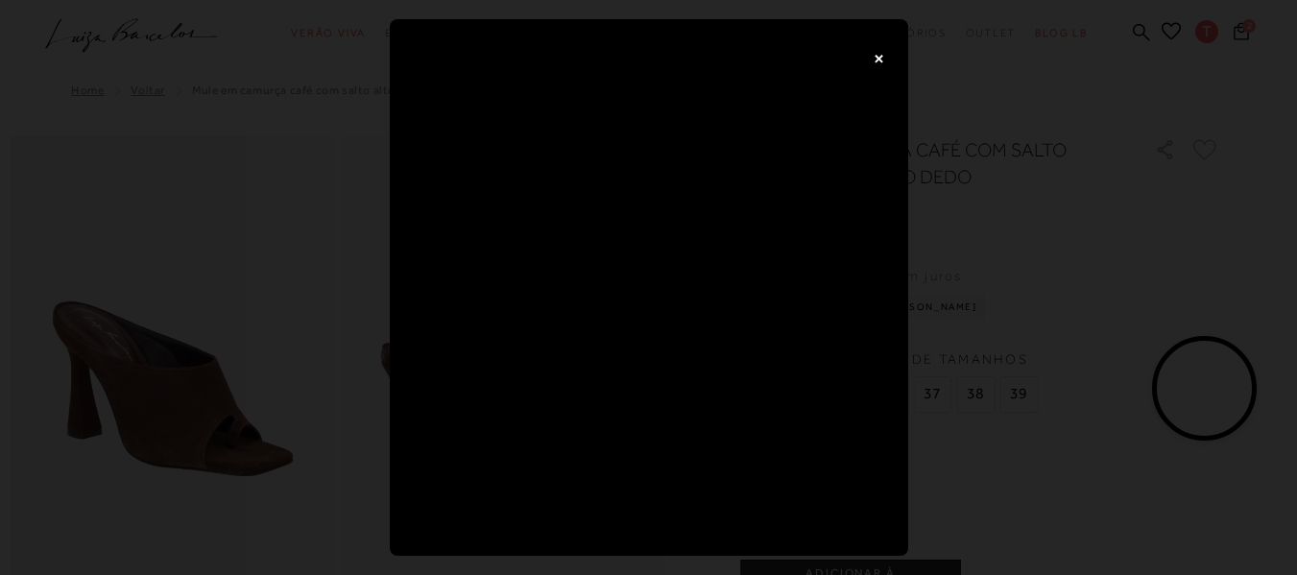
click at [884, 58] on button "×" at bounding box center [880, 57] width 38 height 38
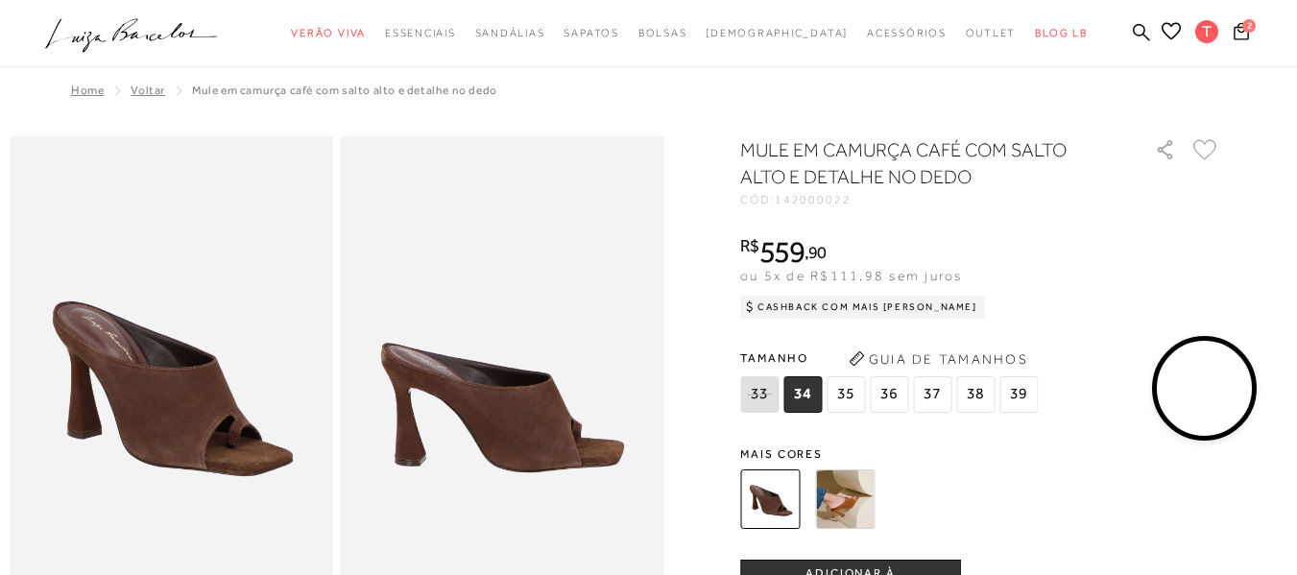
click at [1200, 398] on video at bounding box center [1205, 389] width 90 height 90
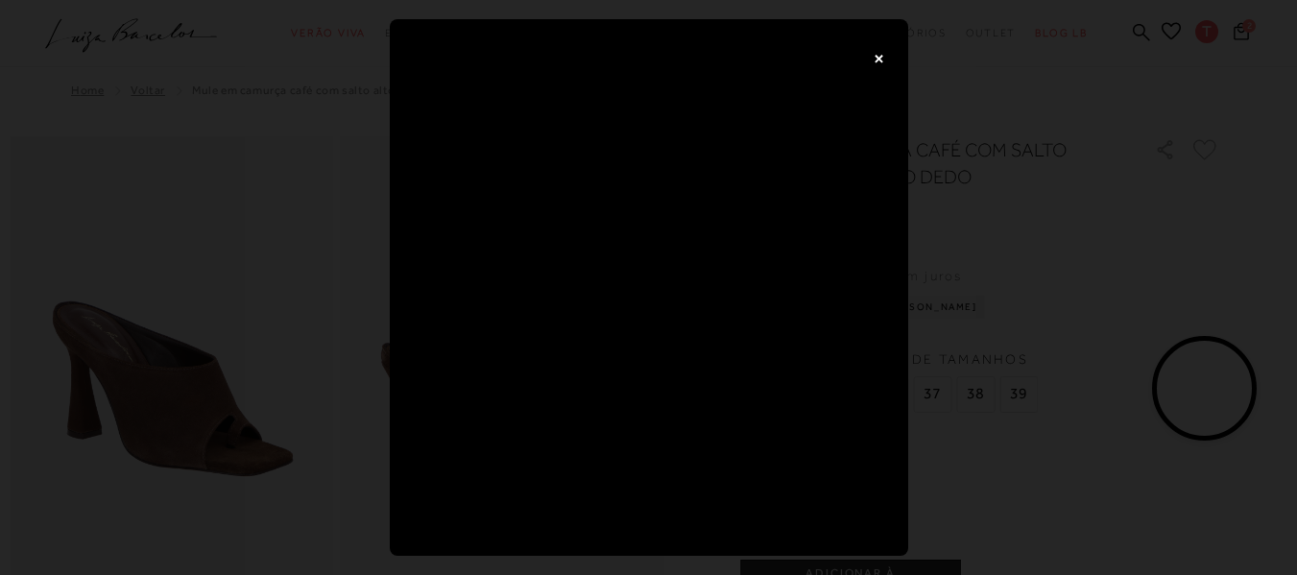
click at [880, 52] on button "×" at bounding box center [880, 57] width 38 height 38
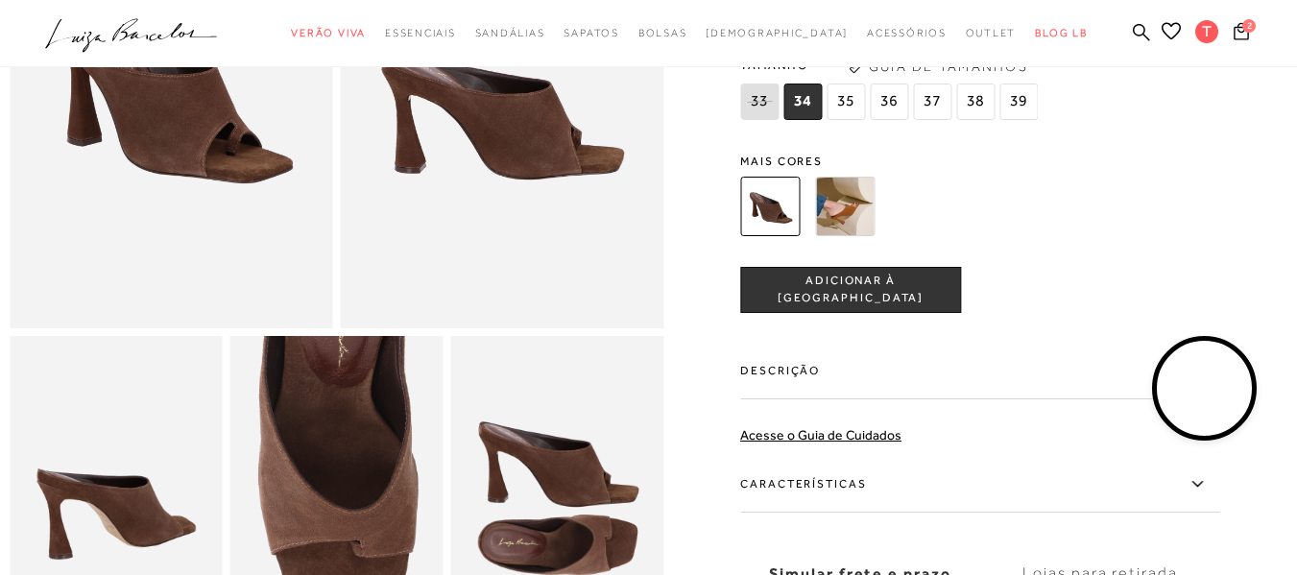
scroll to position [288, 0]
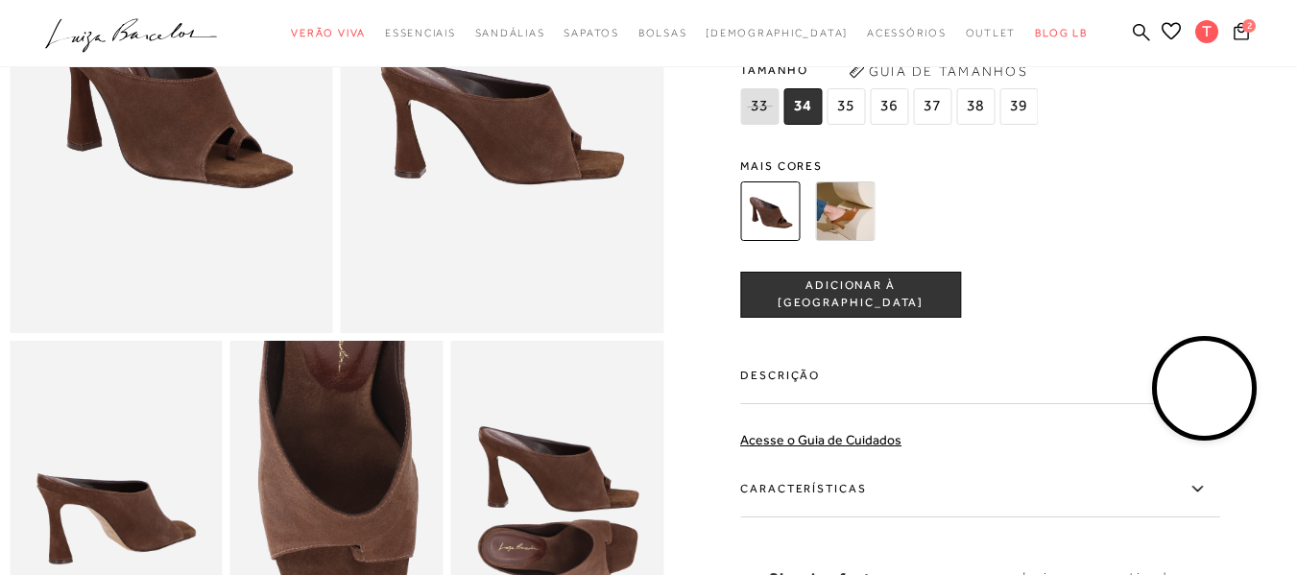
click at [849, 207] on img at bounding box center [845, 212] width 60 height 60
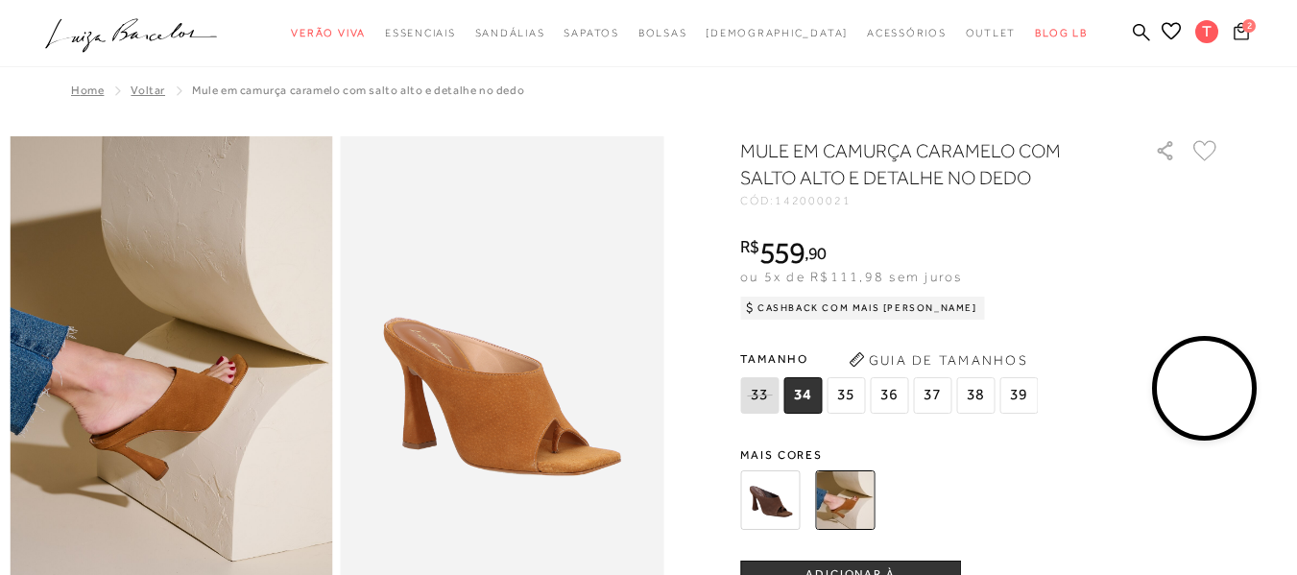
click at [1234, 34] on icon at bounding box center [1241, 31] width 15 height 18
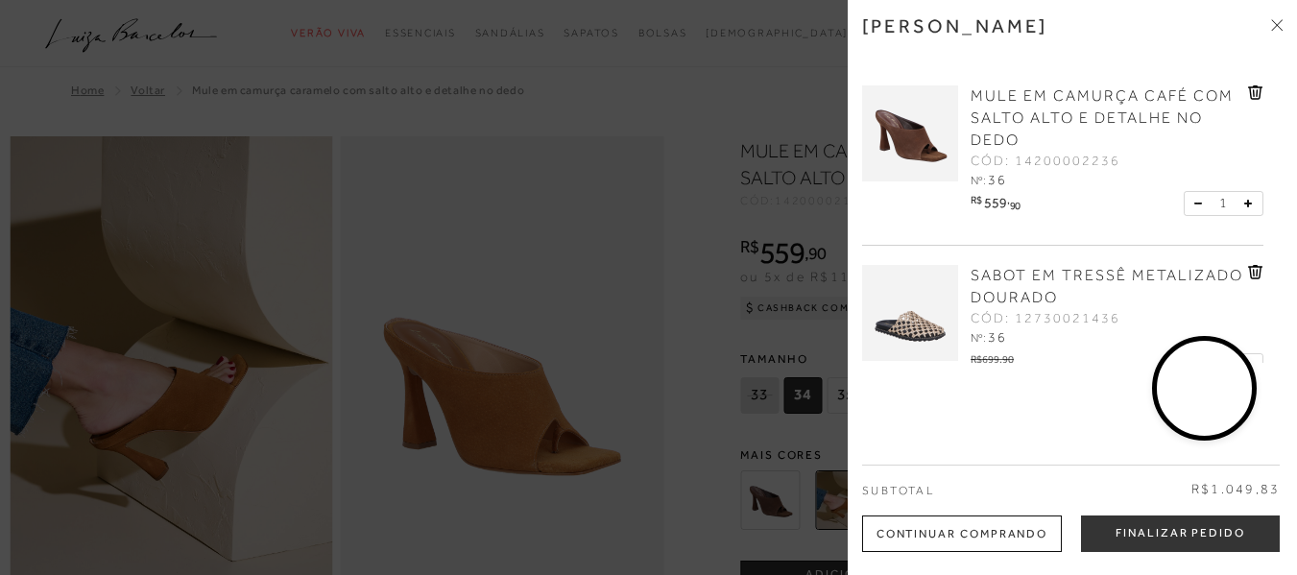
click at [1011, 286] on link "SABOT EM TRESSÊ METALIZADO DOURADO" at bounding box center [1107, 287] width 273 height 44
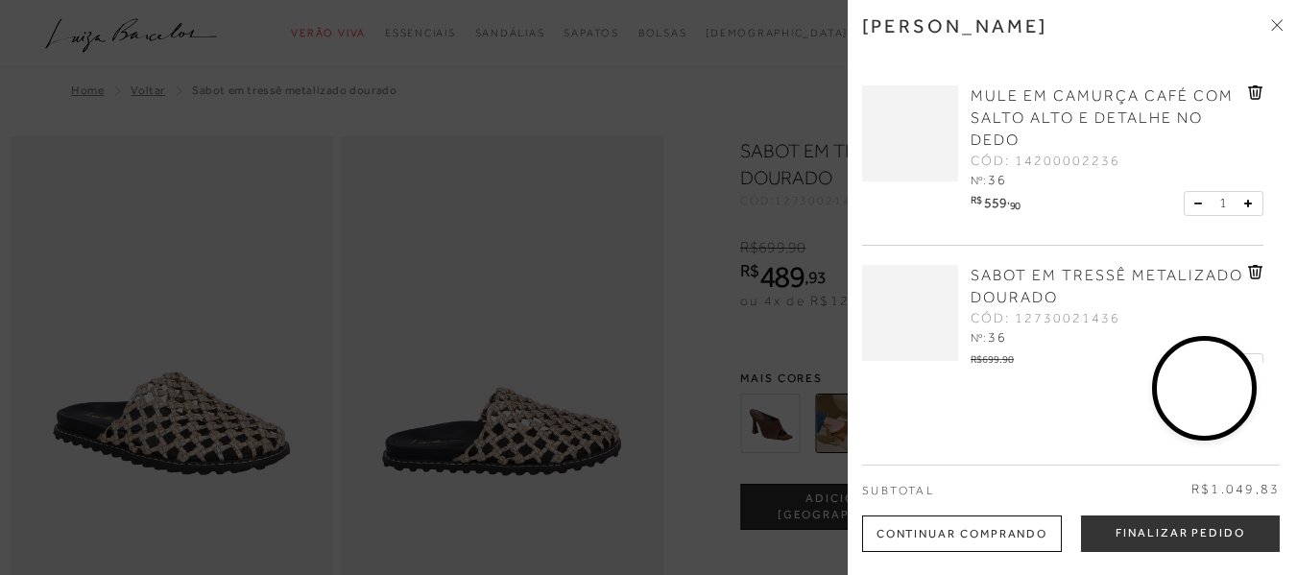
click at [717, 270] on div at bounding box center [648, 287] width 1297 height 575
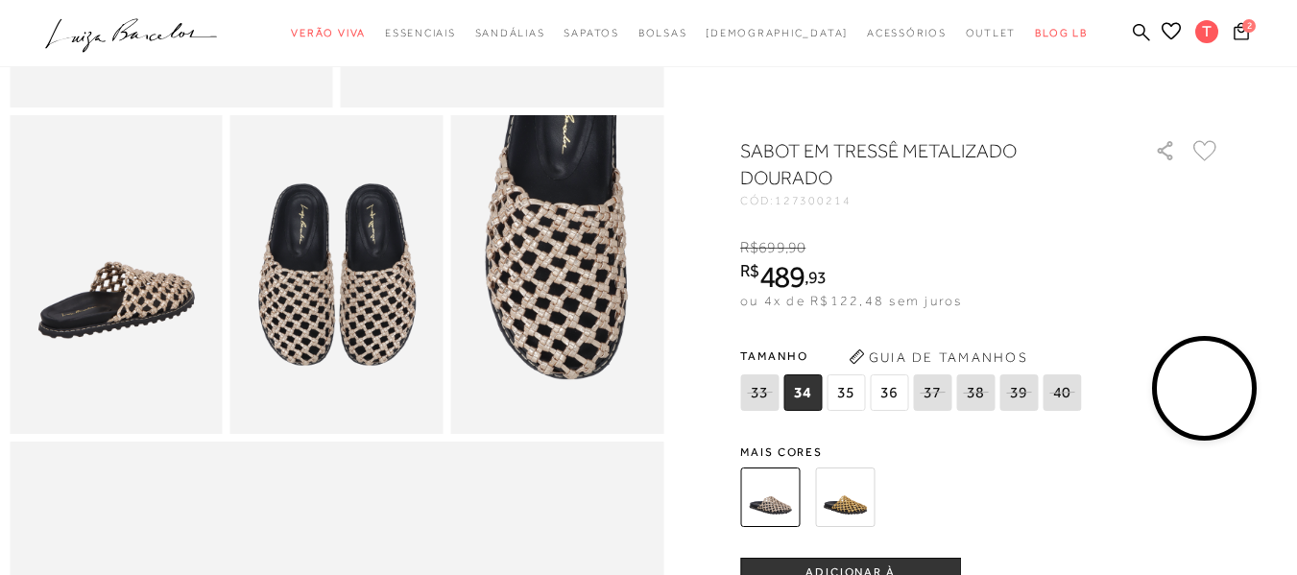
scroll to position [480, 0]
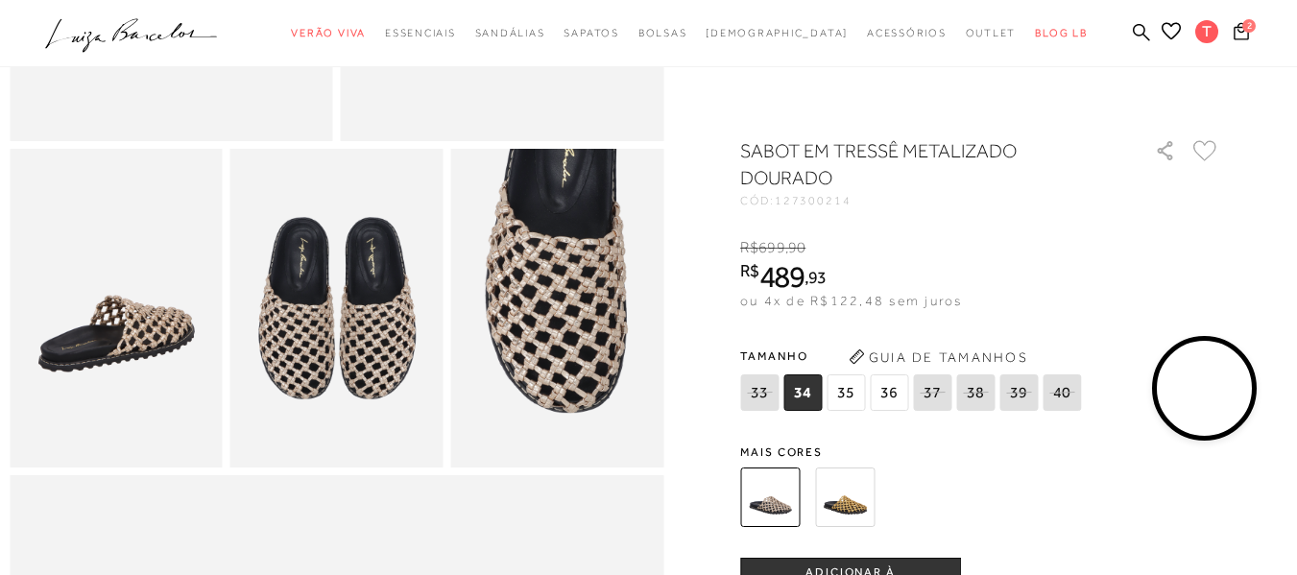
click at [1208, 397] on video at bounding box center [1205, 389] width 90 height 90
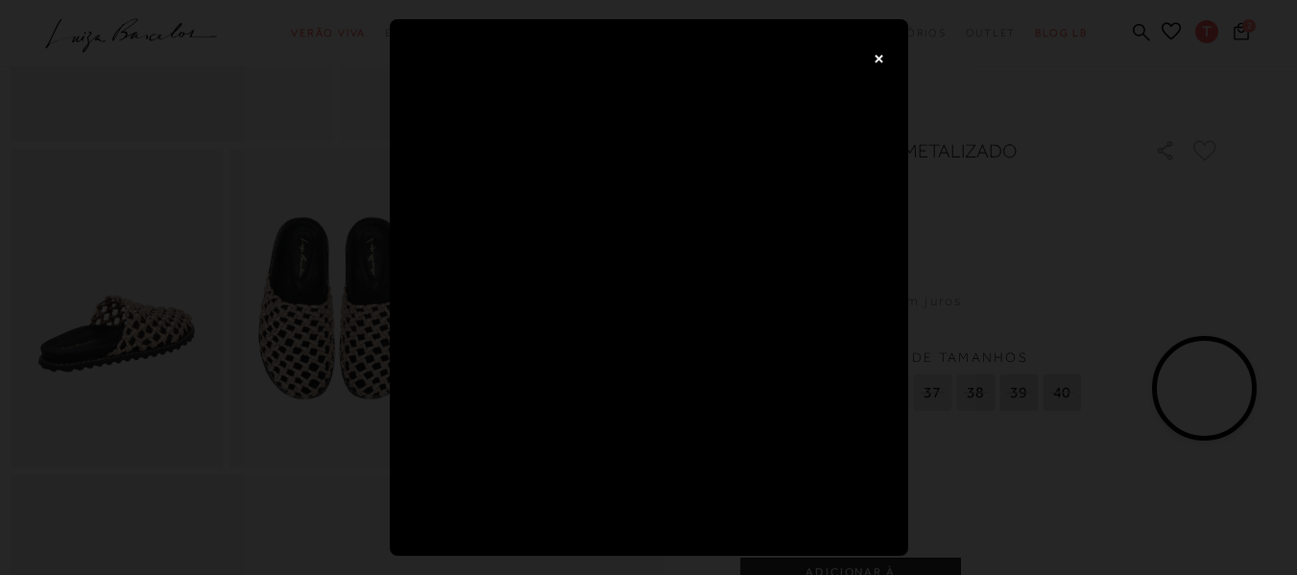
click at [883, 59] on button "×" at bounding box center [880, 57] width 38 height 38
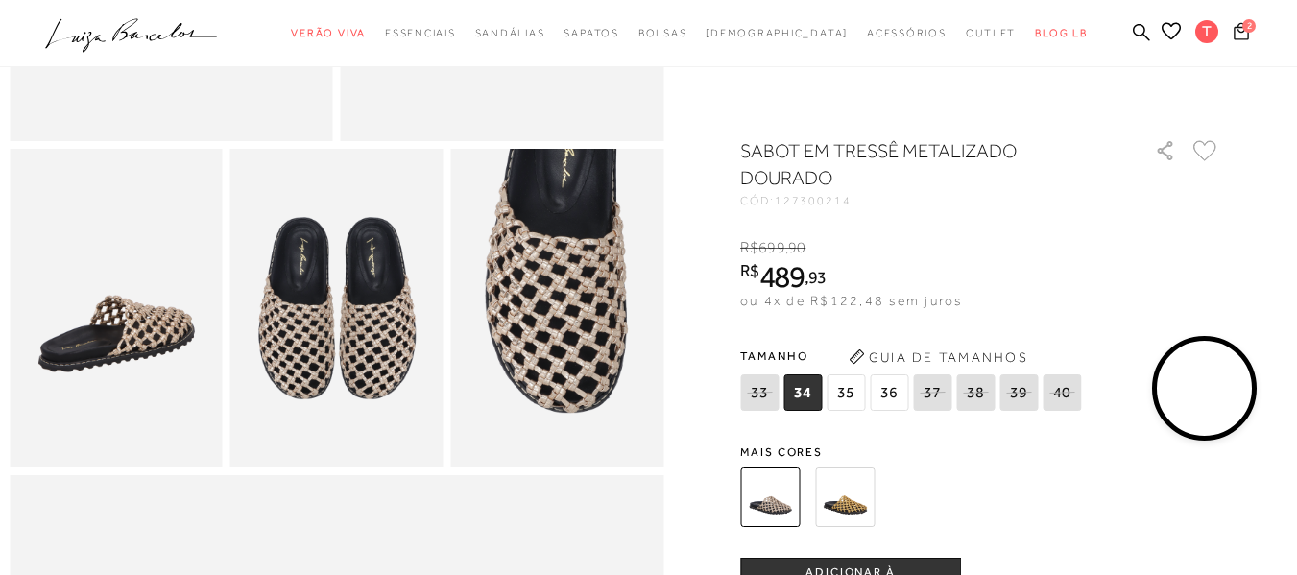
click at [1234, 33] on icon at bounding box center [1241, 31] width 15 height 18
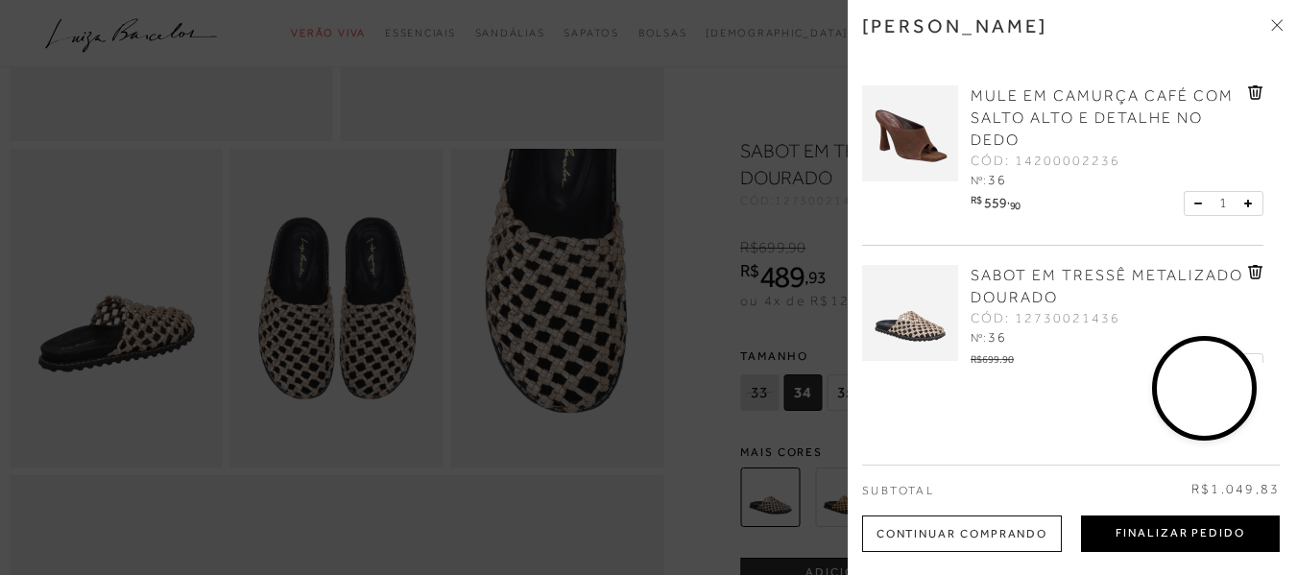
click at [1137, 533] on button "Finalizar Pedido" at bounding box center [1180, 534] width 199 height 36
